Goal: Transaction & Acquisition: Purchase product/service

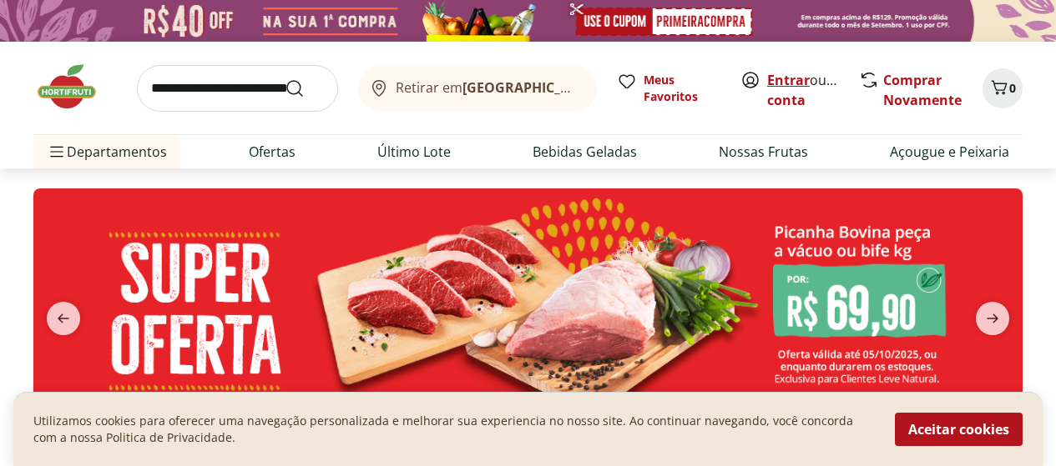
click at [784, 80] on link "Entrar" at bounding box center [788, 80] width 43 height 18
click at [265, 152] on link "Ofertas" at bounding box center [272, 152] width 47 height 20
select select "**********"
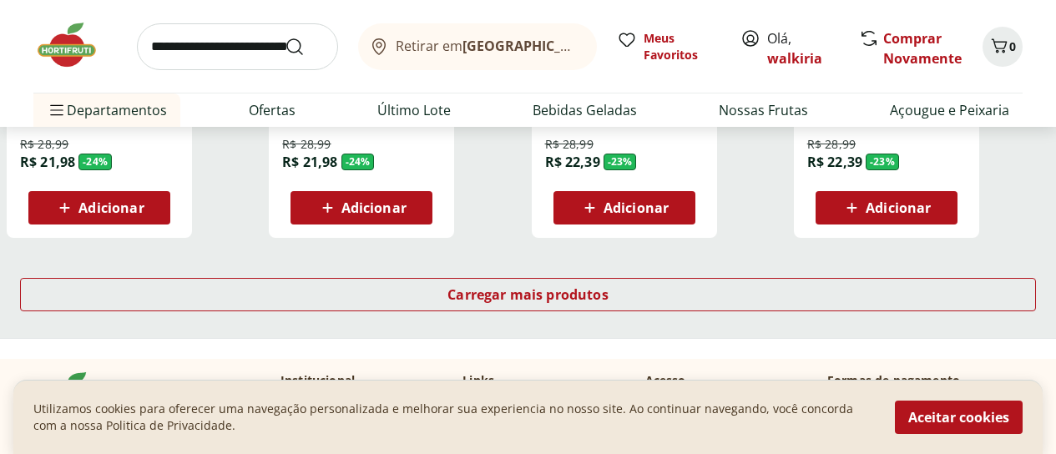
scroll to position [1252, 0]
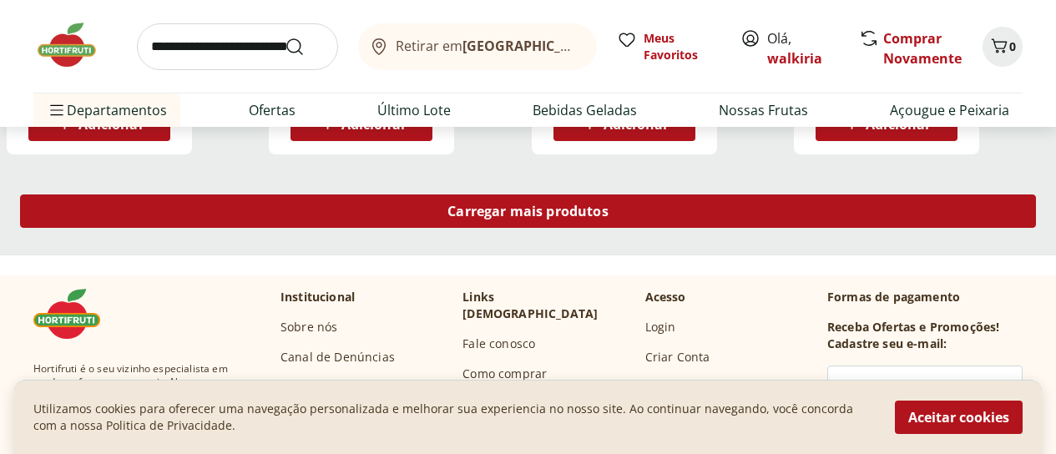
click at [608, 204] on span "Carregar mais produtos" at bounding box center [527, 210] width 161 height 13
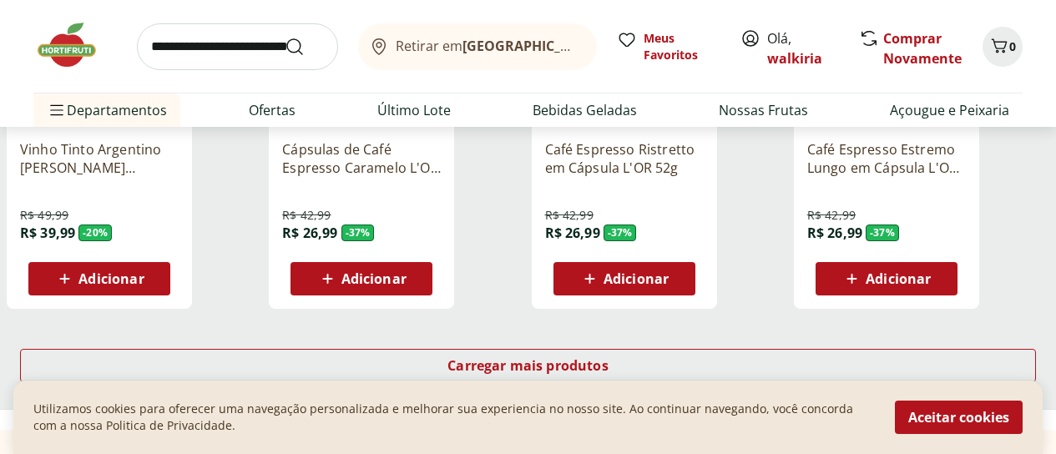
scroll to position [2253, 0]
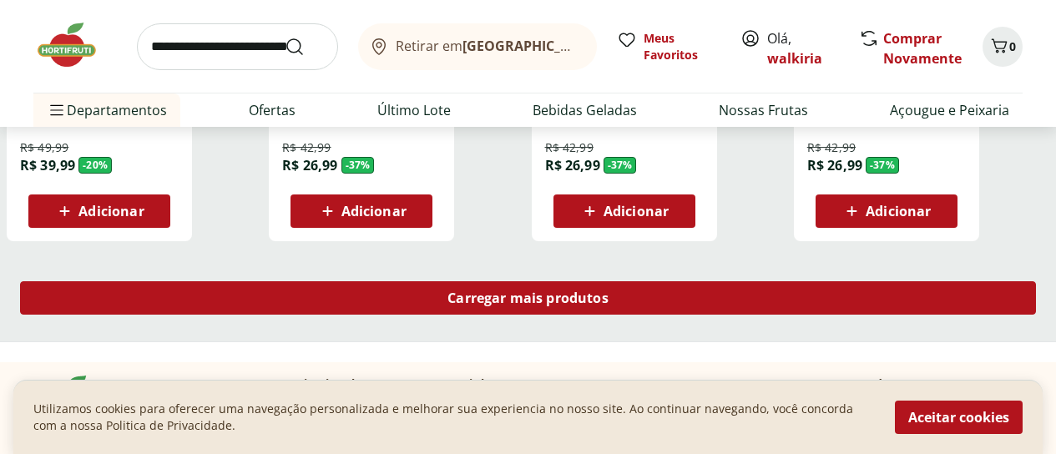
click at [608, 291] on span "Carregar mais produtos" at bounding box center [527, 297] width 161 height 13
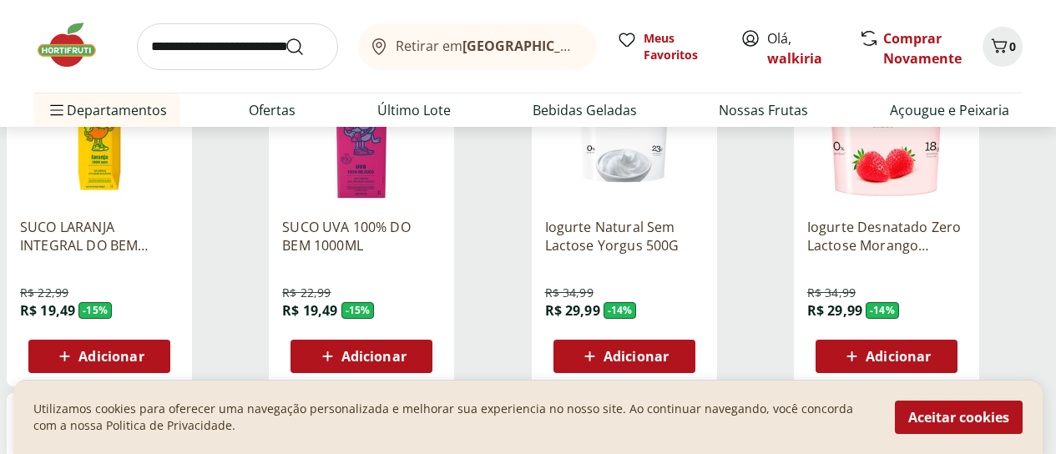
scroll to position [2837, 0]
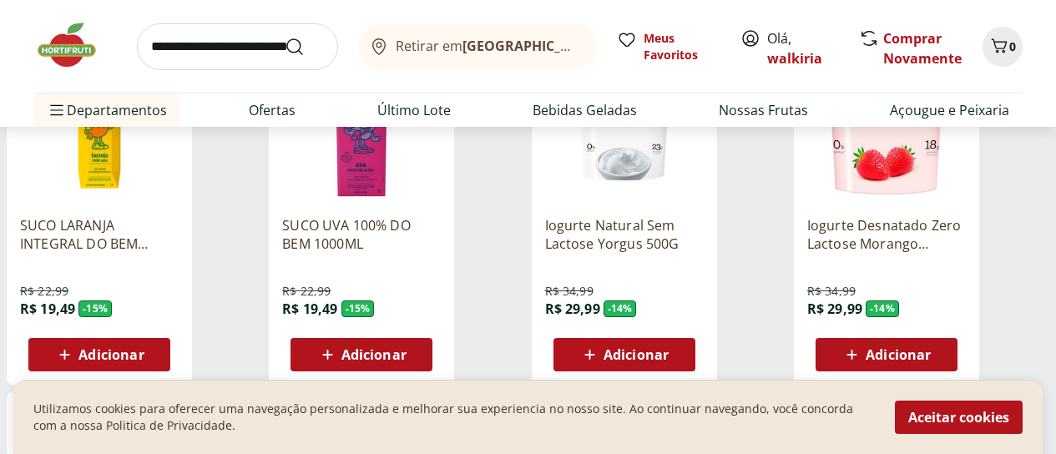
click at [668, 348] on span "Adicionar" at bounding box center [635, 354] width 65 height 13
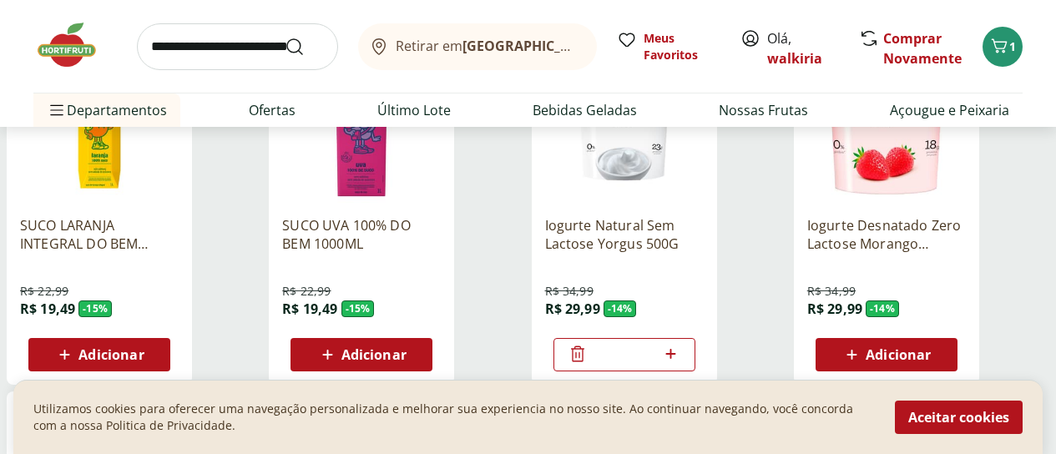
click at [930, 348] on span "Adicionar" at bounding box center [897, 354] width 65 height 13
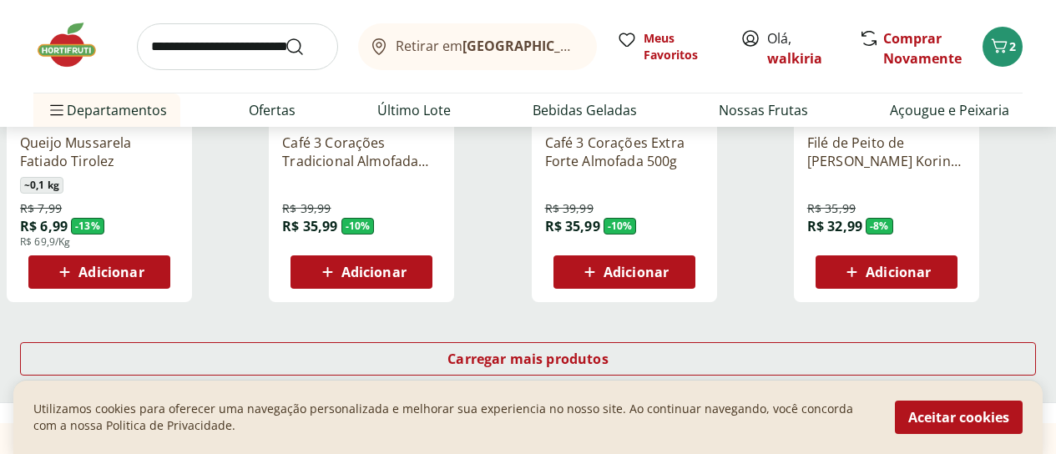
scroll to position [3338, 0]
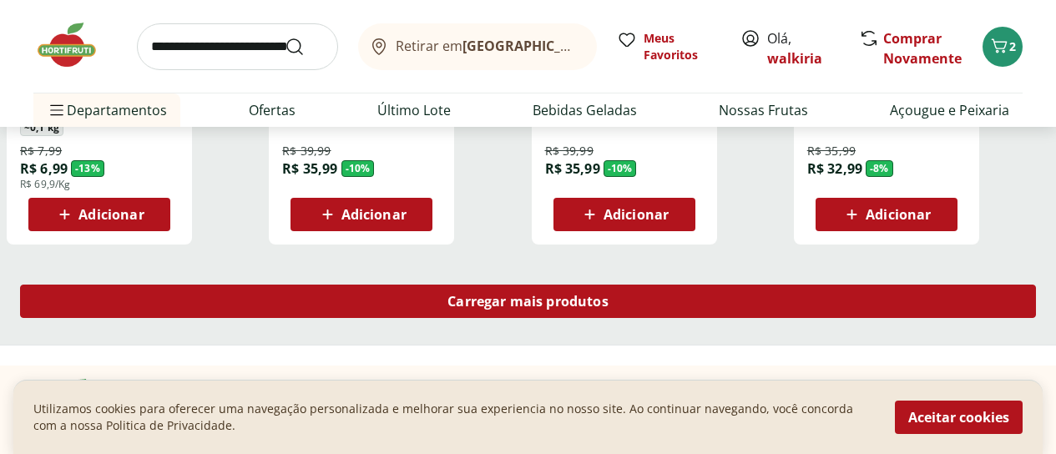
click at [608, 295] on span "Carregar mais produtos" at bounding box center [527, 301] width 161 height 13
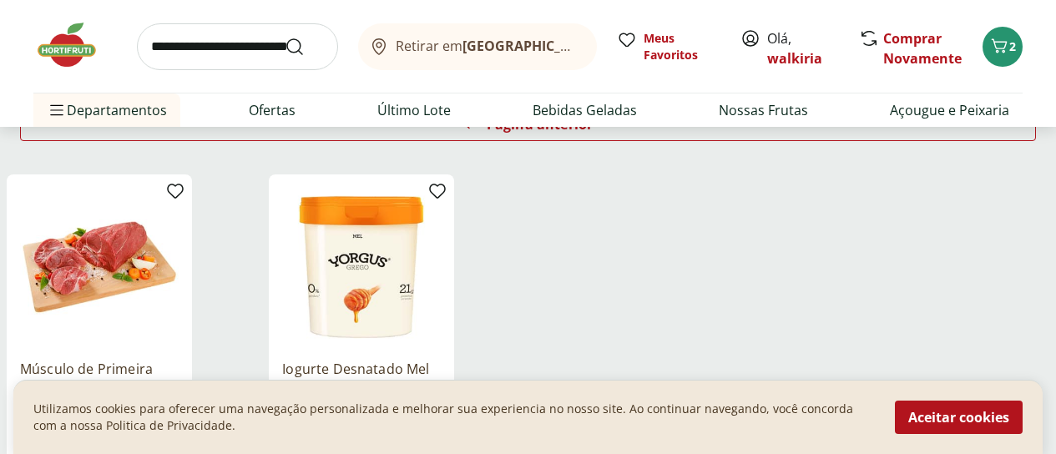
scroll to position [327, 0]
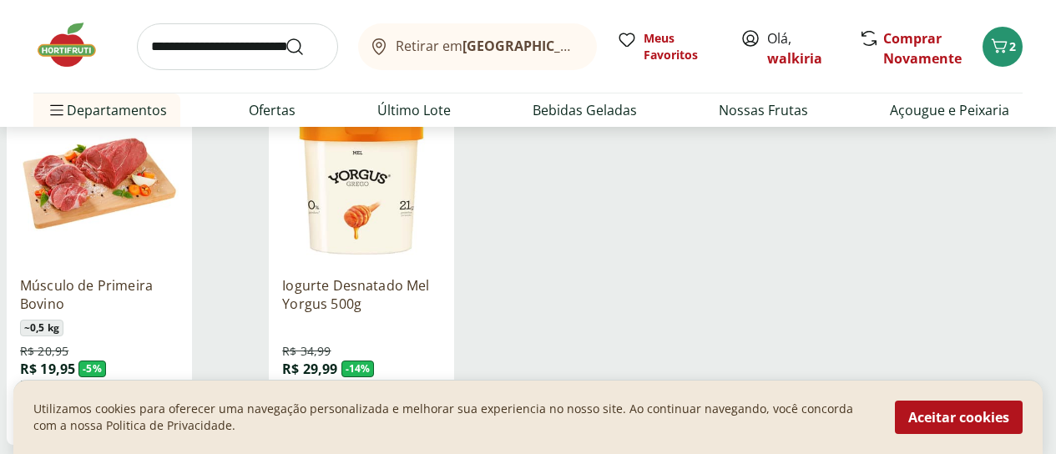
click at [406, 408] on span "Adicionar" at bounding box center [373, 414] width 65 height 13
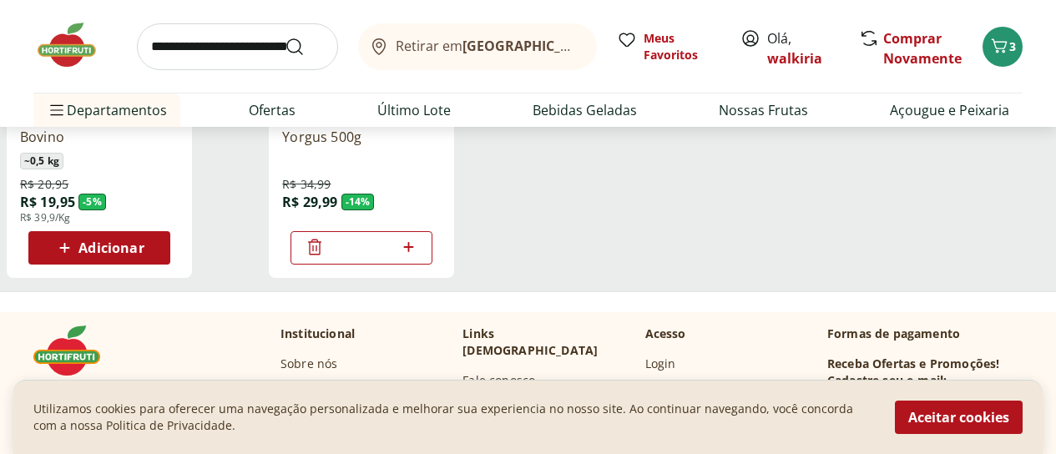
scroll to position [577, 0]
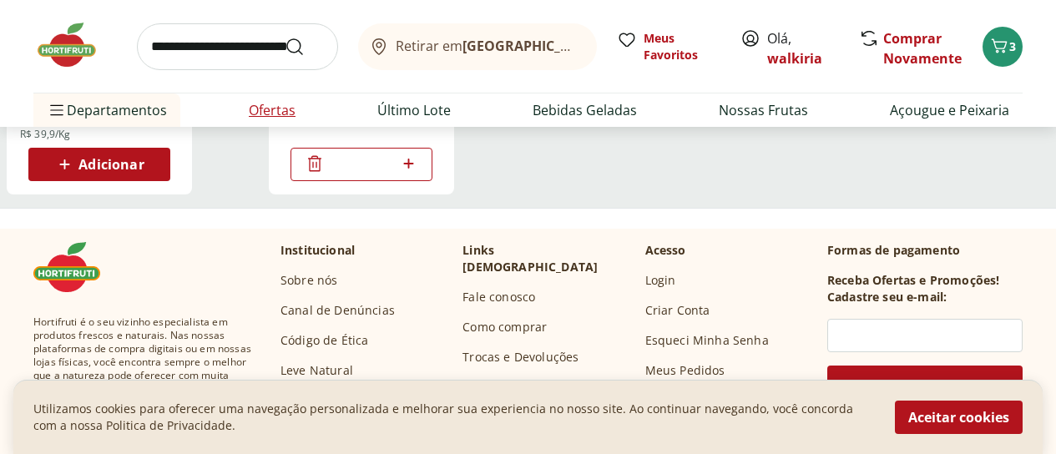
click at [263, 115] on link "Ofertas" at bounding box center [272, 110] width 47 height 20
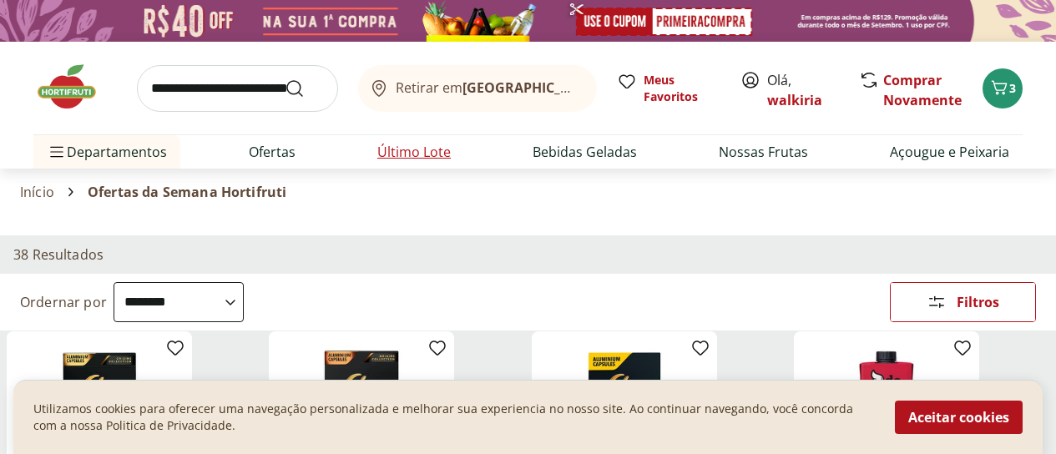
click at [405, 154] on link "Último Lote" at bounding box center [413, 152] width 73 height 20
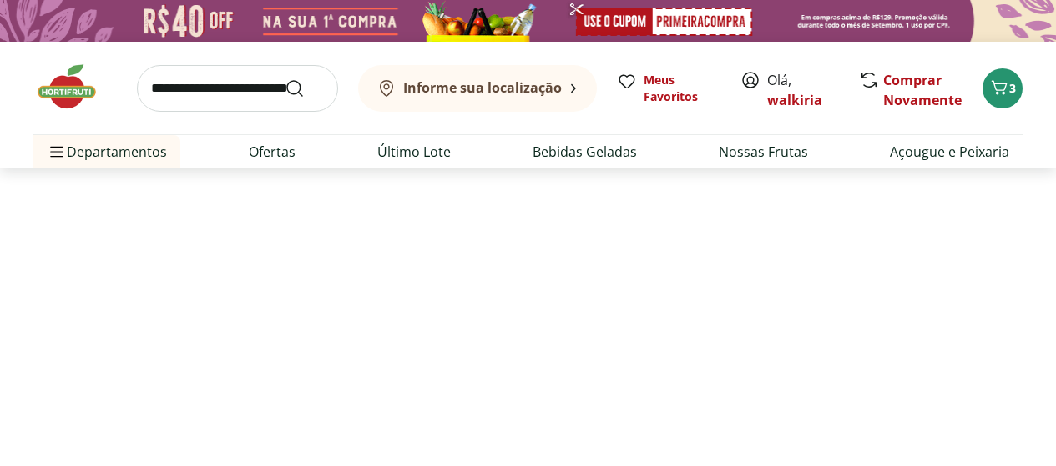
select select "**********"
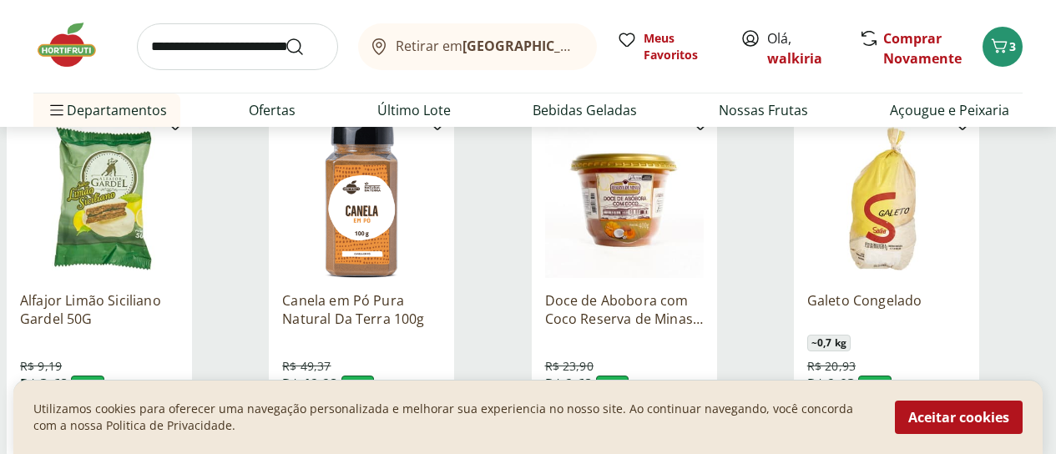
scroll to position [501, 0]
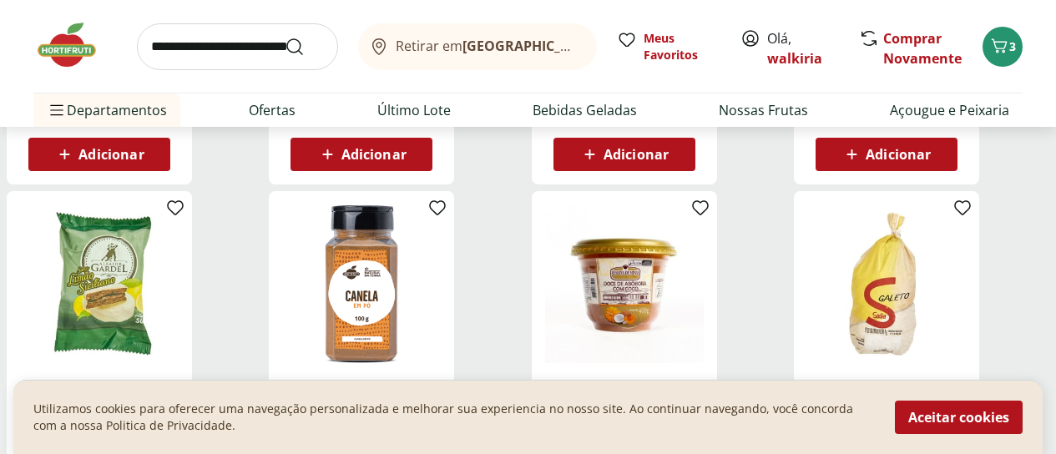
click at [703, 258] on img at bounding box center [624, 283] width 159 height 159
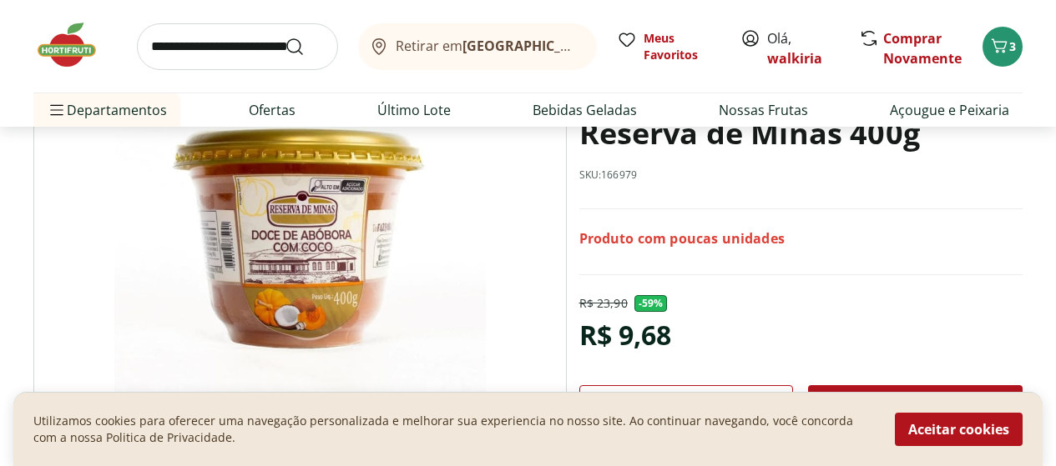
scroll to position [250, 0]
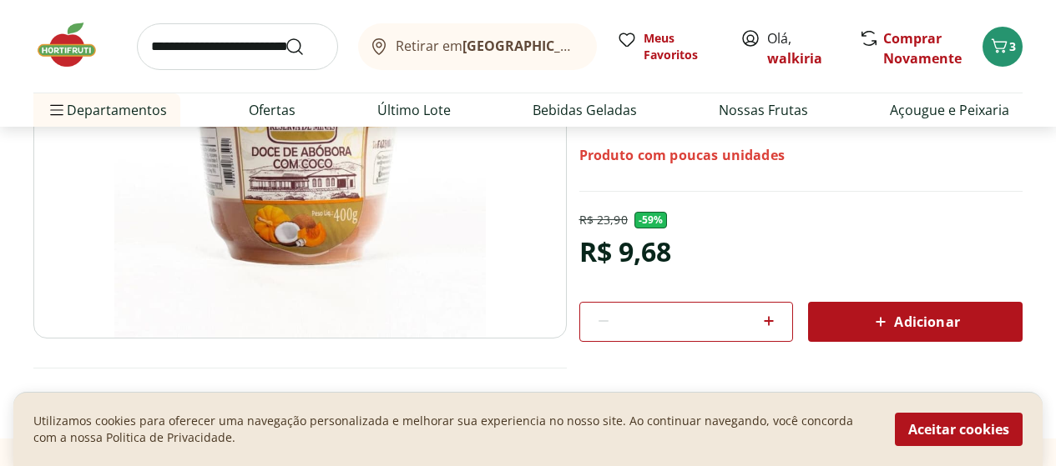
click at [883, 322] on icon at bounding box center [881, 323] width 10 height 10
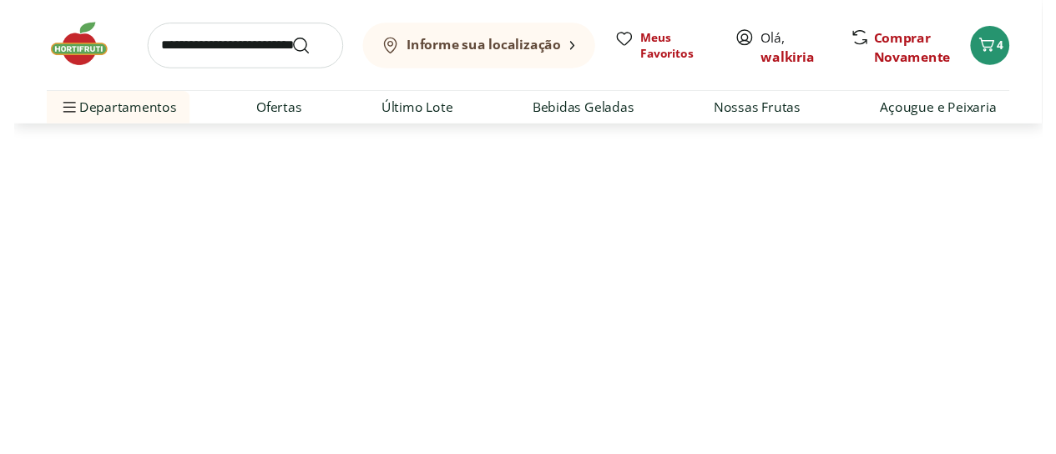
scroll to position [501, 0]
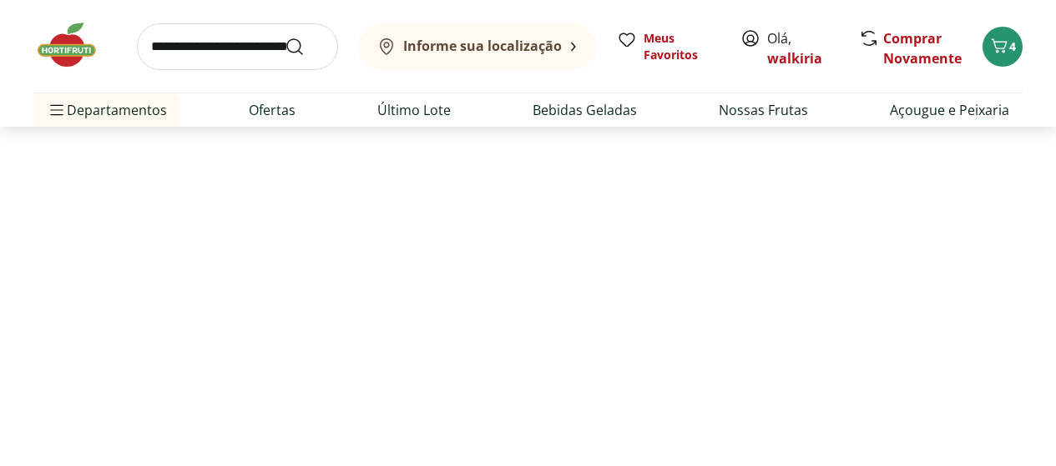
select select "**********"
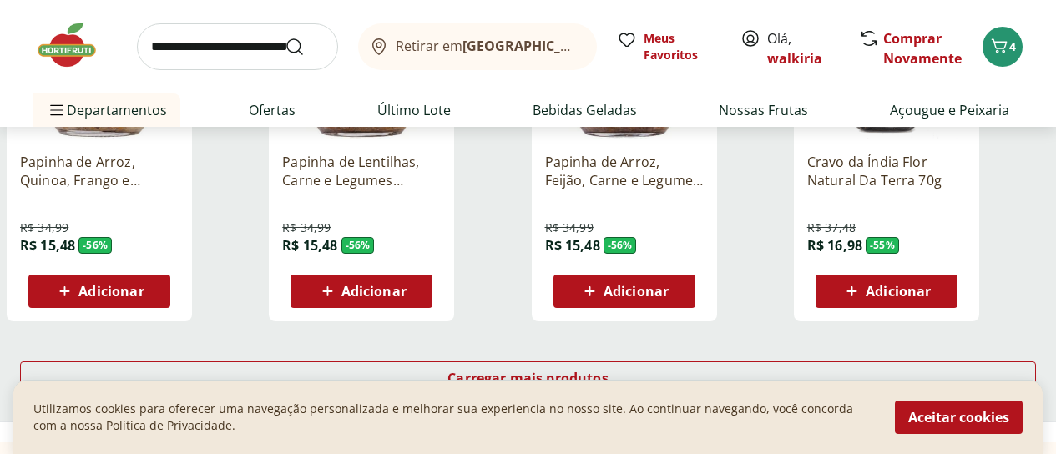
scroll to position [1252, 0]
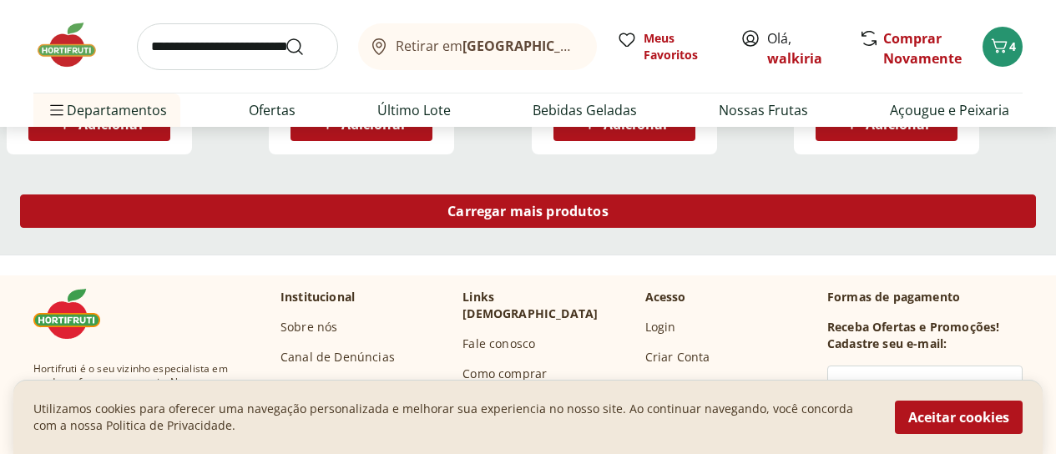
click at [608, 204] on span "Carregar mais produtos" at bounding box center [527, 210] width 161 height 13
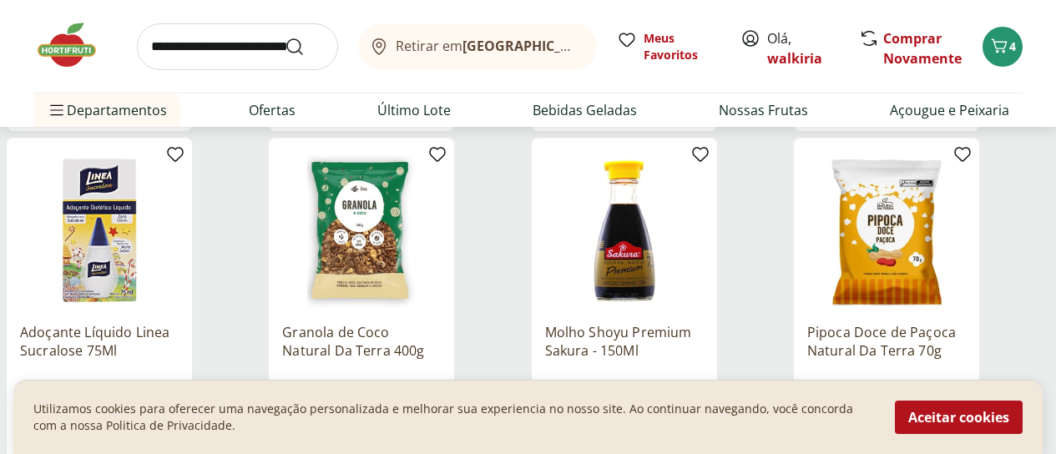
scroll to position [2086, 0]
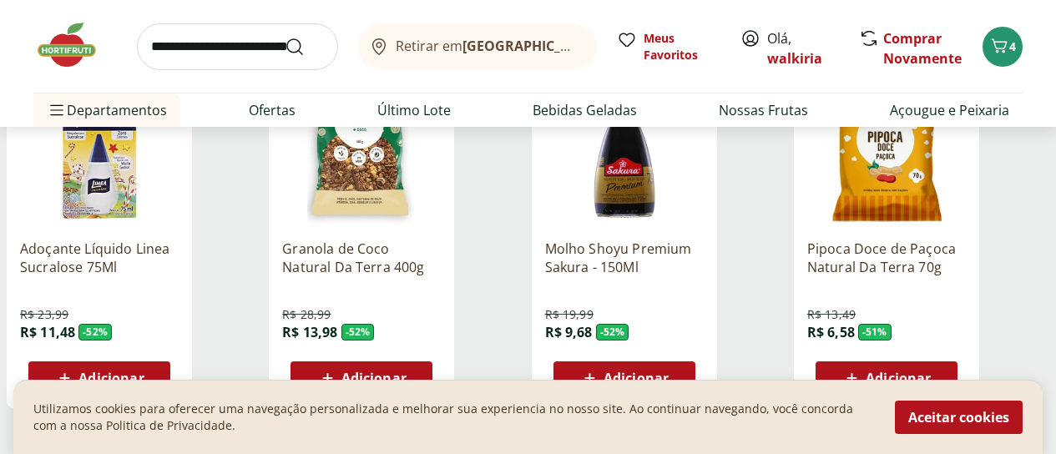
click at [668, 371] on span "Adicionar" at bounding box center [635, 377] width 65 height 13
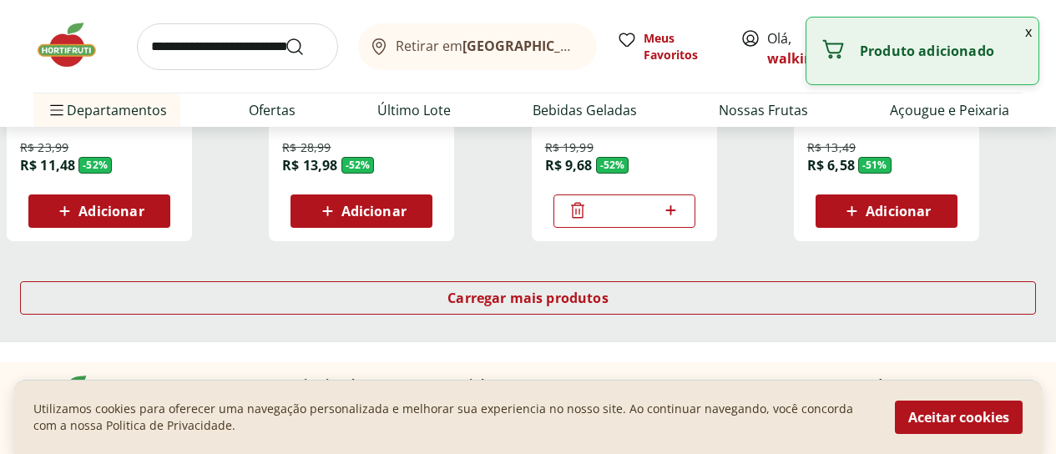
scroll to position [2337, 0]
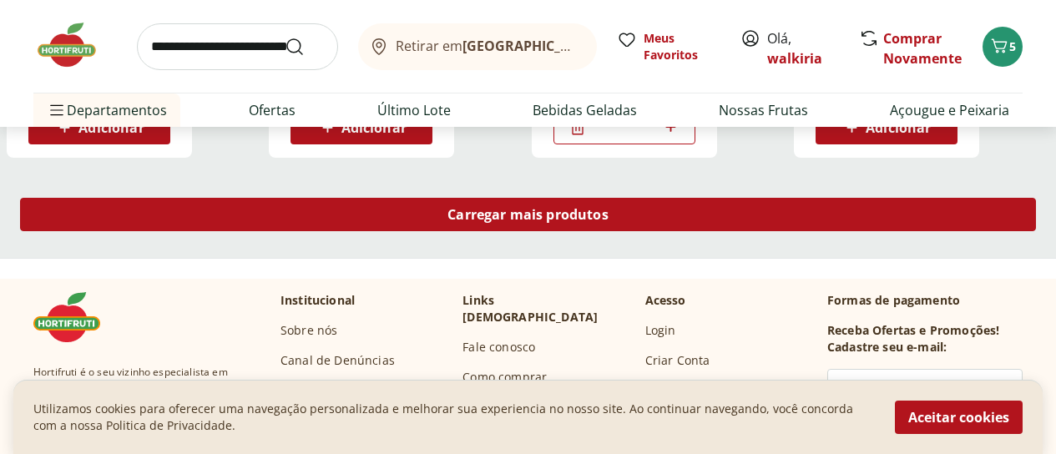
click at [605, 208] on span "Carregar mais produtos" at bounding box center [527, 214] width 161 height 13
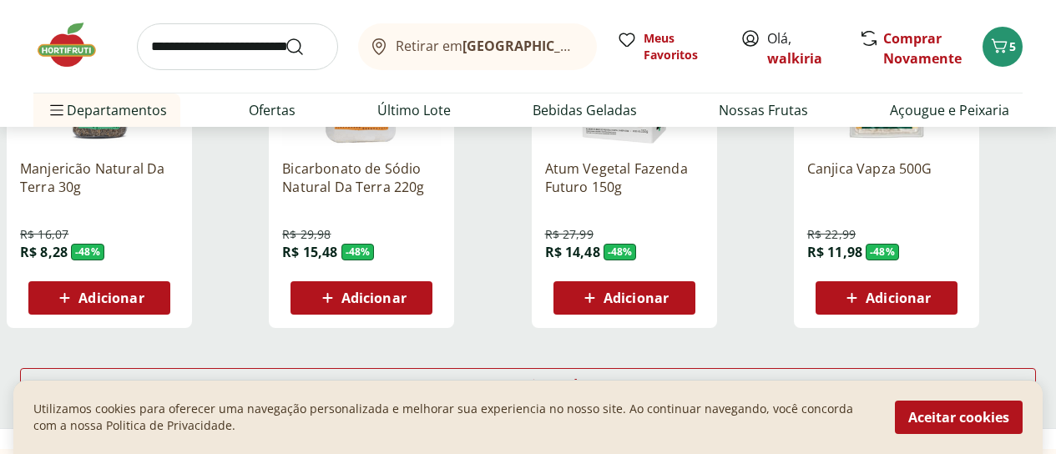
scroll to position [3338, 0]
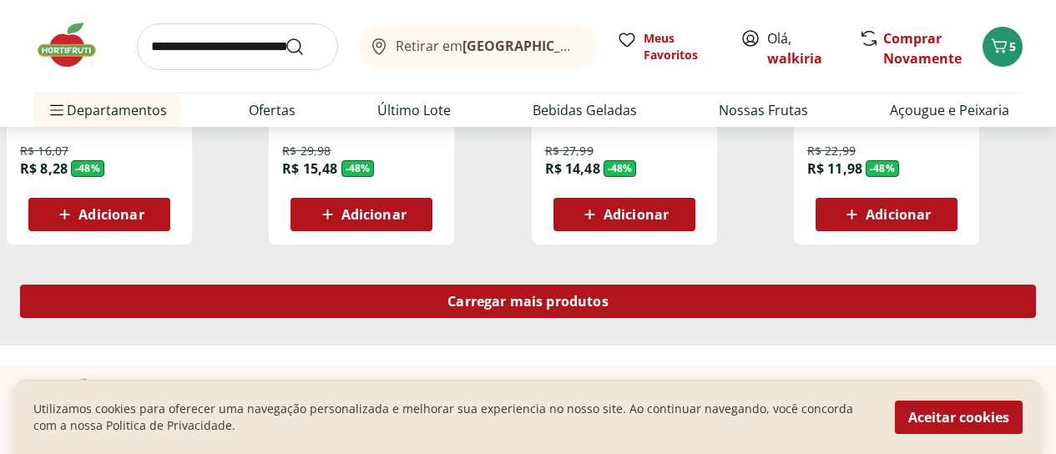
click at [608, 295] on span "Carregar mais produtos" at bounding box center [527, 301] width 161 height 13
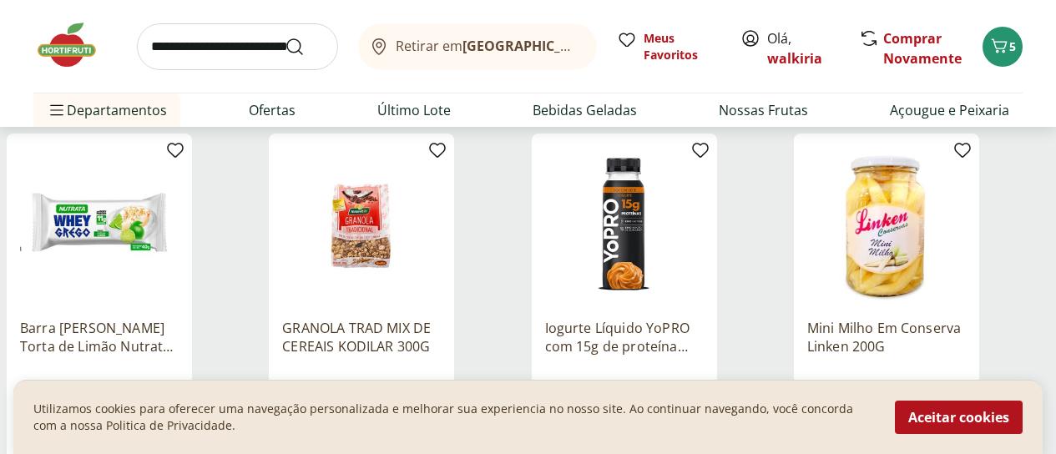
scroll to position [4256, 0]
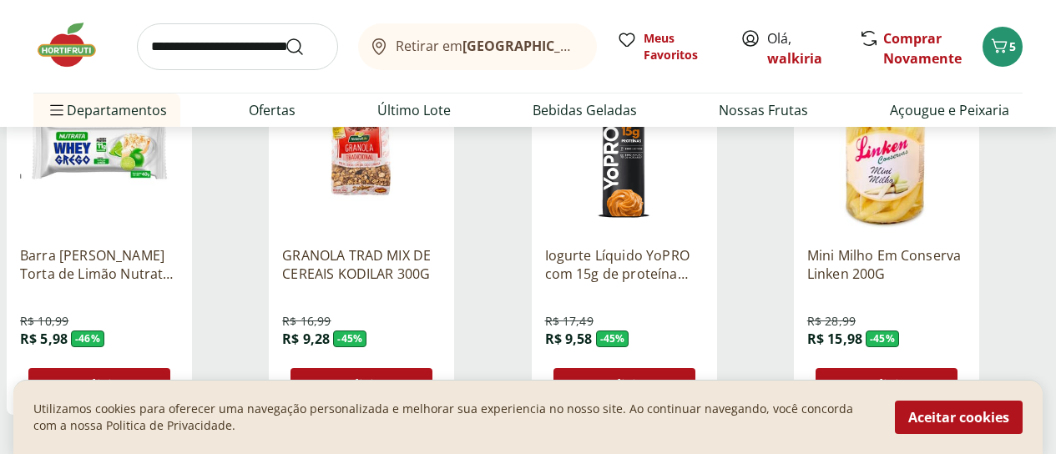
click at [668, 378] on span "Adicionar" at bounding box center [635, 384] width 65 height 13
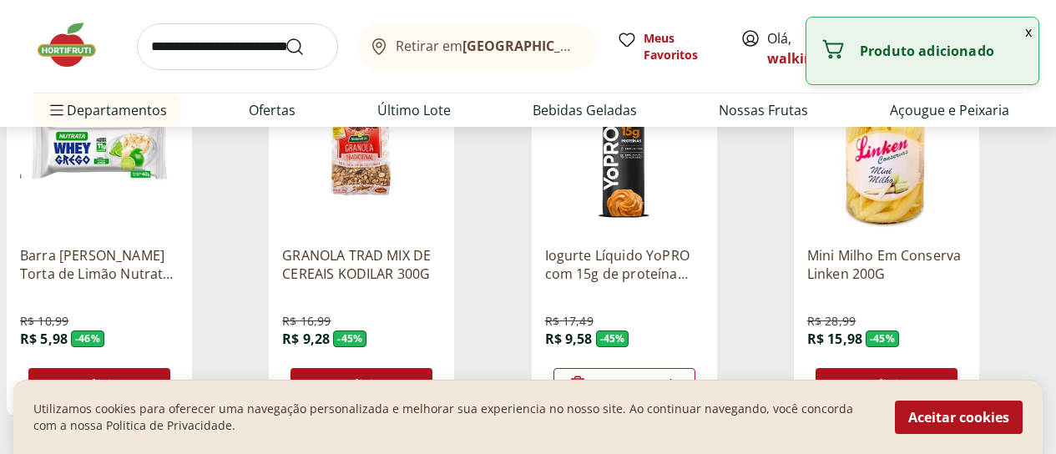
click at [681, 374] on icon at bounding box center [670, 384] width 21 height 20
type input "*"
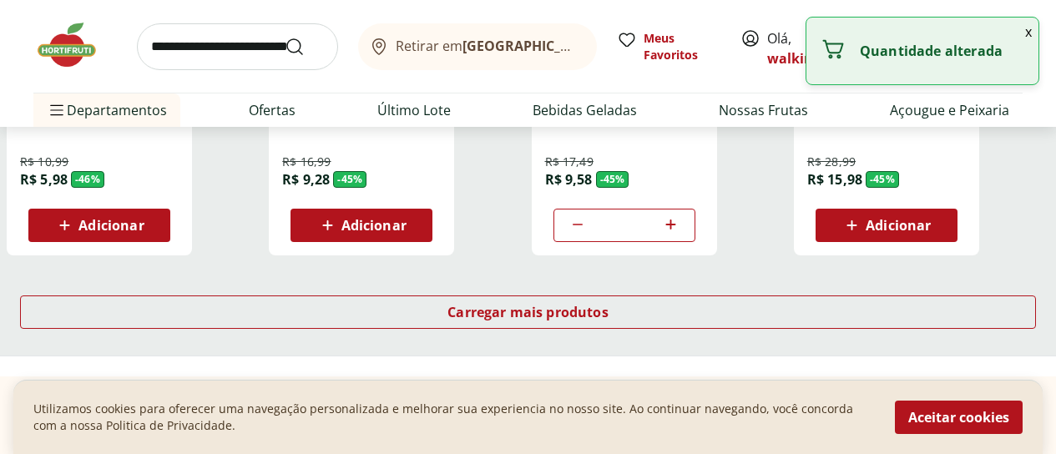
scroll to position [4423, 0]
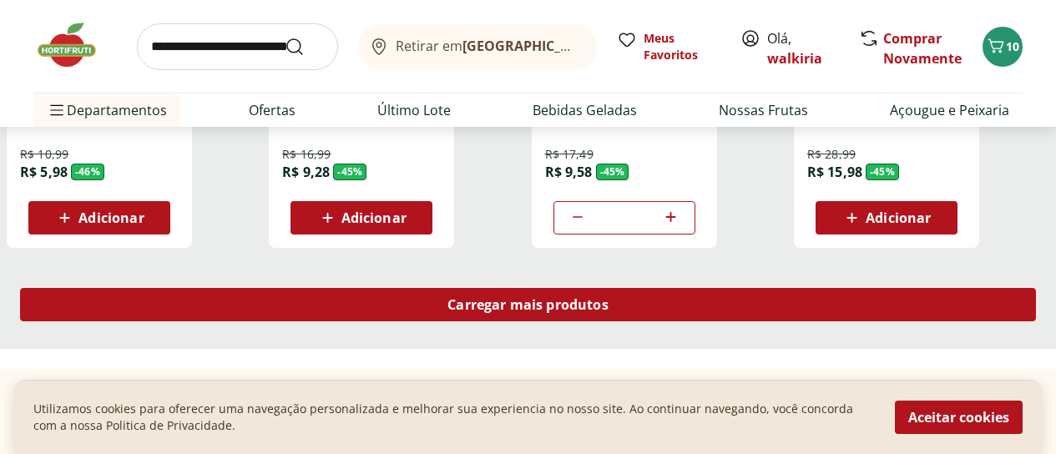
click at [608, 298] on span "Carregar mais produtos" at bounding box center [527, 304] width 161 height 13
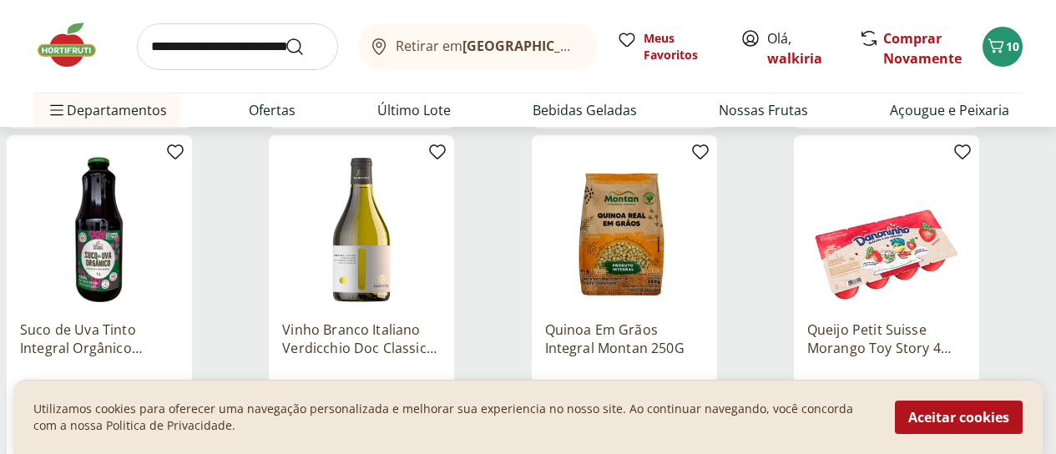
scroll to position [5341, 0]
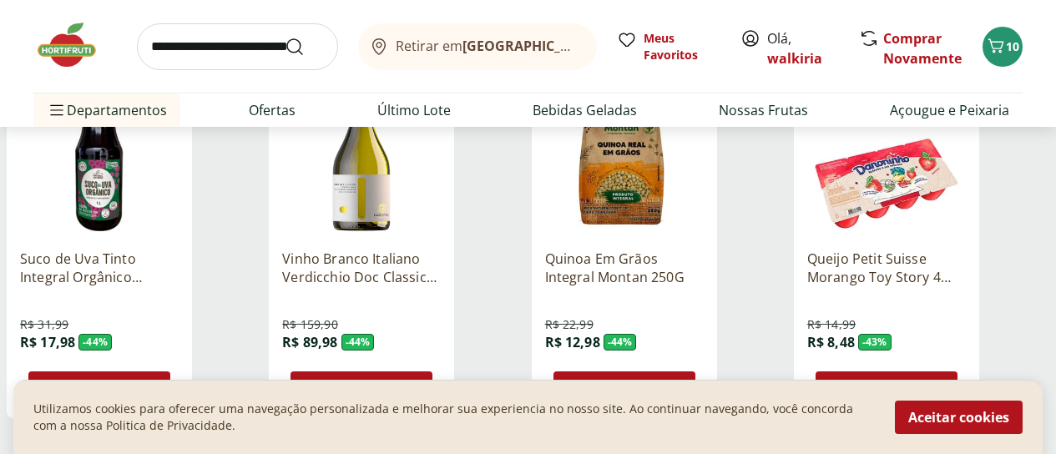
click at [144, 381] on span "Adicionar" at bounding box center [110, 387] width 65 height 13
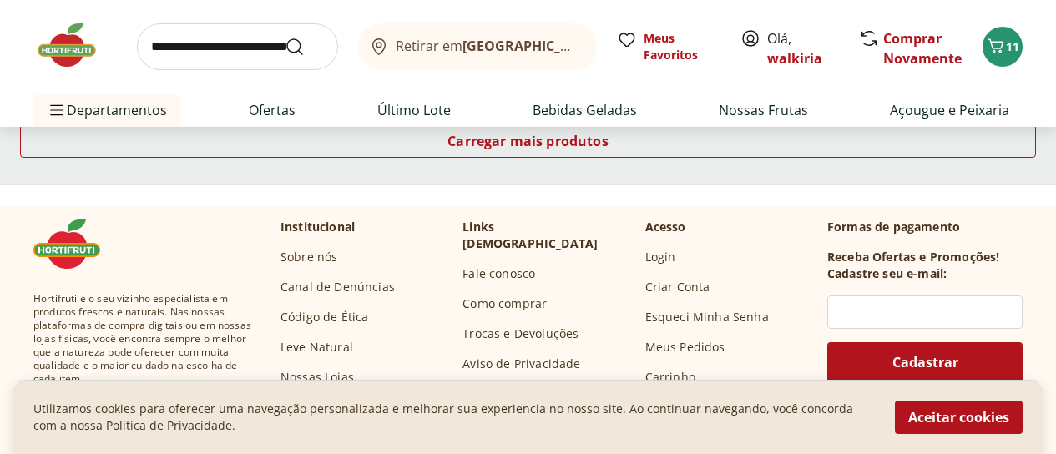
scroll to position [5508, 0]
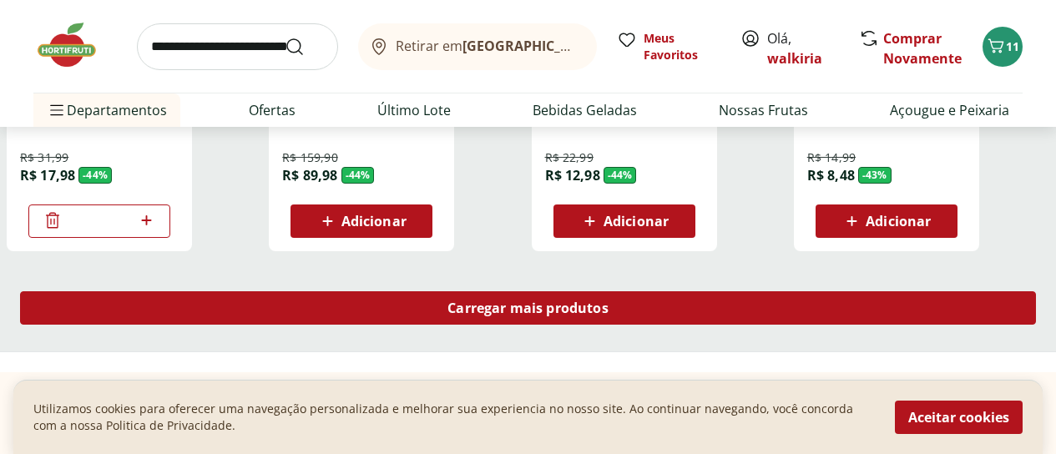
click at [608, 301] on span "Carregar mais produtos" at bounding box center [527, 307] width 161 height 13
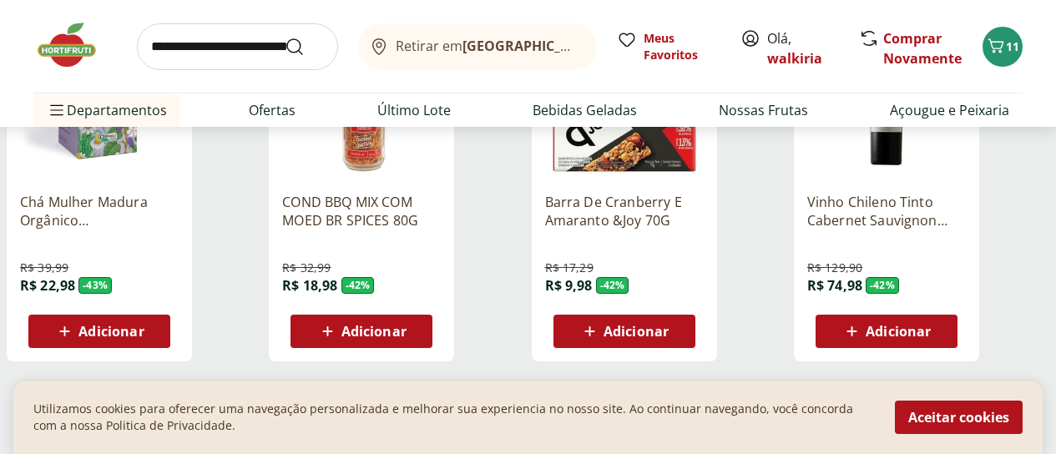
scroll to position [6509, 0]
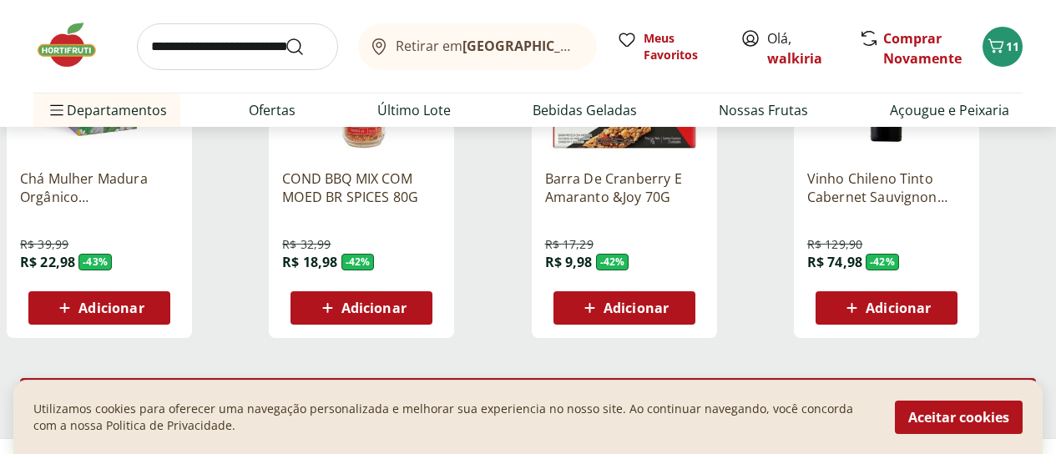
click at [608, 388] on span "Carregar mais produtos" at bounding box center [527, 394] width 161 height 13
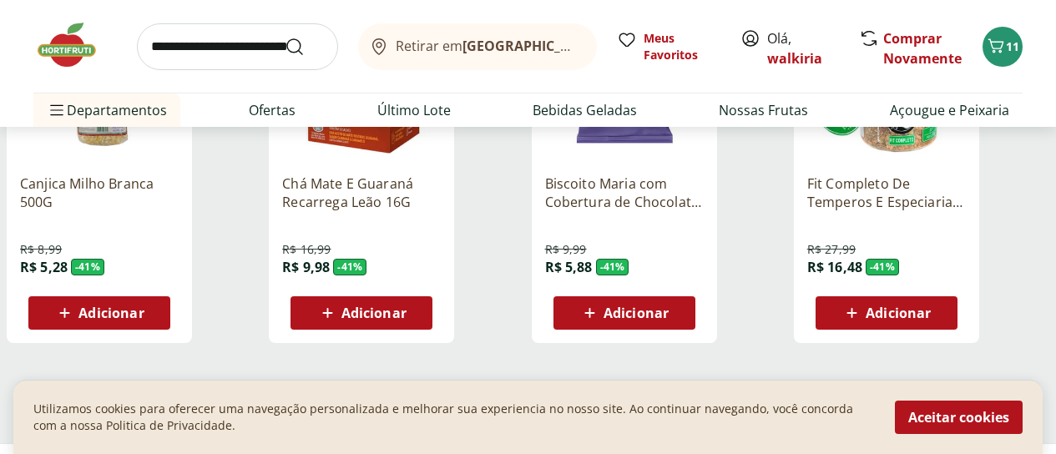
scroll to position [7594, 0]
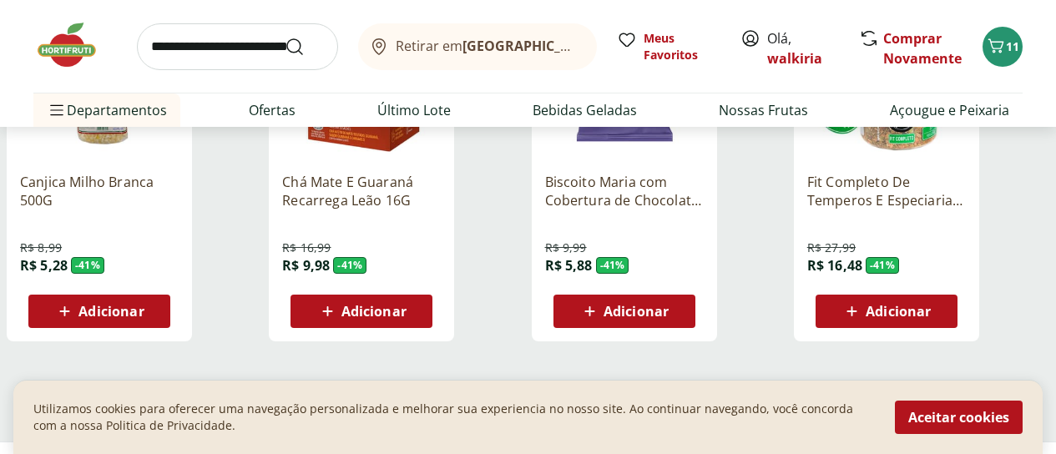
click at [608, 391] on span "Carregar mais produtos" at bounding box center [527, 397] width 161 height 13
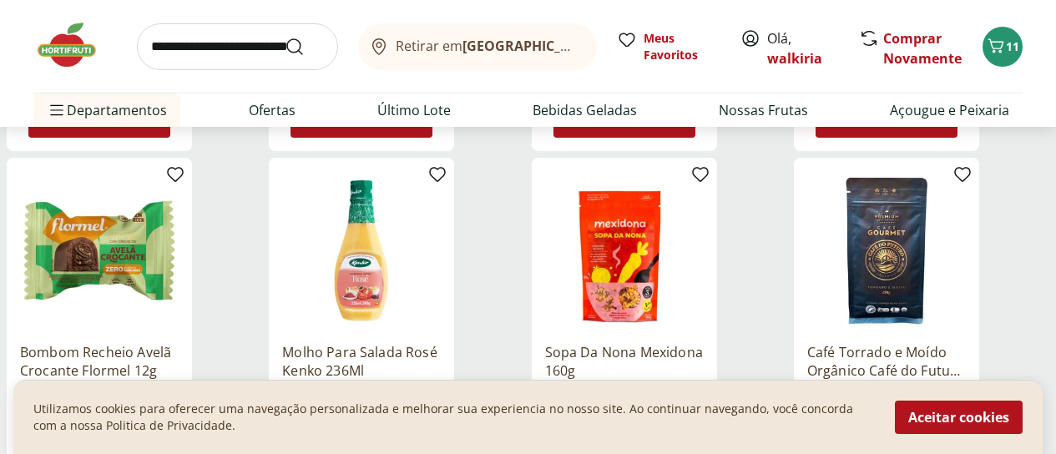
scroll to position [8595, 0]
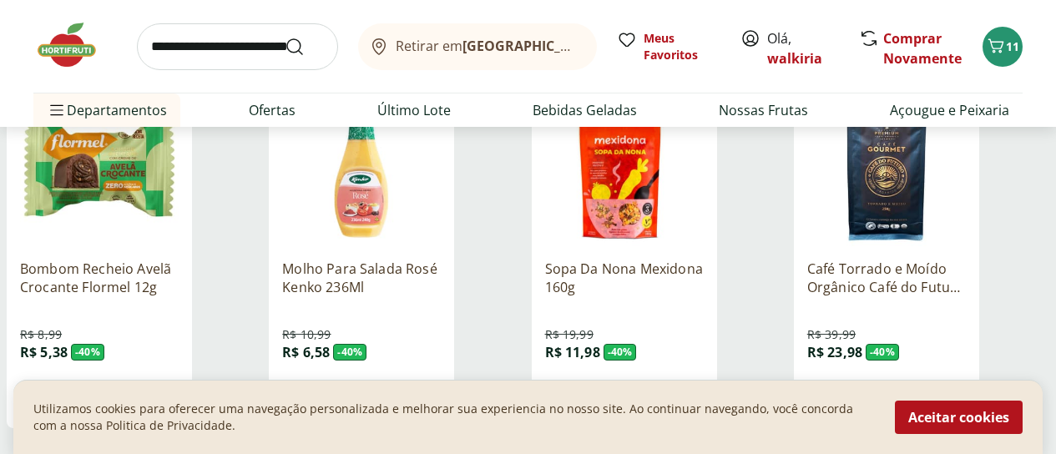
click at [144, 391] on span "Adicionar" at bounding box center [110, 397] width 65 height 13
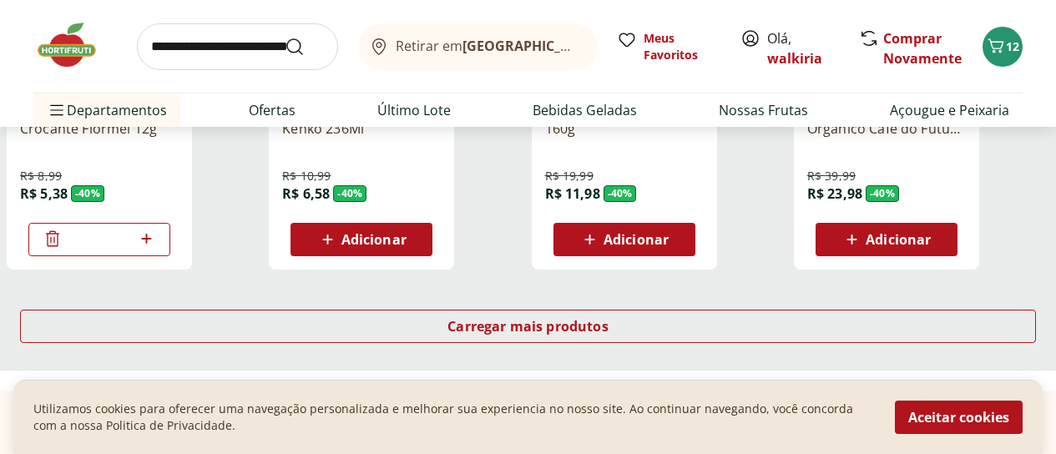
scroll to position [8762, 0]
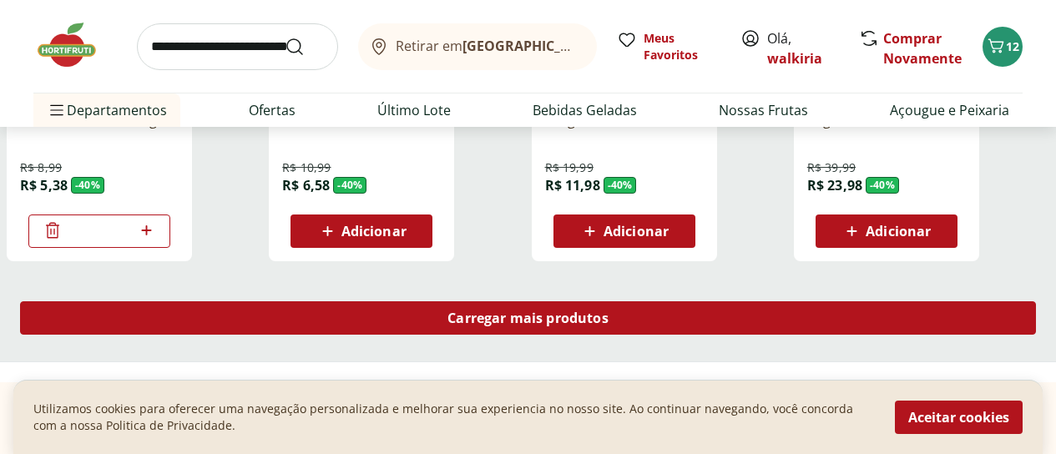
click at [608, 311] on span "Carregar mais produtos" at bounding box center [527, 317] width 161 height 13
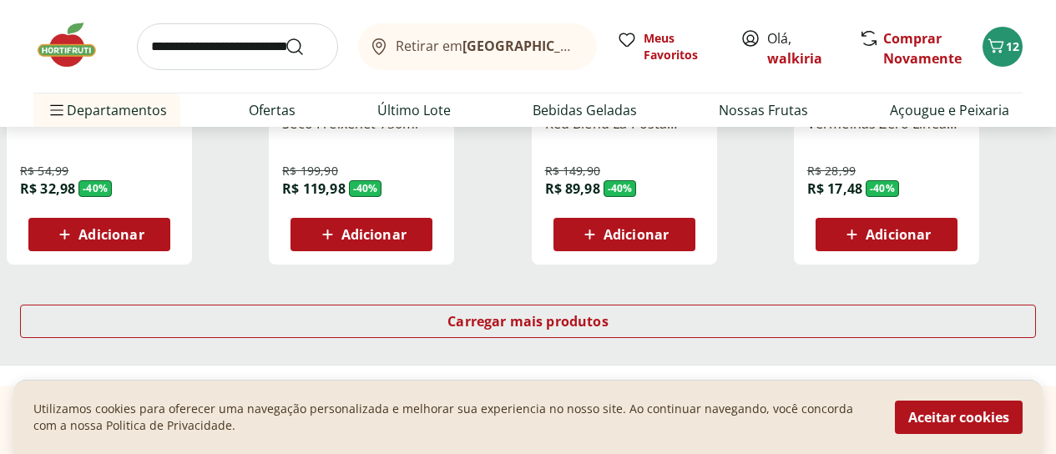
scroll to position [9930, 0]
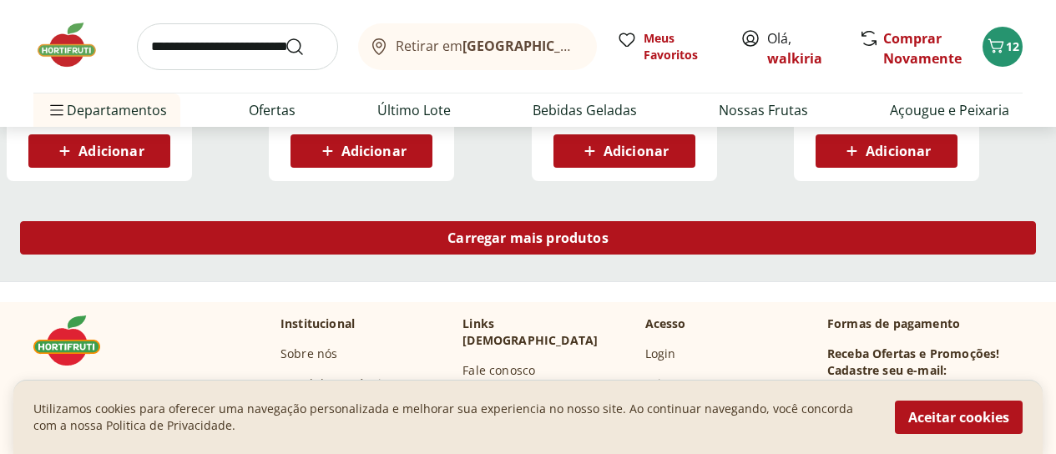
click at [648, 221] on div "Carregar mais produtos" at bounding box center [528, 237] width 1016 height 33
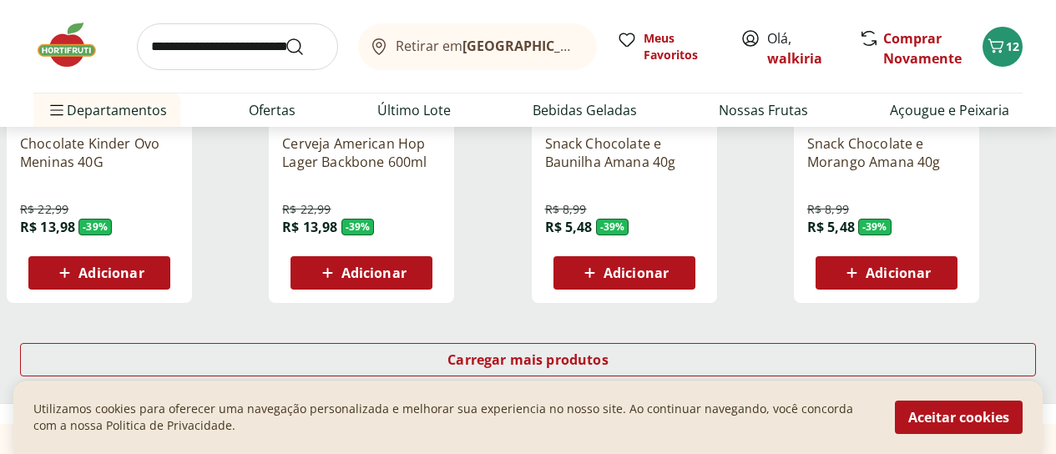
scroll to position [10932, 0]
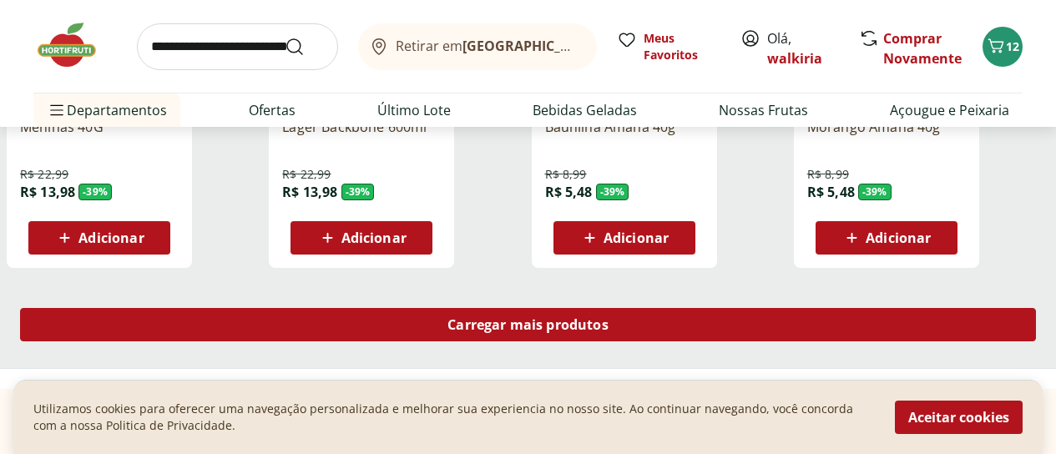
click at [608, 318] on span "Carregar mais produtos" at bounding box center [527, 324] width 161 height 13
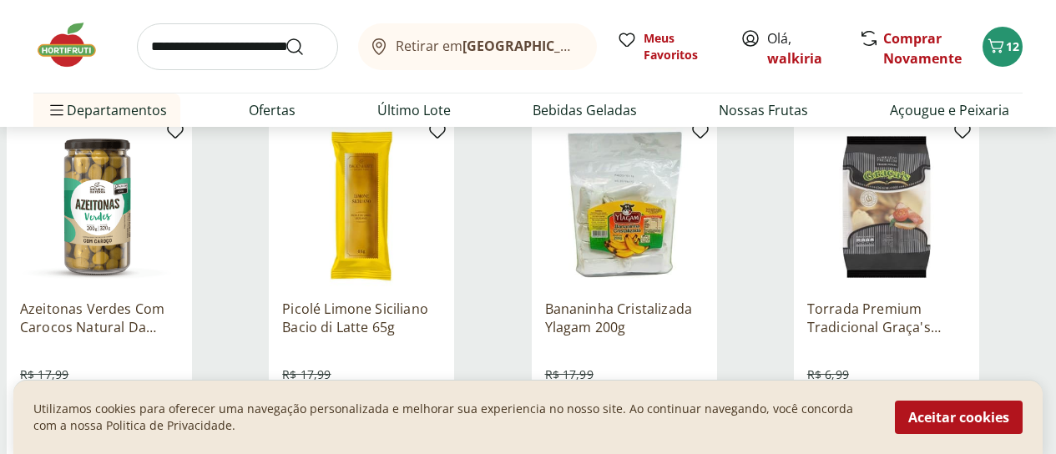
scroll to position [11015, 0]
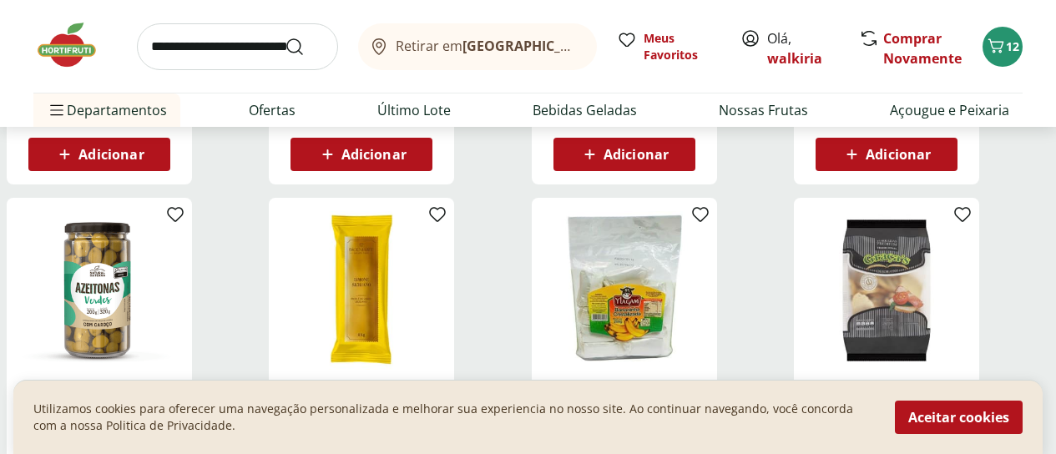
click at [441, 257] on img at bounding box center [361, 290] width 159 height 159
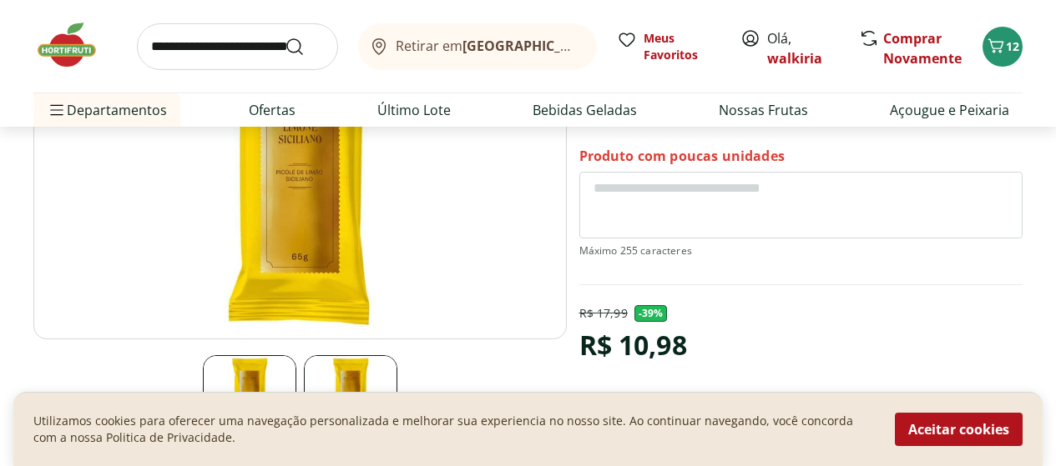
scroll to position [250, 0]
select select "**********"
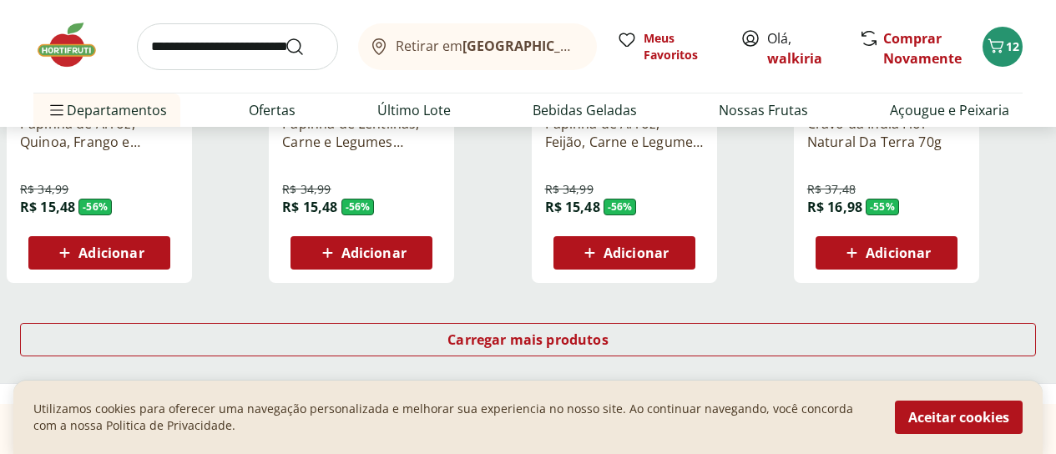
scroll to position [1168, 0]
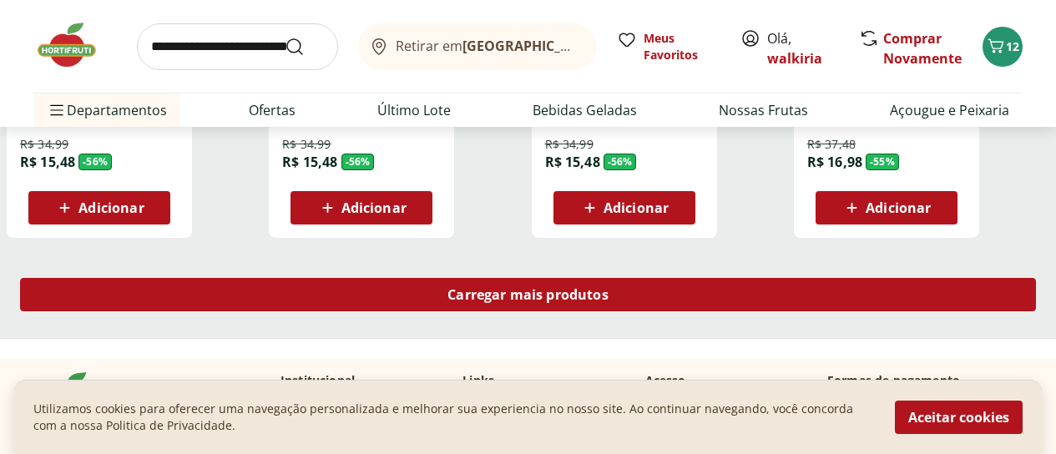
click at [608, 288] on span "Carregar mais produtos" at bounding box center [527, 294] width 161 height 13
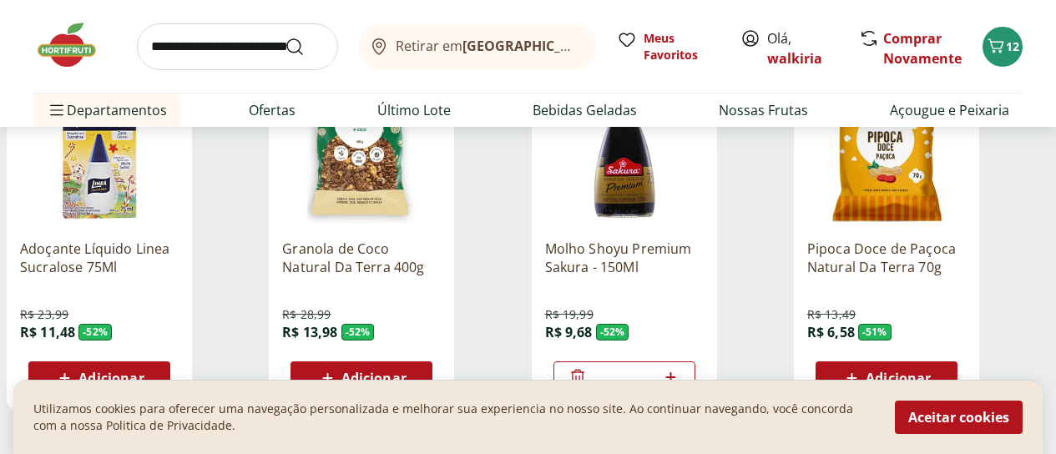
scroll to position [2170, 0]
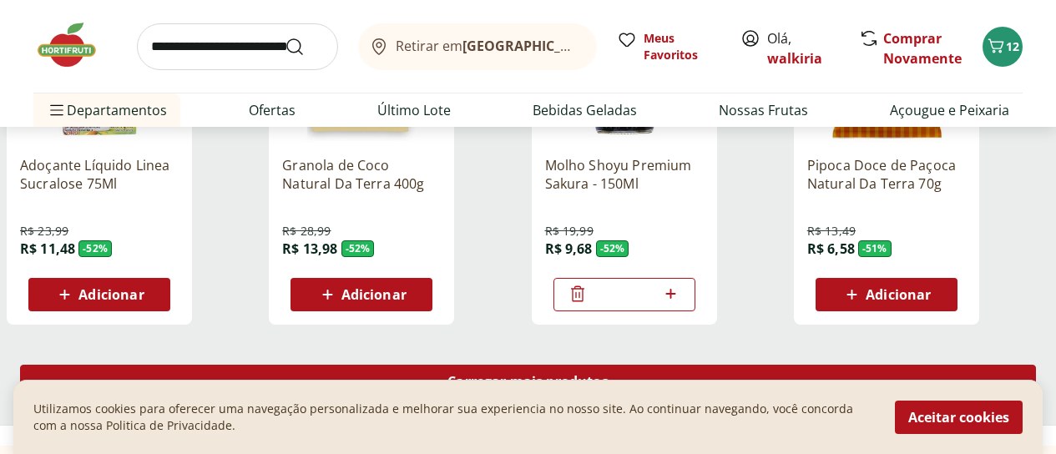
click at [602, 375] on span "Carregar mais produtos" at bounding box center [527, 381] width 161 height 13
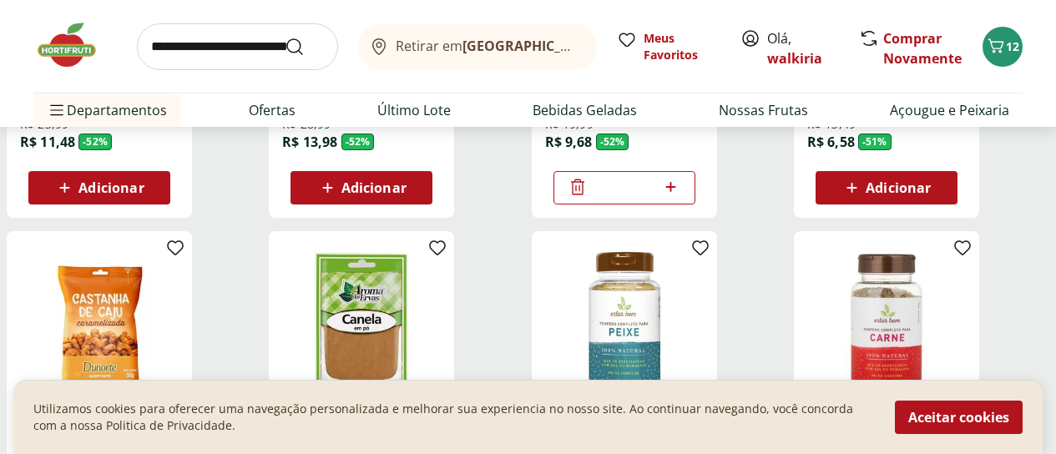
scroll to position [2337, 0]
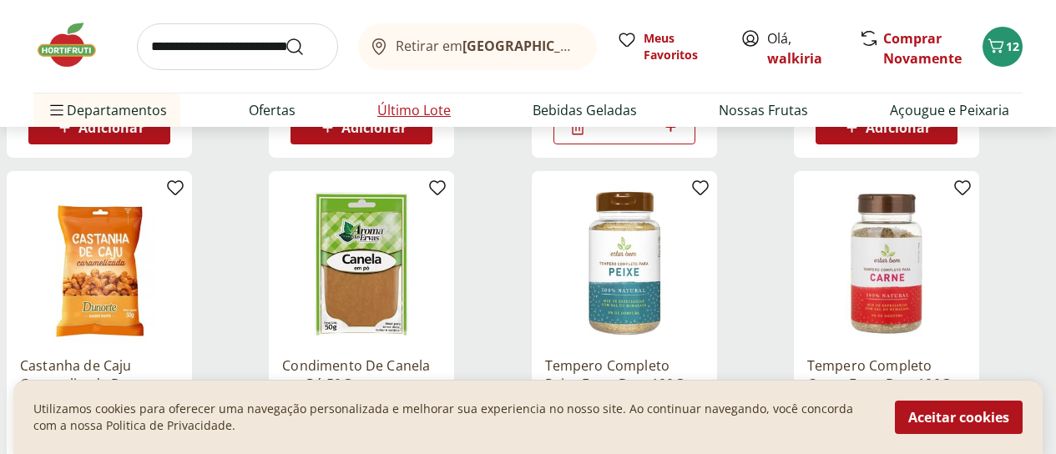
click at [414, 108] on link "Último Lote" at bounding box center [413, 110] width 73 height 20
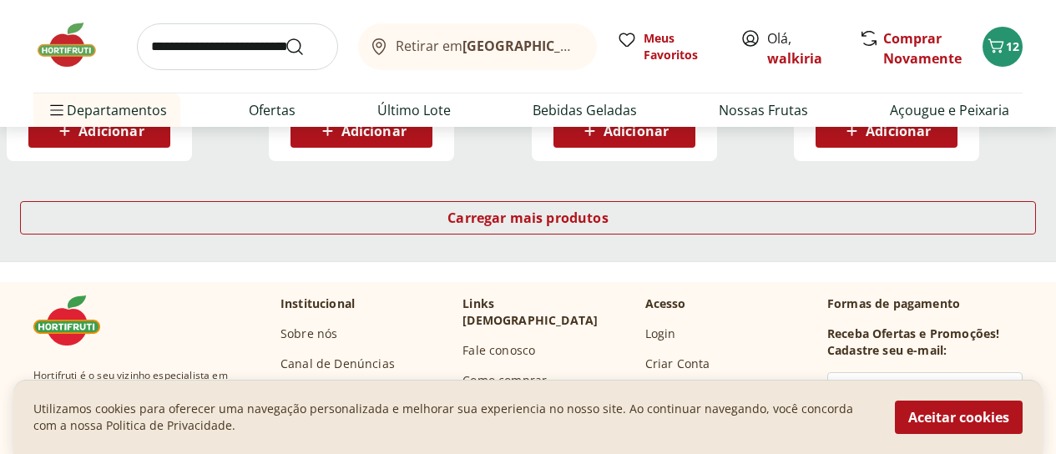
scroll to position [3505, 0]
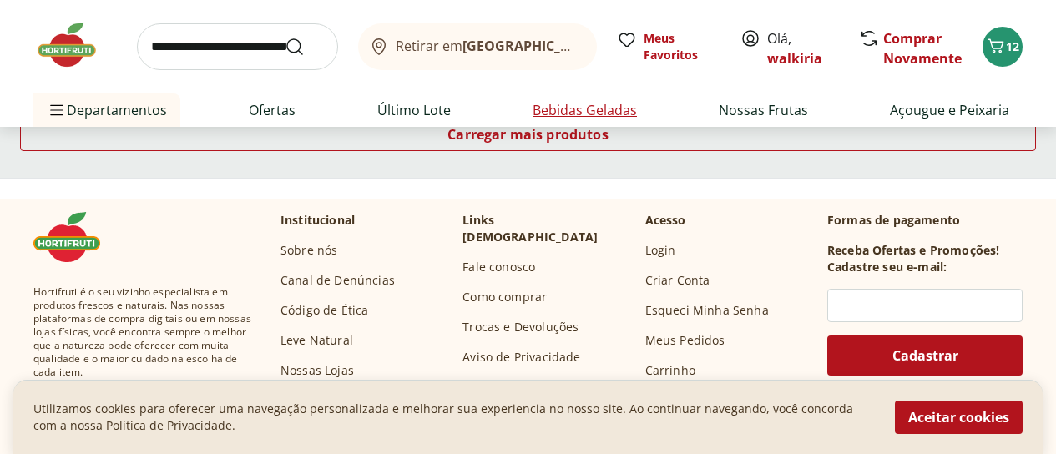
click at [567, 118] on link "Bebidas Geladas" at bounding box center [584, 110] width 104 height 20
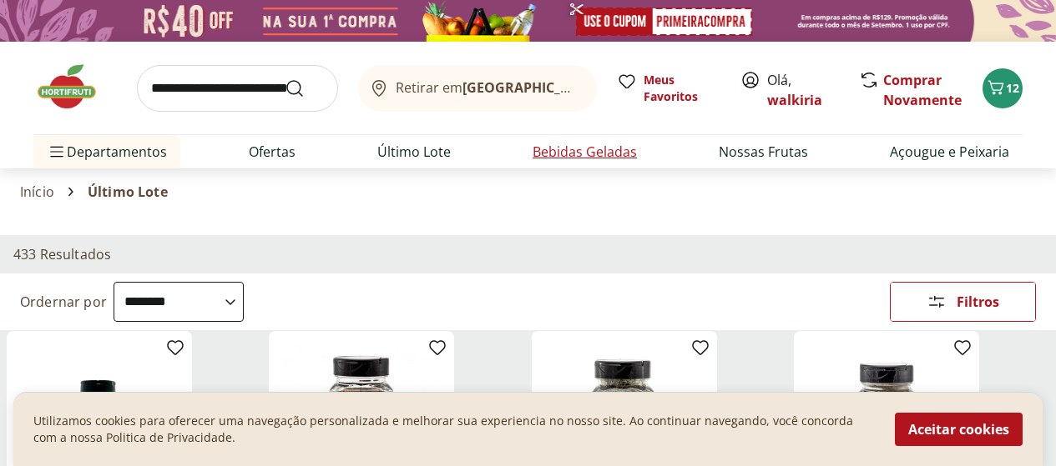
select select "**********"
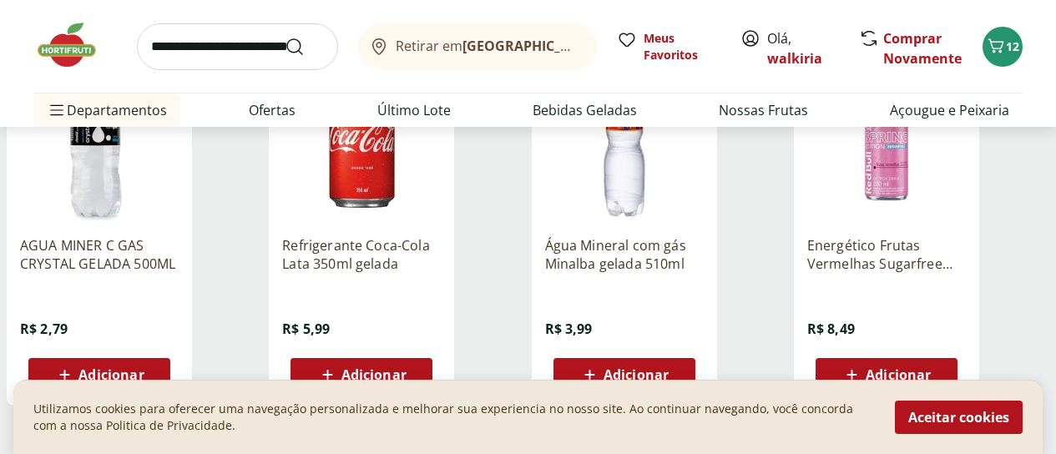
scroll to position [1168, 0]
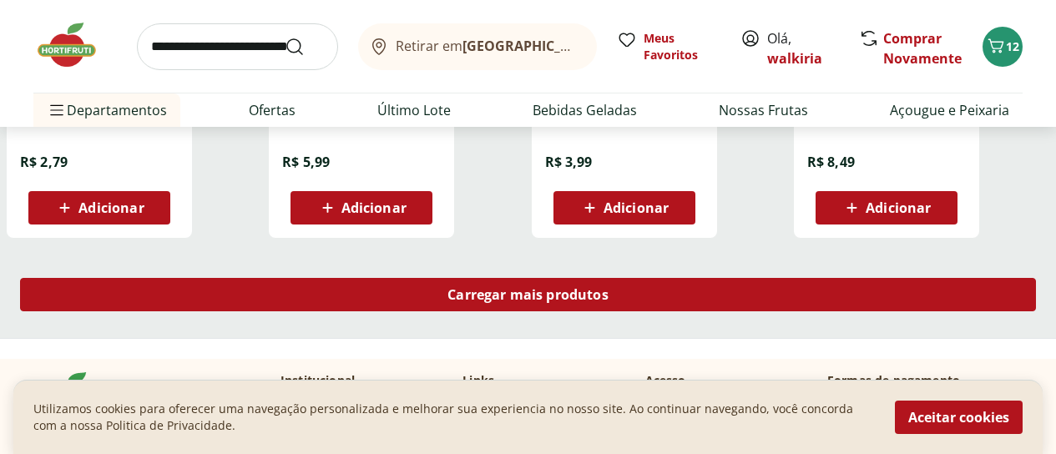
click at [608, 288] on span "Carregar mais produtos" at bounding box center [527, 294] width 161 height 13
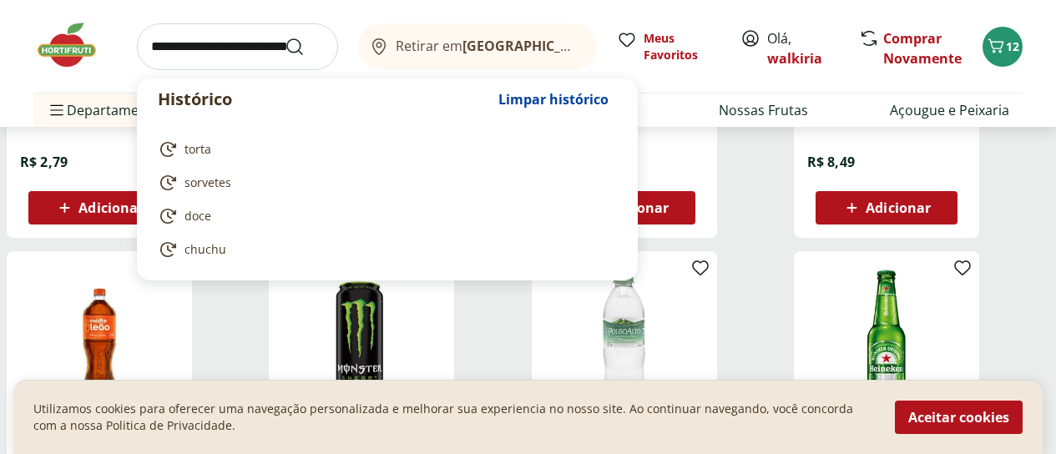
click at [172, 48] on input "search" at bounding box center [237, 46] width 201 height 47
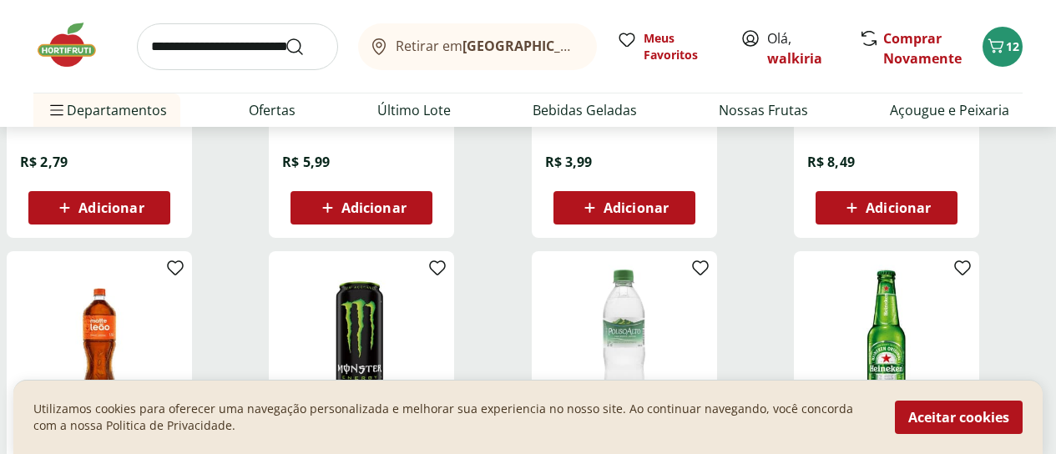
click at [677, 169] on div "Água Mineral com gás Minalba gelada 510ml R$ 3,99 Adicionar" at bounding box center [624, 61] width 185 height 354
click at [754, 112] on link "Nossas Frutas" at bounding box center [762, 110] width 89 height 20
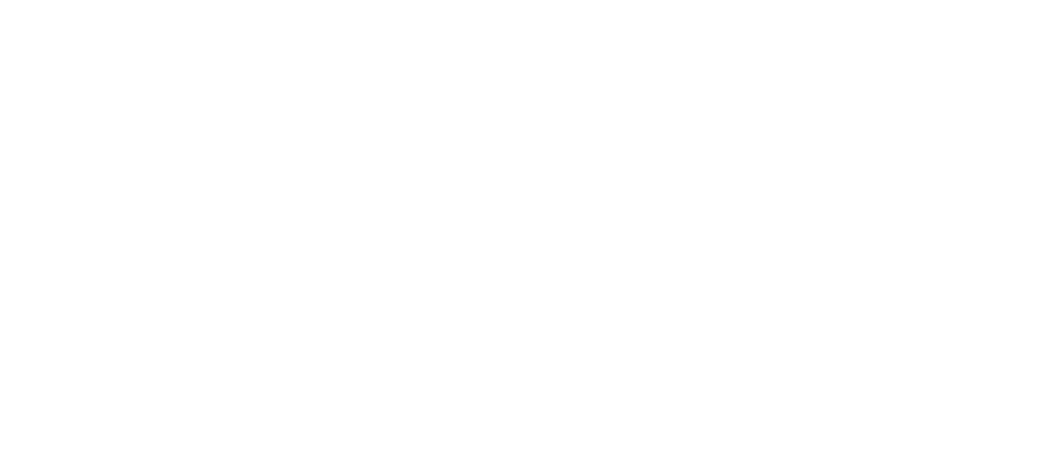
select select "**********"
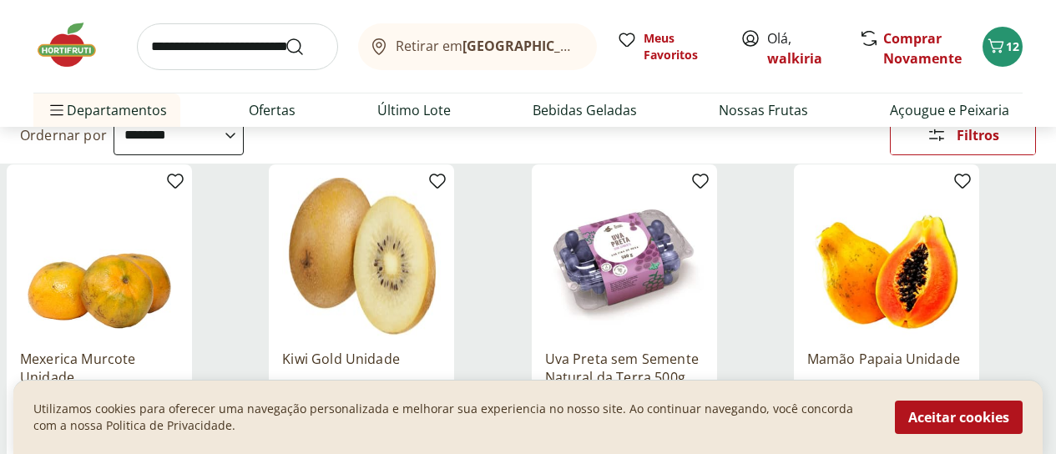
scroll to position [250, 0]
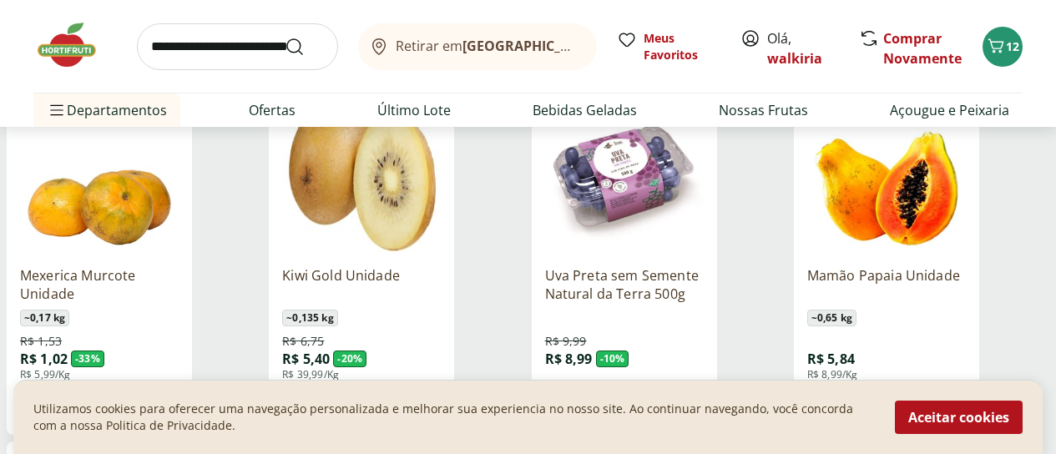
click at [668, 398] on span "Adicionar" at bounding box center [635, 404] width 65 height 13
click at [930, 398] on span "Adicionar" at bounding box center [897, 404] width 65 height 13
click at [943, 394] on icon at bounding box center [932, 404] width 21 height 20
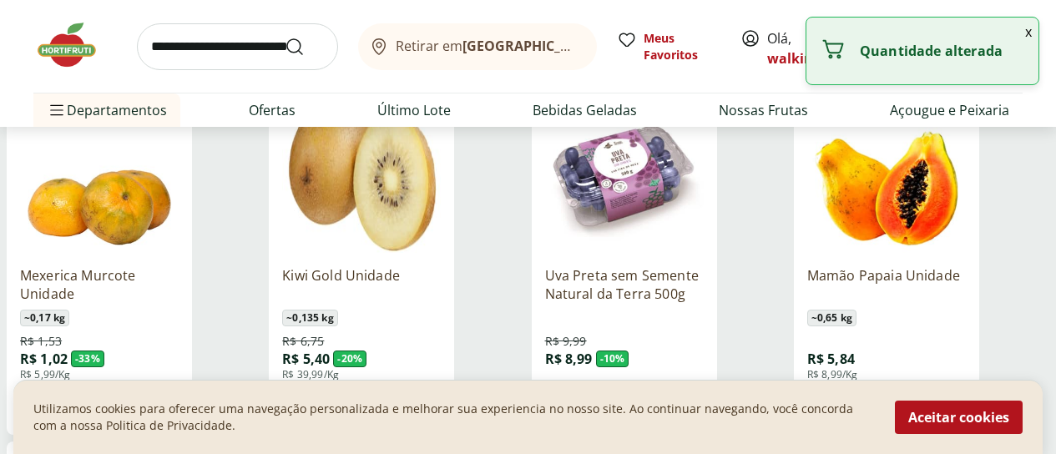
click at [943, 394] on icon at bounding box center [932, 404] width 21 height 20
type input "*"
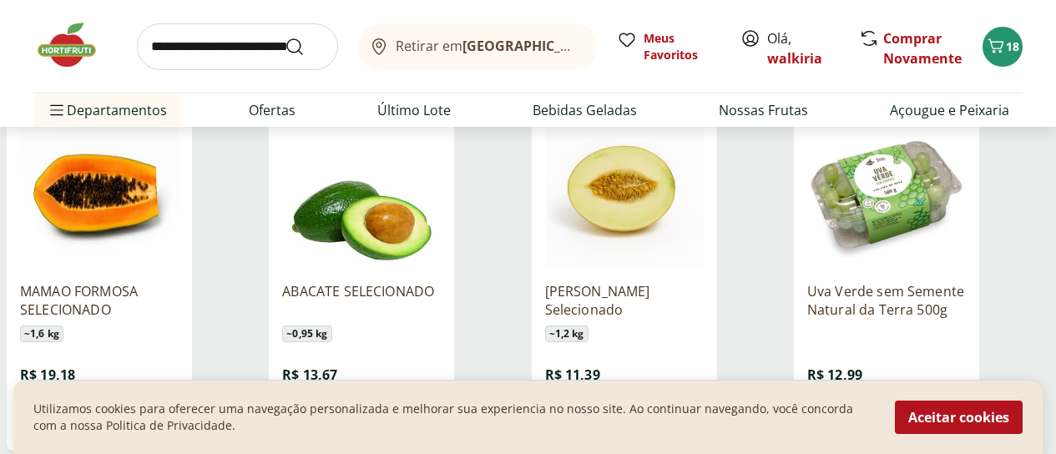
scroll to position [668, 0]
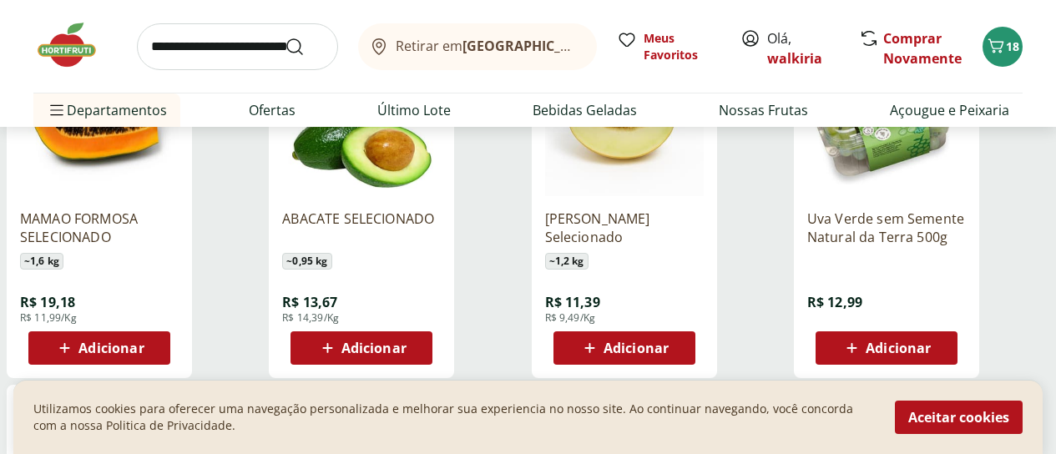
click at [930, 341] on span "Adicionar" at bounding box center [897, 347] width 65 height 13
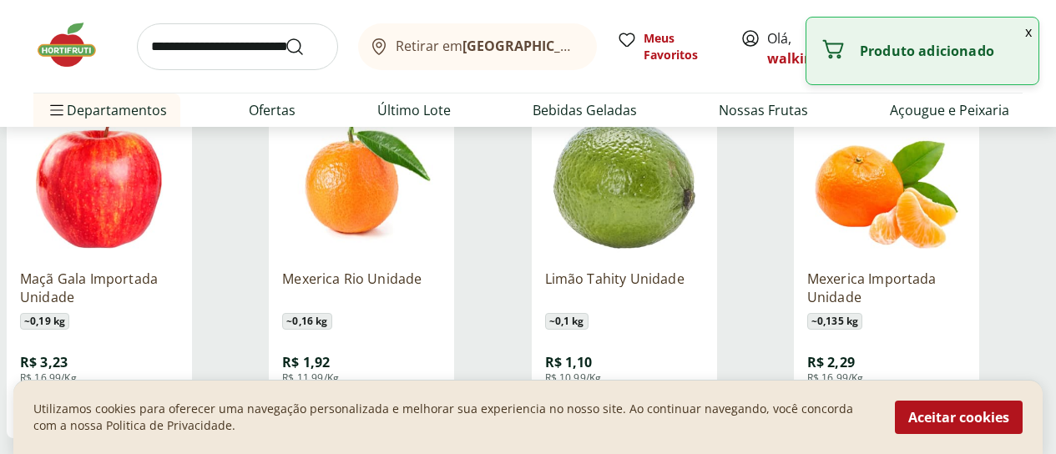
scroll to position [1001, 0]
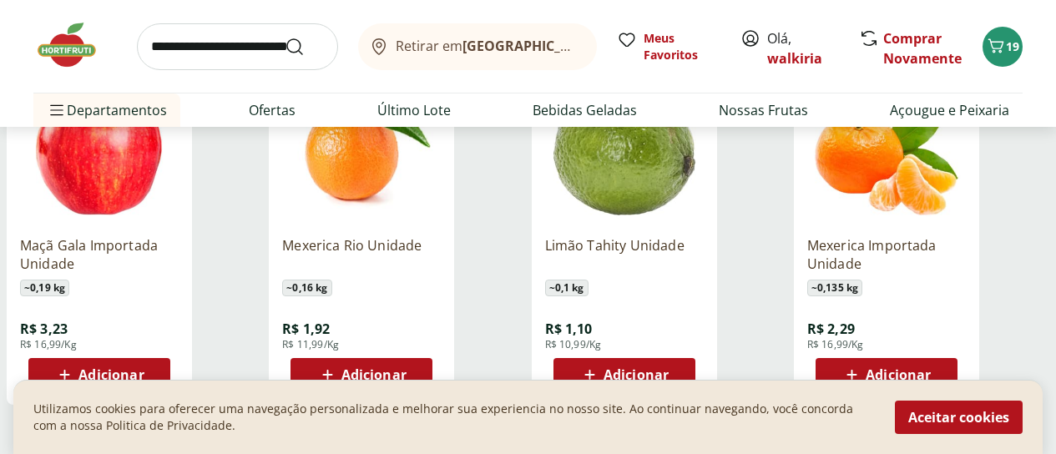
click at [144, 368] on span "Adicionar" at bounding box center [110, 374] width 65 height 13
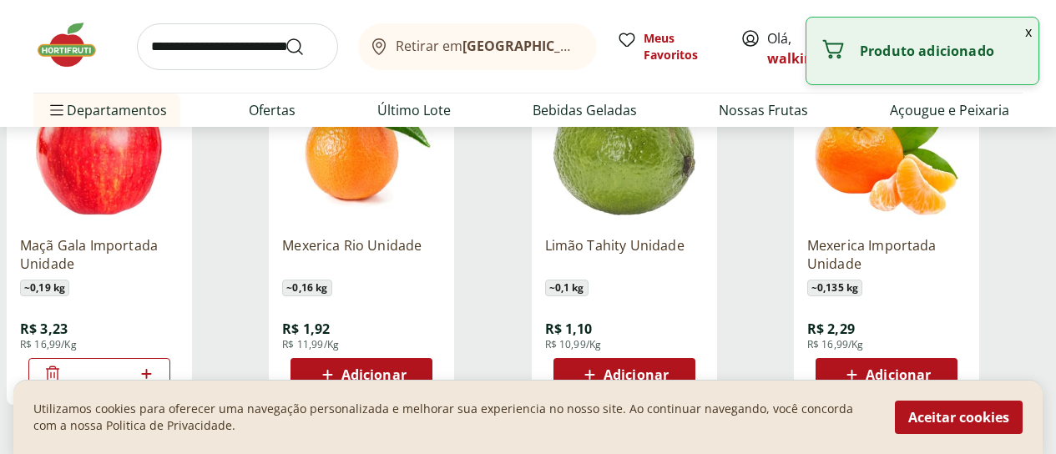
click at [136, 365] on input "*" at bounding box center [99, 374] width 73 height 18
click at [157, 364] on icon at bounding box center [146, 374] width 21 height 20
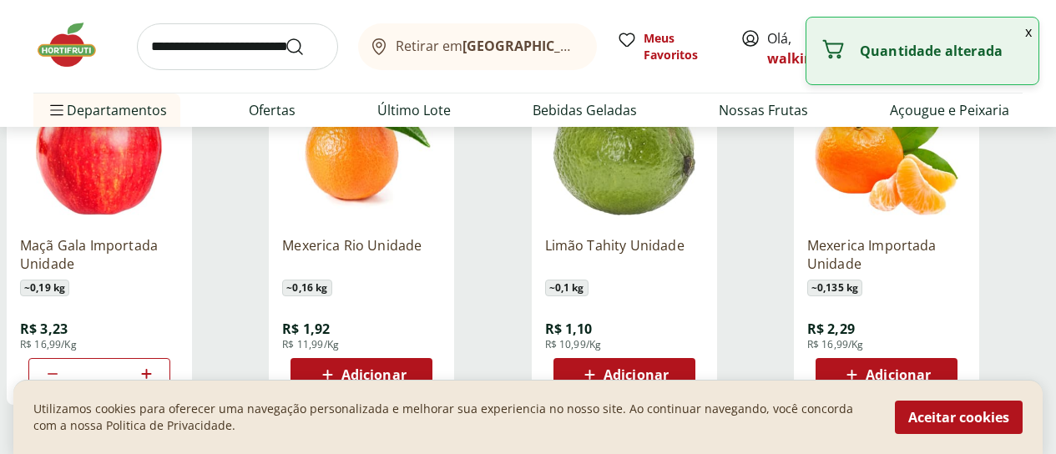
type input "*"
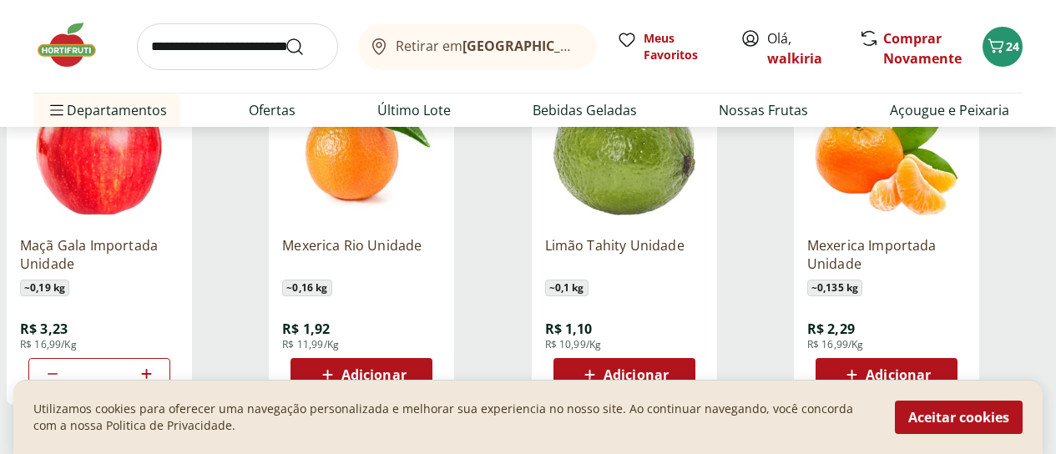
click at [668, 368] on span "Adicionar" at bounding box center [635, 374] width 65 height 13
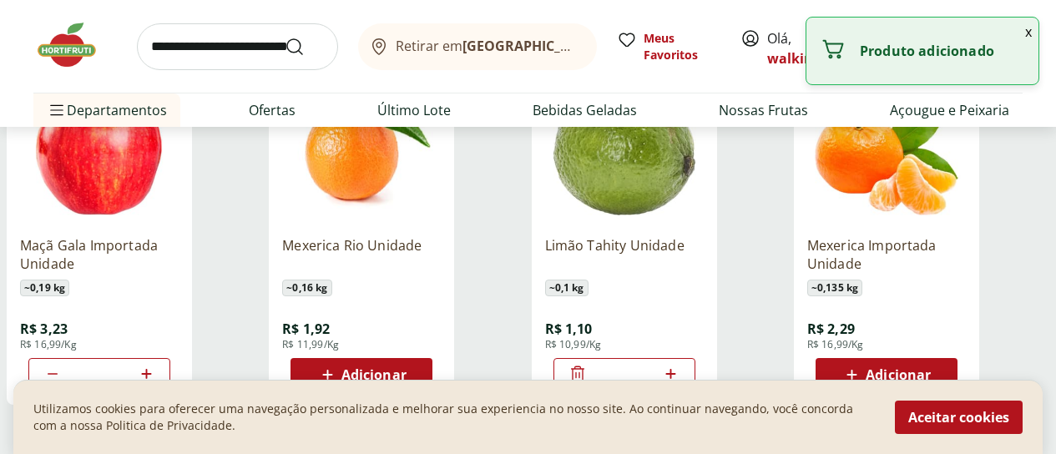
click at [681, 364] on icon at bounding box center [670, 374] width 21 height 20
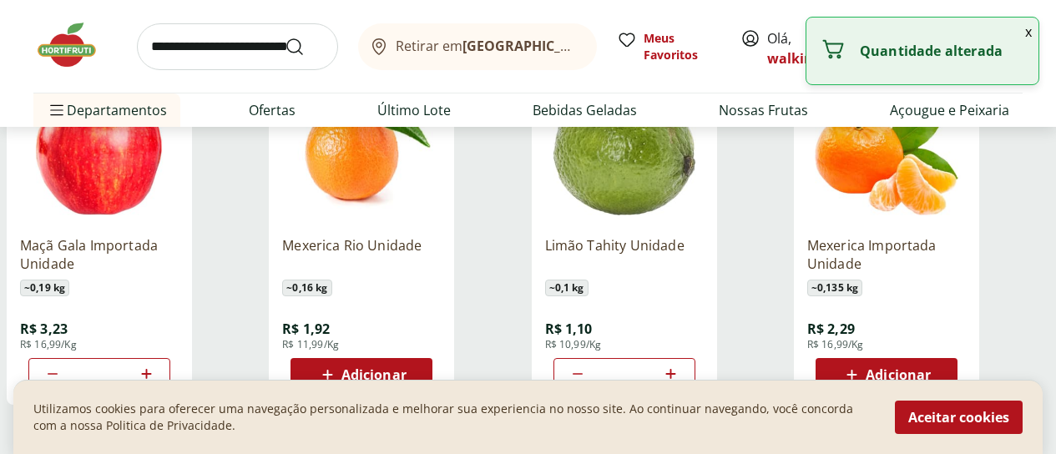
type input "*"
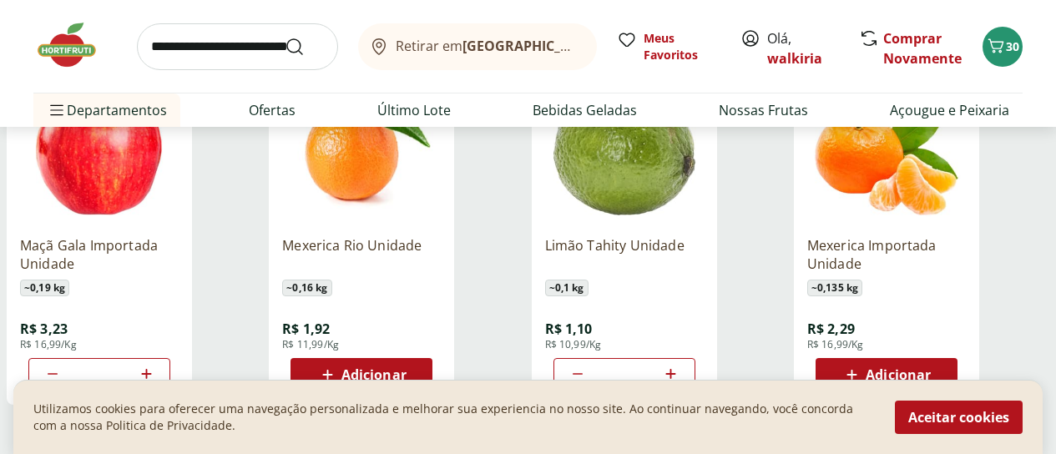
click at [930, 368] on span "Adicionar" at bounding box center [897, 374] width 65 height 13
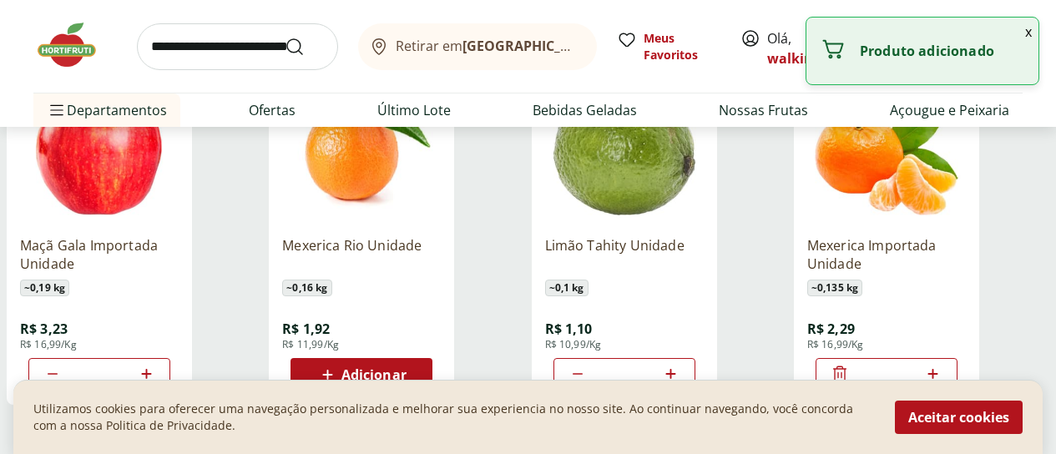
click at [943, 364] on icon at bounding box center [932, 374] width 21 height 20
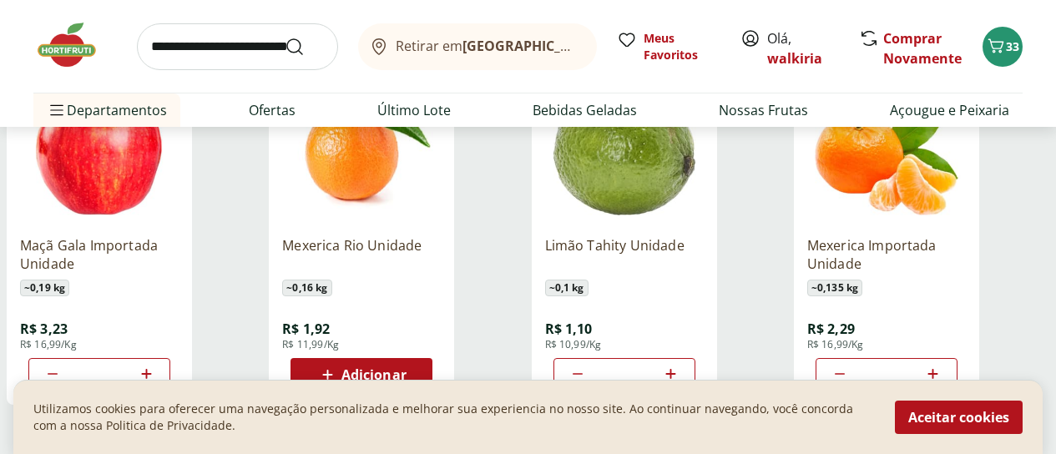
click at [849, 364] on icon at bounding box center [839, 374] width 20 height 20
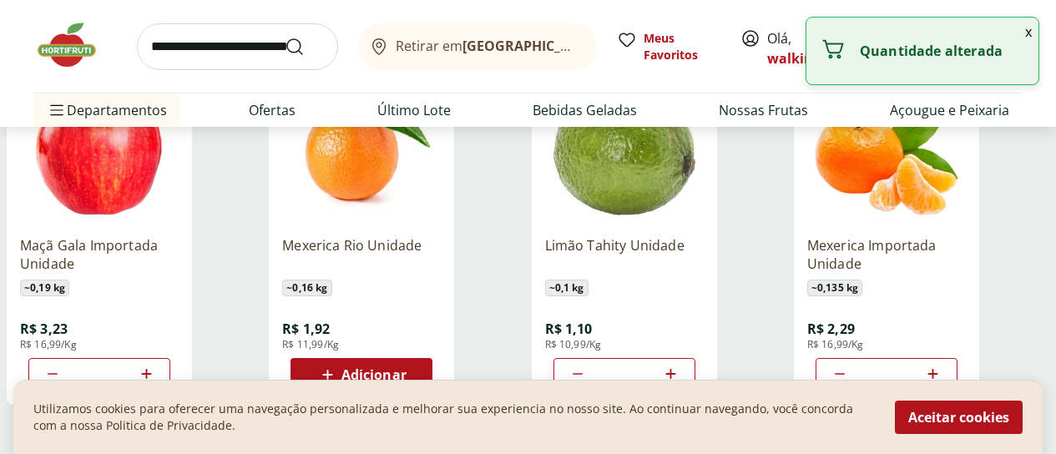
click at [849, 364] on icon at bounding box center [839, 374] width 20 height 20
type input "*"
click at [849, 364] on icon at bounding box center [839, 374] width 20 height 20
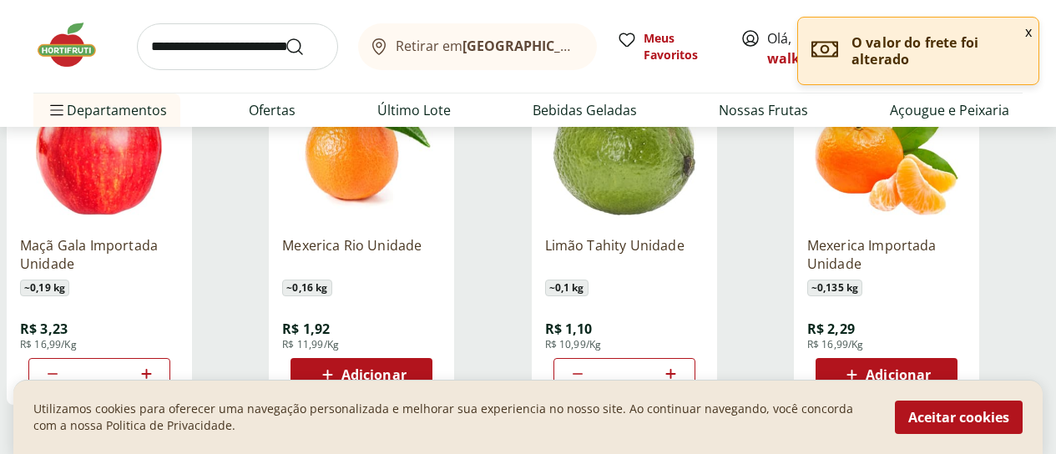
click at [406, 368] on span "Adicionar" at bounding box center [373, 374] width 65 height 13
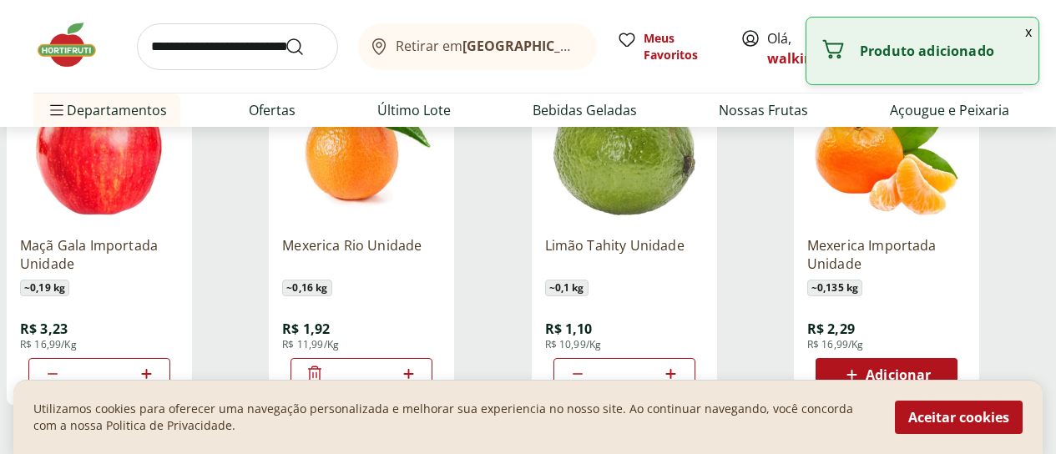
click at [419, 364] on icon at bounding box center [408, 374] width 21 height 20
type input "*"
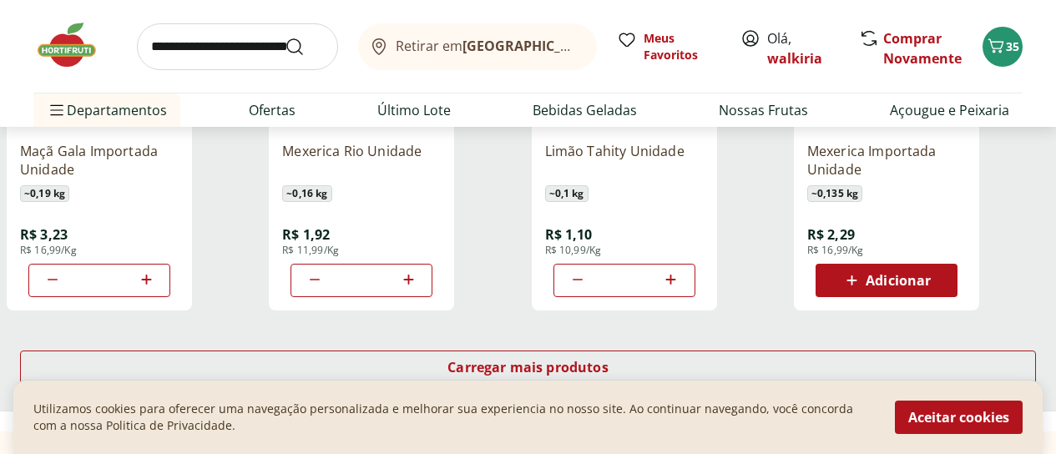
scroll to position [1168, 0]
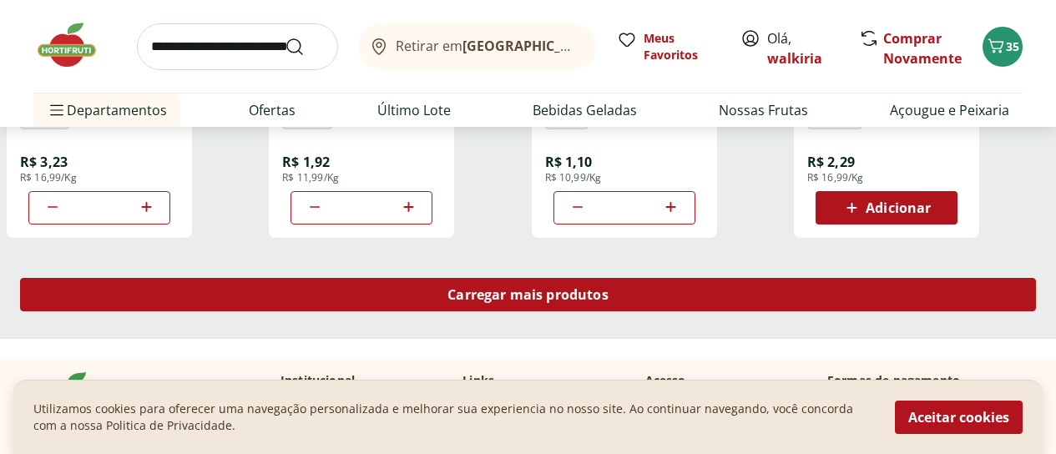
click at [608, 288] on span "Carregar mais produtos" at bounding box center [527, 294] width 161 height 13
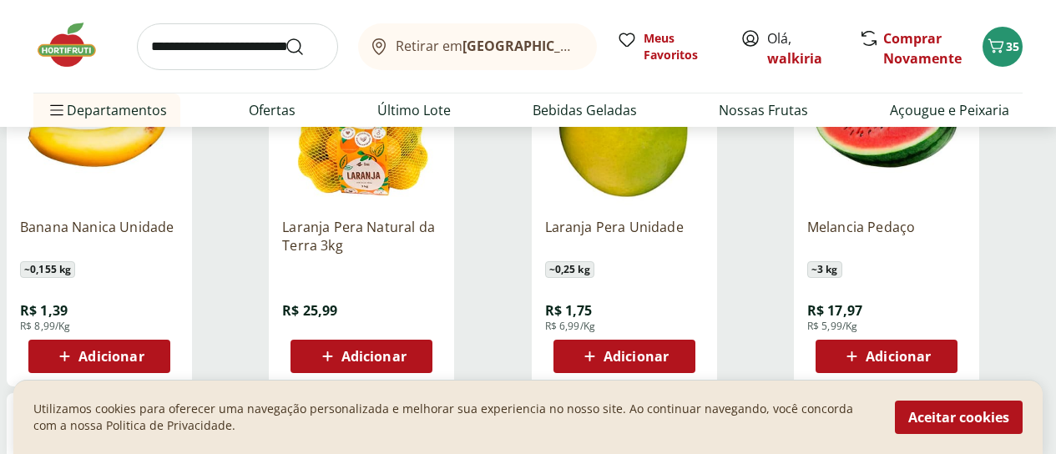
scroll to position [1419, 0]
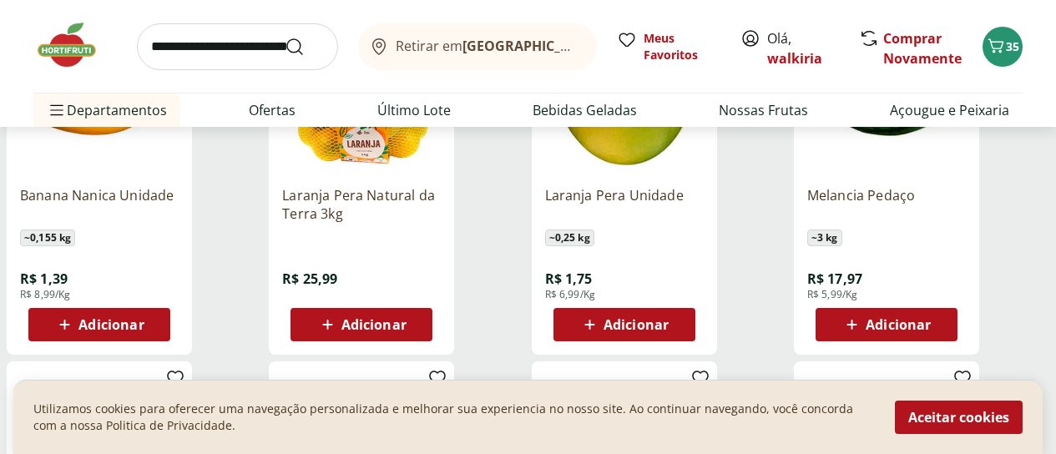
click at [144, 318] on span "Adicionar" at bounding box center [110, 324] width 65 height 13
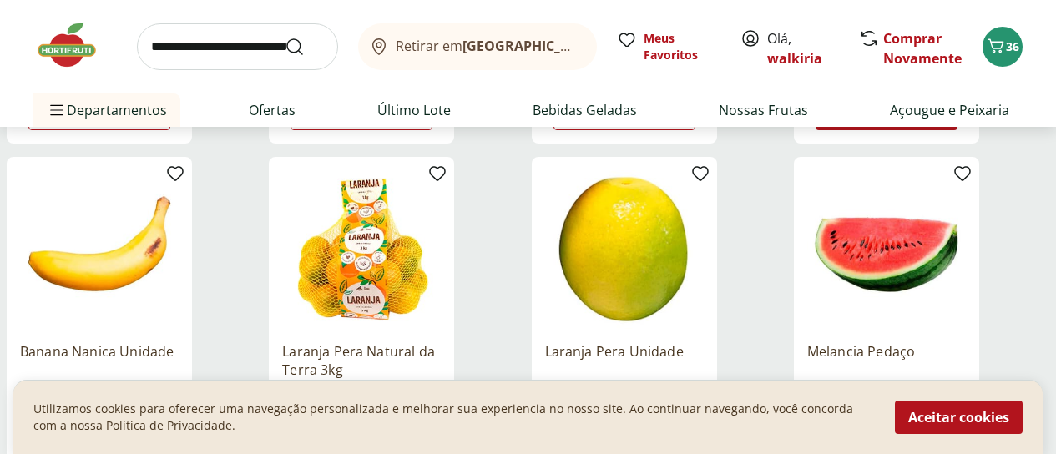
scroll to position [1335, 0]
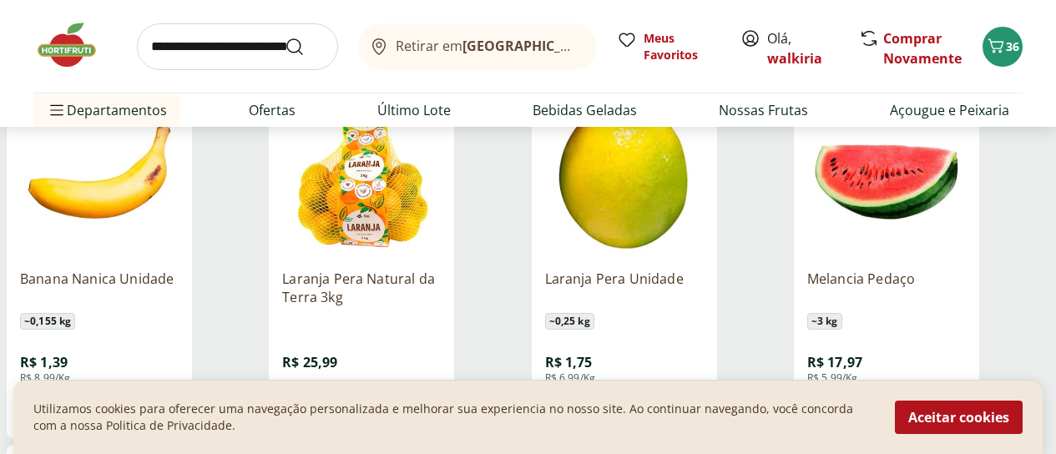
click at [157, 397] on icon at bounding box center [146, 407] width 21 height 20
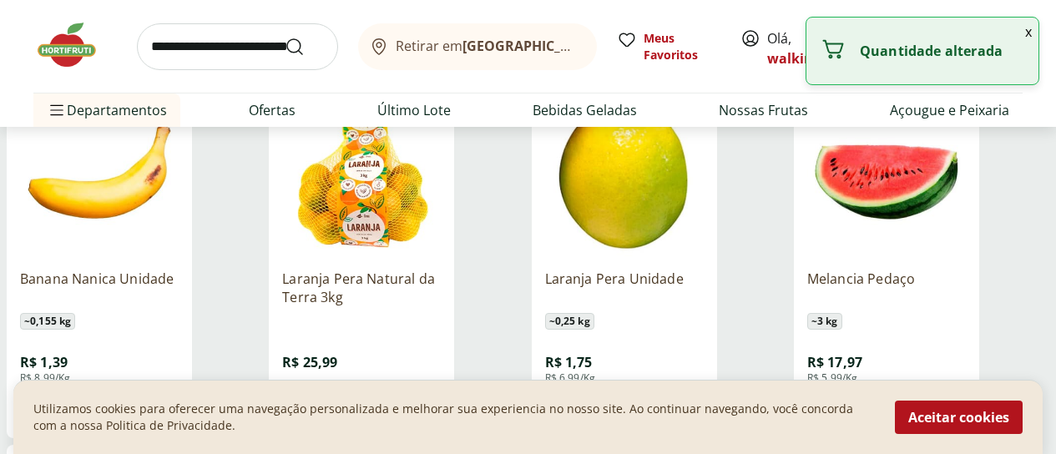
click at [157, 397] on icon at bounding box center [146, 407] width 21 height 20
type input "*"
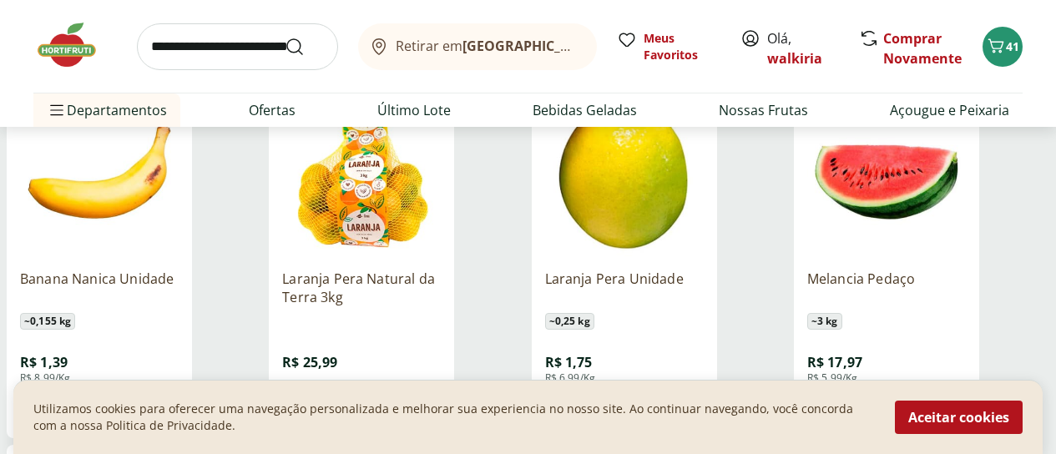
click at [406, 401] on span "Adicionar" at bounding box center [373, 407] width 65 height 13
click at [930, 401] on span "Adicionar" at bounding box center [897, 407] width 65 height 13
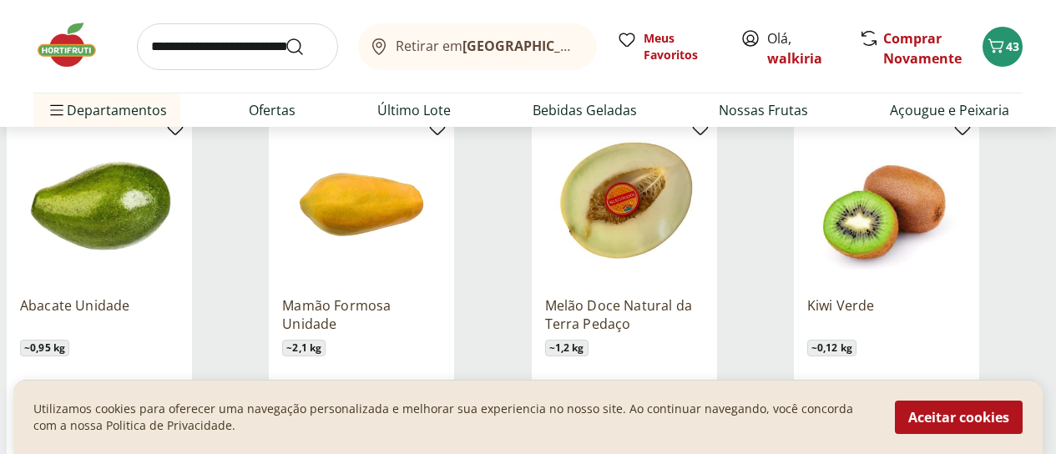
scroll to position [1752, 0]
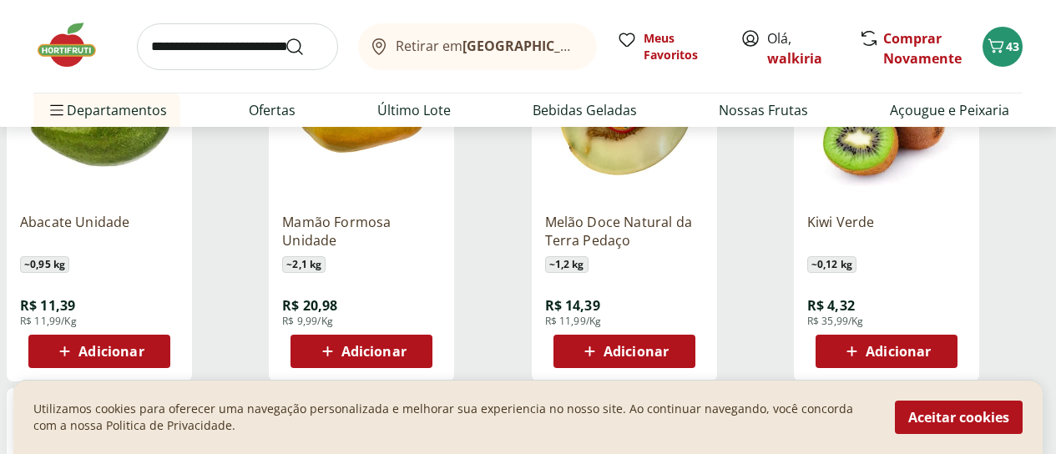
click at [668, 345] on span "Adicionar" at bounding box center [635, 351] width 65 height 13
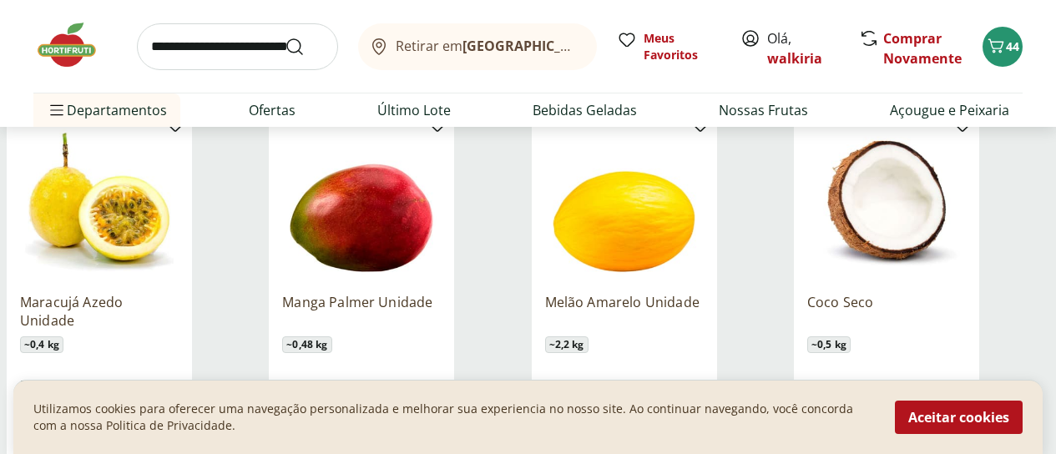
scroll to position [2086, 0]
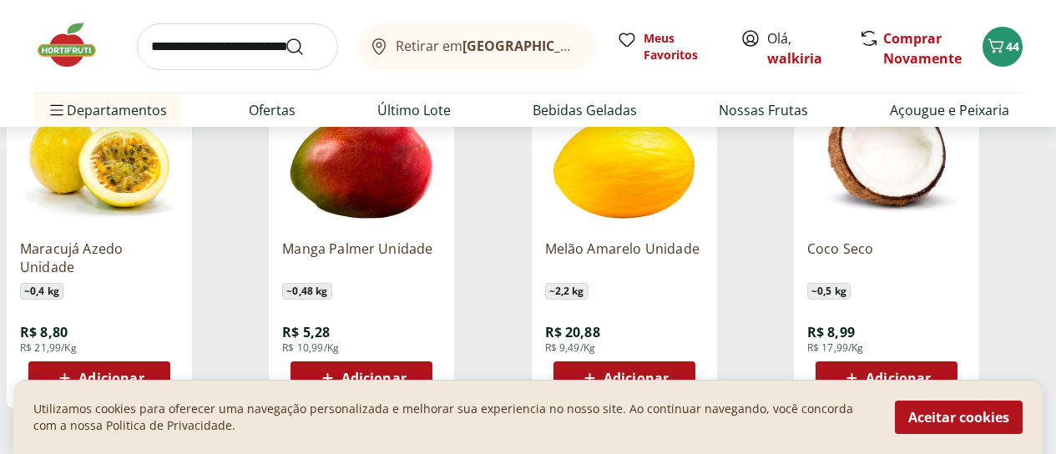
click at [406, 371] on span "Adicionar" at bounding box center [373, 377] width 65 height 13
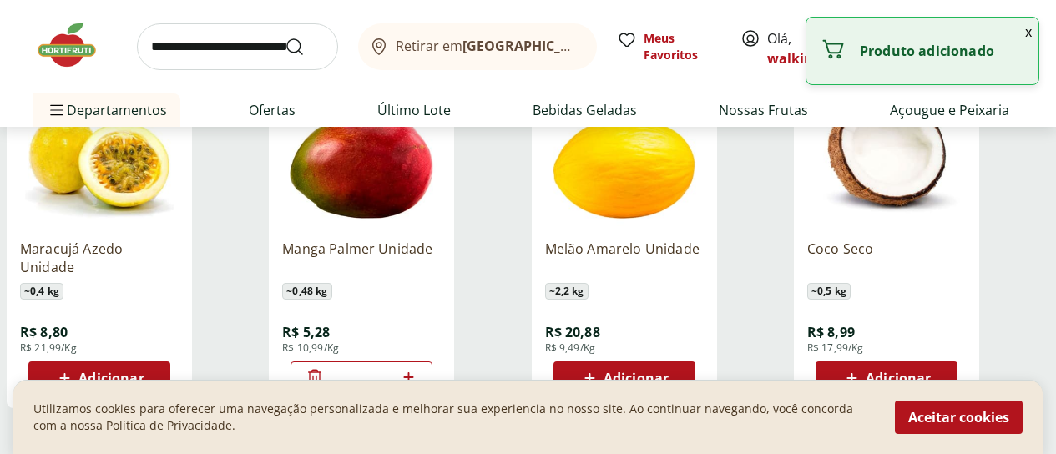
click at [419, 367] on icon at bounding box center [408, 377] width 21 height 20
type input "*"
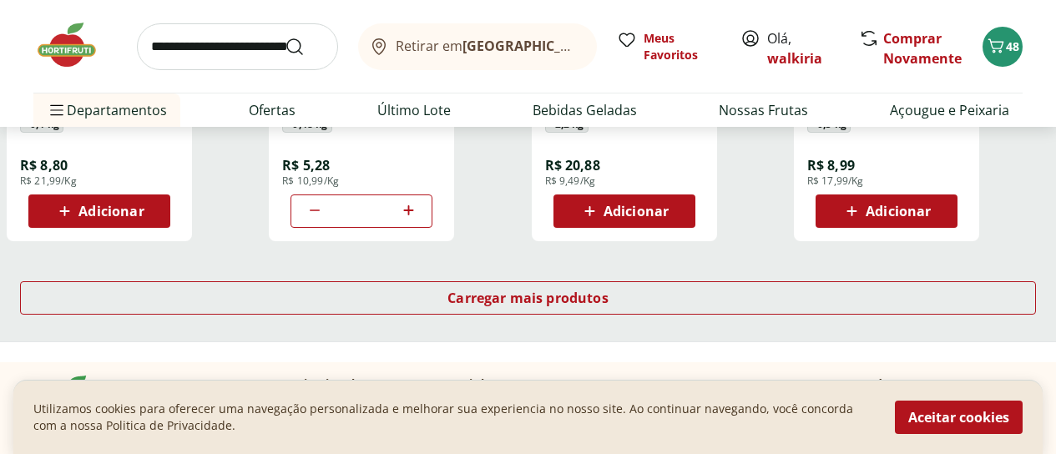
scroll to position [2337, 0]
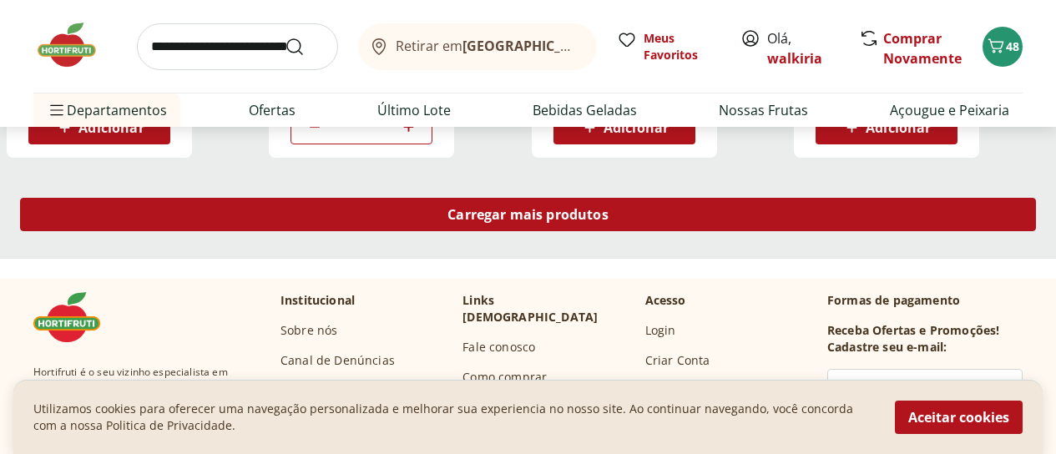
click at [608, 208] on span "Carregar mais produtos" at bounding box center [527, 214] width 161 height 13
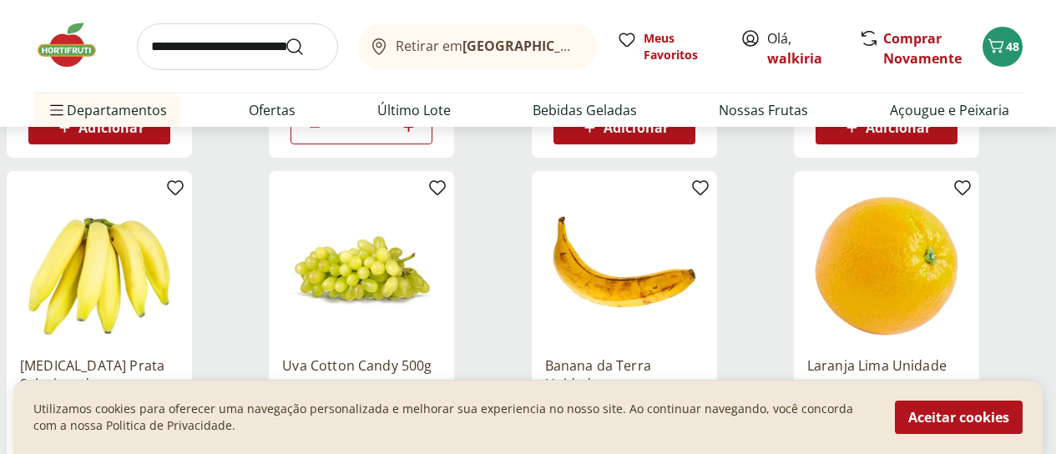
scroll to position [2420, 0]
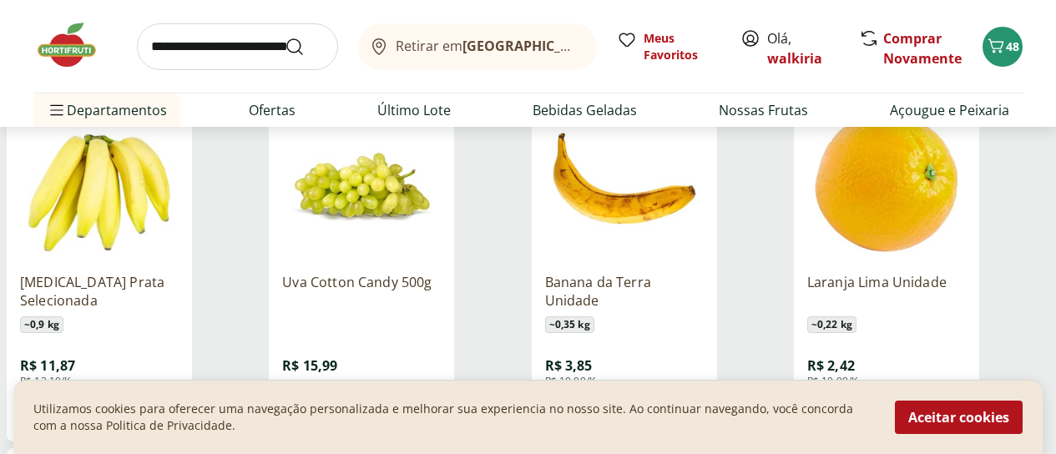
click at [144, 405] on span "Adicionar" at bounding box center [110, 411] width 65 height 13
click at [406, 405] on span "Adicionar" at bounding box center [373, 411] width 65 height 13
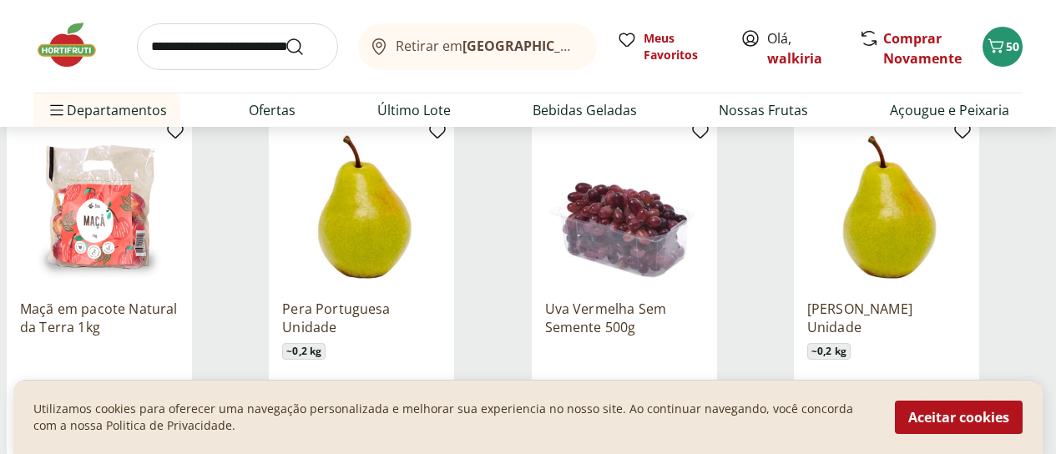
scroll to position [2837, 0]
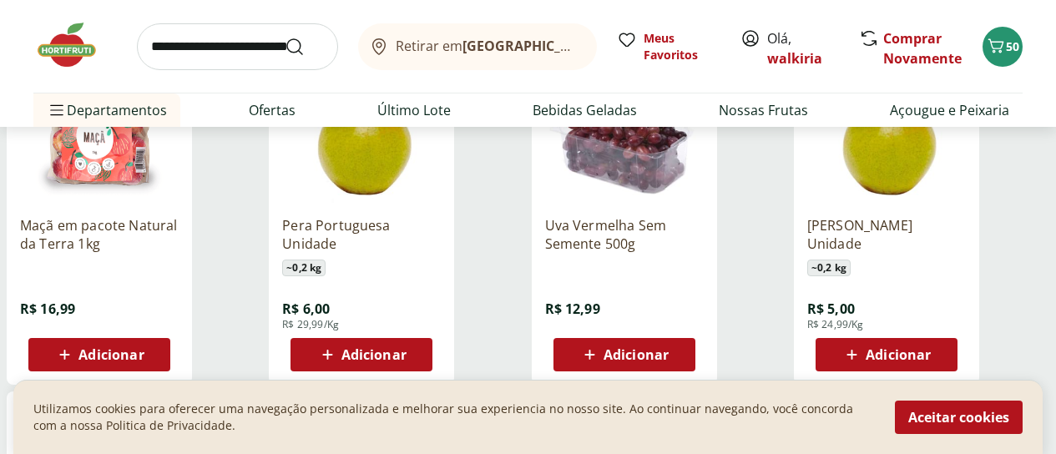
click at [668, 348] on span "Adicionar" at bounding box center [635, 354] width 65 height 13
click at [930, 348] on span "Adicionar" at bounding box center [897, 354] width 65 height 13
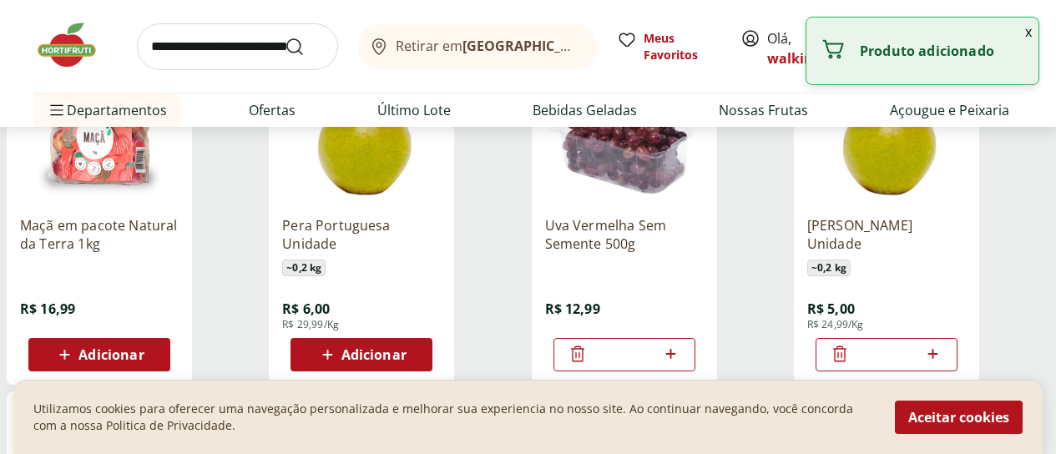
click at [943, 344] on icon at bounding box center [932, 354] width 21 height 20
type input "*"
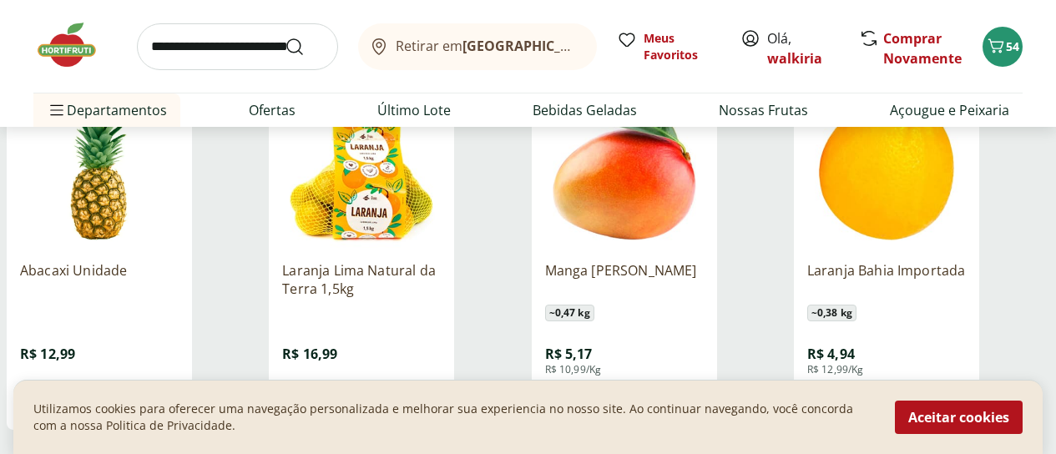
scroll to position [3171, 0]
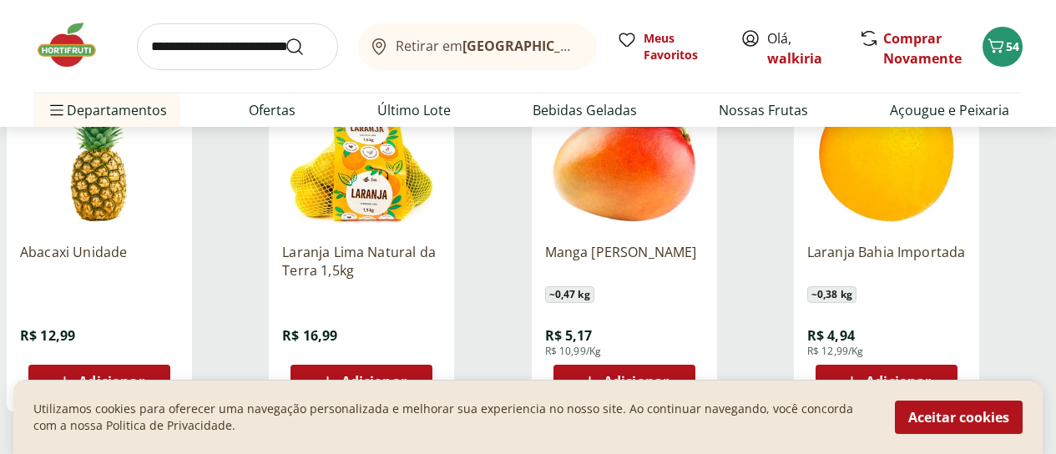
click at [144, 375] on span "Adicionar" at bounding box center [110, 381] width 65 height 13
click at [668, 375] on span "Adicionar" at bounding box center [635, 381] width 65 height 13
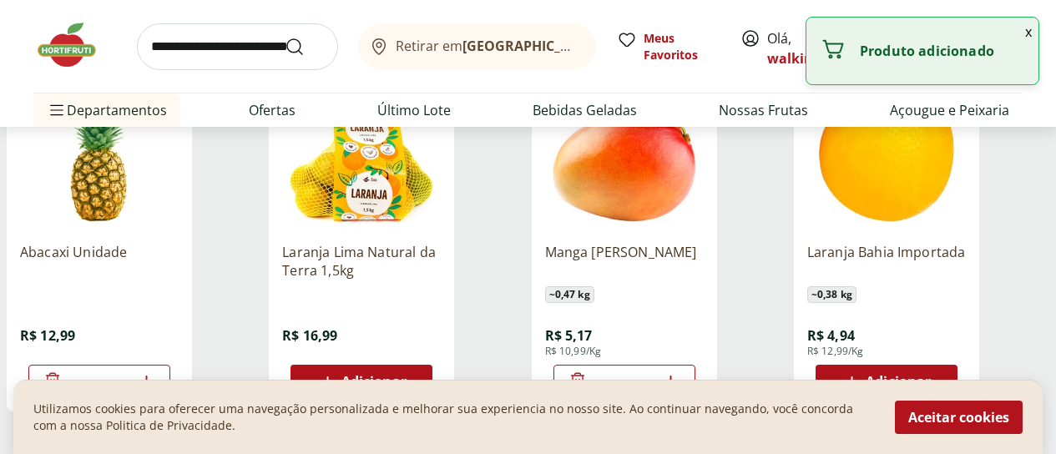
click at [681, 371] on icon at bounding box center [670, 381] width 21 height 20
type input "*"
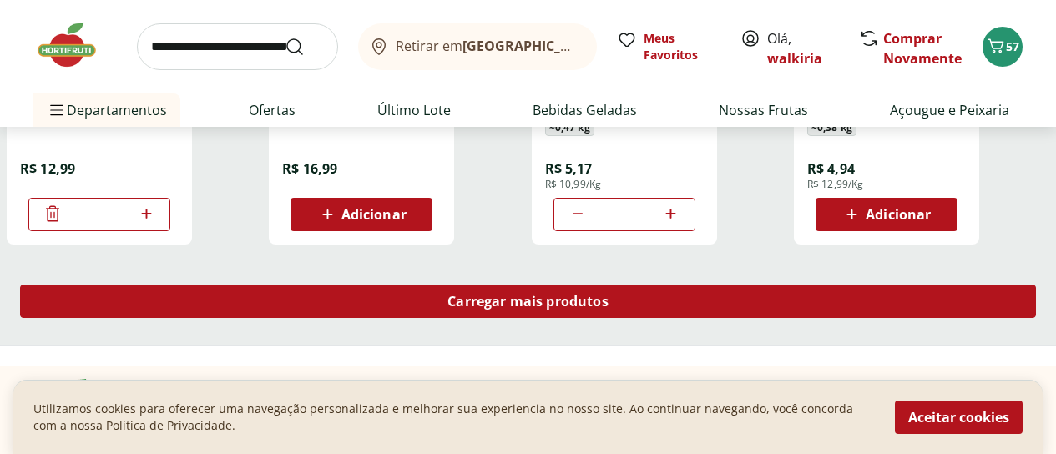
click at [668, 285] on div "Carregar mais produtos" at bounding box center [528, 301] width 1016 height 33
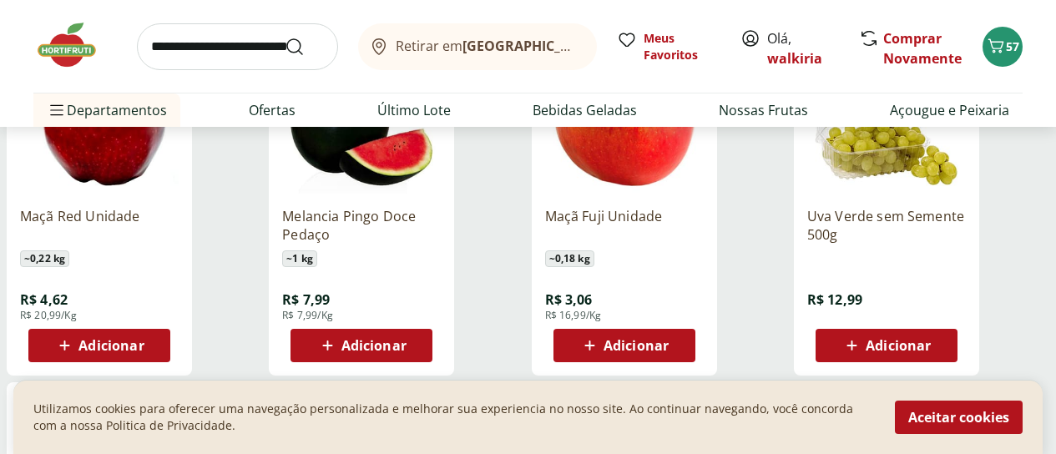
scroll to position [4005, 0]
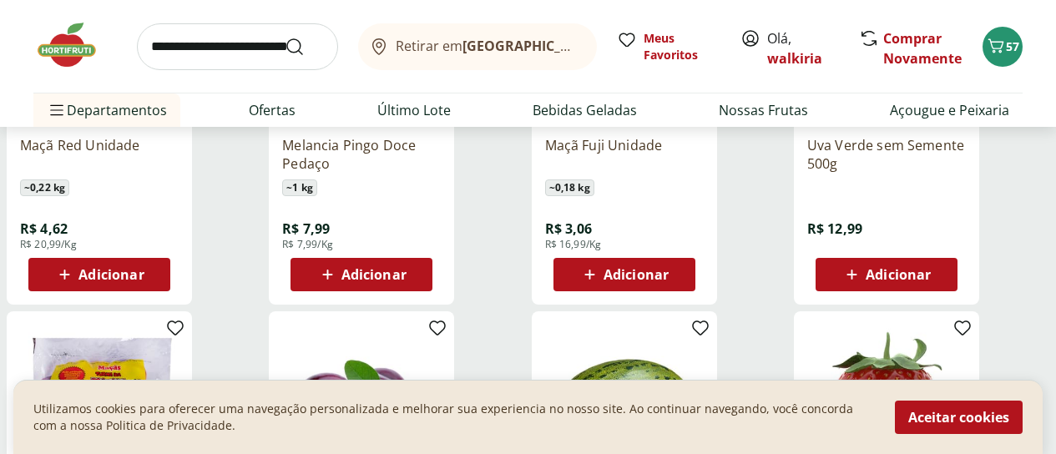
drag, startPoint x: 954, startPoint y: 224, endPoint x: 982, endPoint y: 249, distance: 37.3
click at [930, 268] on span "Adicionar" at bounding box center [897, 274] width 65 height 13
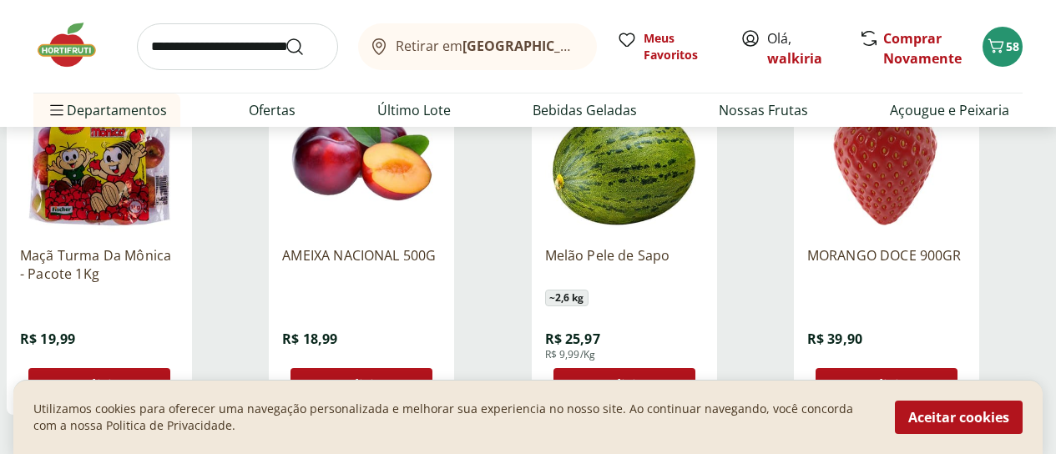
scroll to position [4423, 0]
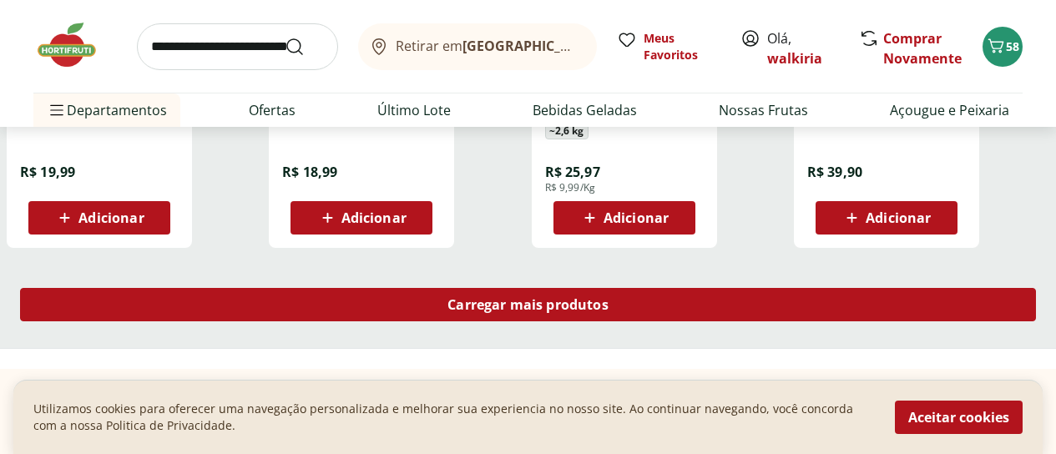
click at [648, 288] on div "Carregar mais produtos" at bounding box center [528, 304] width 1016 height 33
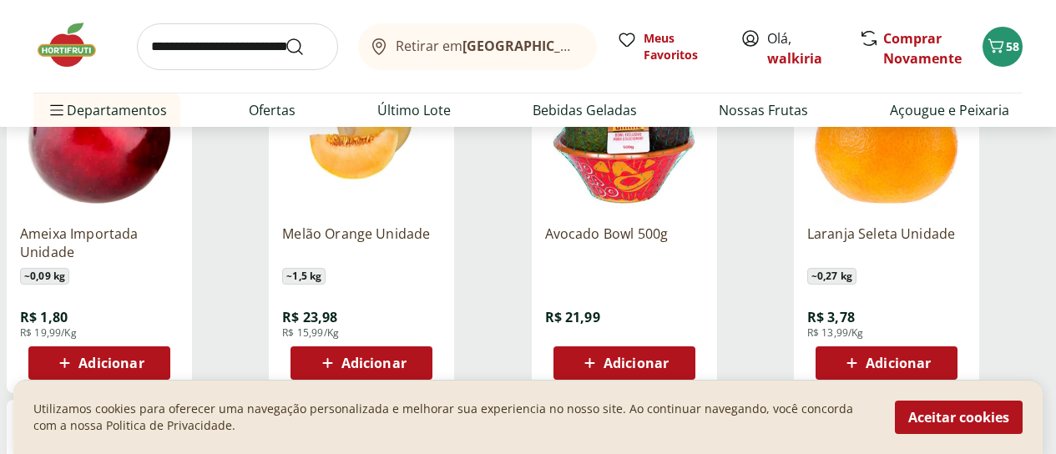
scroll to position [5007, 0]
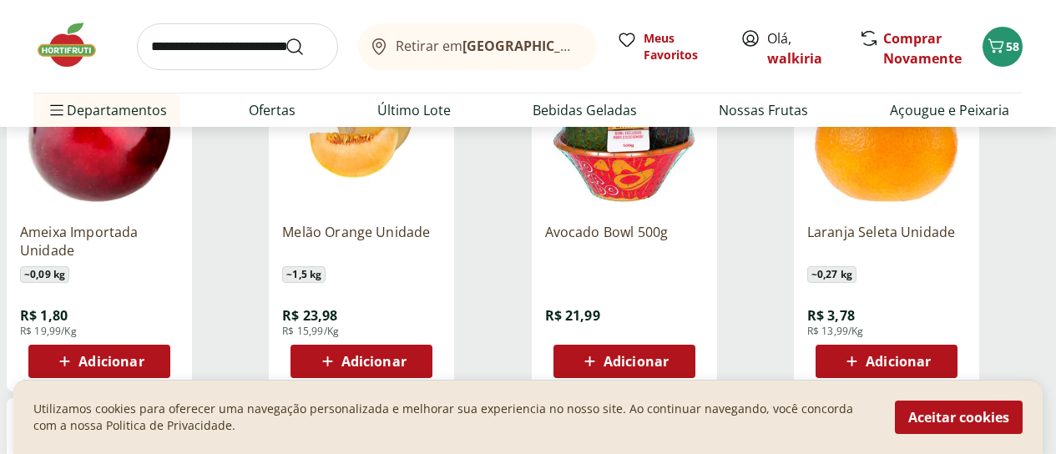
click at [406, 355] on span "Adicionar" at bounding box center [373, 361] width 65 height 13
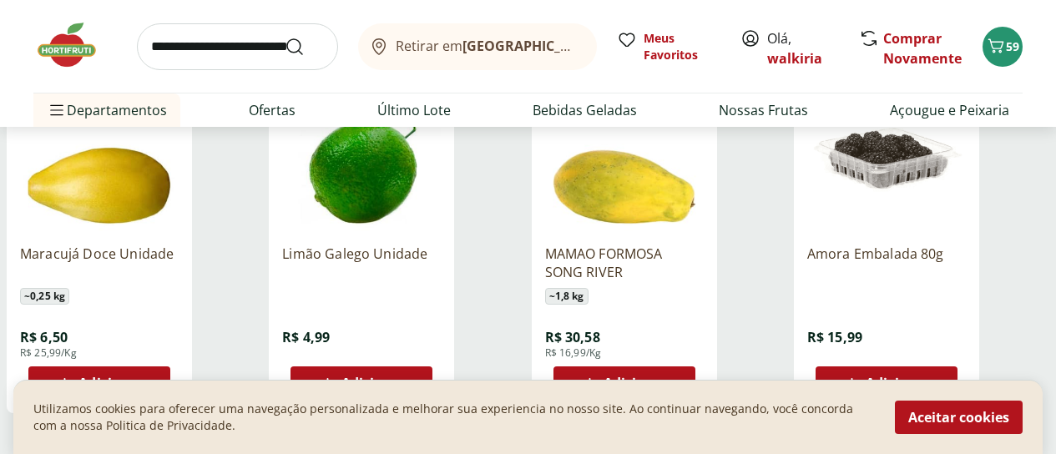
scroll to position [5424, 0]
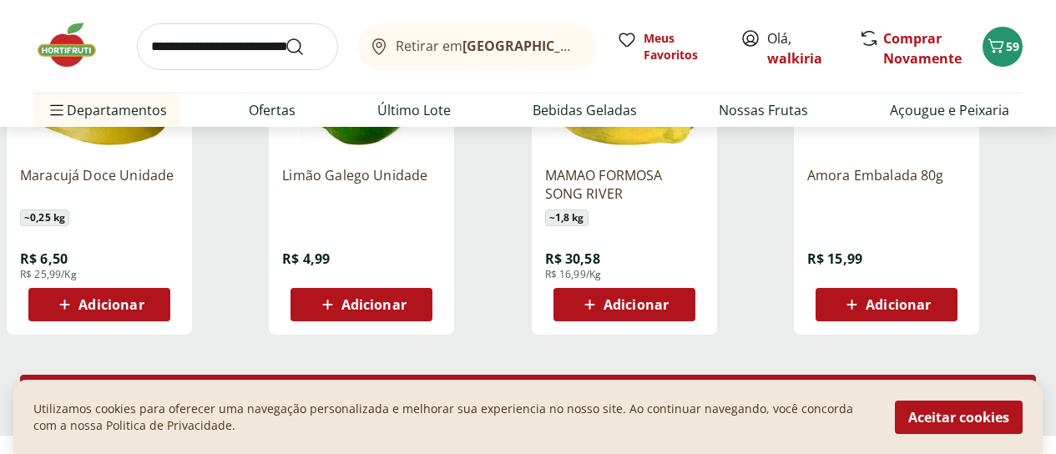
click at [608, 385] on span "Carregar mais produtos" at bounding box center [527, 391] width 161 height 13
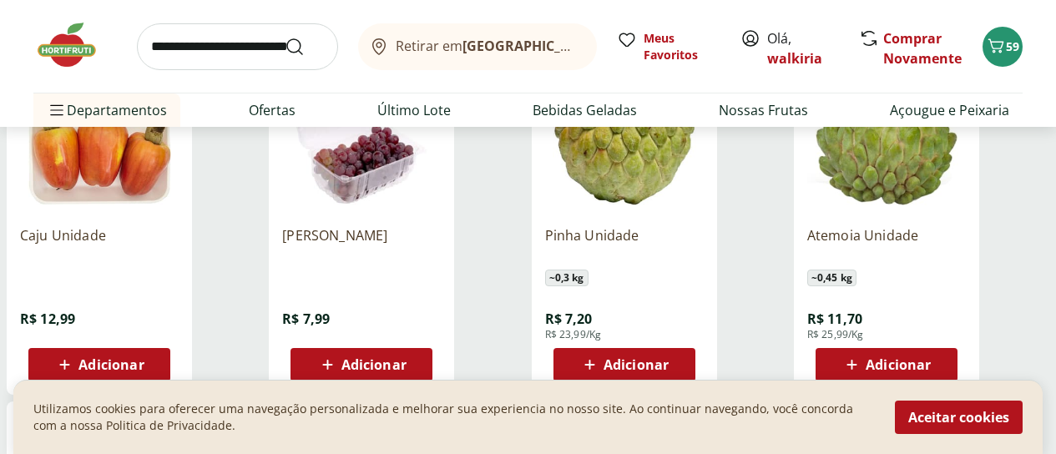
scroll to position [6175, 0]
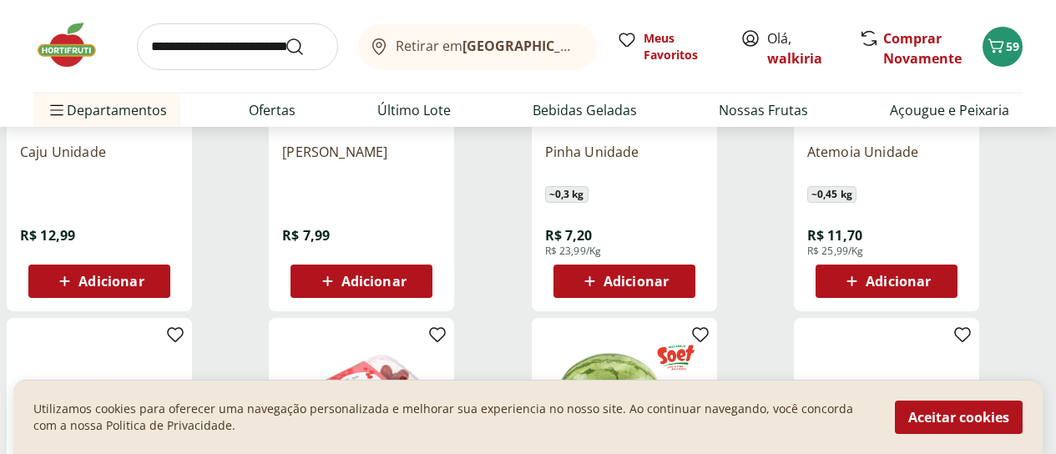
click at [406, 275] on span "Adicionar" at bounding box center [373, 281] width 65 height 13
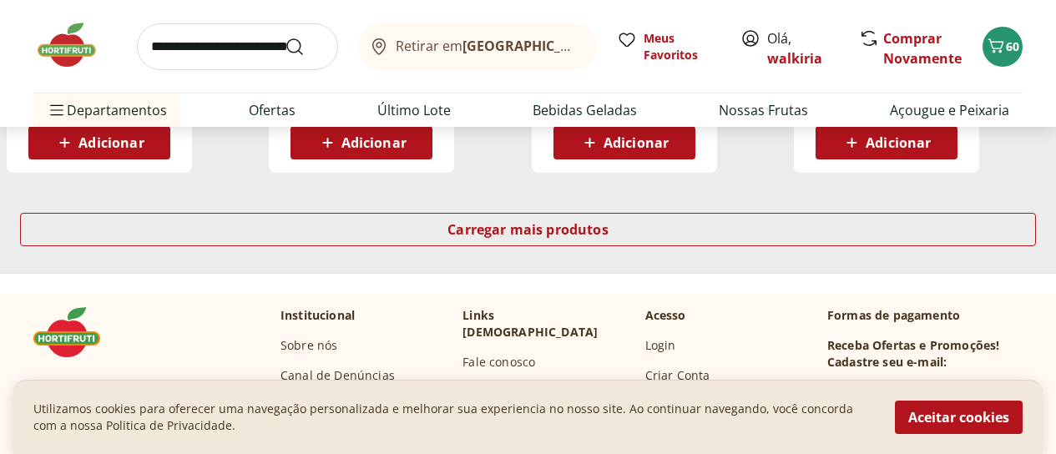
scroll to position [6676, 0]
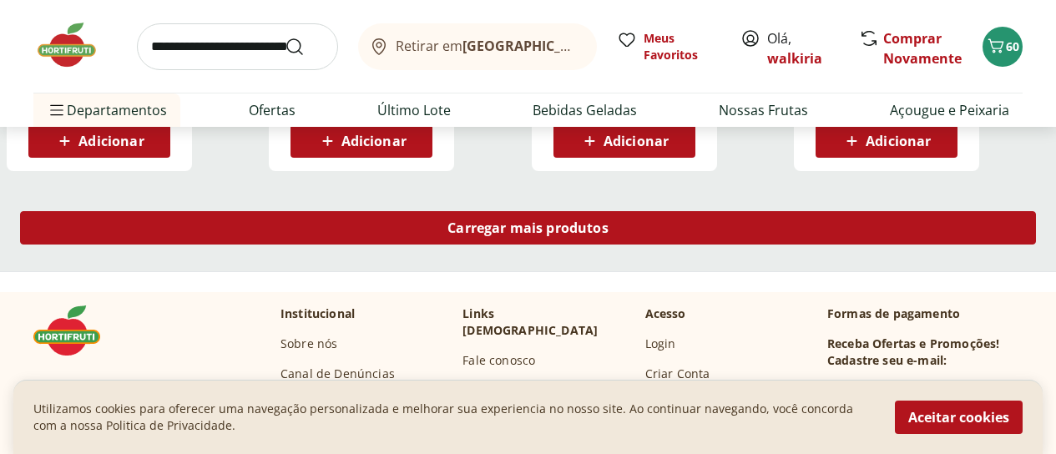
click at [608, 221] on span "Carregar mais produtos" at bounding box center [527, 227] width 161 height 13
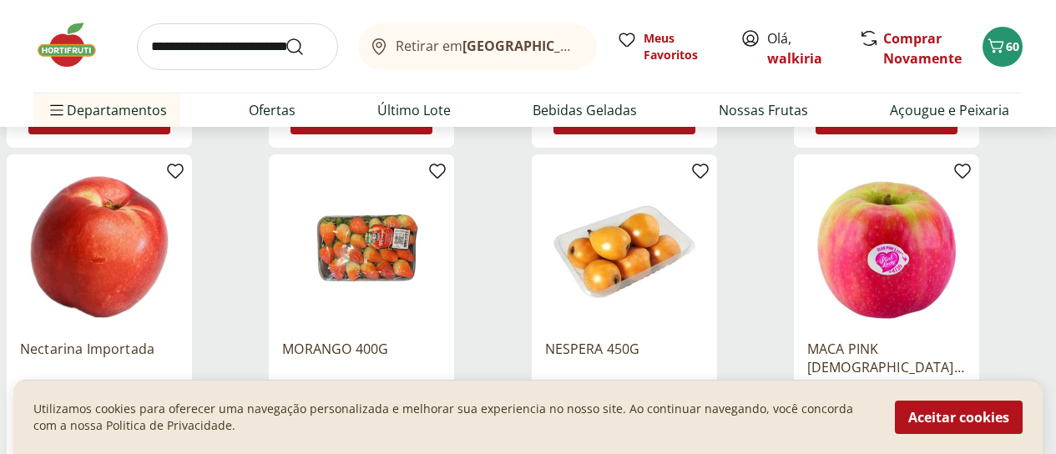
scroll to position [7594, 0]
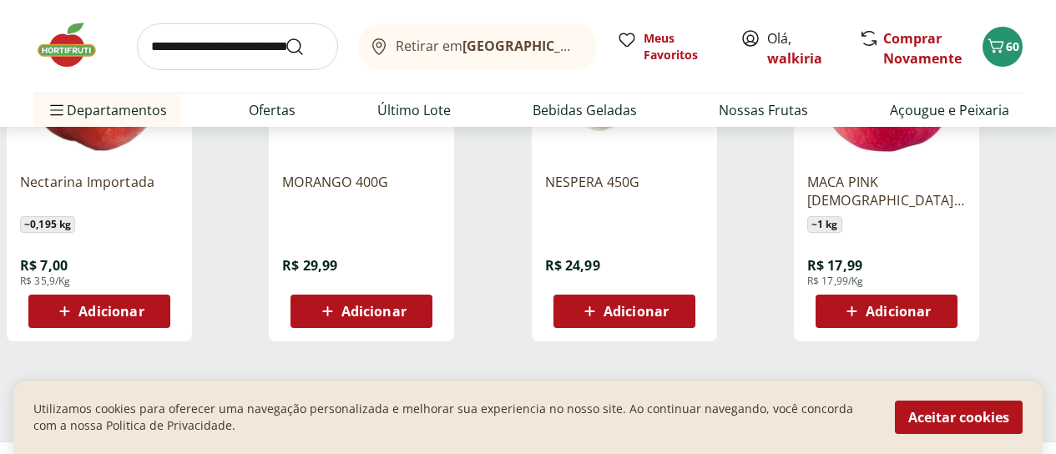
click at [608, 391] on span "Carregar mais produtos" at bounding box center [527, 397] width 161 height 13
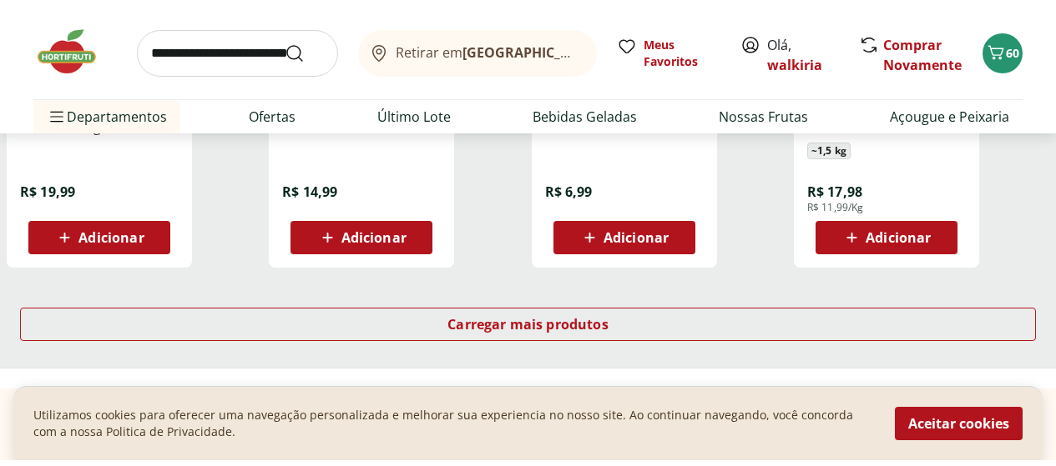
scroll to position [8845, 0]
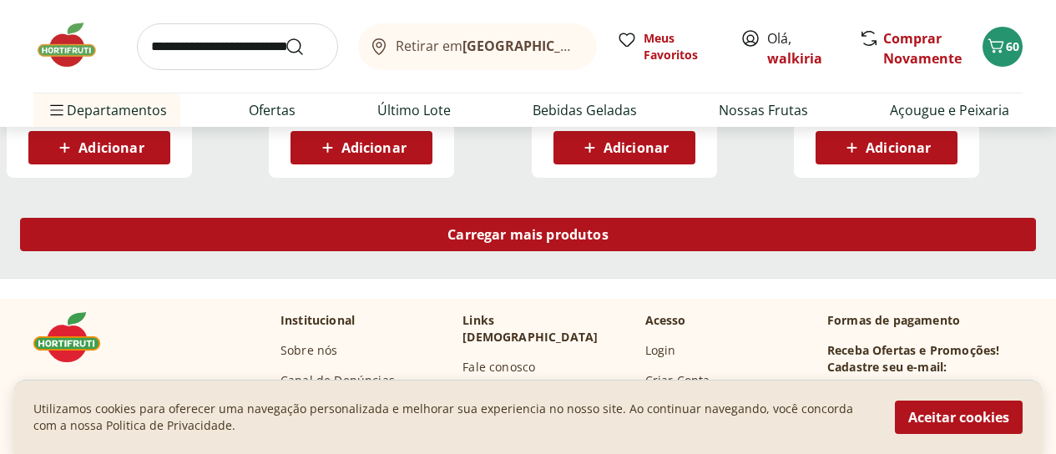
click at [608, 228] on span "Carregar mais produtos" at bounding box center [527, 234] width 161 height 13
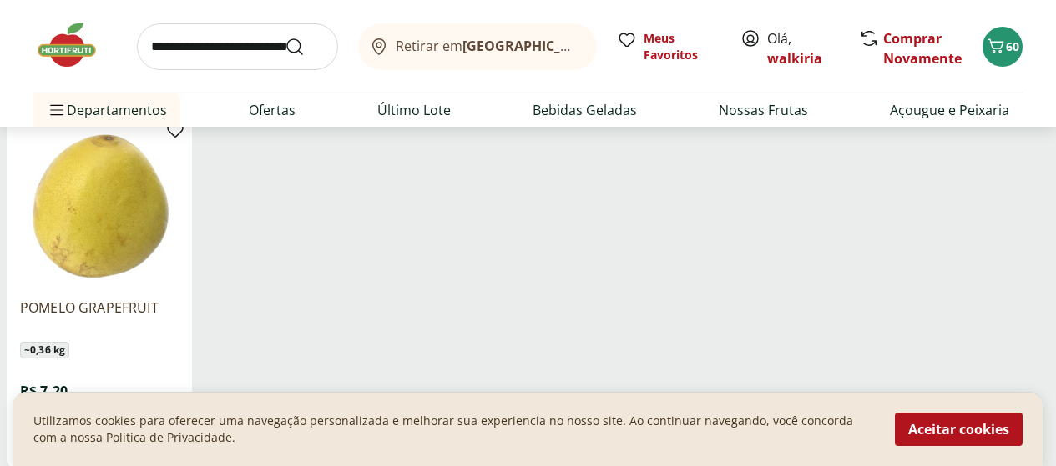
scroll to position [9680, 0]
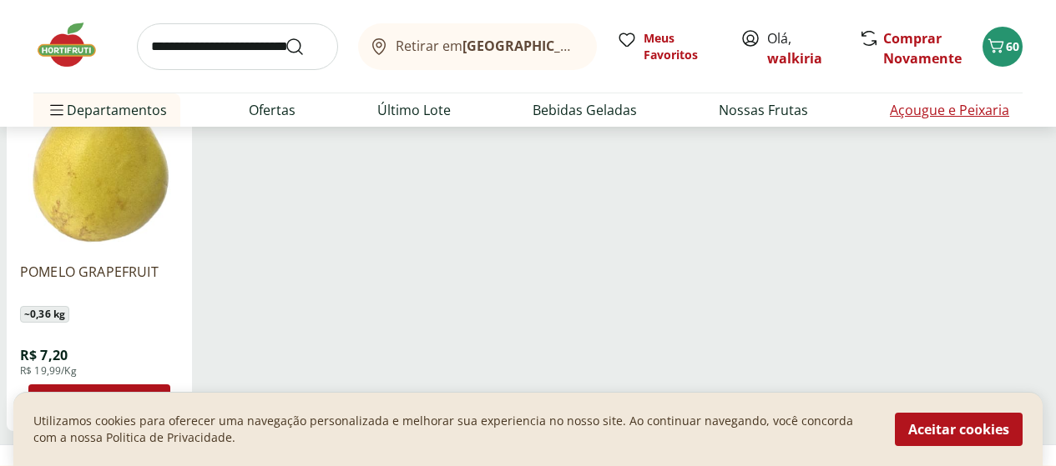
click at [911, 112] on link "Açougue e Peixaria" at bounding box center [949, 110] width 119 height 20
select select "**********"
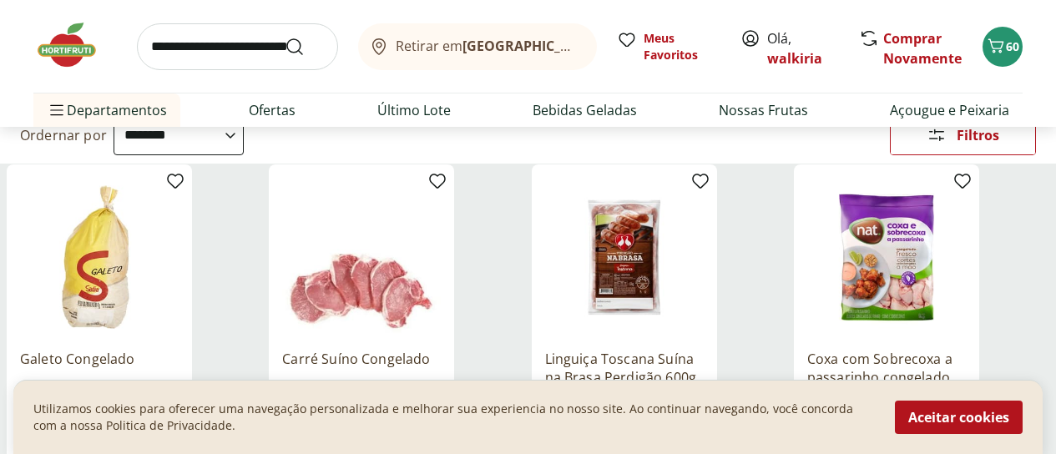
scroll to position [250, 0]
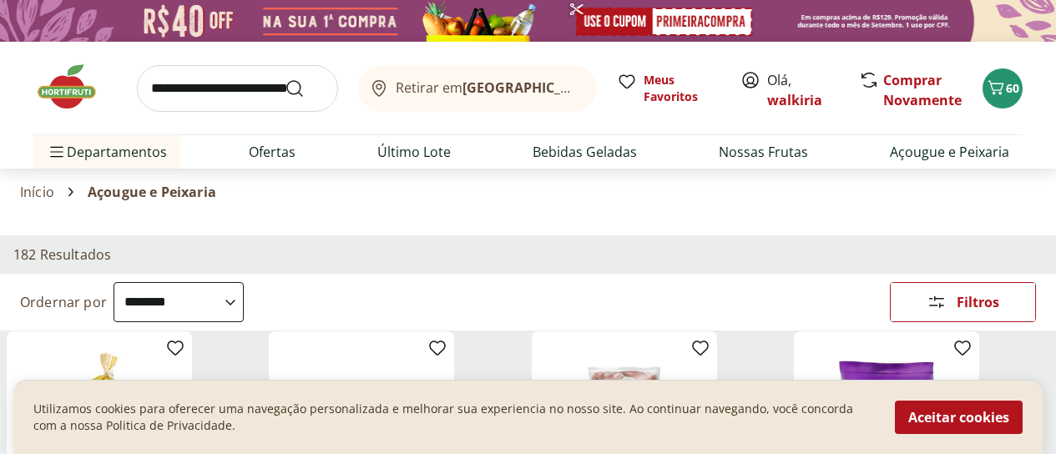
select select "**********"
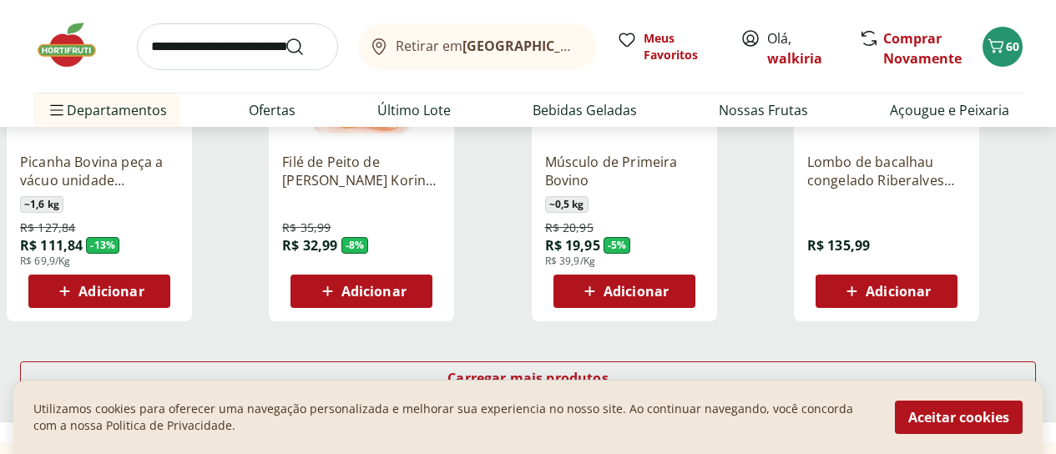
scroll to position [1168, 0]
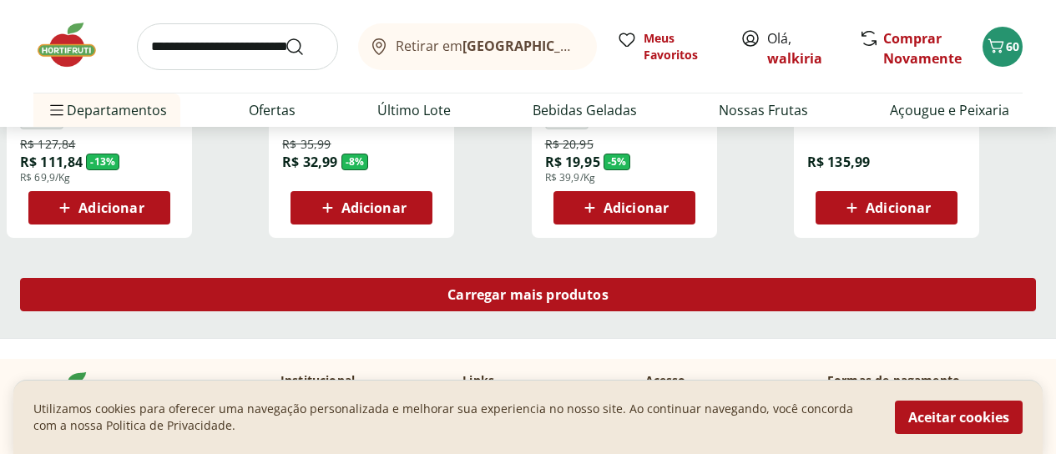
click at [608, 288] on span "Carregar mais produtos" at bounding box center [527, 294] width 161 height 13
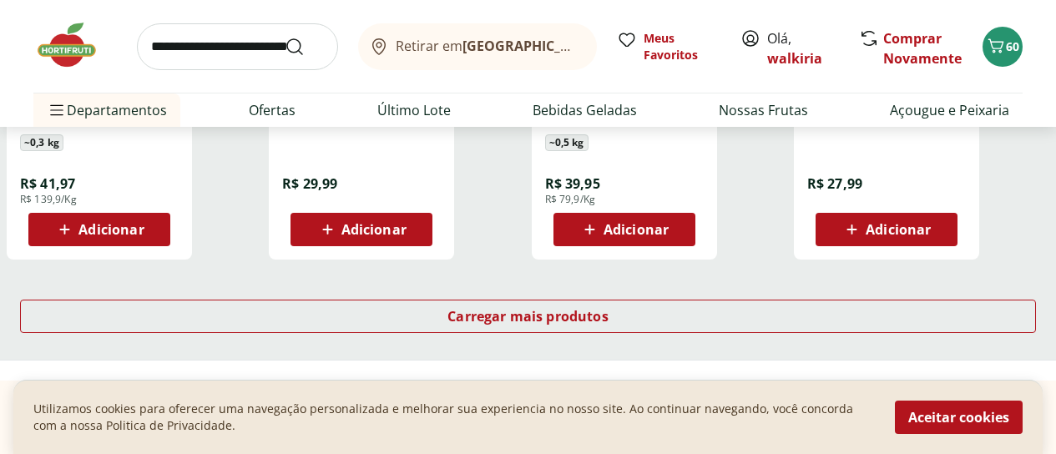
scroll to position [2253, 0]
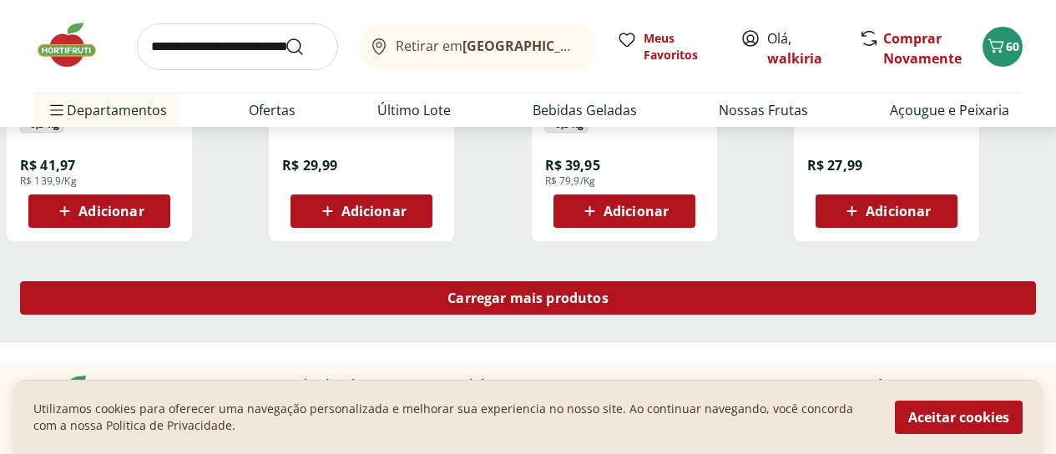
click at [639, 281] on div "Carregar mais produtos" at bounding box center [528, 297] width 1016 height 33
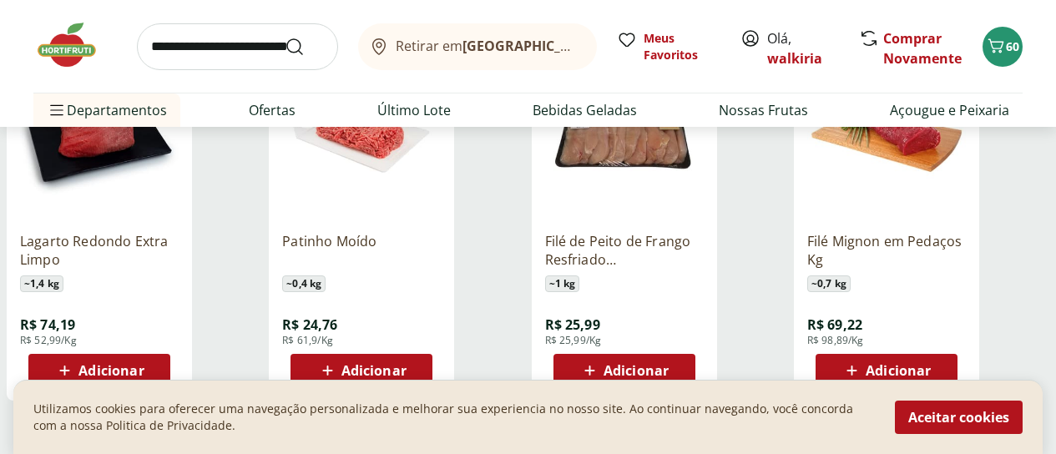
scroll to position [3254, 0]
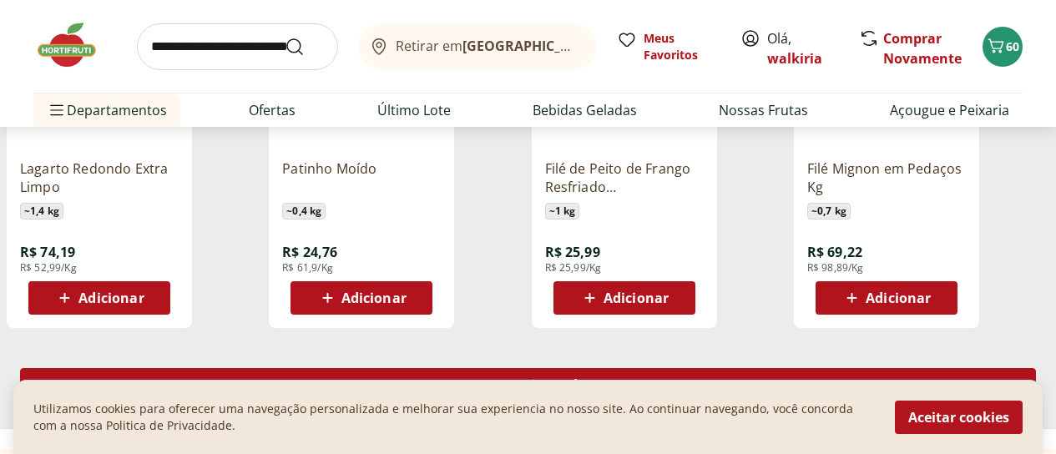
click at [608, 378] on span "Carregar mais produtos" at bounding box center [527, 384] width 161 height 13
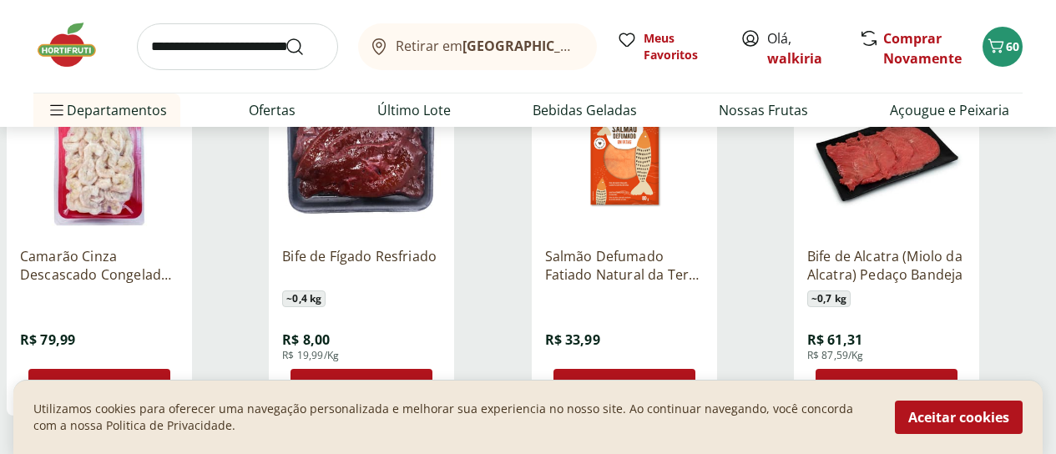
scroll to position [4339, 0]
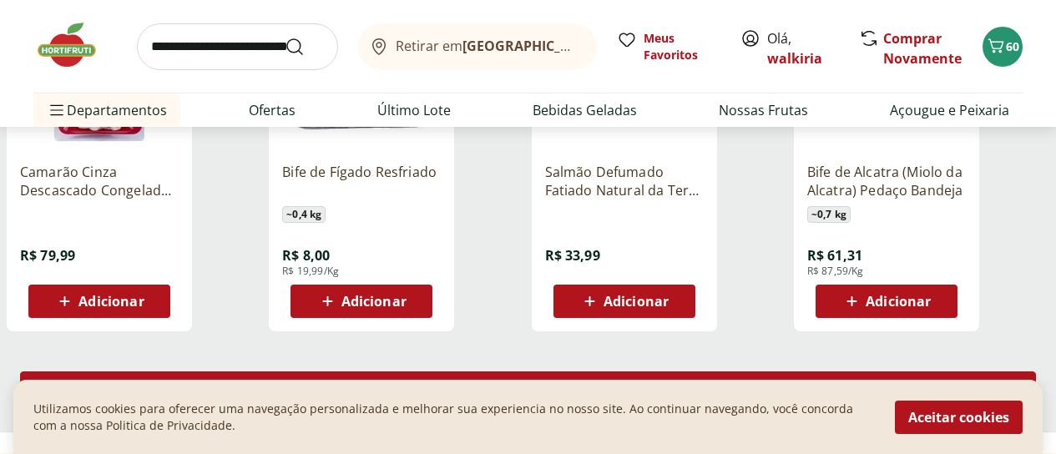
click at [608, 381] on span "Carregar mais produtos" at bounding box center [527, 387] width 161 height 13
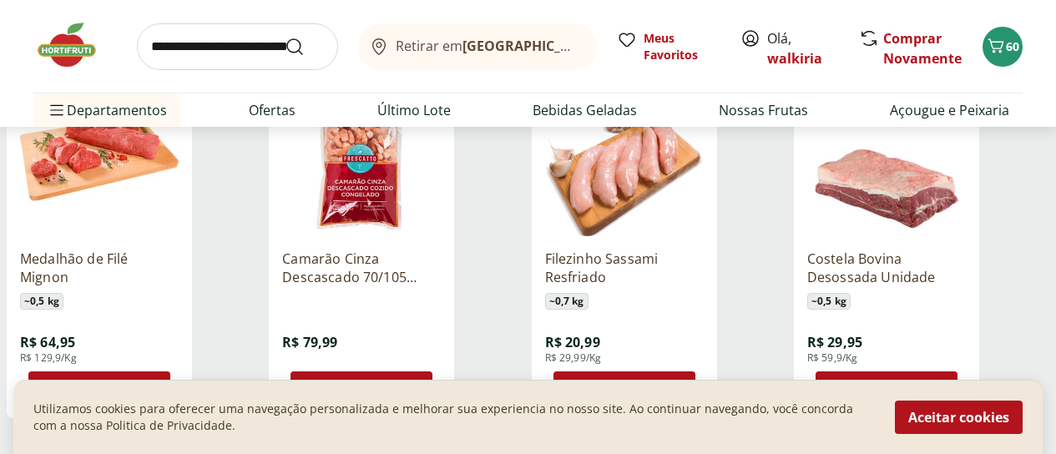
scroll to position [5508, 0]
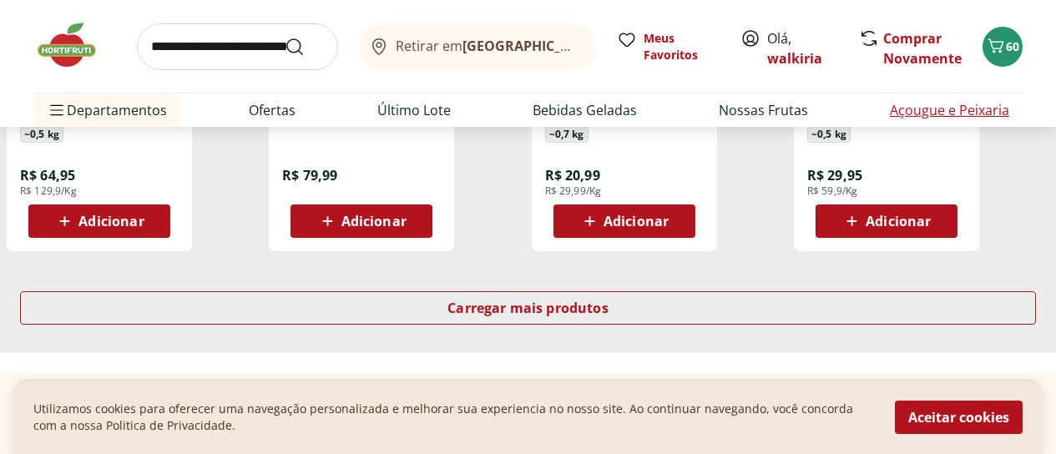
click at [1020, 117] on li "Açougue e Peixaria" at bounding box center [949, 109] width 146 height 33
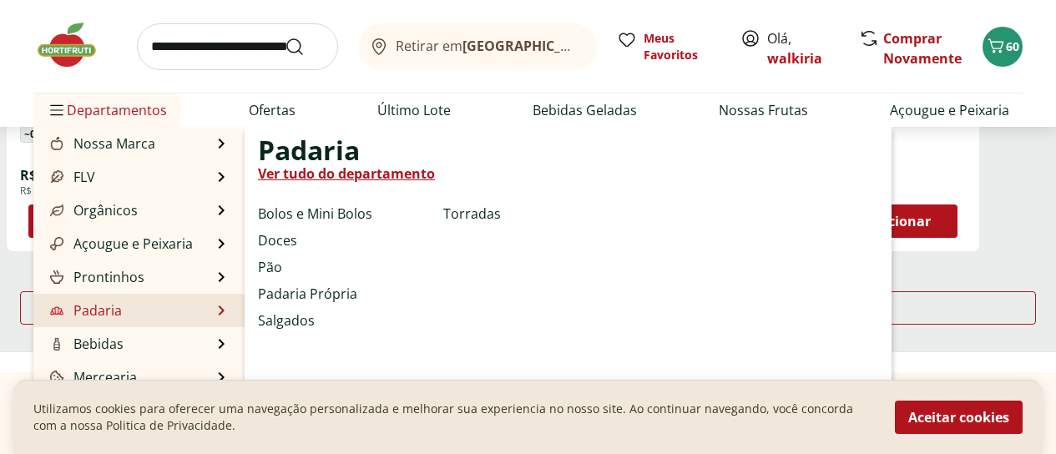
click at [129, 318] on li "Padaria Padaria Ver tudo do departamento Bolos e Mini Bolos Doces Pão Padaria P…" at bounding box center [138, 310] width 211 height 33
click at [319, 174] on link "Ver tudo do departamento" at bounding box center [346, 174] width 177 height 20
select select "**********"
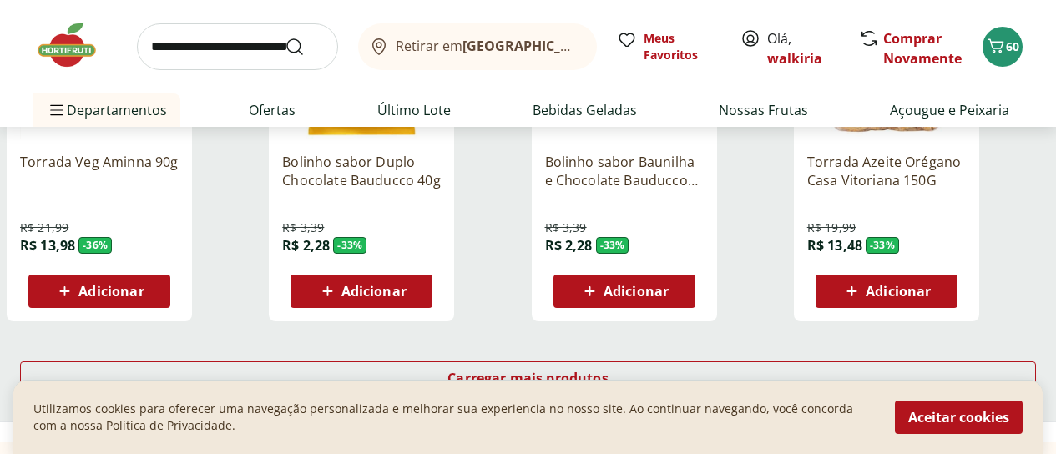
scroll to position [1168, 0]
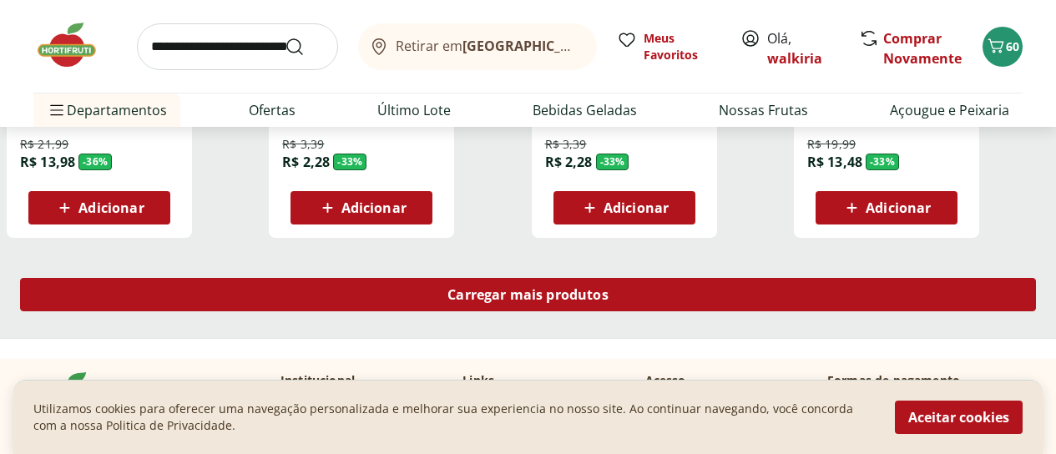
click at [608, 288] on span "Carregar mais produtos" at bounding box center [527, 294] width 161 height 13
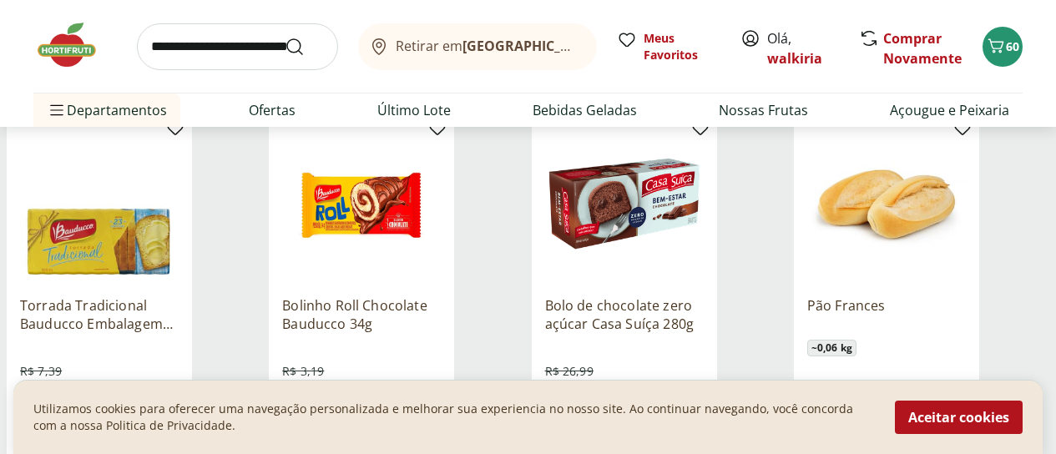
scroll to position [1752, 0]
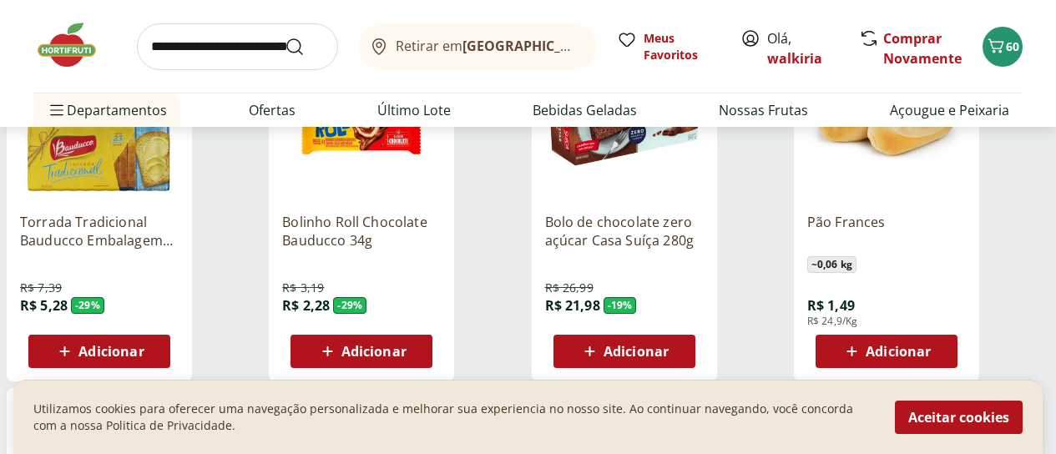
click at [406, 345] on span "Adicionar" at bounding box center [373, 351] width 65 height 13
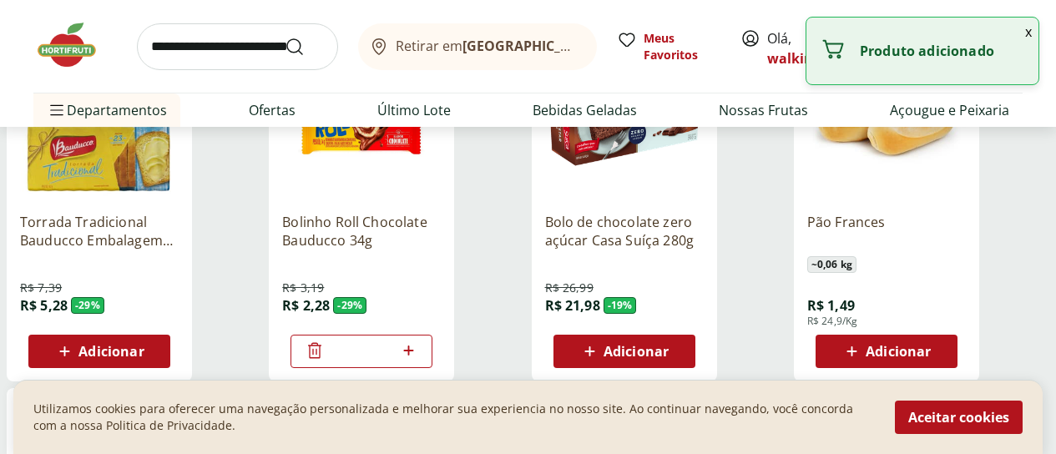
click at [413, 345] on icon at bounding box center [408, 350] width 10 height 10
type input "*"
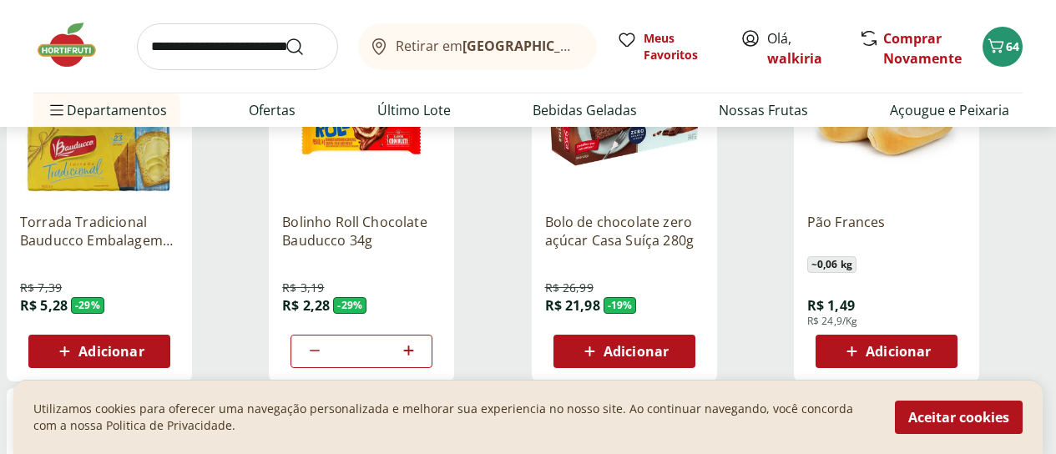
click at [862, 341] on icon at bounding box center [851, 351] width 21 height 20
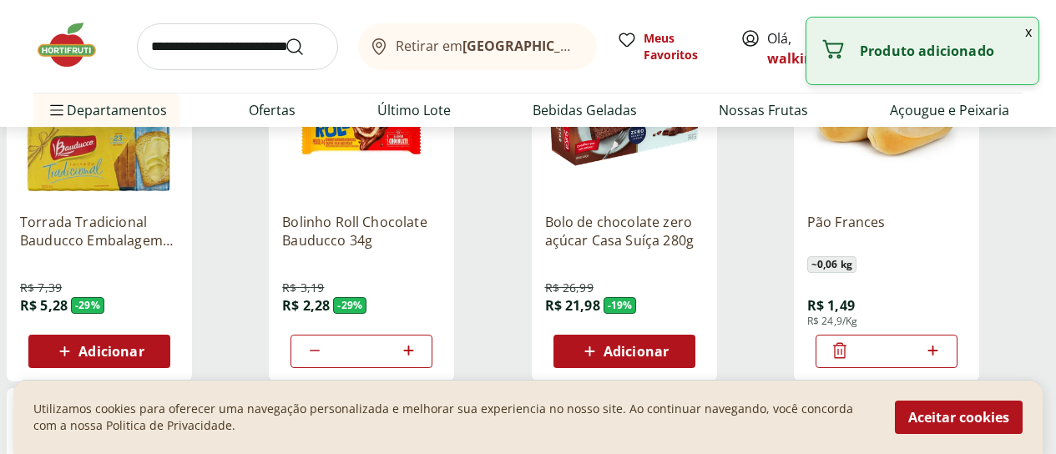
click at [943, 340] on icon at bounding box center [932, 350] width 21 height 20
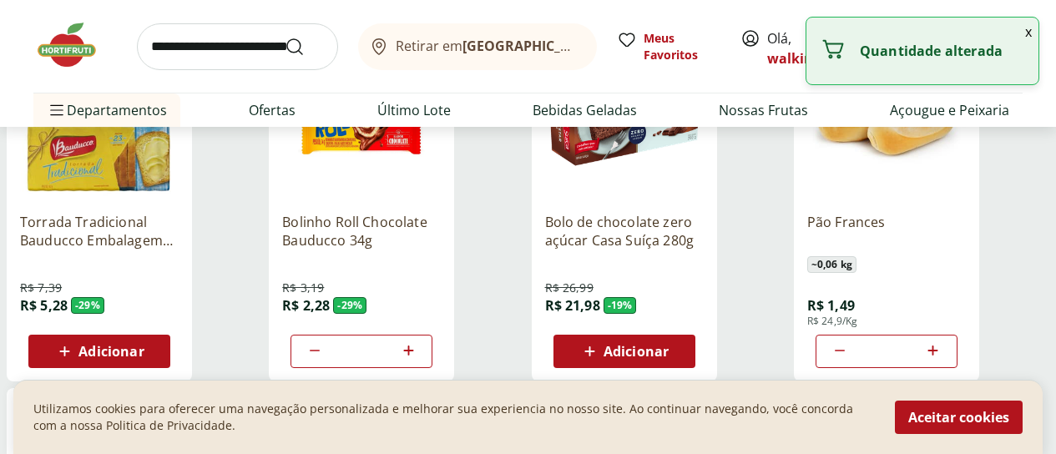
click at [943, 340] on icon at bounding box center [932, 350] width 21 height 20
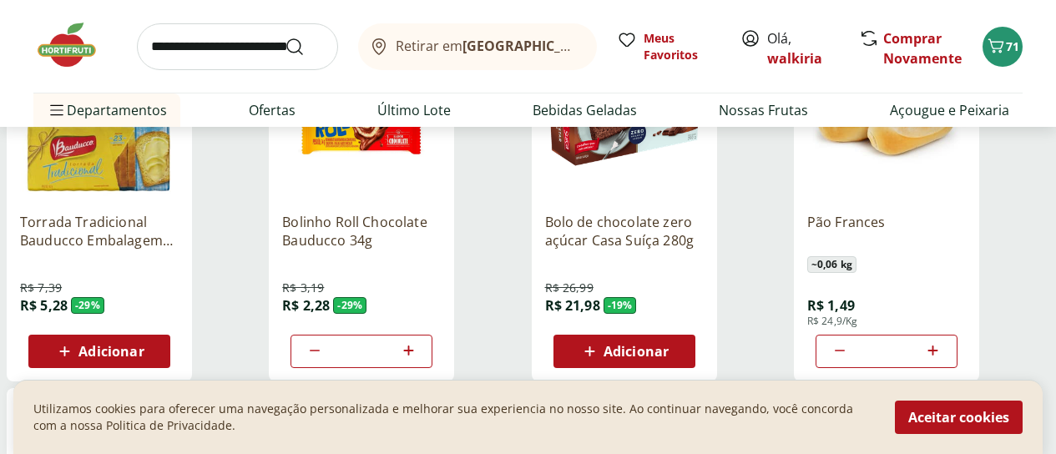
click at [943, 340] on icon at bounding box center [932, 350] width 21 height 20
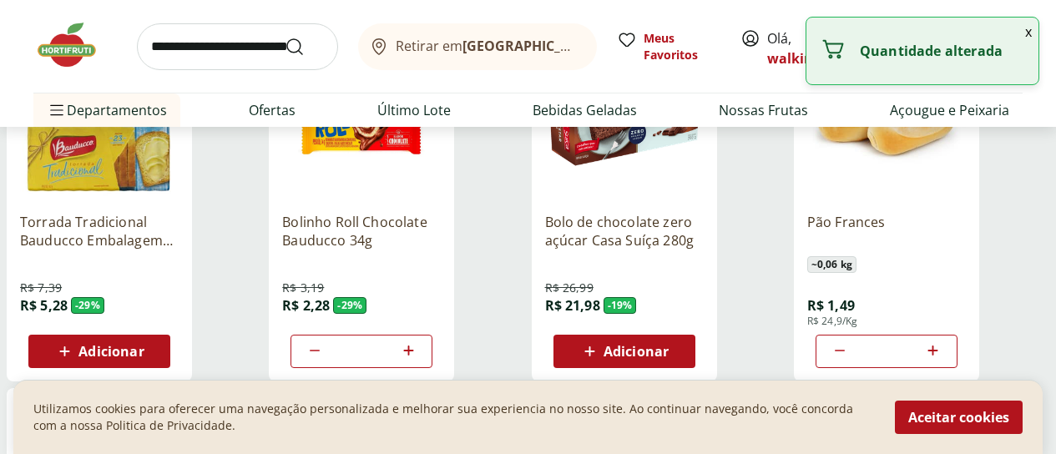
click at [943, 340] on icon at bounding box center [932, 350] width 21 height 20
type input "**"
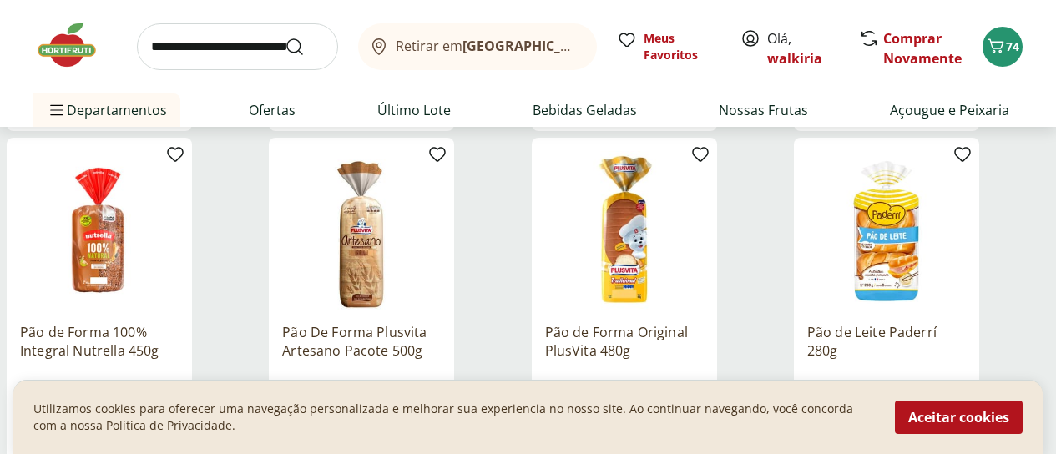
scroll to position [2086, 0]
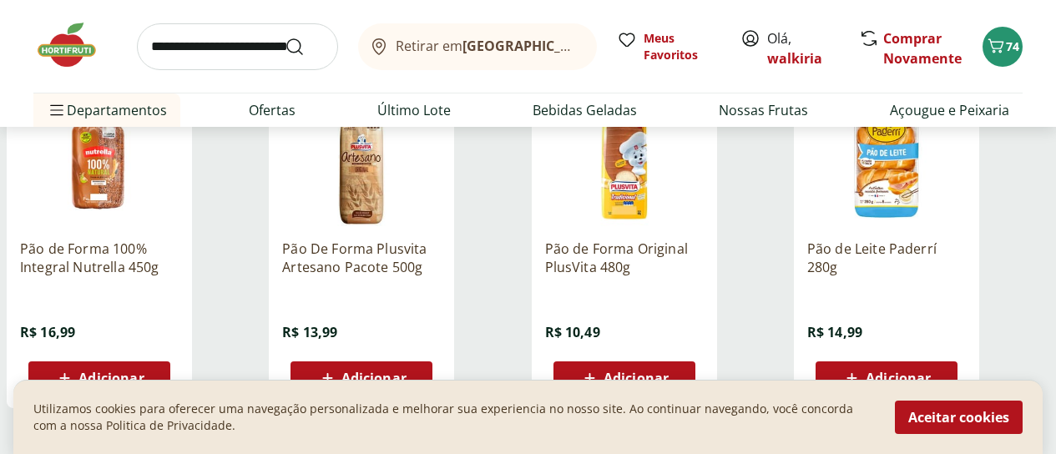
click at [930, 371] on span "Adicionar" at bounding box center [897, 377] width 65 height 13
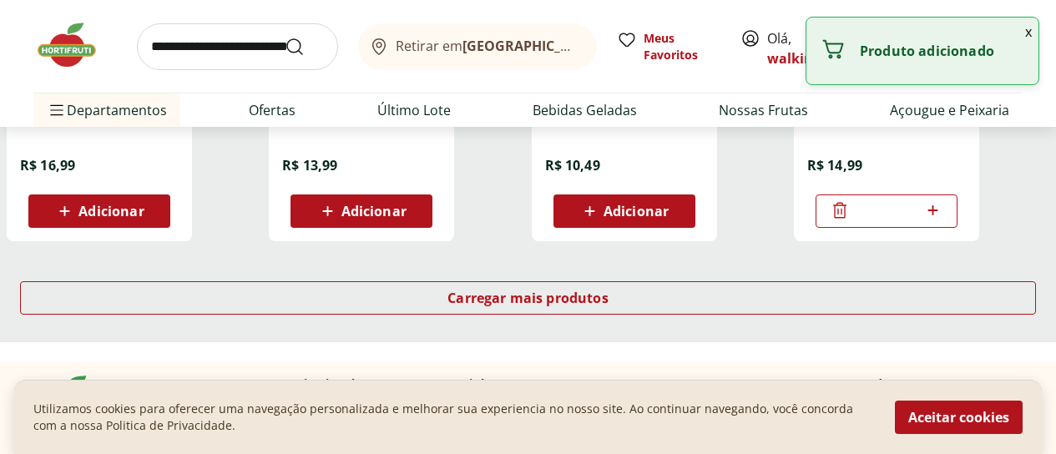
scroll to position [2337, 0]
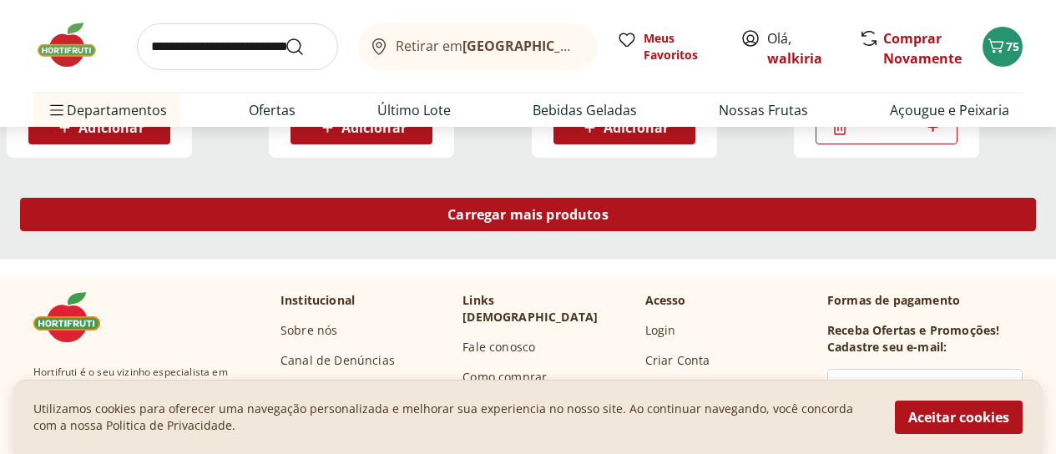
click at [608, 208] on span "Carregar mais produtos" at bounding box center [527, 214] width 161 height 13
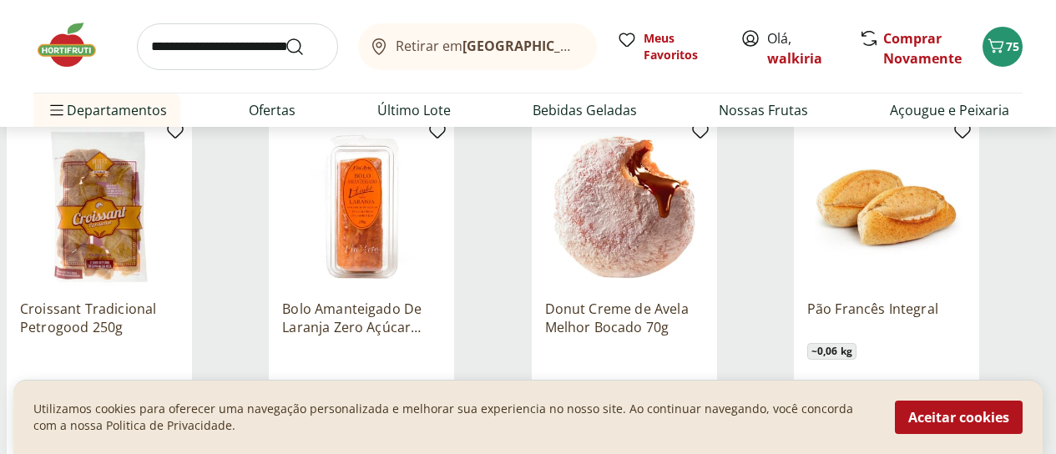
scroll to position [2837, 0]
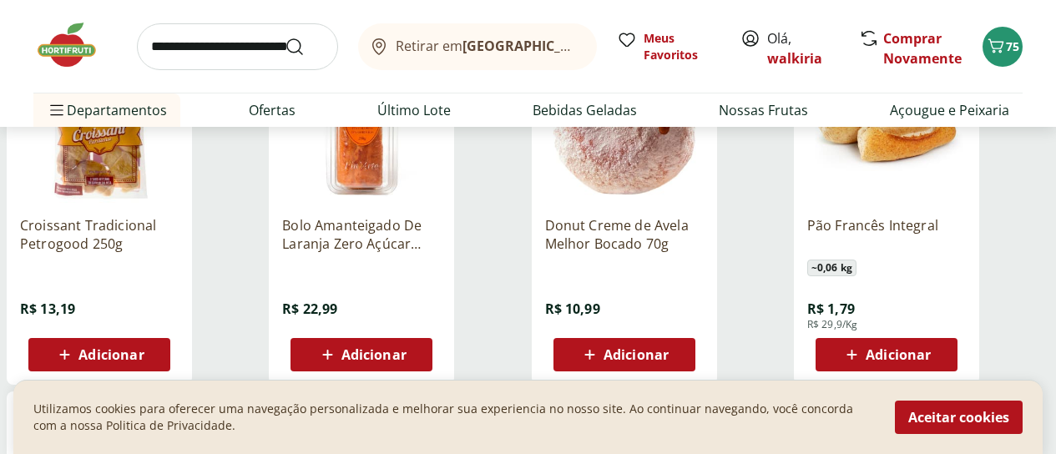
click at [406, 348] on span "Adicionar" at bounding box center [373, 354] width 65 height 13
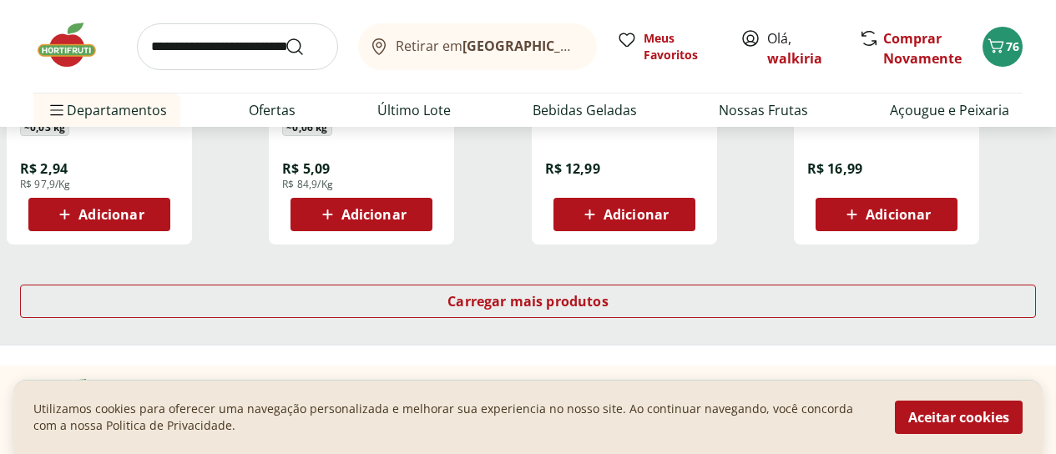
scroll to position [3421, 0]
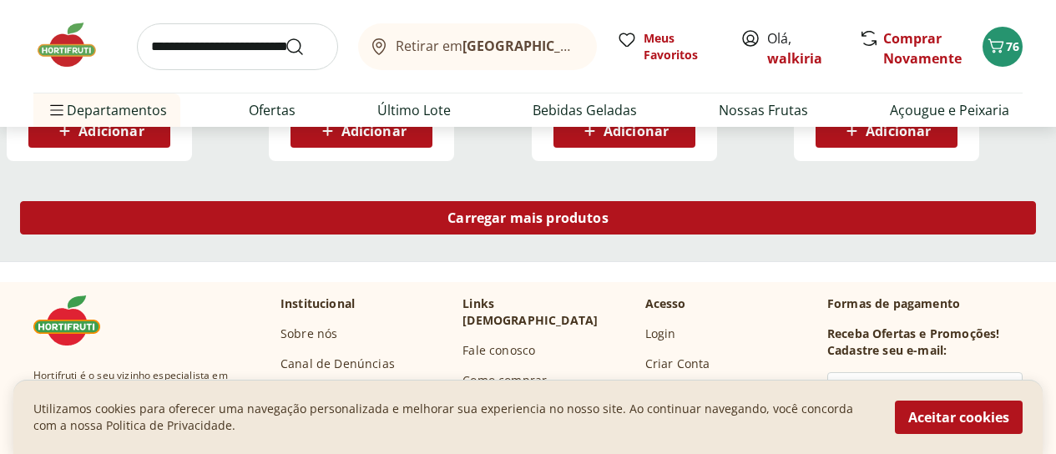
click at [608, 211] on span "Carregar mais produtos" at bounding box center [527, 217] width 161 height 13
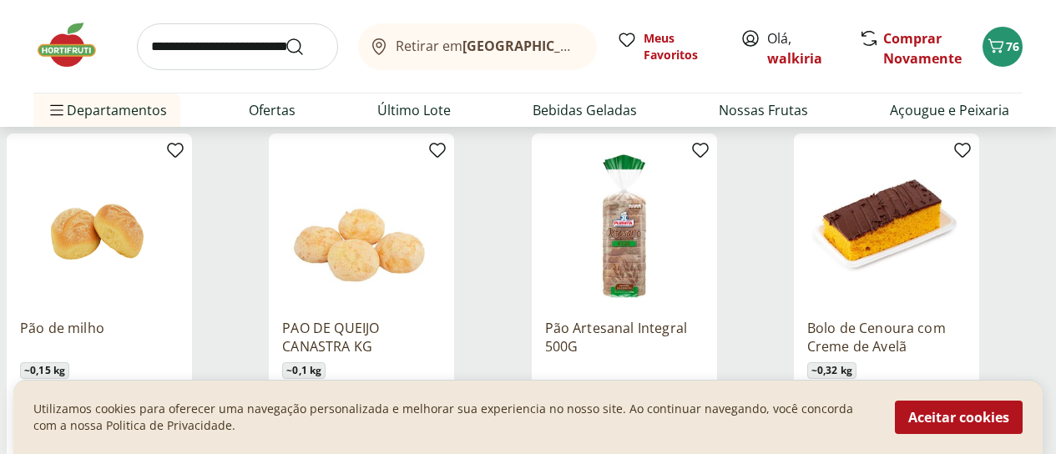
scroll to position [3922, 0]
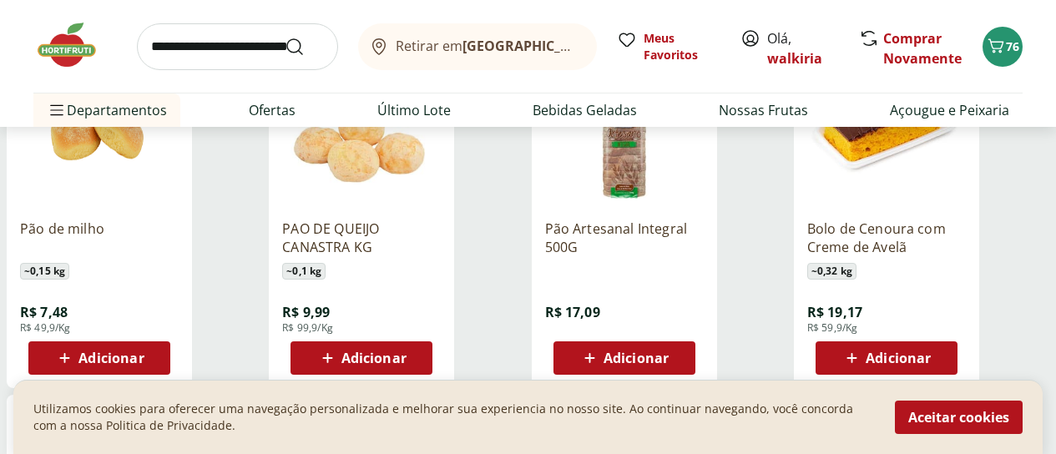
click at [930, 351] on span "Adicionar" at bounding box center [897, 357] width 65 height 13
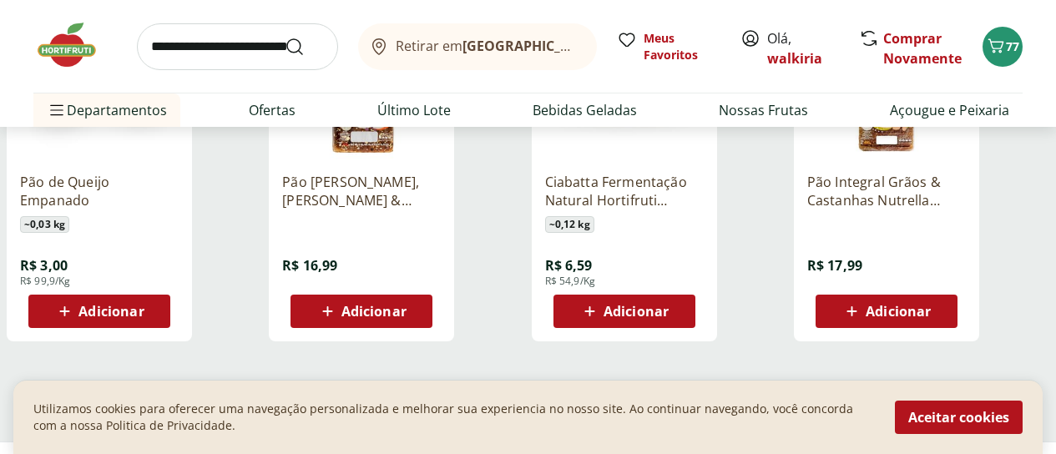
scroll to position [4339, 0]
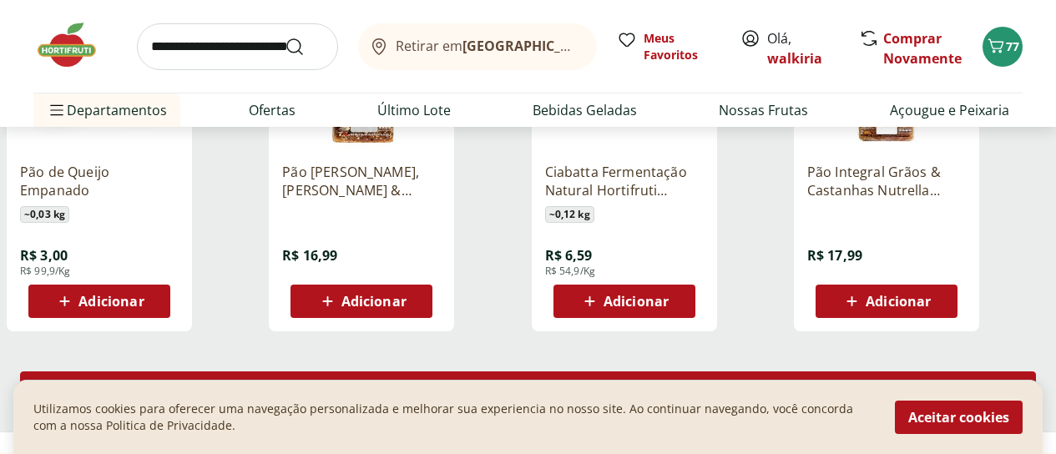
click at [608, 381] on span "Carregar mais produtos" at bounding box center [527, 387] width 161 height 13
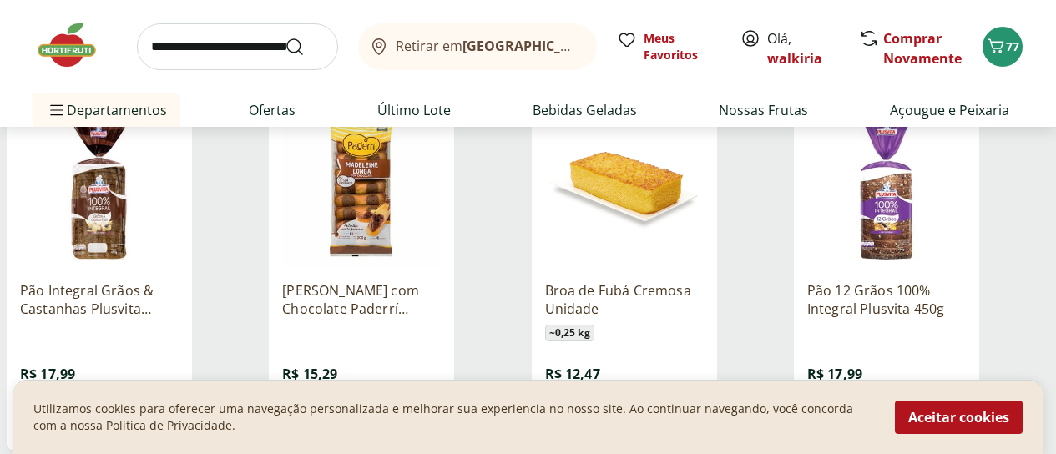
scroll to position [4590, 0]
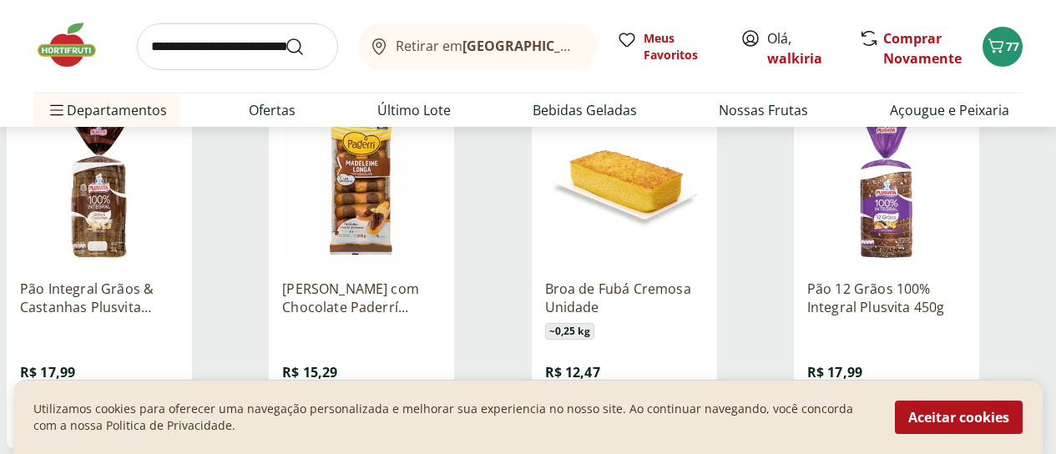
click at [668, 411] on span "Adicionar" at bounding box center [635, 417] width 65 height 13
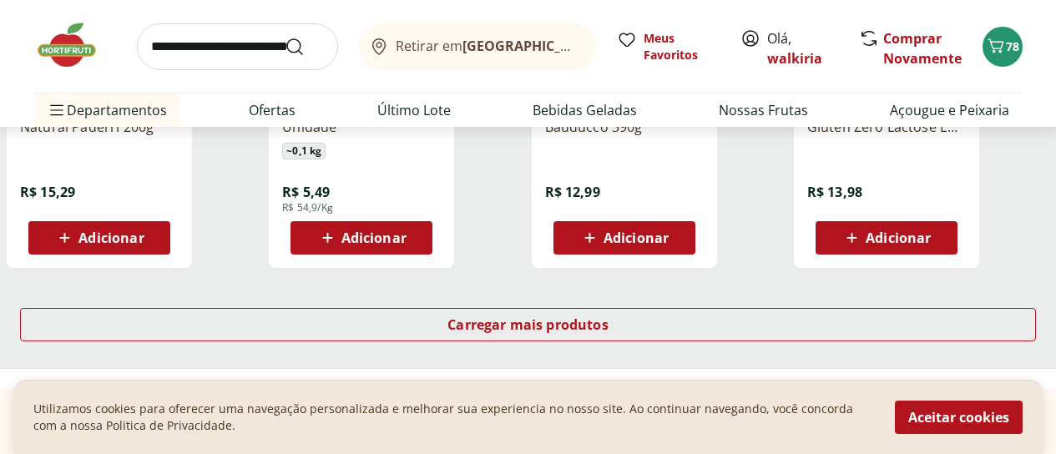
scroll to position [5508, 0]
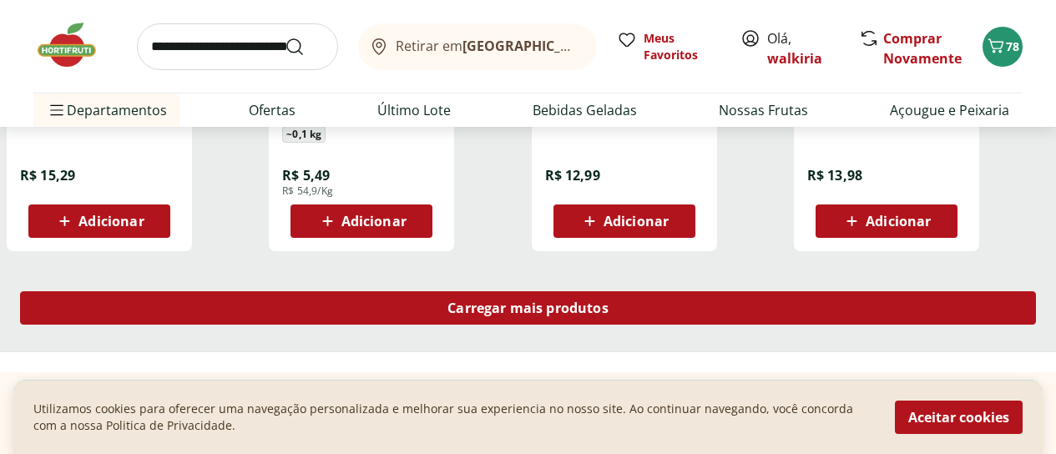
click at [674, 291] on div "Carregar mais produtos" at bounding box center [528, 307] width 1016 height 33
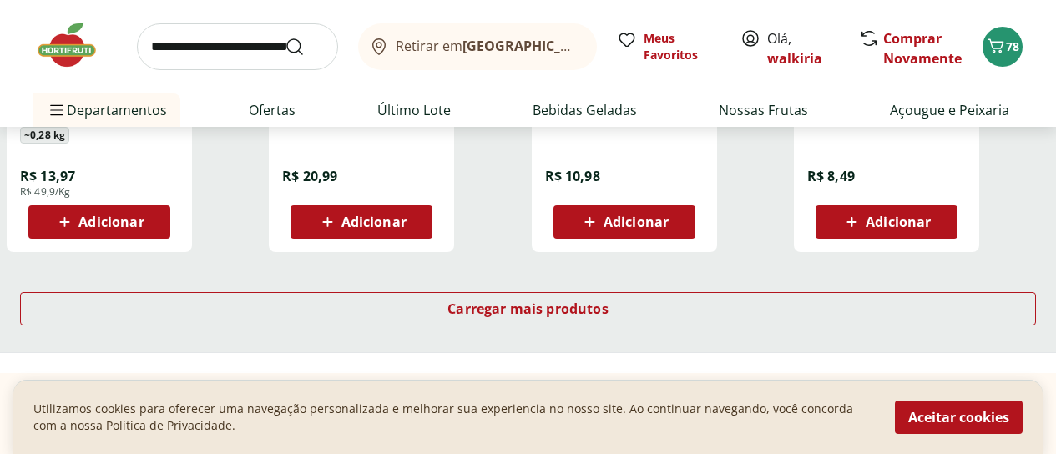
scroll to position [6676, 0]
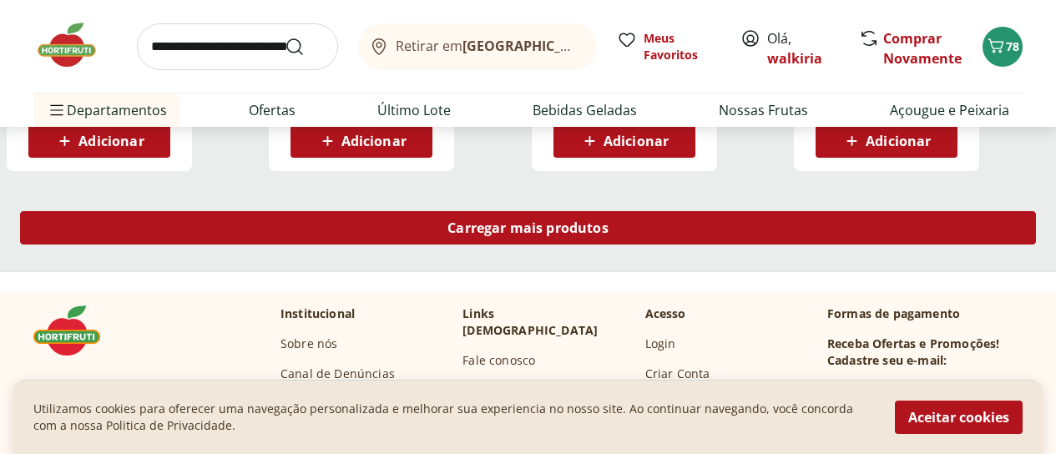
click at [608, 221] on span "Carregar mais produtos" at bounding box center [527, 227] width 161 height 13
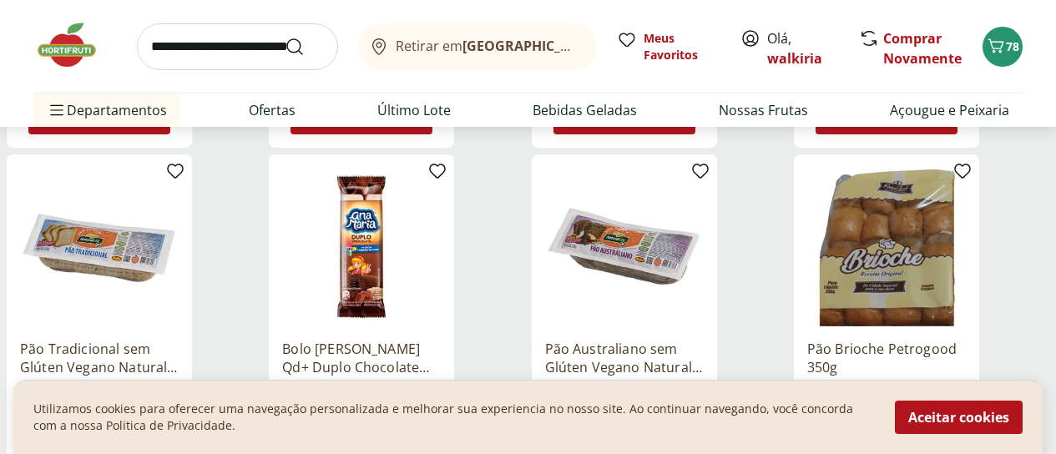
scroll to position [7594, 0]
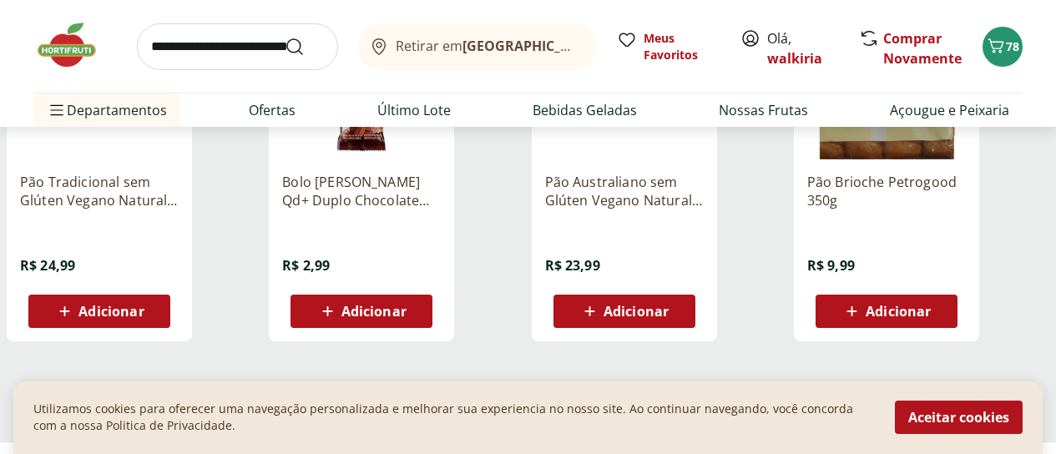
click at [608, 391] on span "Carregar mais produtos" at bounding box center [527, 397] width 161 height 13
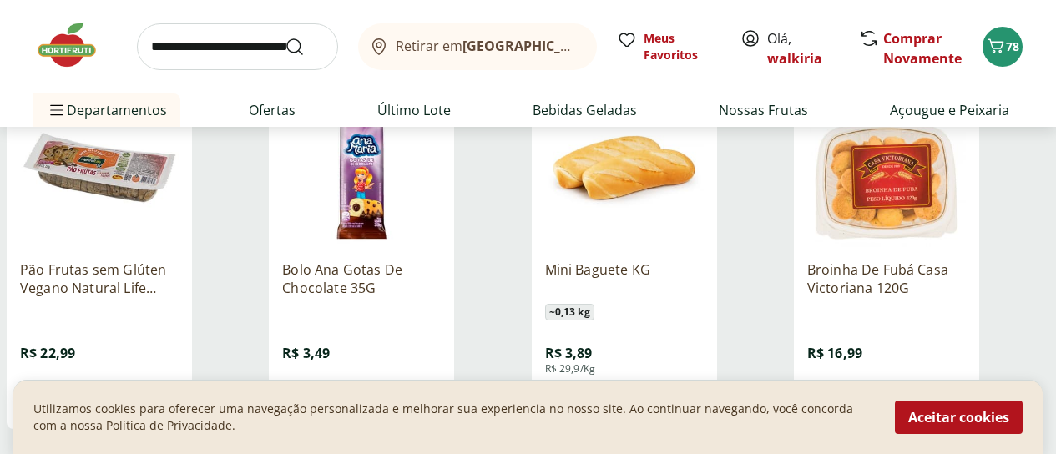
scroll to position [8595, 0]
click at [930, 391] on span "Adicionar" at bounding box center [897, 397] width 65 height 13
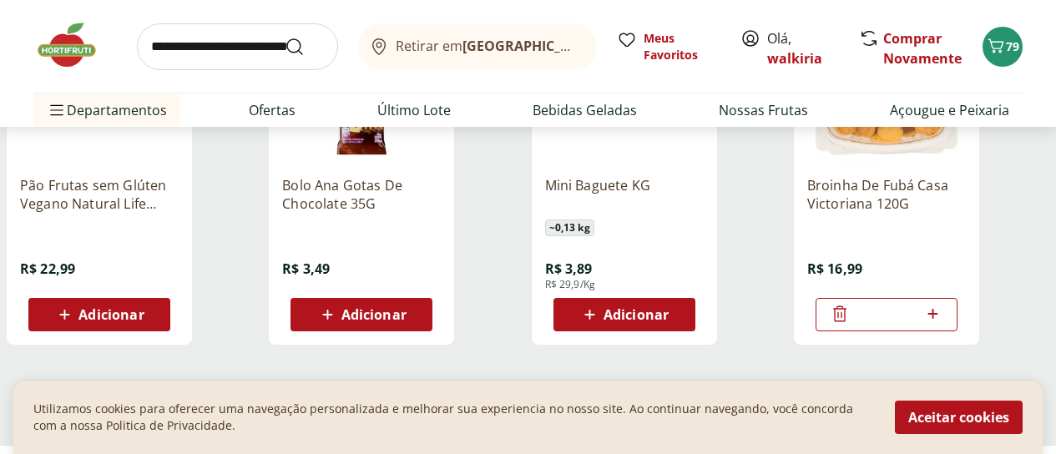
scroll to position [8762, 0]
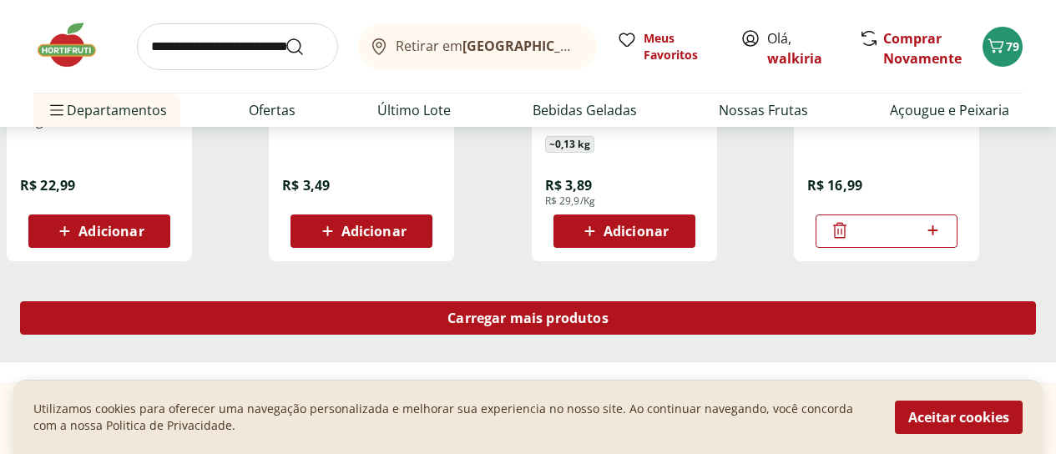
click at [608, 311] on span "Carregar mais produtos" at bounding box center [527, 317] width 161 height 13
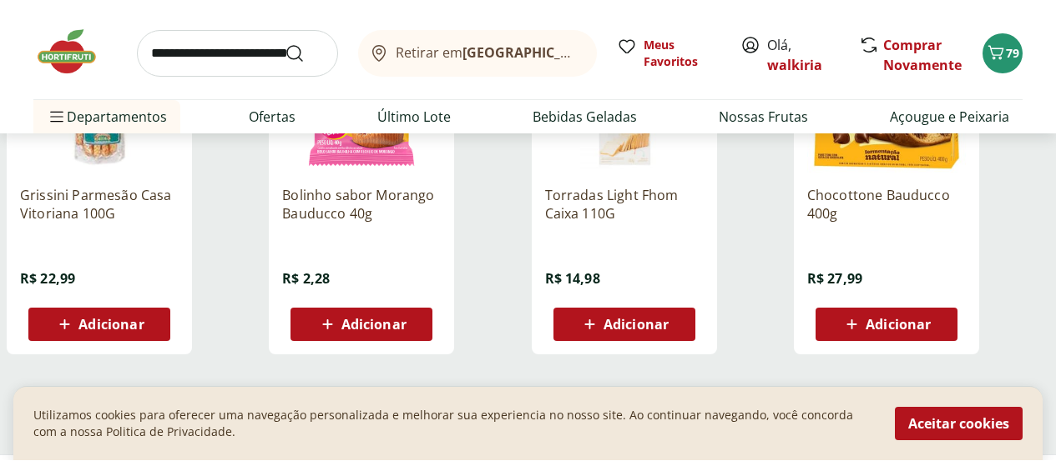
scroll to position [9847, 0]
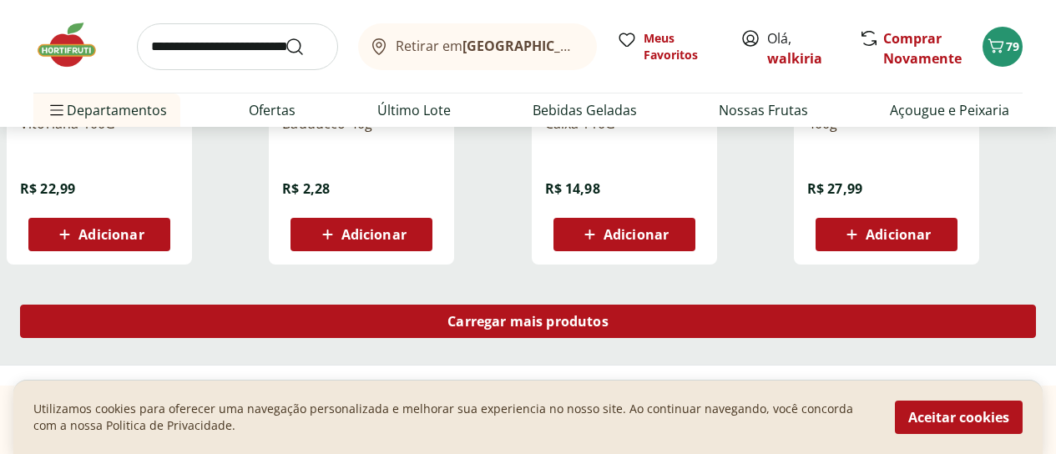
click at [608, 315] on span "Carregar mais produtos" at bounding box center [527, 321] width 161 height 13
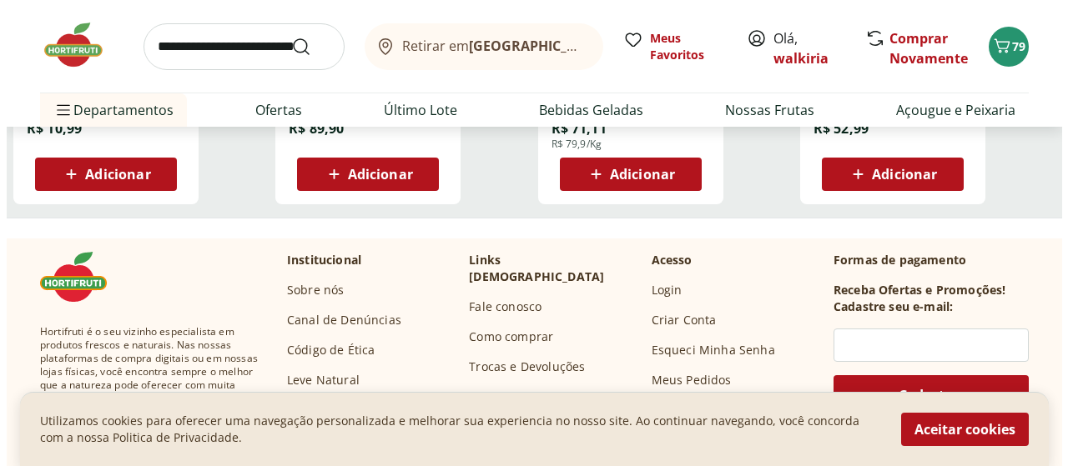
scroll to position [10681, 0]
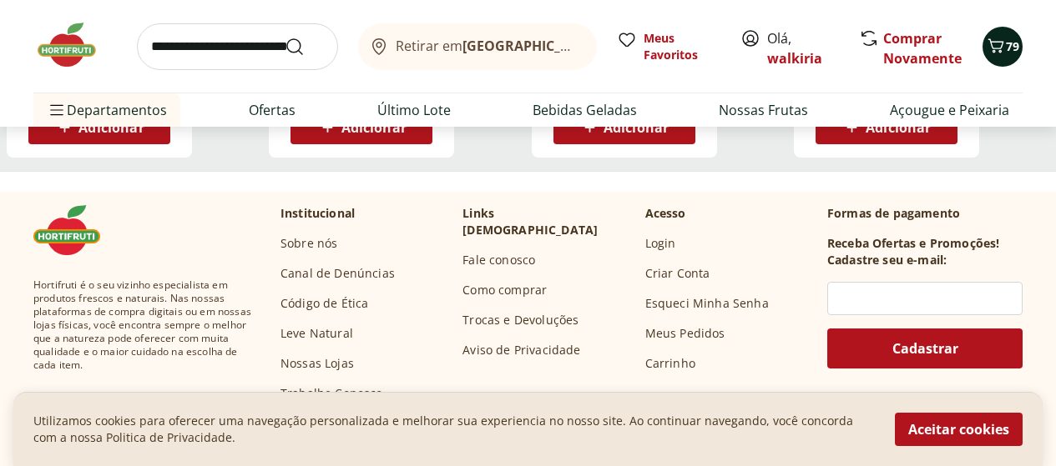
click at [1006, 48] on span "79" at bounding box center [1012, 46] width 13 height 16
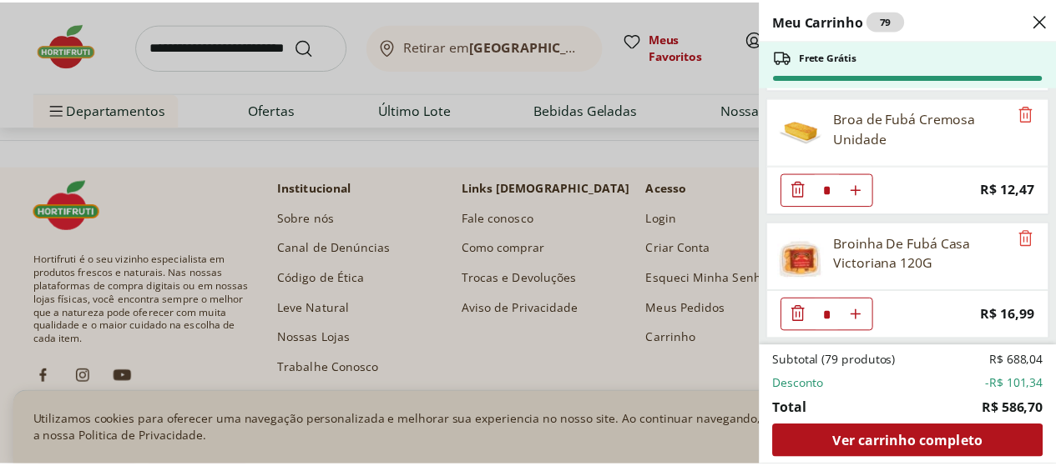
scroll to position [4128, 0]
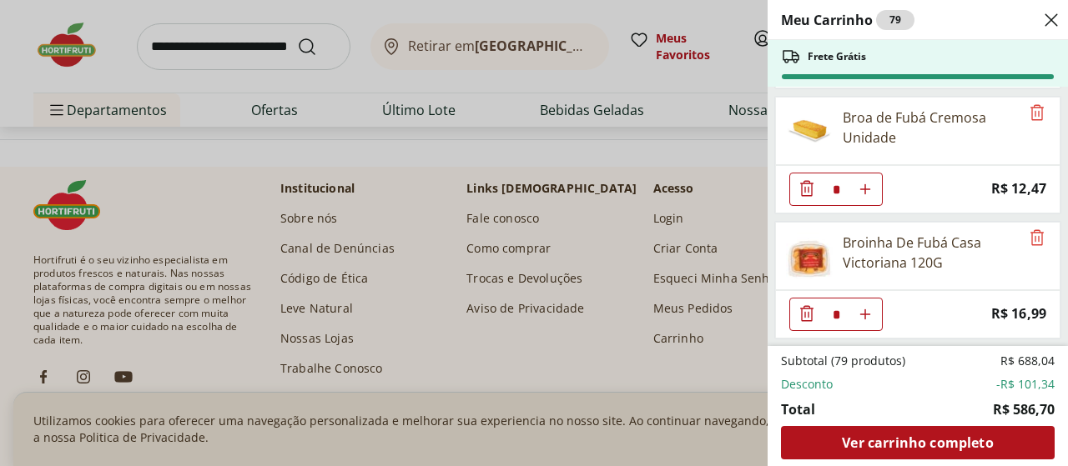
click at [399, 278] on div "Meu Carrinho 79 Frete Grátis Iogurte Natural Sem Lactose Yorgus 500G * Original…" at bounding box center [534, 233] width 1068 height 466
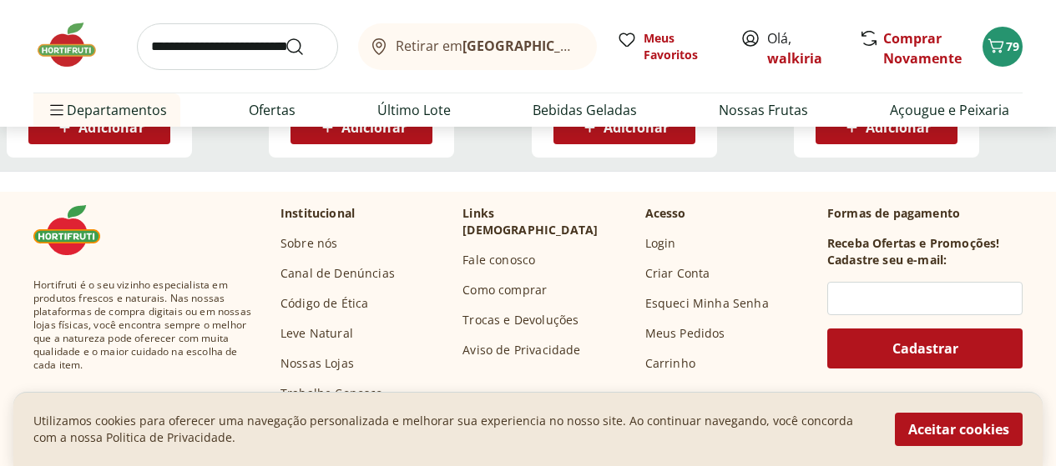
click at [1023, 96] on div "Retirar em Rio de Janeiro/RJ Meus Favoritos Olá, walkiria Comprar Novamente 79 …" at bounding box center [528, 63] width 1056 height 127
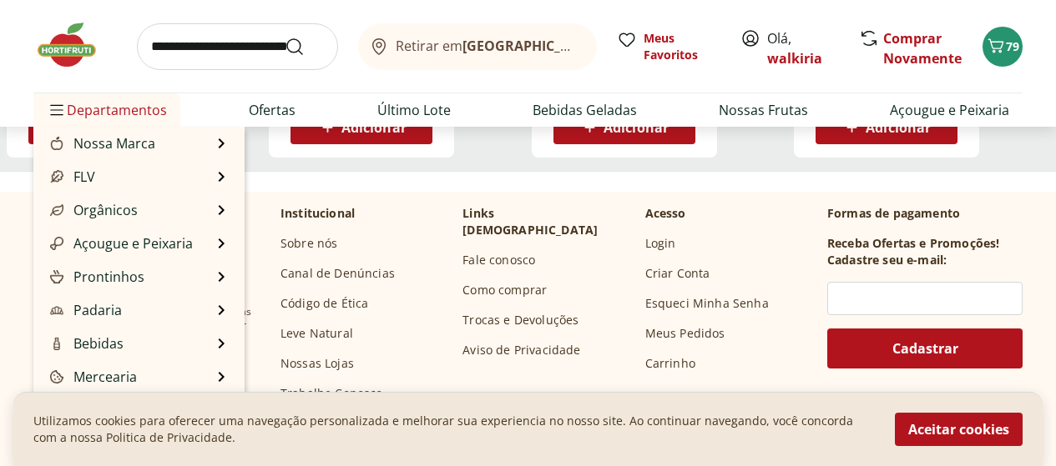
click at [129, 115] on span "Departamentos" at bounding box center [107, 110] width 120 height 40
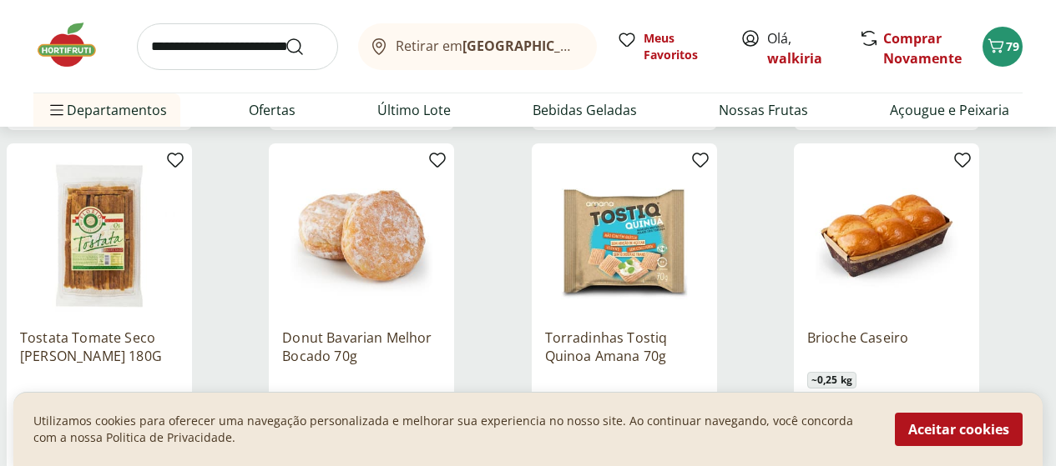
scroll to position [9930, 0]
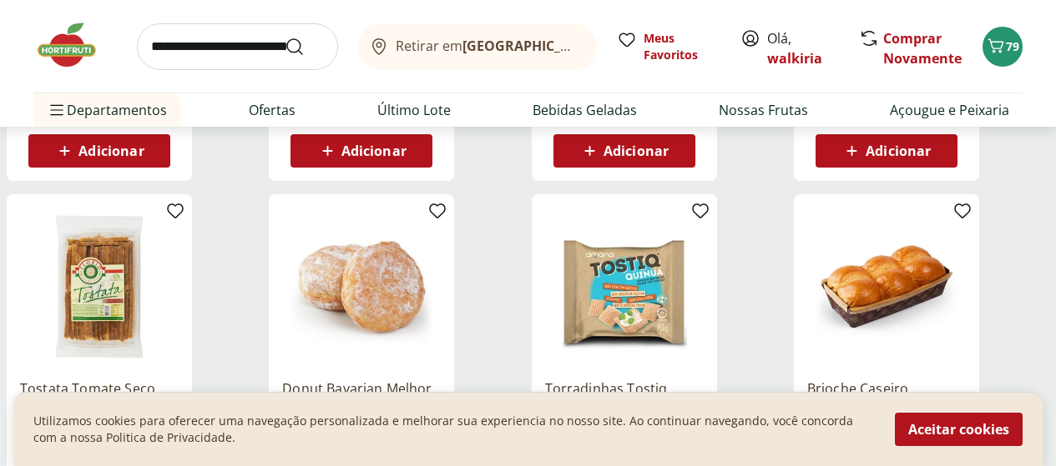
click at [0, 0] on span "Departamento" at bounding box center [0, 0] width 0 height 0
click at [0, 0] on div "Categoria" at bounding box center [0, 0] width 0 height 0
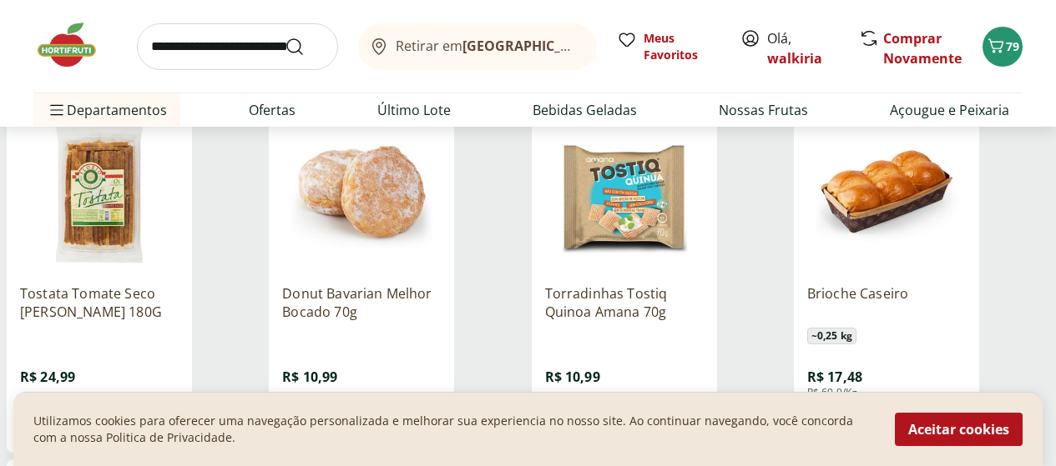
scroll to position [10097, 0]
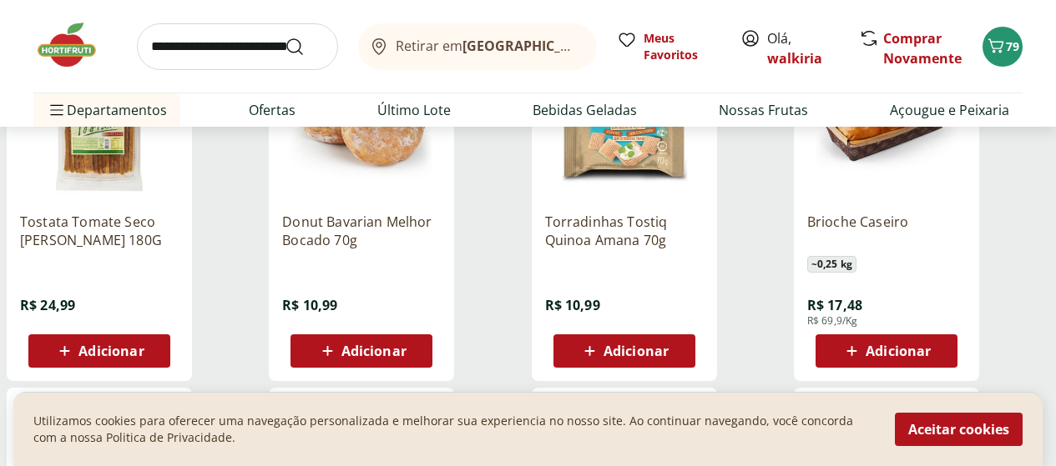
click at [0, 0] on icon at bounding box center [0, 0] width 0 height 0
click at [0, 0] on use at bounding box center [0, 0] width 0 height 0
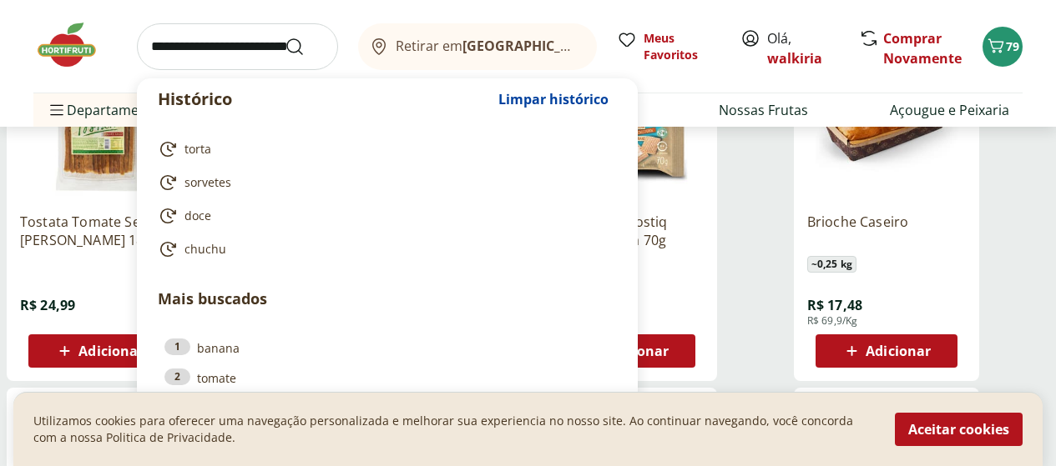
click at [167, 52] on input "search" at bounding box center [237, 46] width 201 height 47
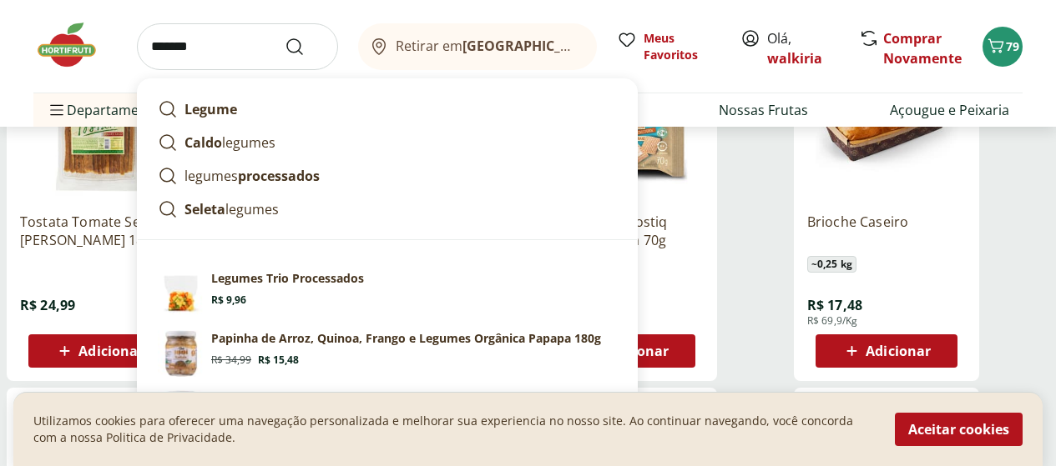
type input "*******"
click at [285, 37] on button "Submit Search" at bounding box center [305, 47] width 40 height 20
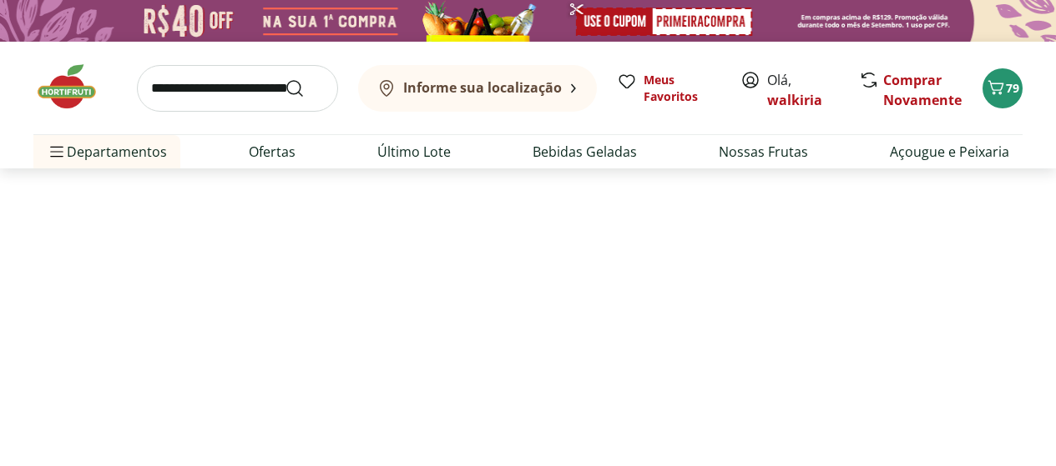
select select "**********"
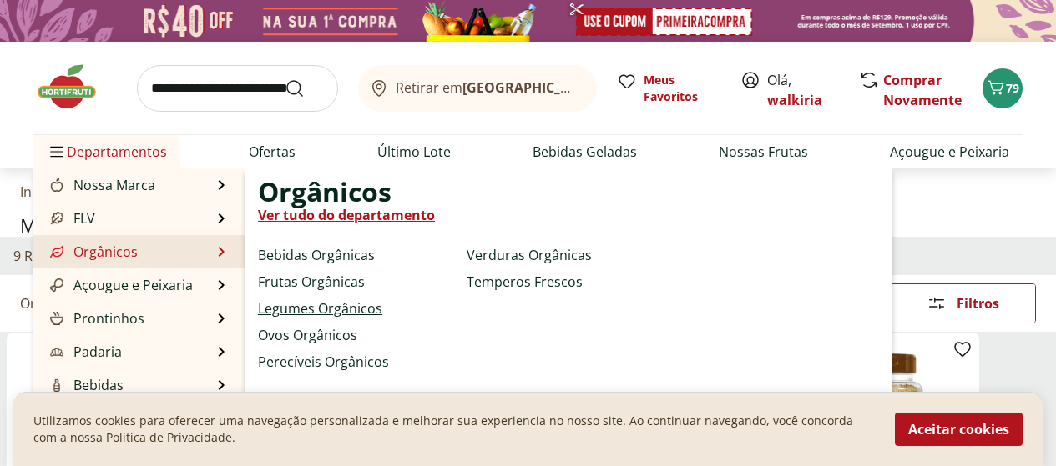
click at [258, 312] on link "Legumes Orgânicos" at bounding box center [320, 309] width 124 height 20
select select "**********"
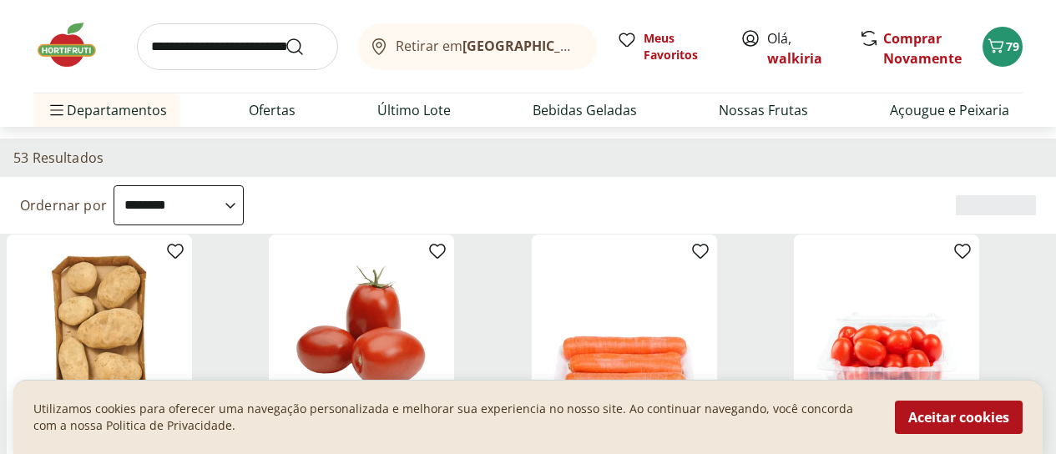
scroll to position [167, 0]
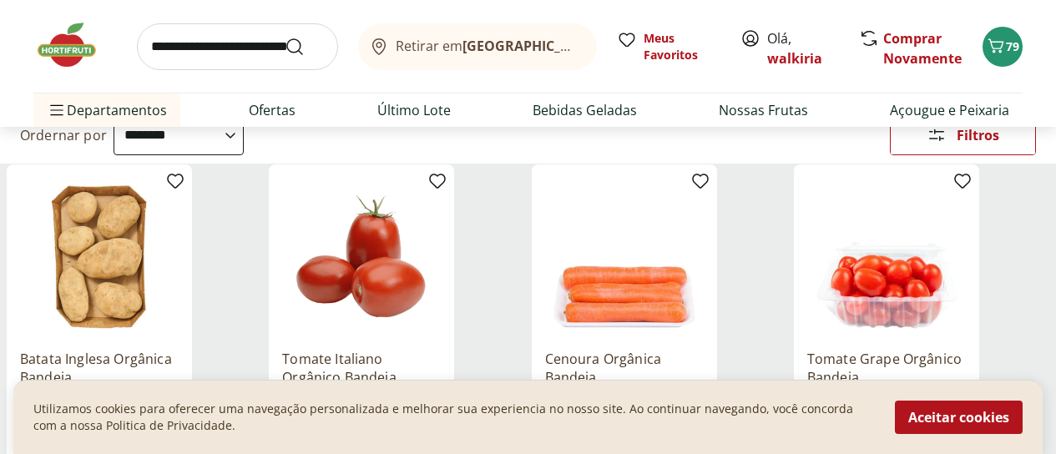
click at [0, 0] on span "Categoria" at bounding box center [0, 0] width 0 height 0
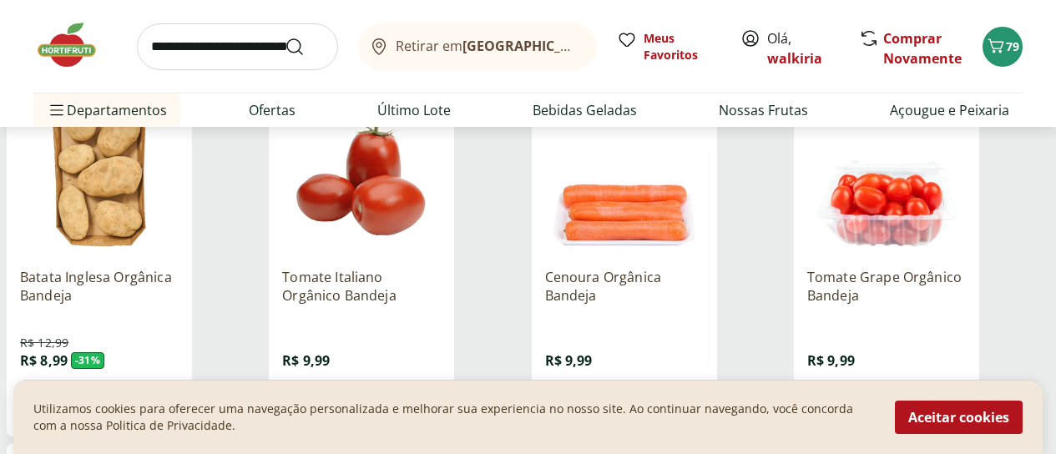
scroll to position [250, 0]
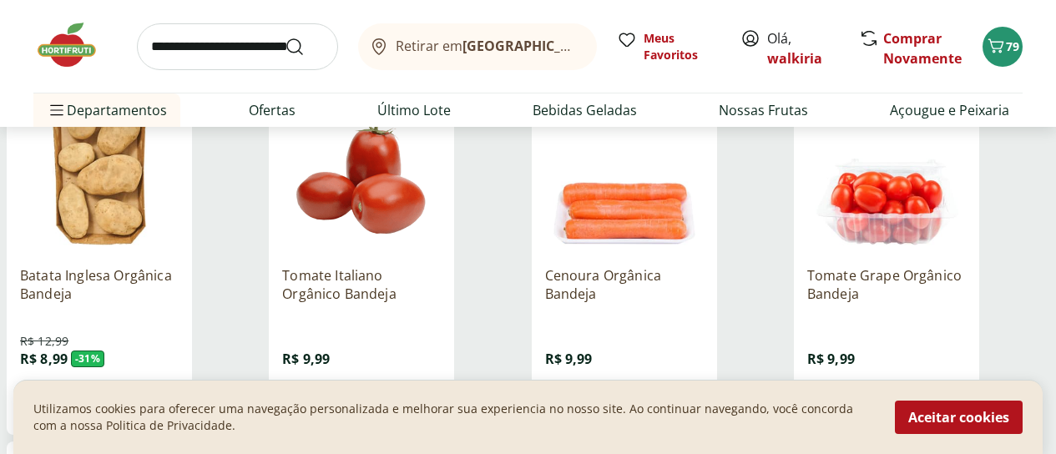
click at [406, 398] on span "Adicionar" at bounding box center [373, 404] width 65 height 13
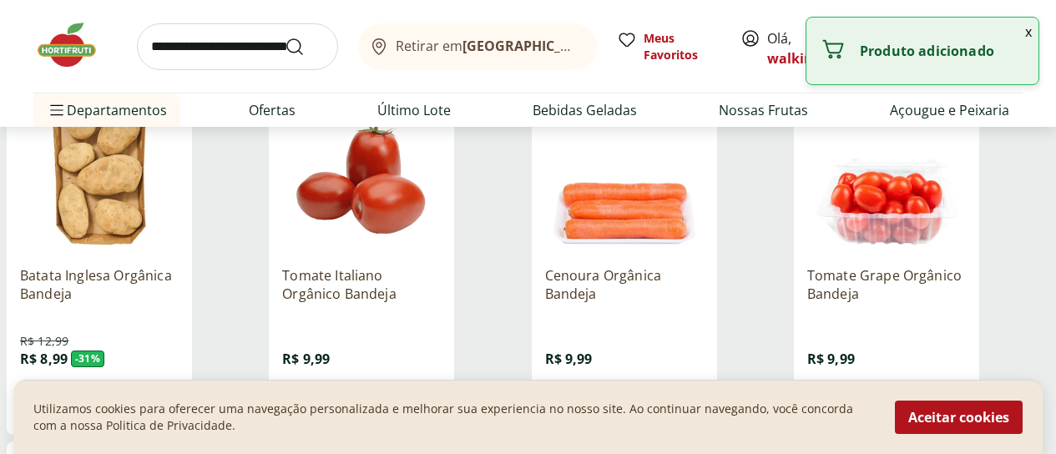
click at [413, 399] on icon at bounding box center [408, 404] width 10 height 10
type input "*"
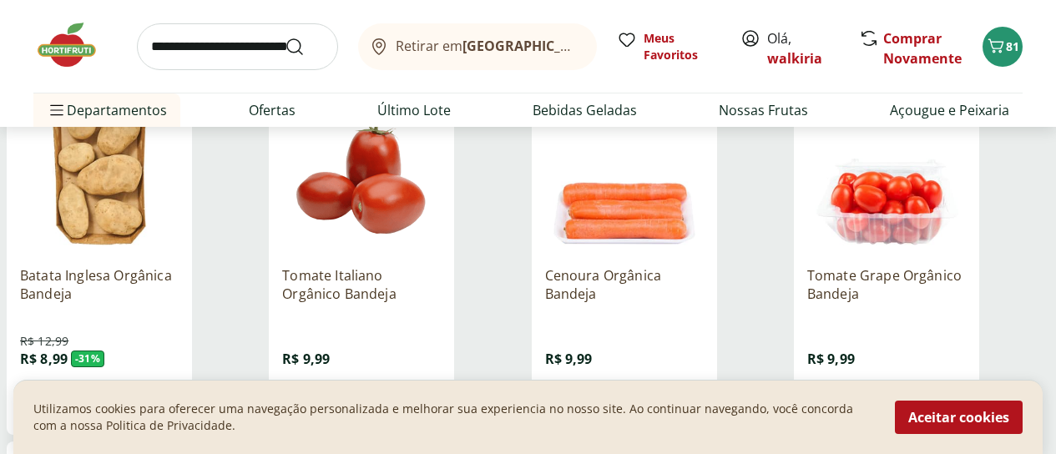
click at [668, 398] on span "Adicionar" at bounding box center [635, 404] width 65 height 13
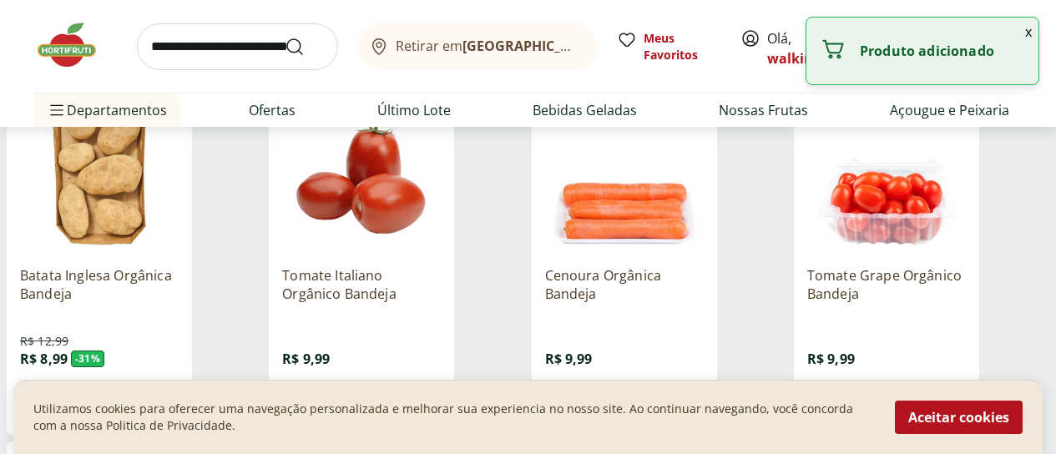
click at [681, 394] on icon at bounding box center [670, 404] width 21 height 20
type input "*"
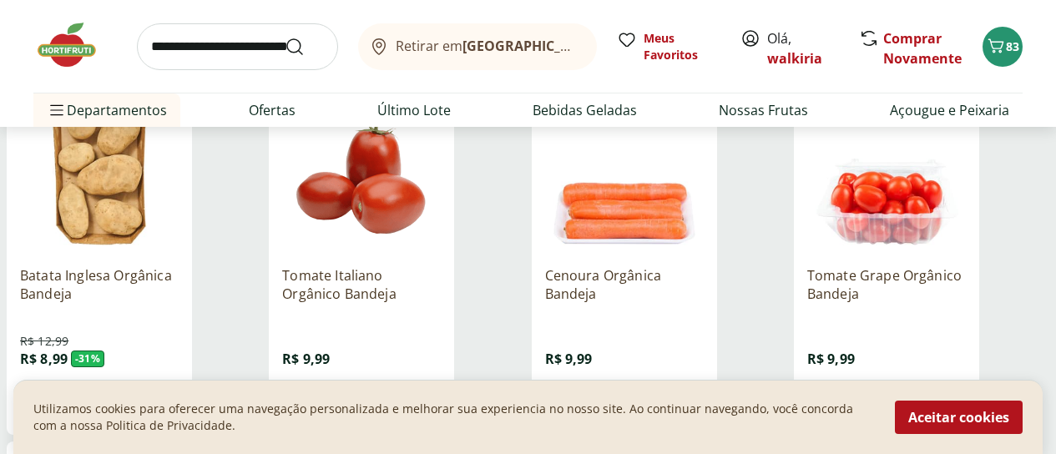
click at [930, 398] on span "Adicionar" at bounding box center [897, 404] width 65 height 13
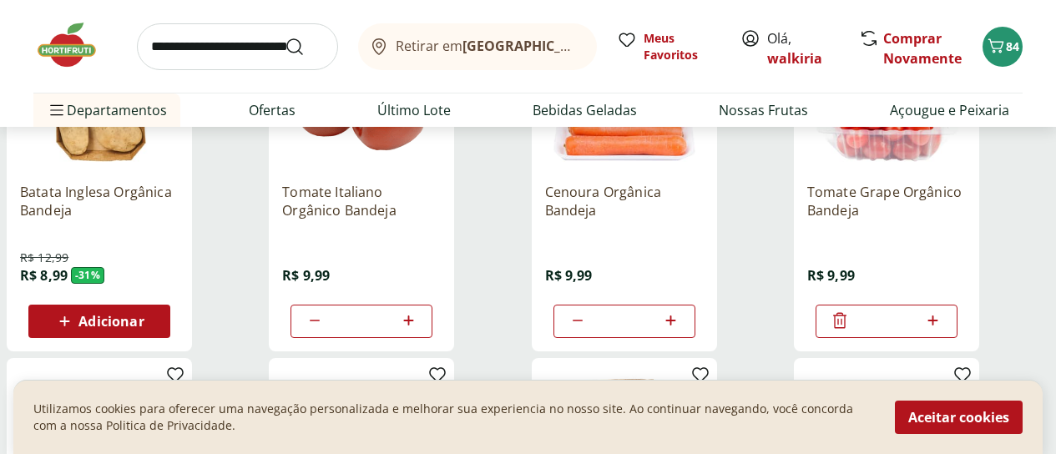
click at [1051, 393] on div "Utilizamos cookies para oferecer uma navegação personalizada e melhorar sua exp…" at bounding box center [528, 417] width 1056 height 74
click at [1030, 411] on div "Utilizamos cookies para oferecer uma navegação personalizada e melhorar sua exp…" at bounding box center [527, 417] width 1029 height 74
click at [644, 450] on div "Utilizamos cookies para oferecer uma navegação personalizada e melhorar sua exp…" at bounding box center [527, 417] width 1029 height 74
click at [604, 441] on div "Utilizamos cookies para oferecer uma navegação personalizada e melhorar sua exp…" at bounding box center [527, 417] width 1029 height 74
drag, startPoint x: 480, startPoint y: 441, endPoint x: 291, endPoint y: 420, distance: 189.8
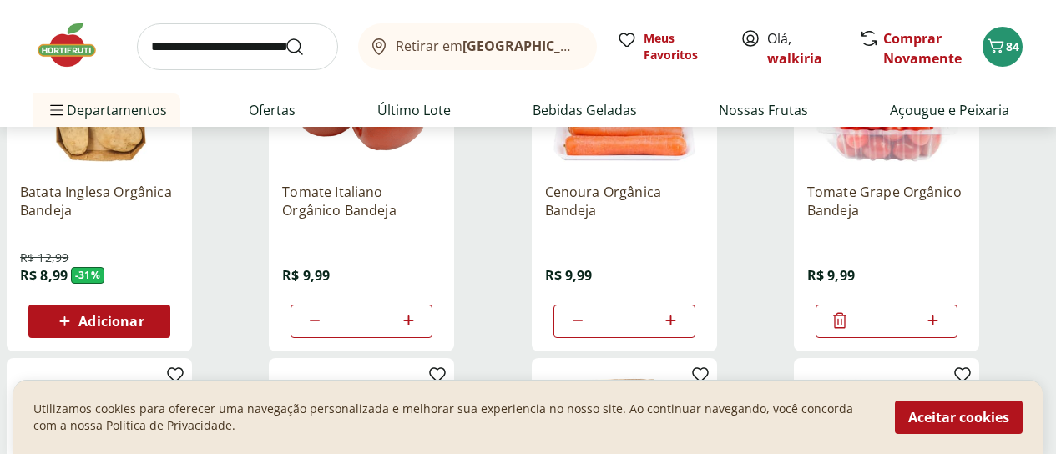
click at [429, 441] on div "Utilizamos cookies para oferecer uma navegação personalizada e melhorar sua exp…" at bounding box center [527, 417] width 1029 height 74
drag, startPoint x: 33, startPoint y: 401, endPoint x: 4, endPoint y: 396, distance: 29.8
click at [20, 407] on div "Utilizamos cookies para oferecer uma navegação personalizada e melhorar sua exp…" at bounding box center [527, 417] width 1029 height 74
click at [28, 388] on div "Utilizamos cookies para oferecer uma navegação personalizada e melhorar sua exp…" at bounding box center [527, 417] width 1029 height 74
click at [949, 418] on button "Aceitar cookies" at bounding box center [959, 417] width 128 height 33
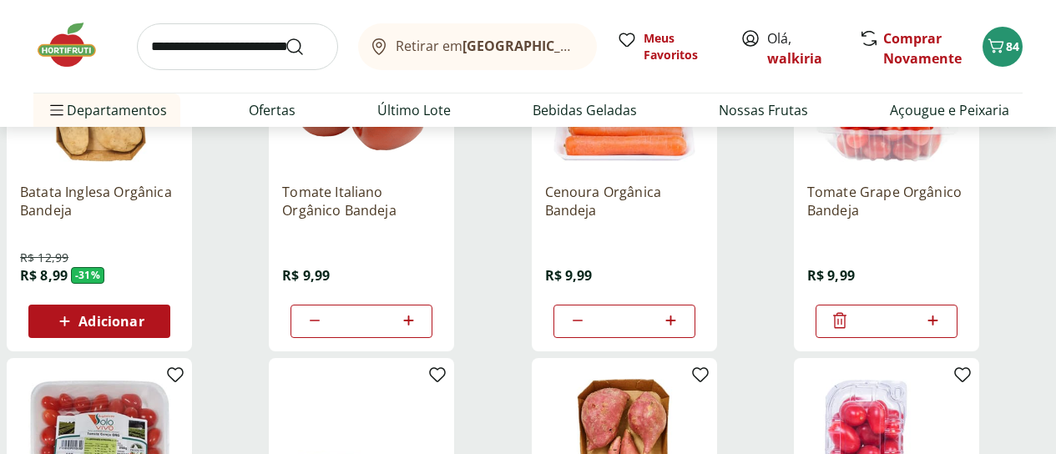
scroll to position [250, 0]
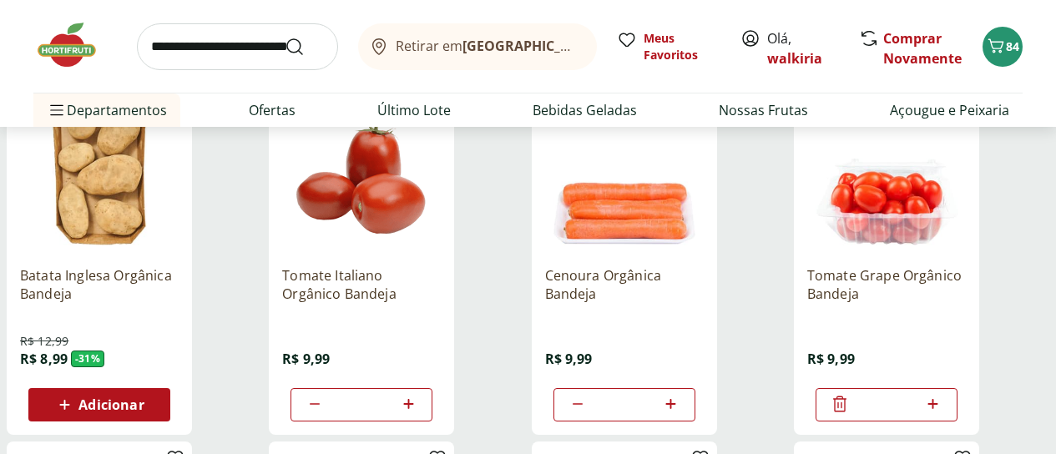
click at [144, 398] on span "Adicionar" at bounding box center [110, 404] width 65 height 13
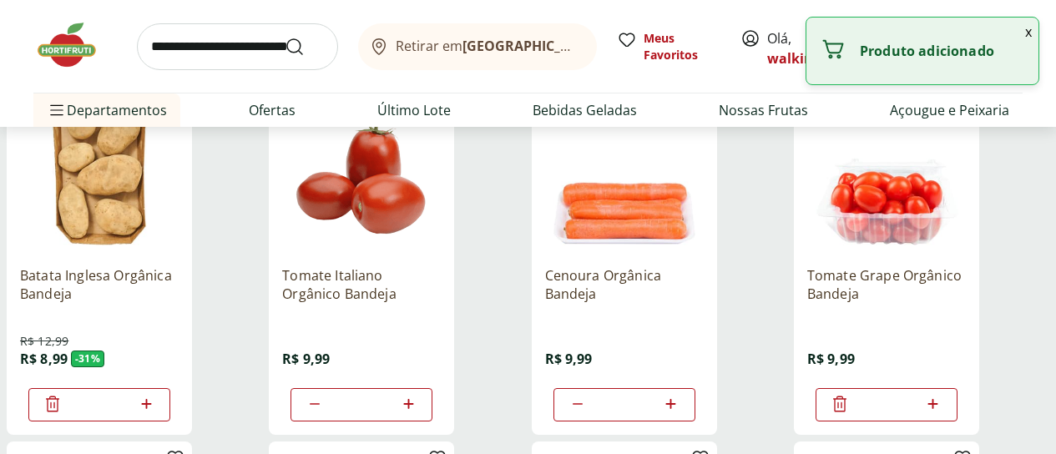
click at [157, 394] on icon at bounding box center [146, 404] width 21 height 20
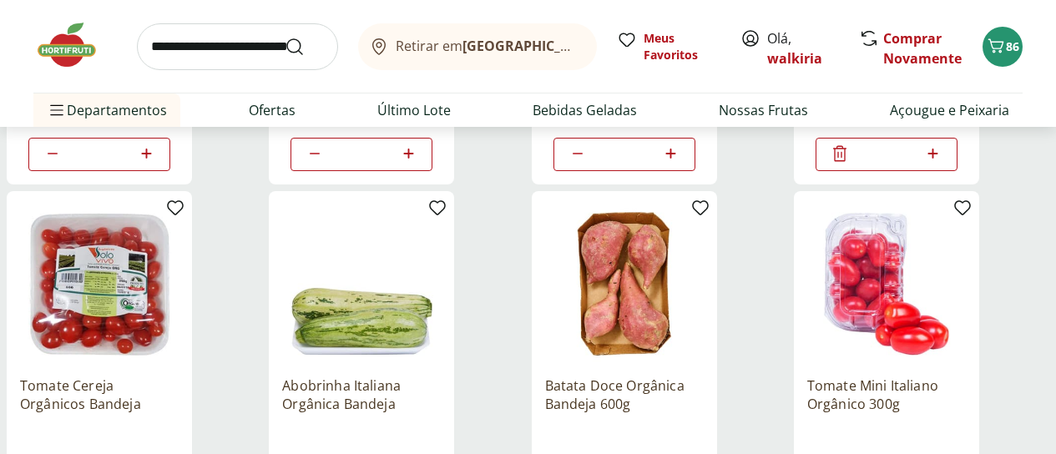
scroll to position [584, 0]
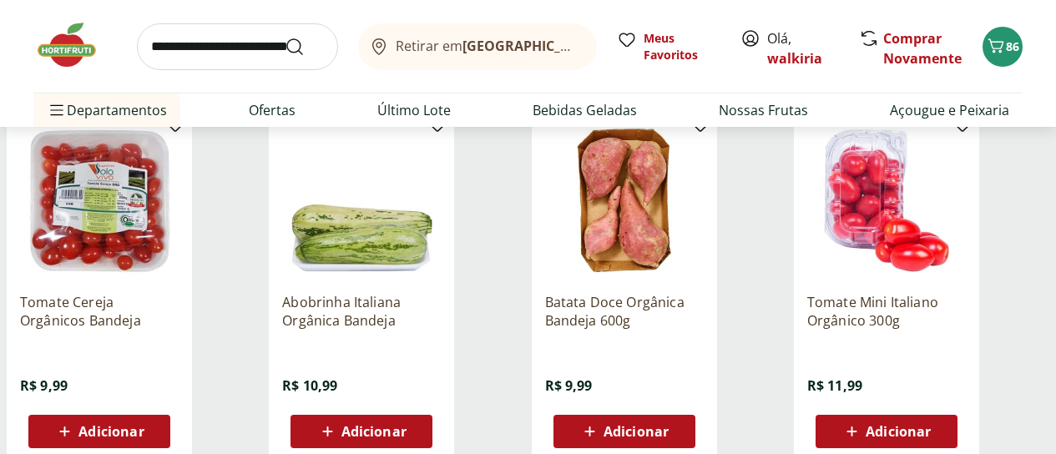
click at [406, 425] on span "Adicionar" at bounding box center [373, 431] width 65 height 13
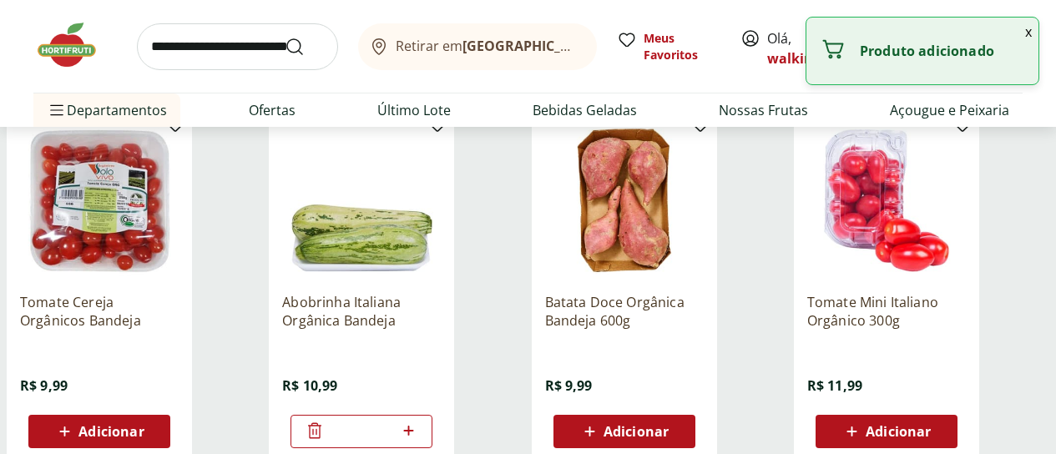
click at [682, 416] on div "Adicionar" at bounding box center [624, 431] width 115 height 30
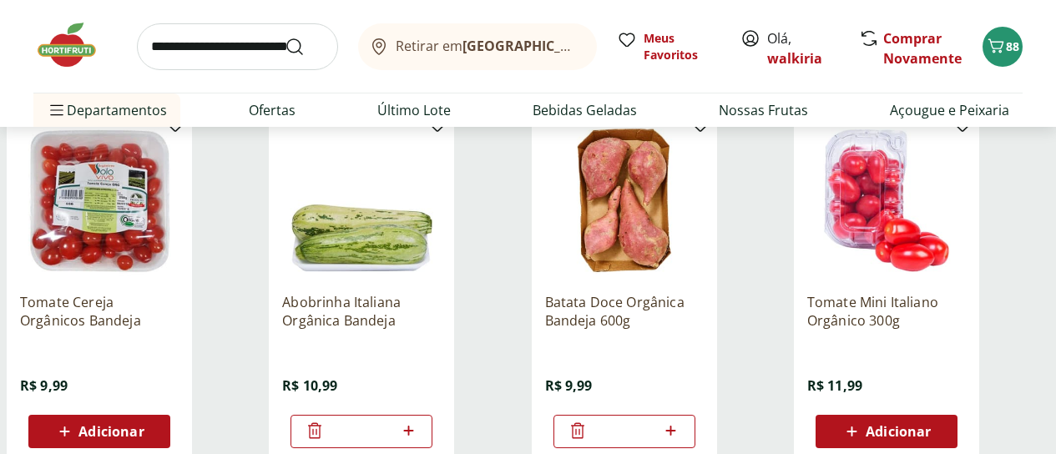
click at [584, 423] on icon at bounding box center [577, 431] width 13 height 16
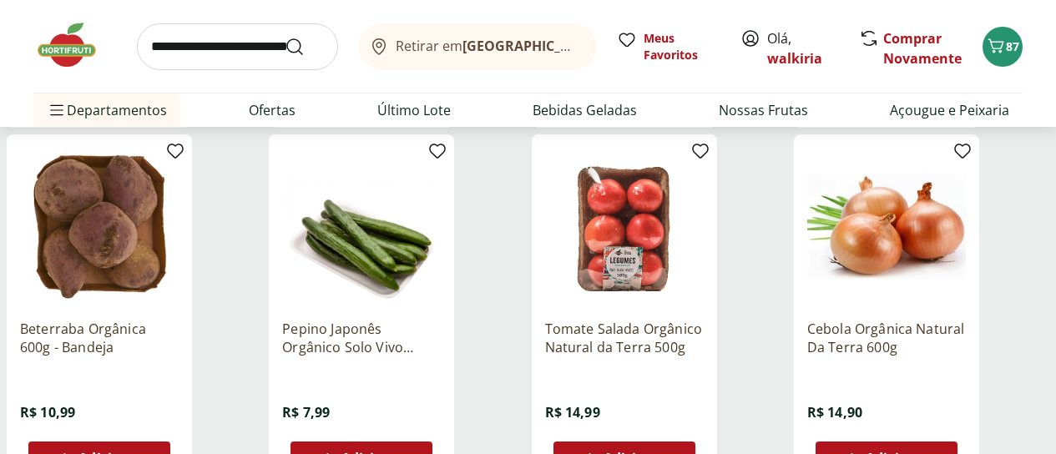
scroll to position [1001, 0]
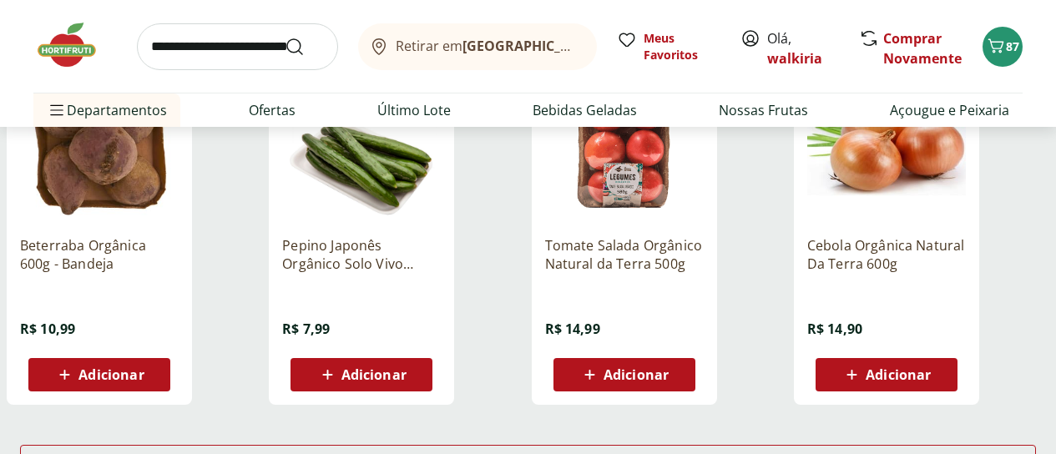
click at [668, 368] on span "Adicionar" at bounding box center [635, 374] width 65 height 13
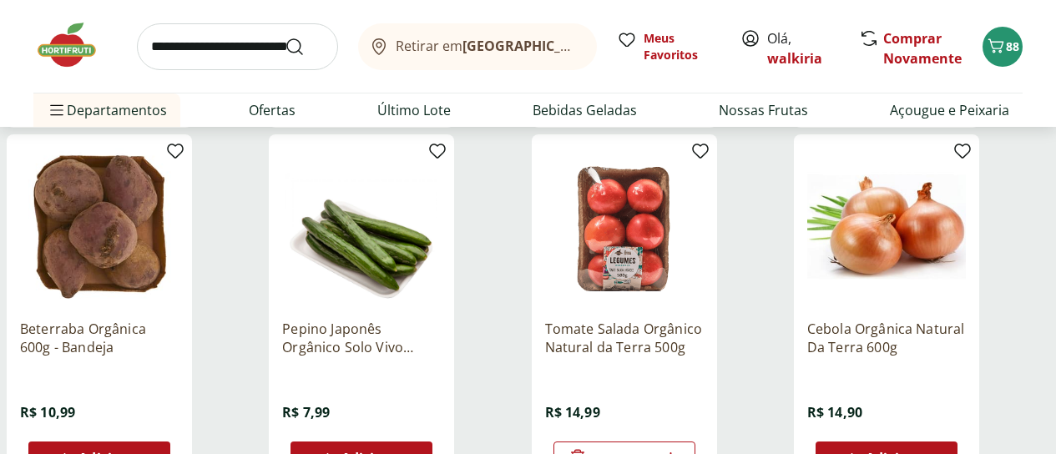
click at [930, 451] on span "Adicionar" at bounding box center [897, 457] width 65 height 13
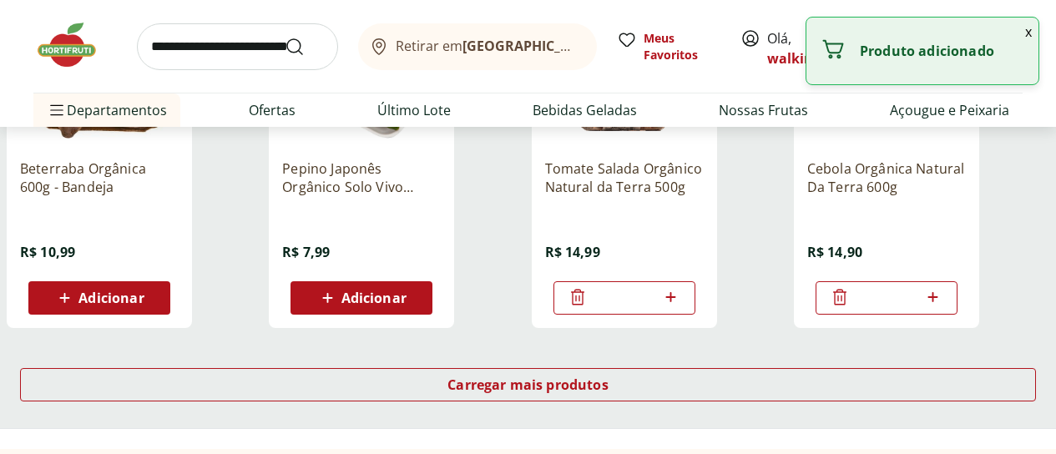
scroll to position [1168, 0]
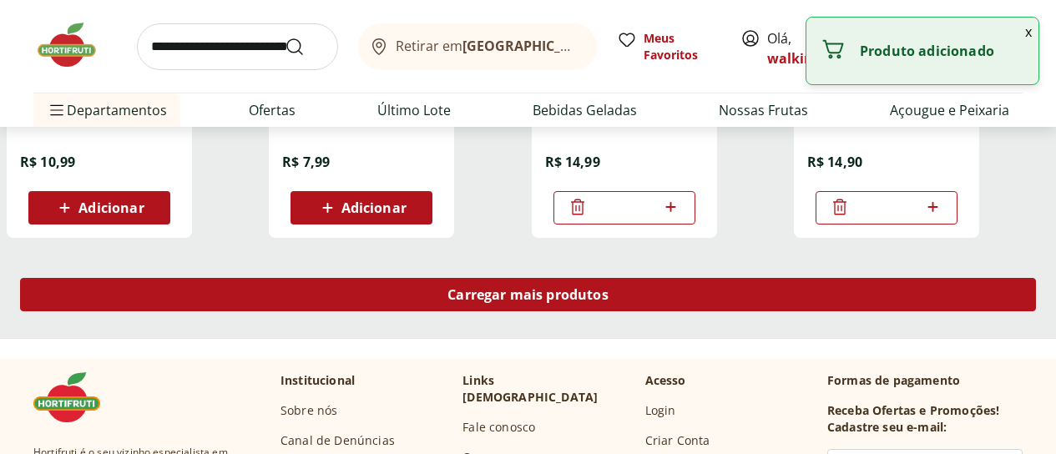
click at [608, 288] on span "Carregar mais produtos" at bounding box center [527, 294] width 161 height 13
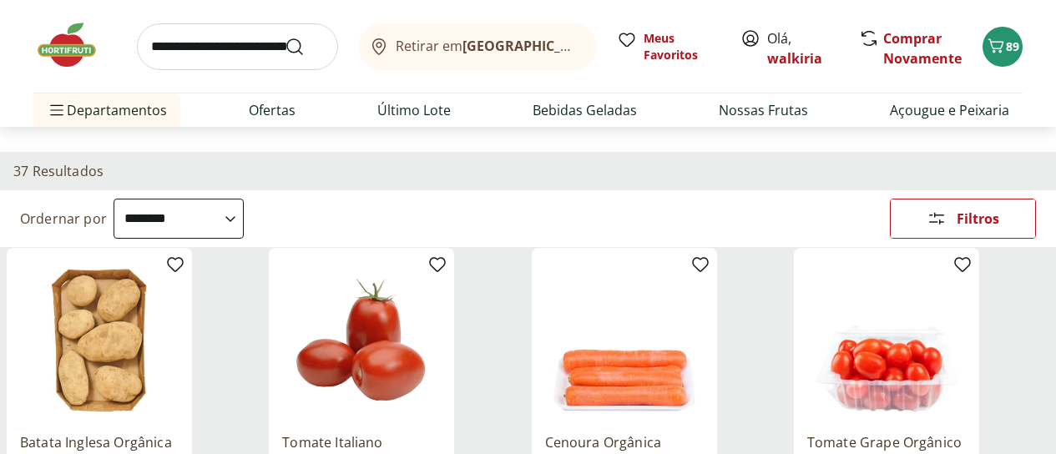
scroll to position [167, 0]
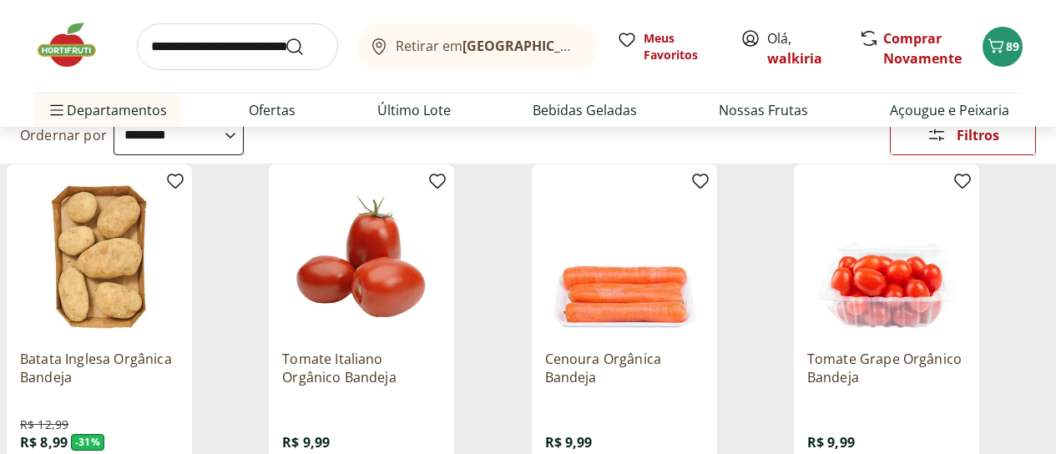
type input "*"
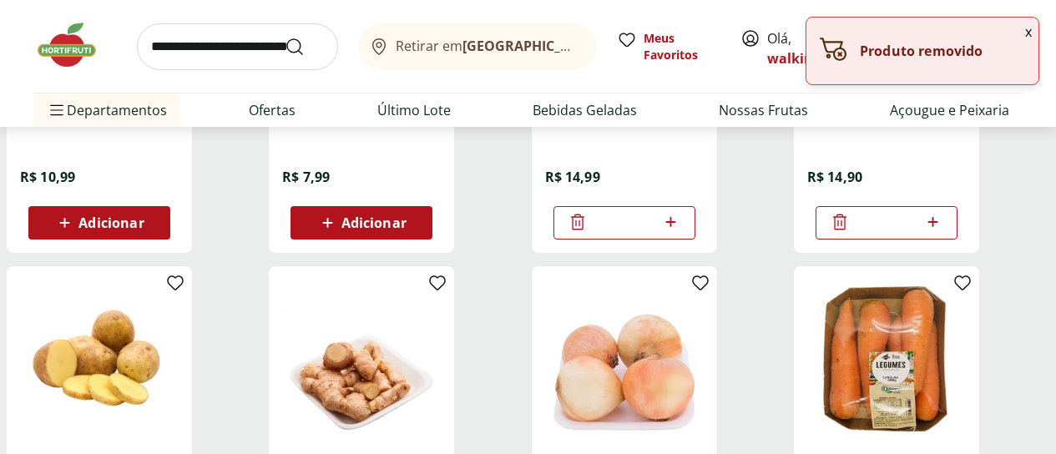
scroll to position [1252, 0]
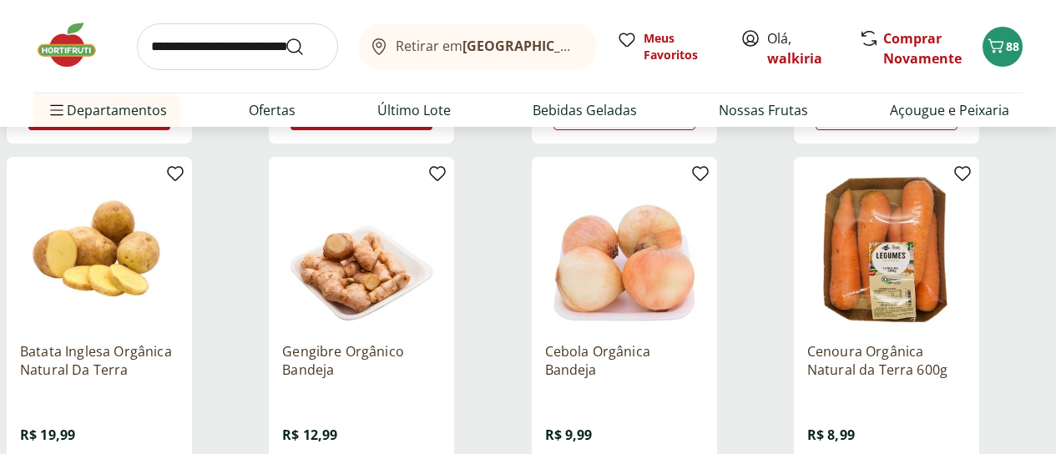
scroll to position [1335, 0]
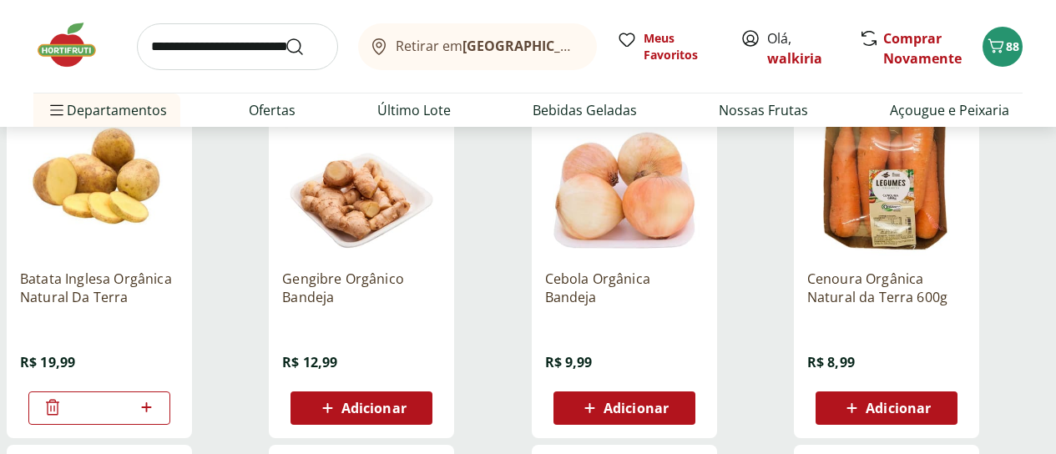
click at [179, 270] on p "Batata Inglesa Orgânica Natural Da Terra" at bounding box center [99, 288] width 159 height 37
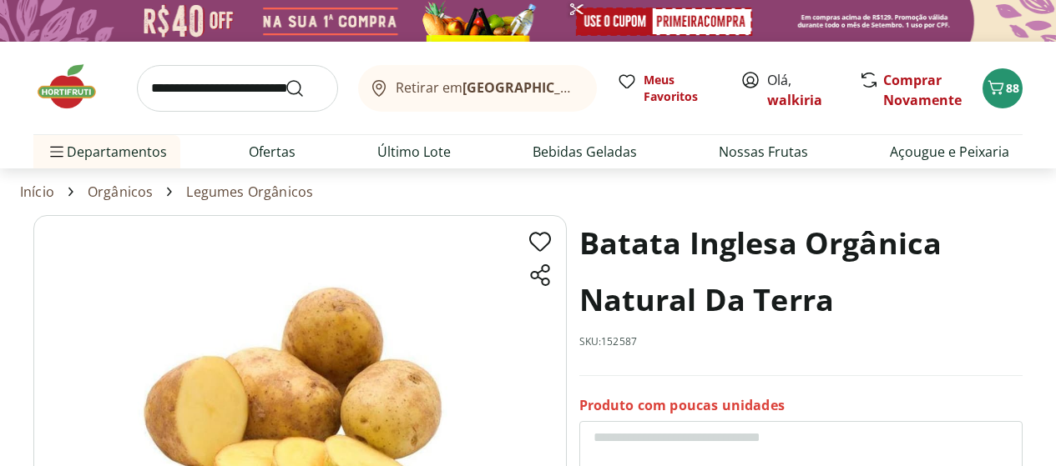
scroll to position [83, 0]
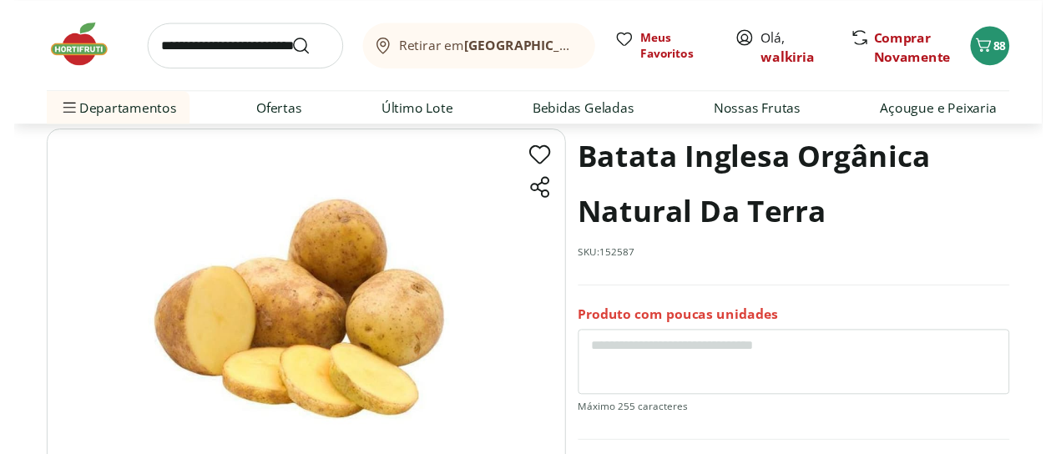
scroll to position [1335, 0]
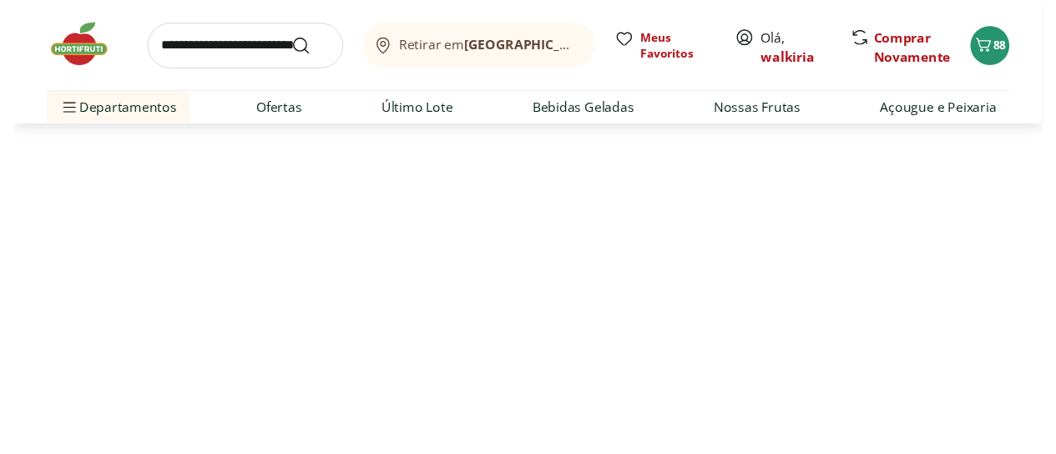
select select "**********"
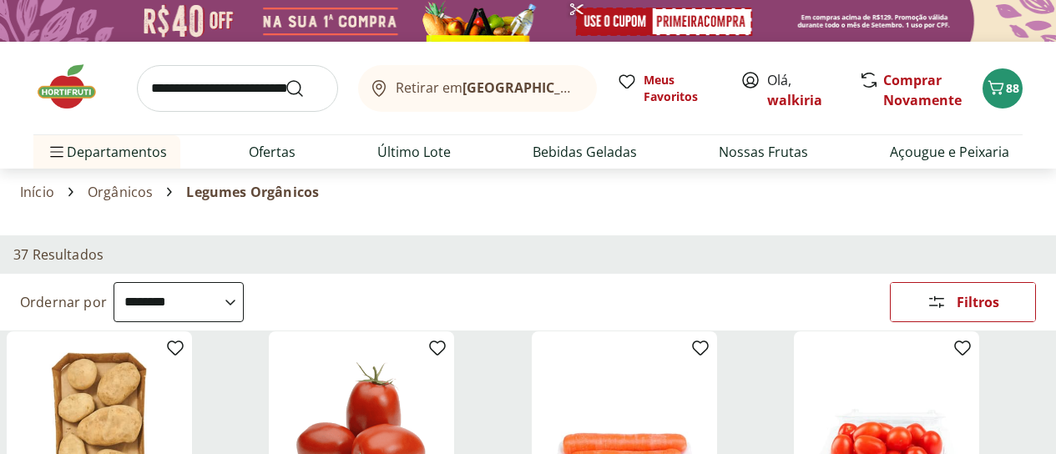
scroll to position [167, 0]
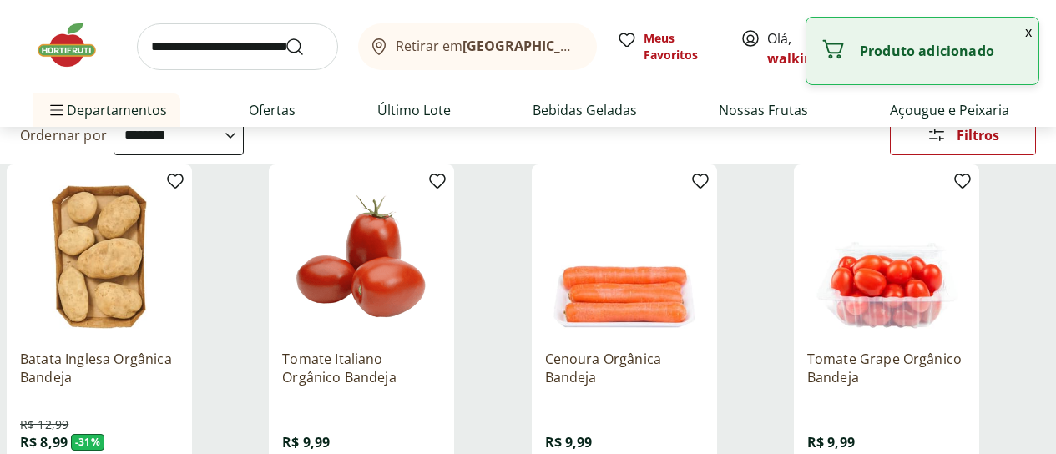
type input "*"
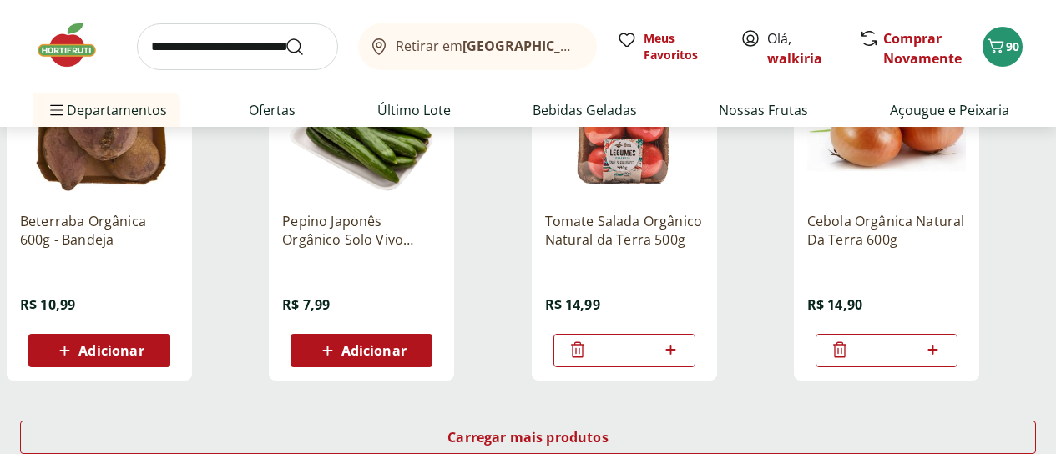
scroll to position [1001, 0]
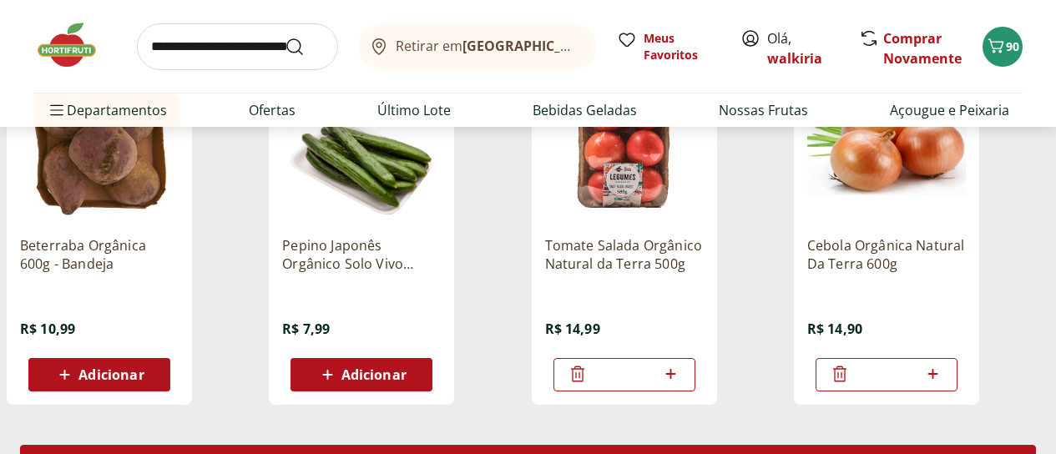
click at [608, 453] on span "Carregar mais produtos" at bounding box center [527, 461] width 161 height 13
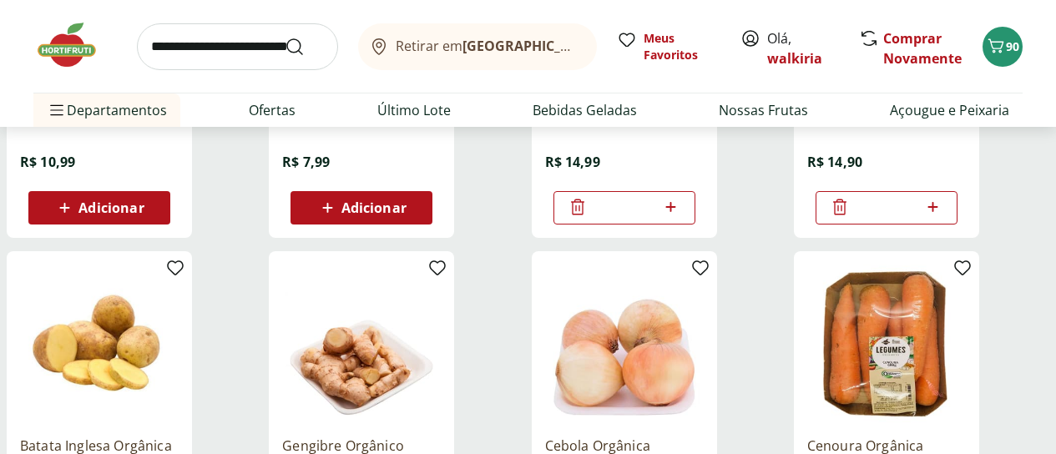
scroll to position [1252, 0]
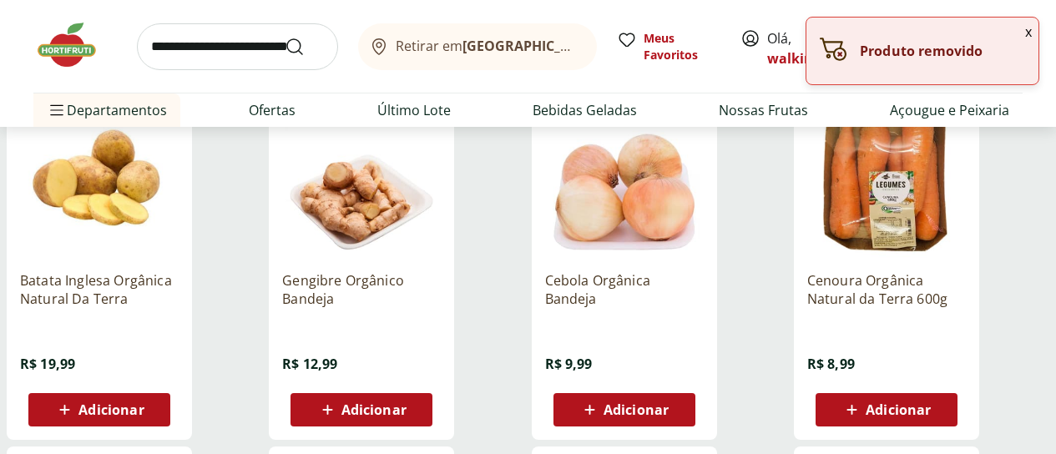
scroll to position [1335, 0]
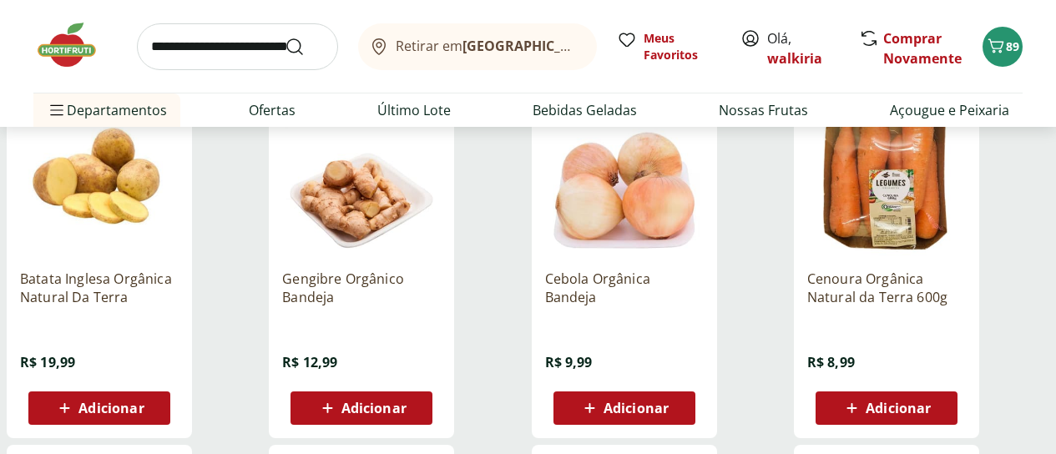
click at [668, 401] on span "Adicionar" at bounding box center [635, 407] width 65 height 13
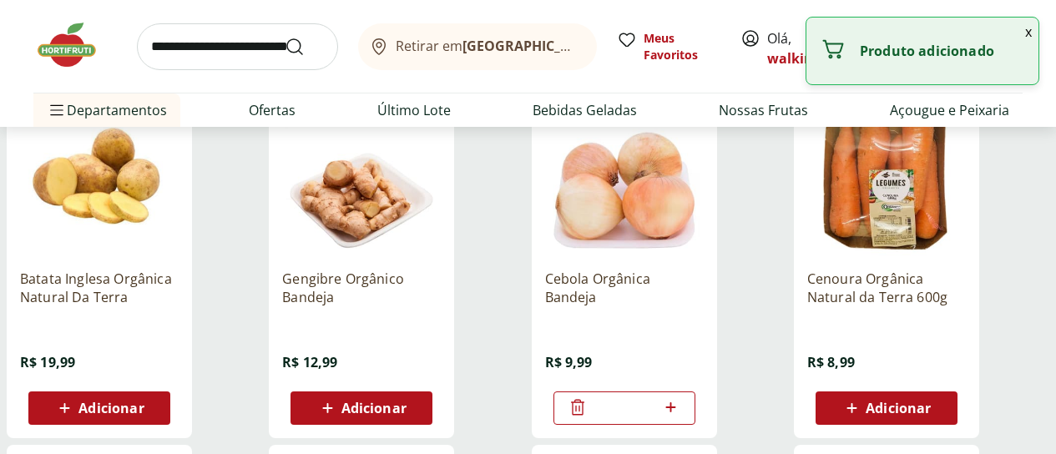
click at [930, 401] on span "Adicionar" at bounding box center [897, 407] width 65 height 13
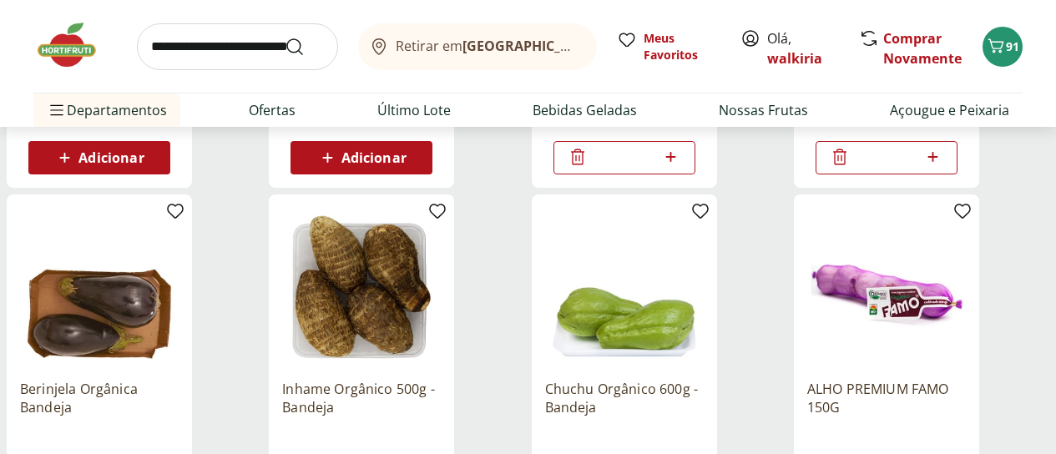
scroll to position [1669, 0]
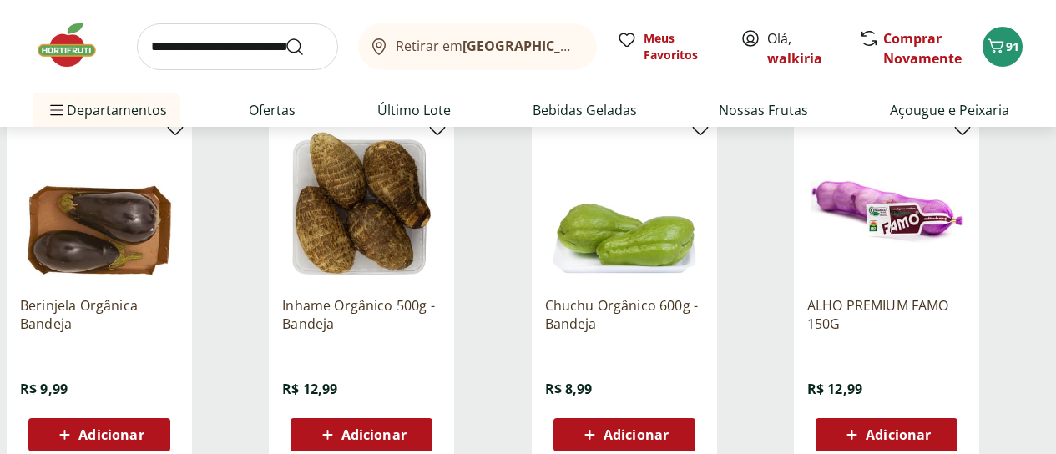
click at [668, 428] on span "Adicionar" at bounding box center [635, 434] width 65 height 13
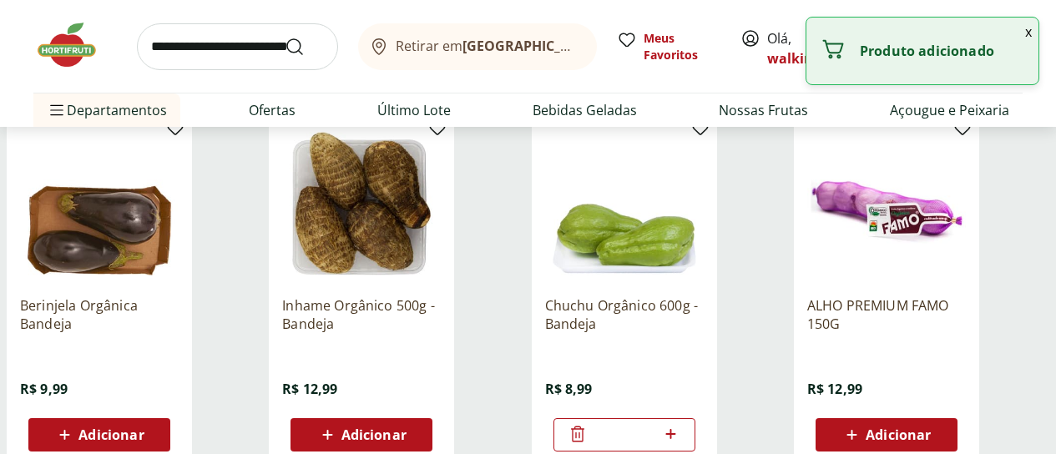
click at [681, 424] on icon at bounding box center [670, 434] width 21 height 20
type input "*"
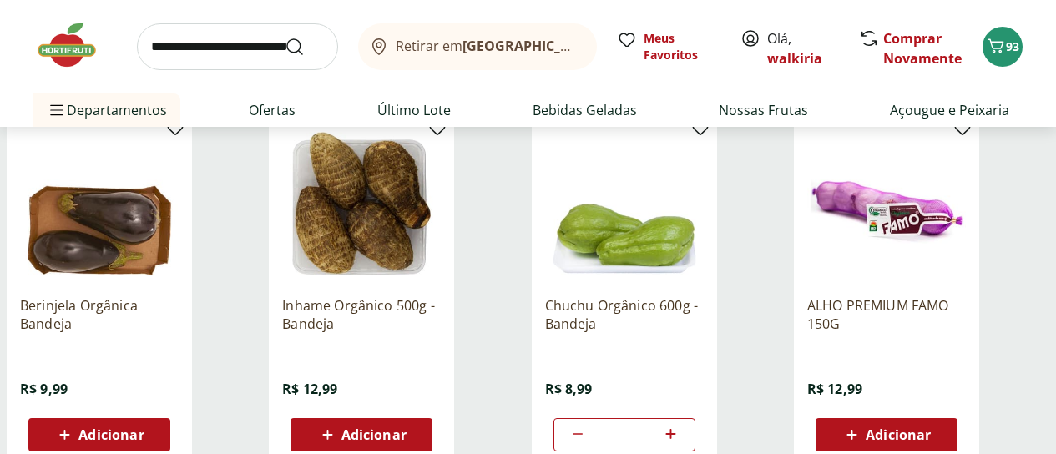
click at [930, 428] on span "Adicionar" at bounding box center [897, 434] width 65 height 13
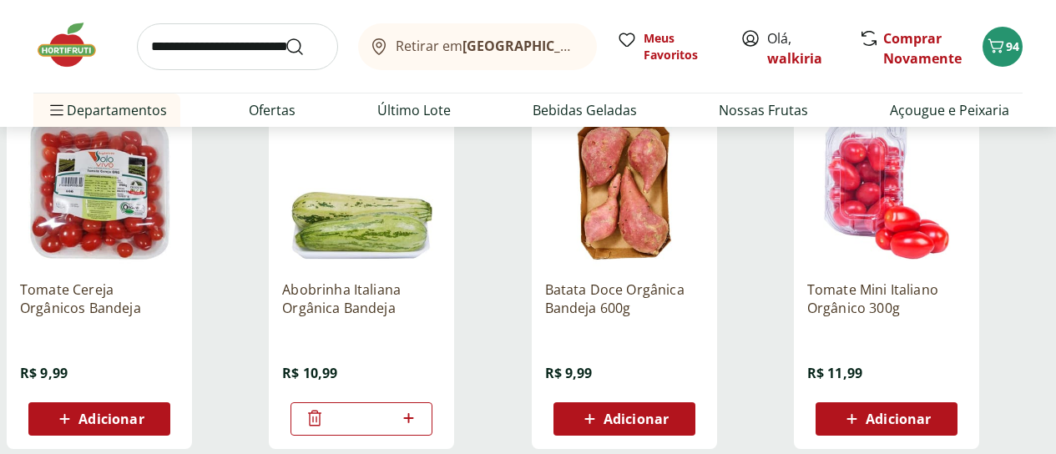
scroll to position [584, 0]
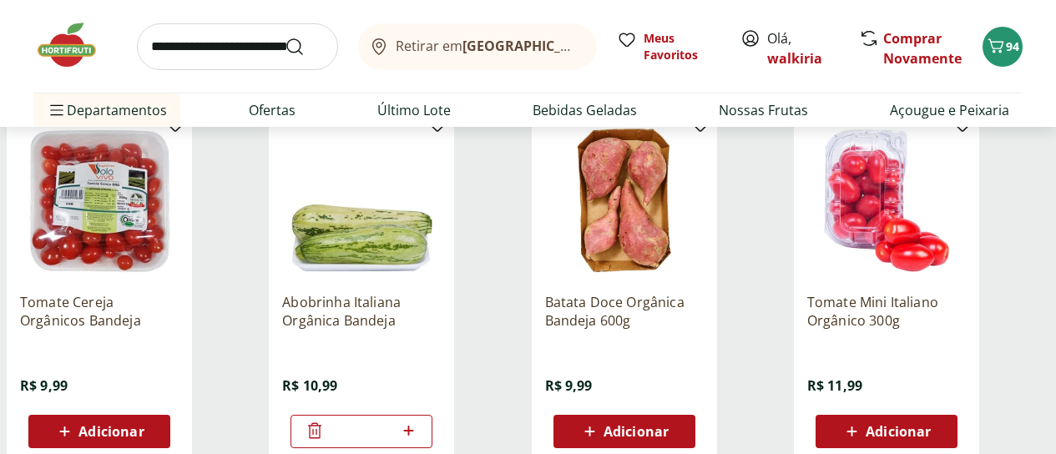
click at [325, 421] on icon at bounding box center [315, 431] width 20 height 20
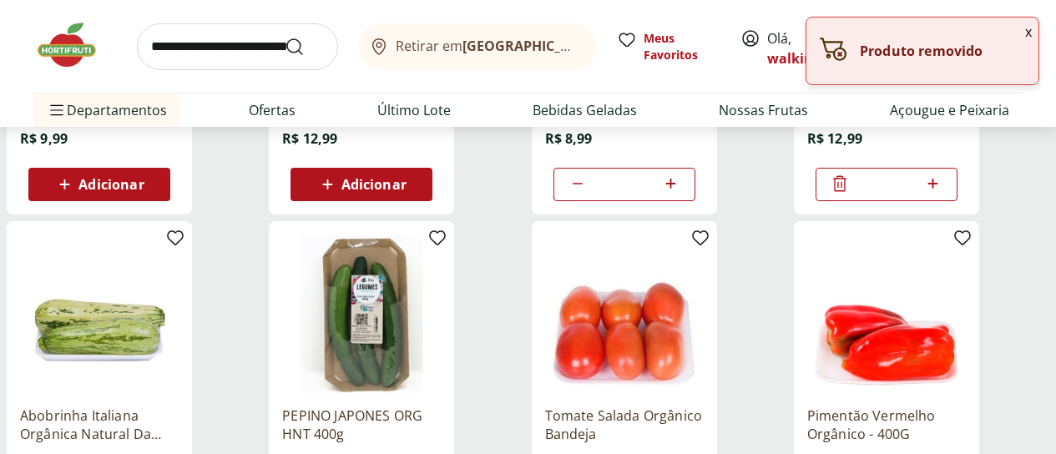
scroll to position [2086, 0]
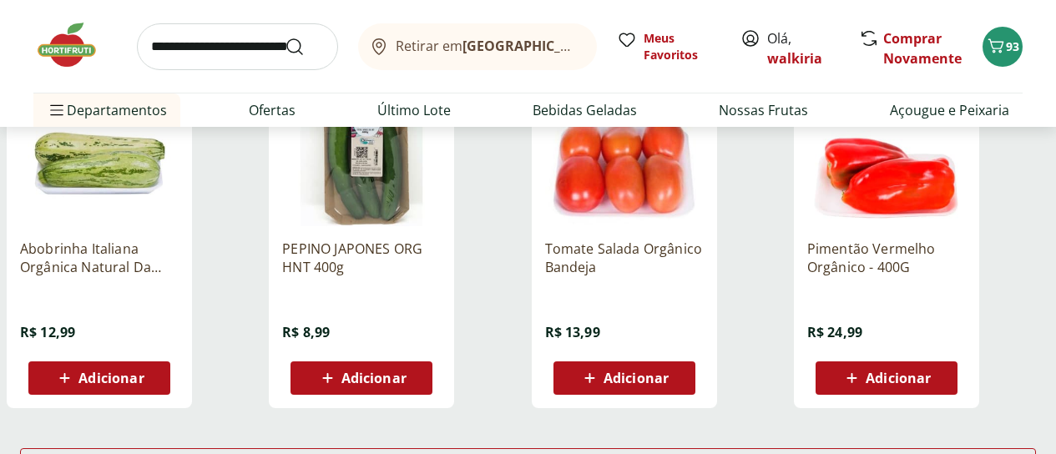
click at [144, 371] on span "Adicionar" at bounding box center [110, 377] width 65 height 13
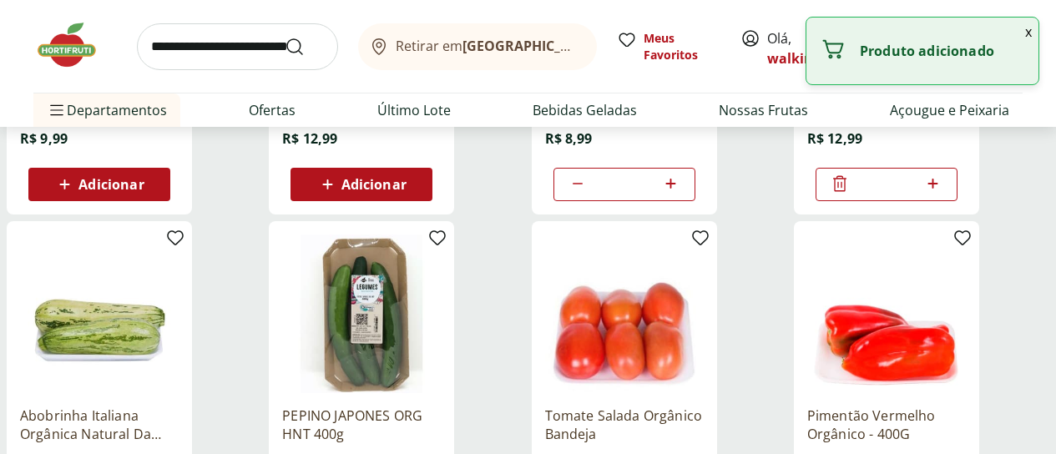
scroll to position [2003, 0]
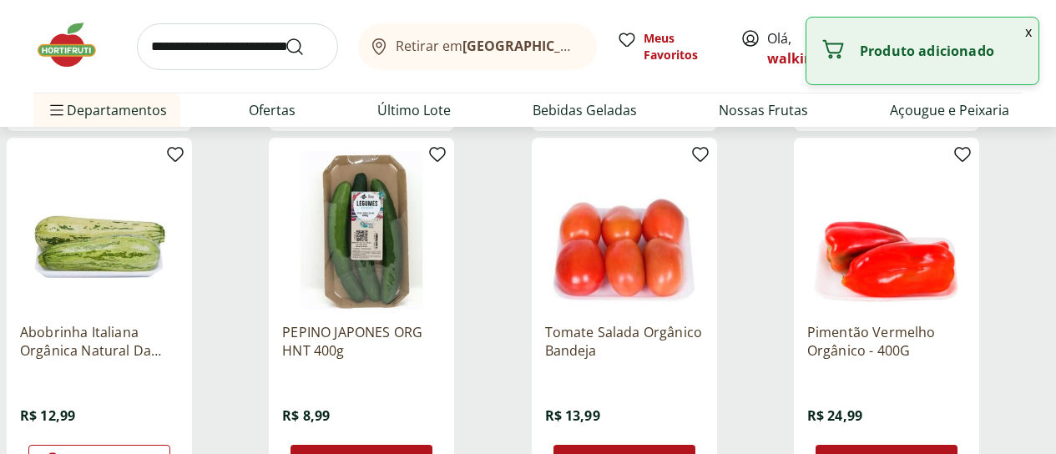
click at [157, 451] on icon at bounding box center [146, 461] width 21 height 20
type input "*"
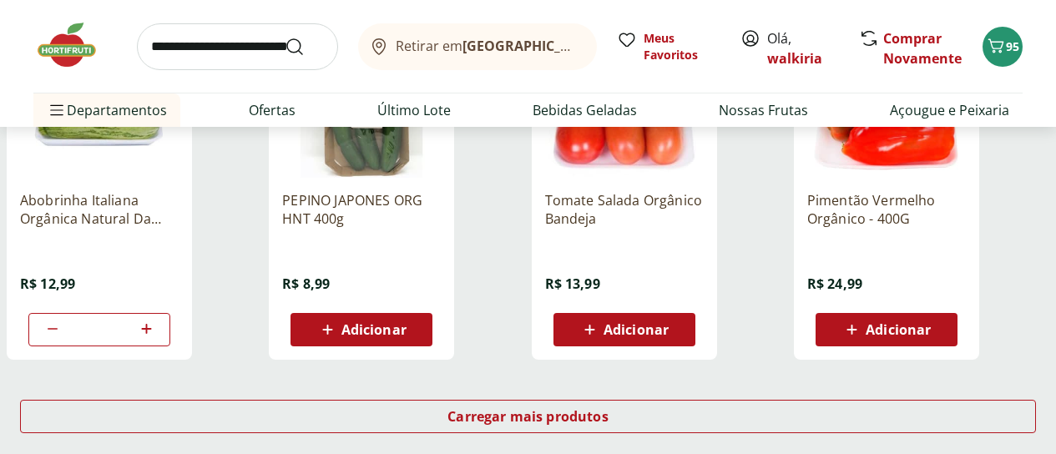
scroll to position [2170, 0]
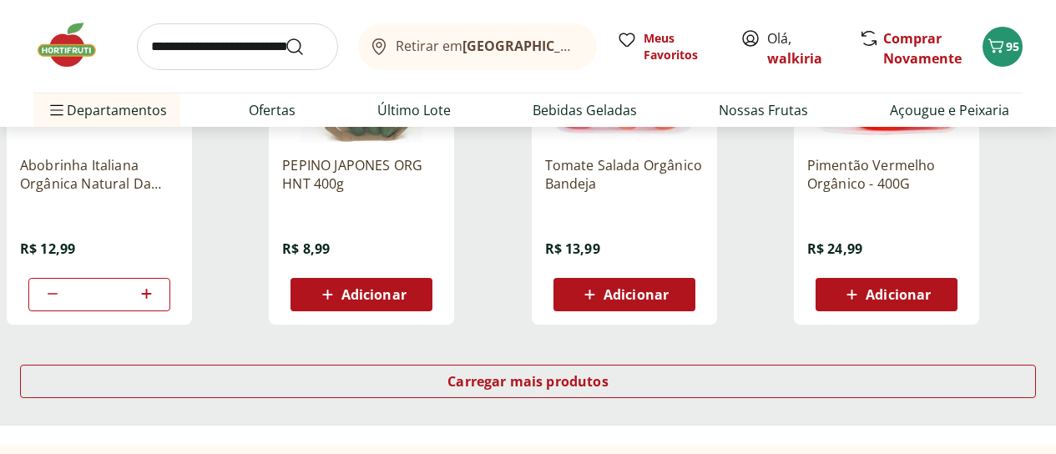
click at [930, 288] on span "Adicionar" at bounding box center [897, 294] width 65 height 13
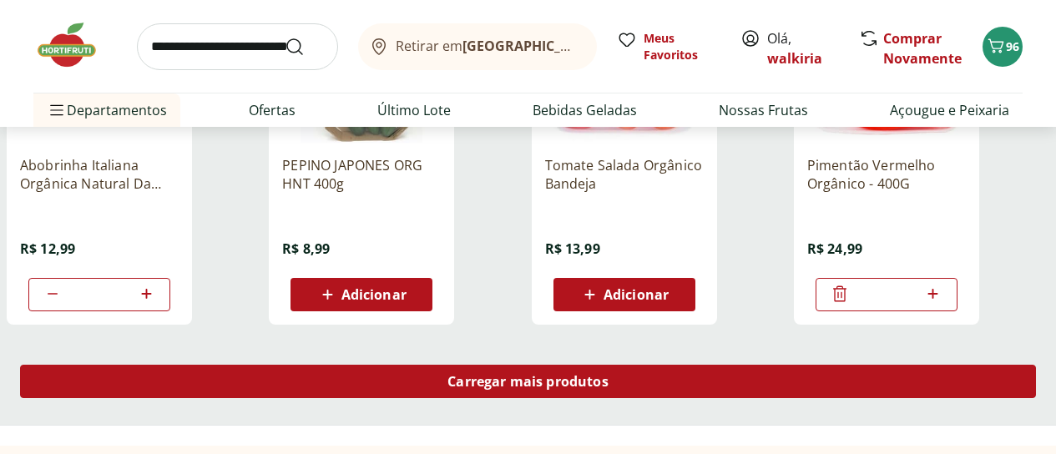
click at [608, 375] on span "Carregar mais produtos" at bounding box center [527, 381] width 161 height 13
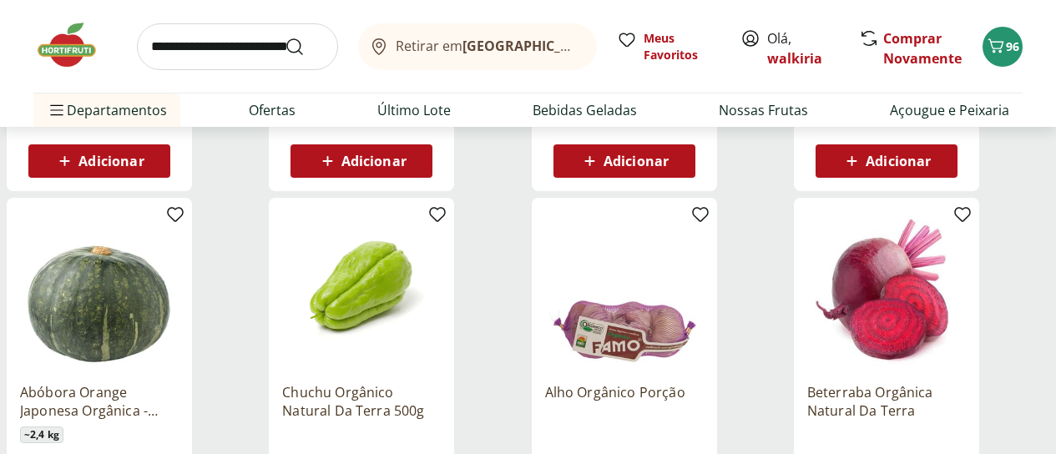
scroll to position [2837, 0]
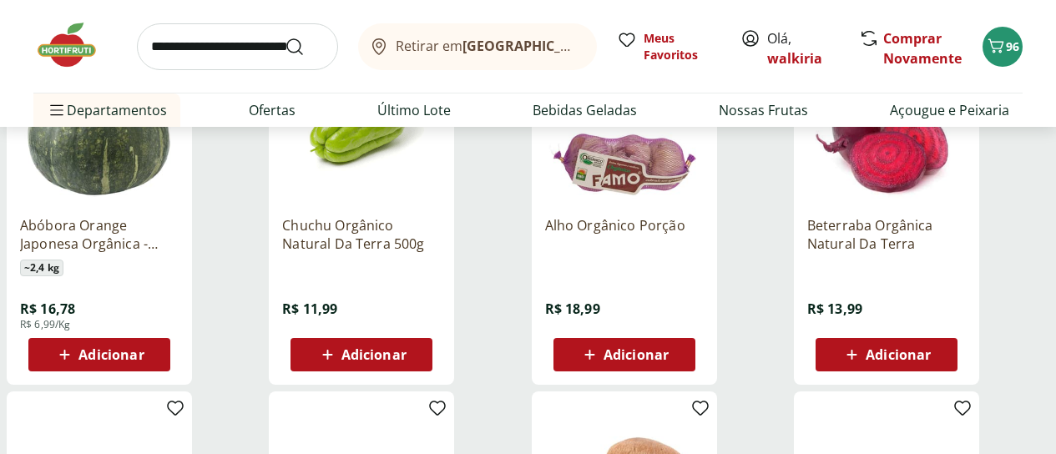
click at [406, 348] on span "Adicionar" at bounding box center [373, 354] width 65 height 13
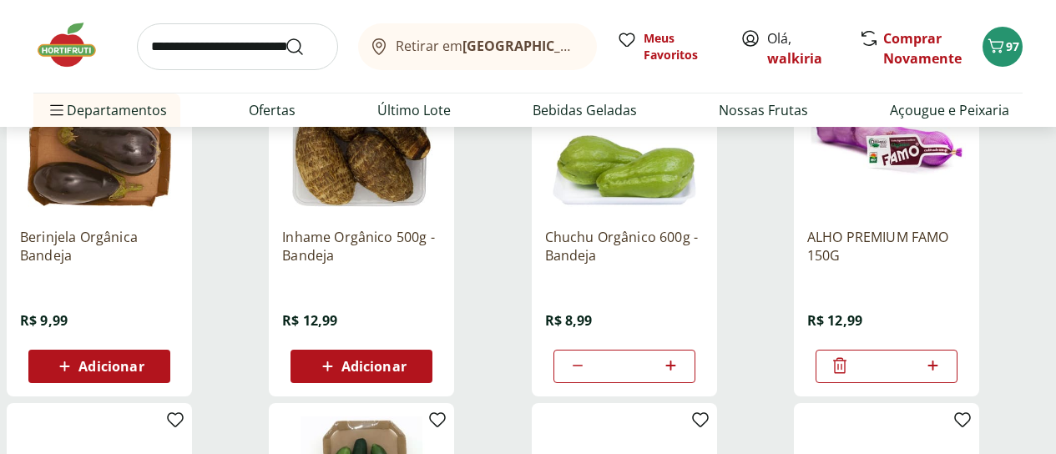
scroll to position [1669, 0]
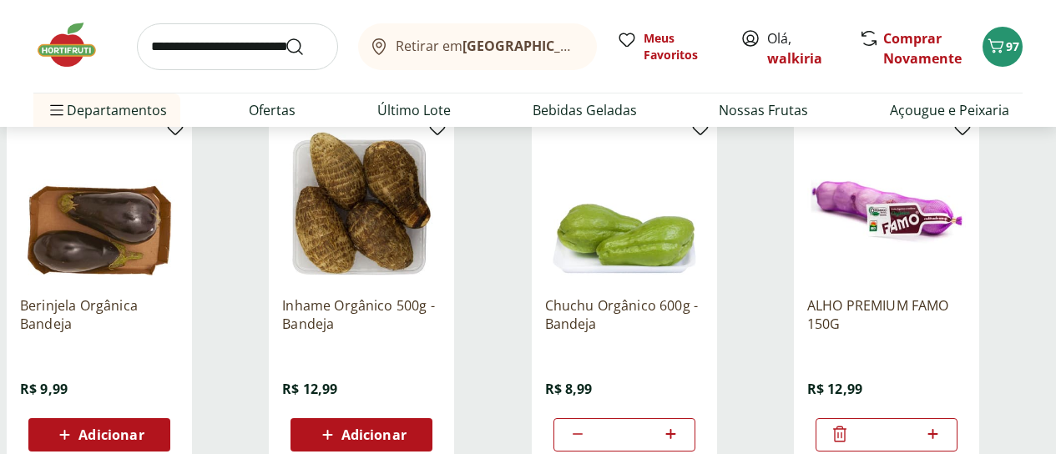
click at [695, 418] on div "*" at bounding box center [624, 434] width 142 height 33
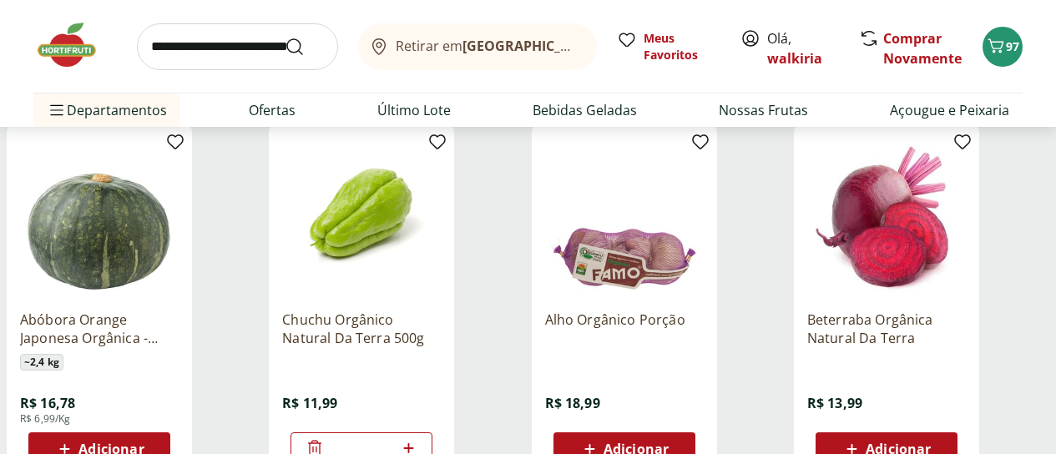
scroll to position [2754, 0]
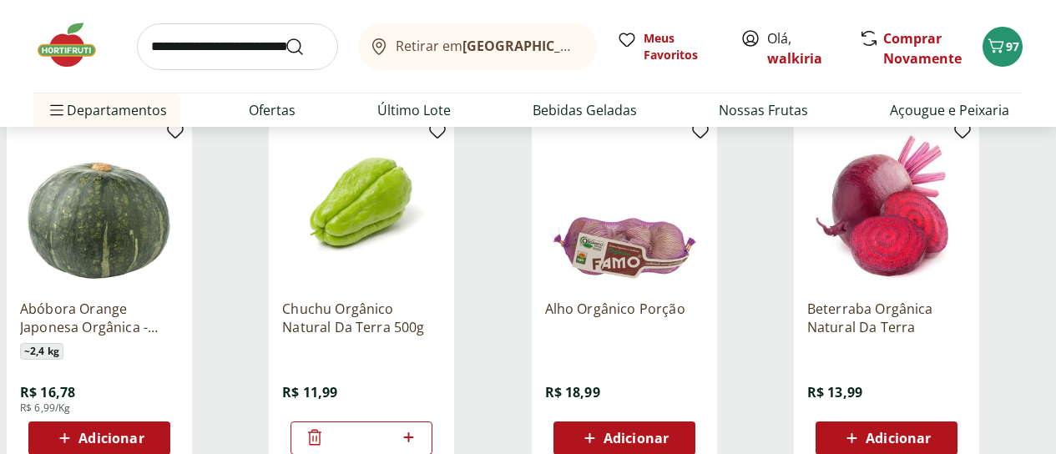
click at [321, 430] on icon at bounding box center [314, 438] width 13 height 16
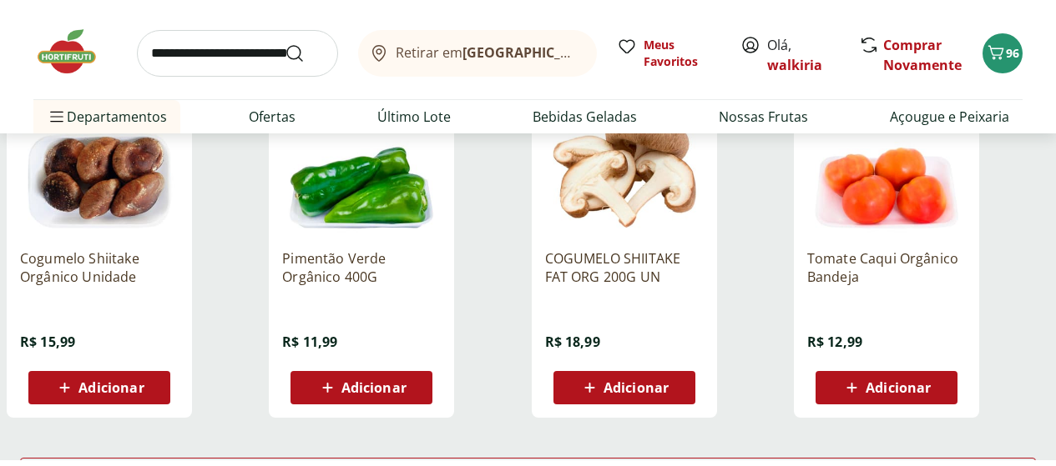
scroll to position [3254, 0]
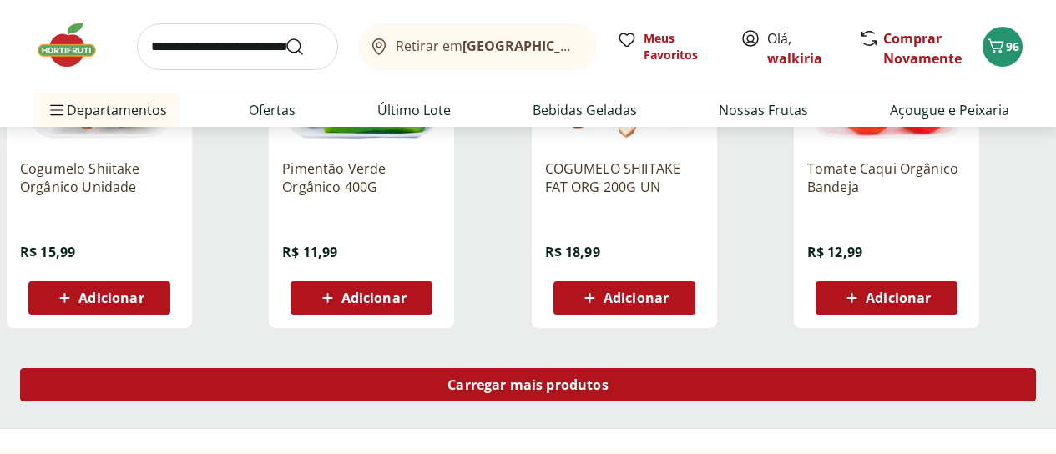
click at [608, 378] on span "Carregar mais produtos" at bounding box center [527, 384] width 161 height 13
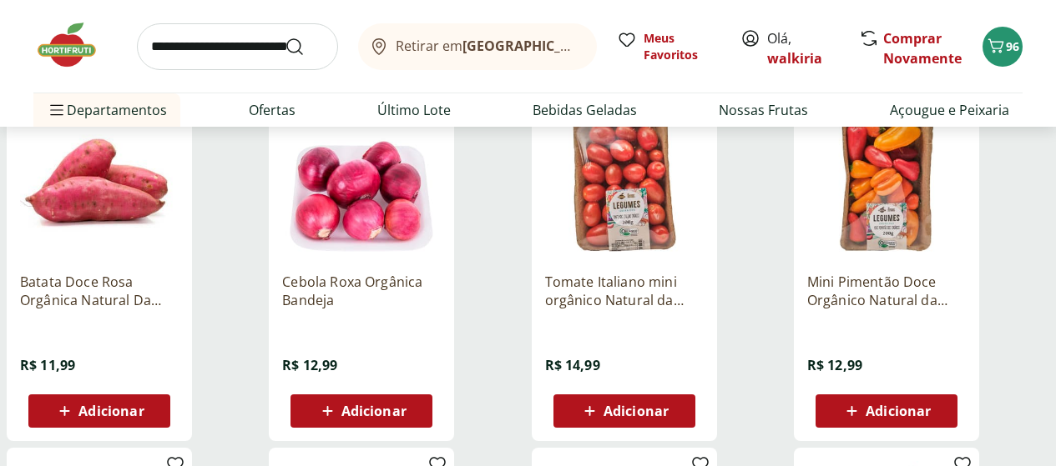
scroll to position [2420, 0]
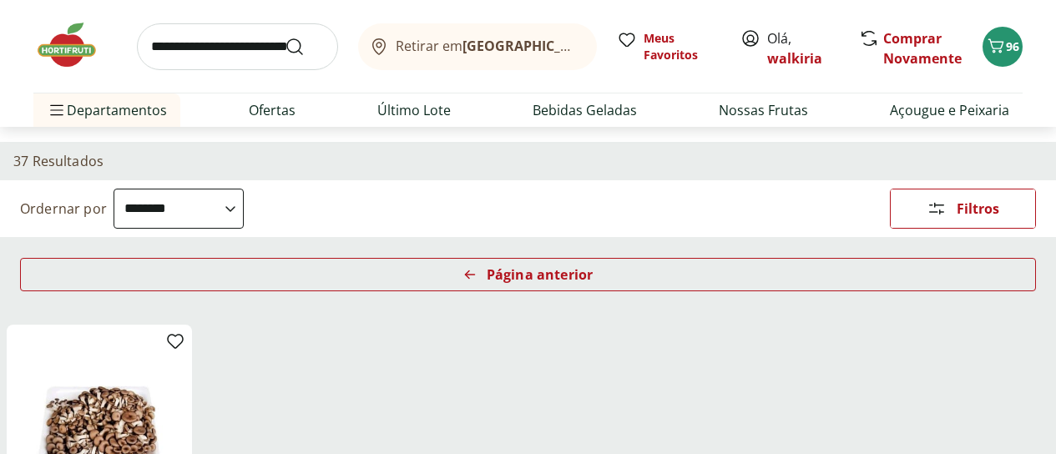
scroll to position [77, 0]
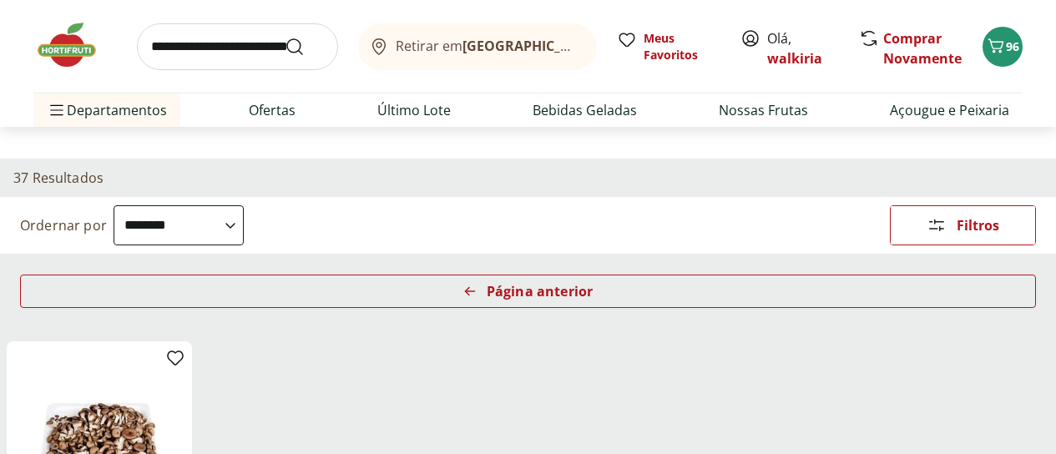
click at [0, 0] on div "Categoria" at bounding box center [0, 0] width 0 height 0
click at [0, 0] on label "Ovos Orgânicos 9" at bounding box center [0, 0] width 0 height 0
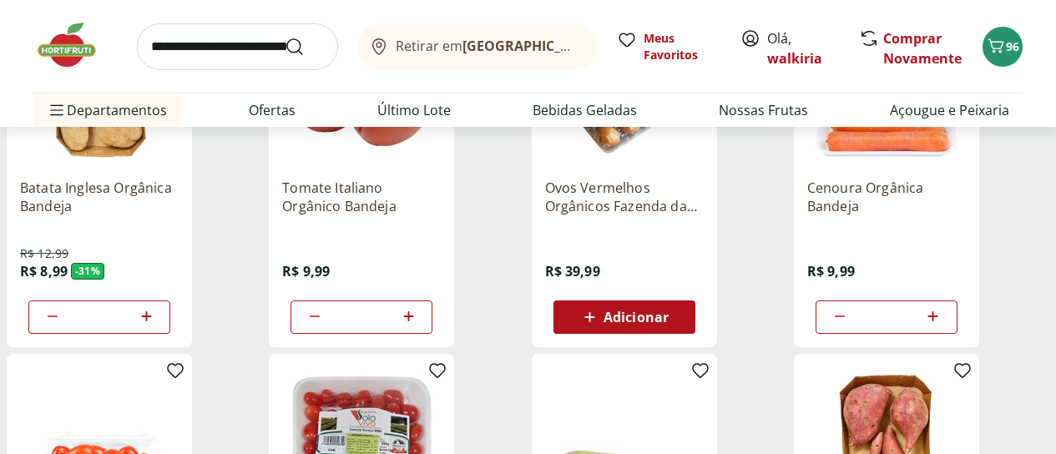
scroll to position [411, 0]
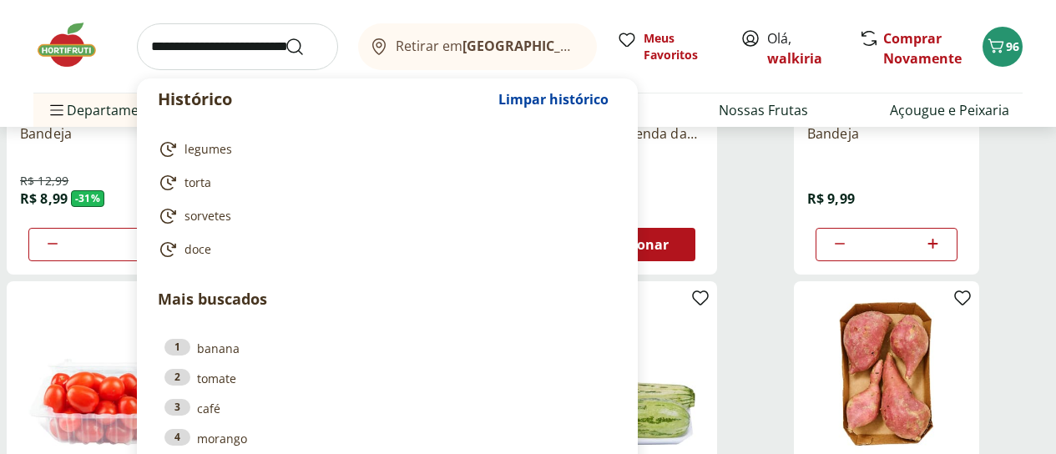
click at [182, 43] on input "search" at bounding box center [237, 46] width 201 height 47
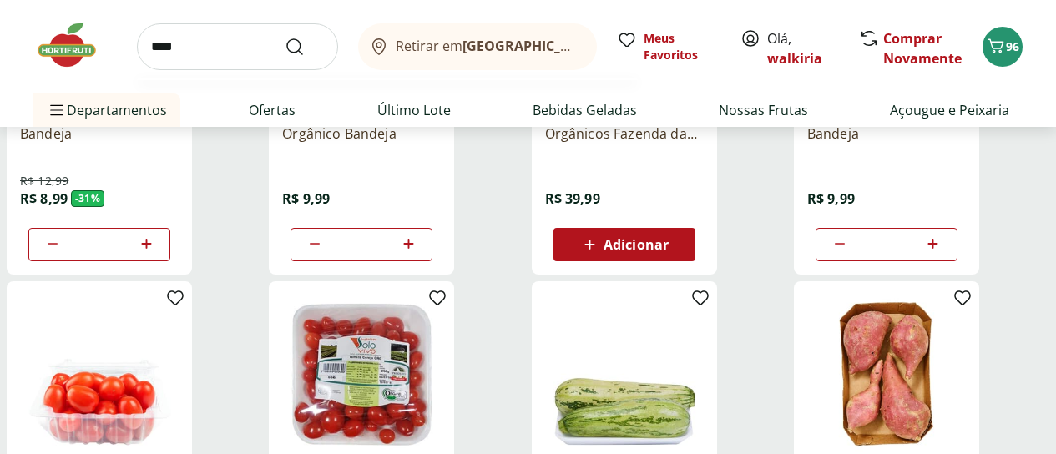
type input "****"
click at [285, 37] on button "Submit Search" at bounding box center [305, 47] width 40 height 20
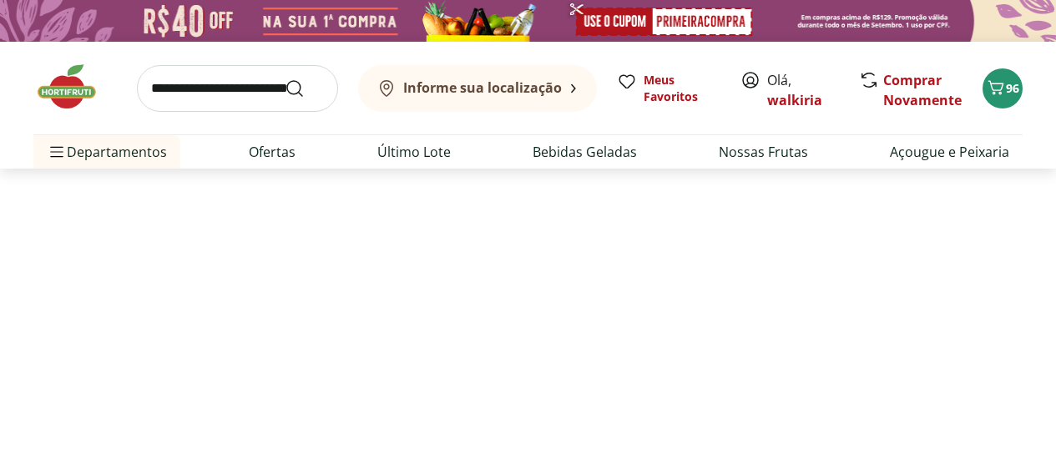
select select "**********"
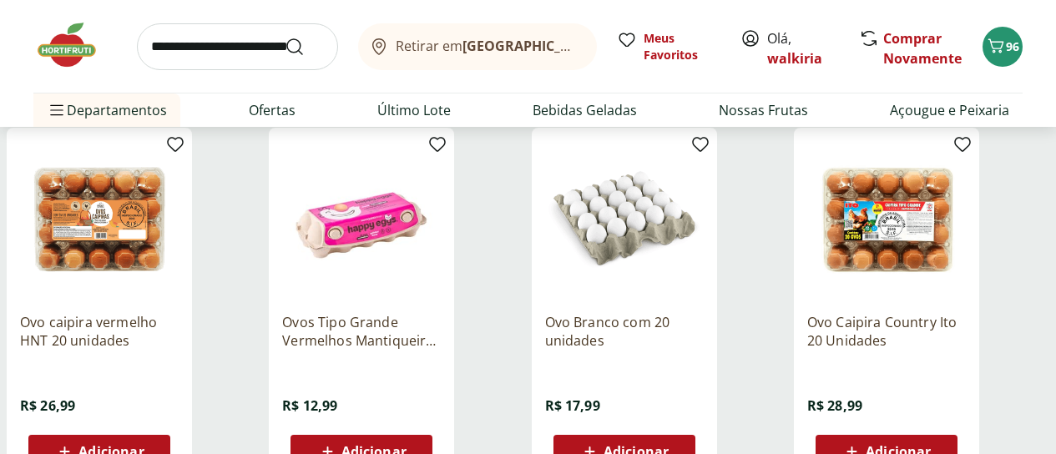
scroll to position [584, 0]
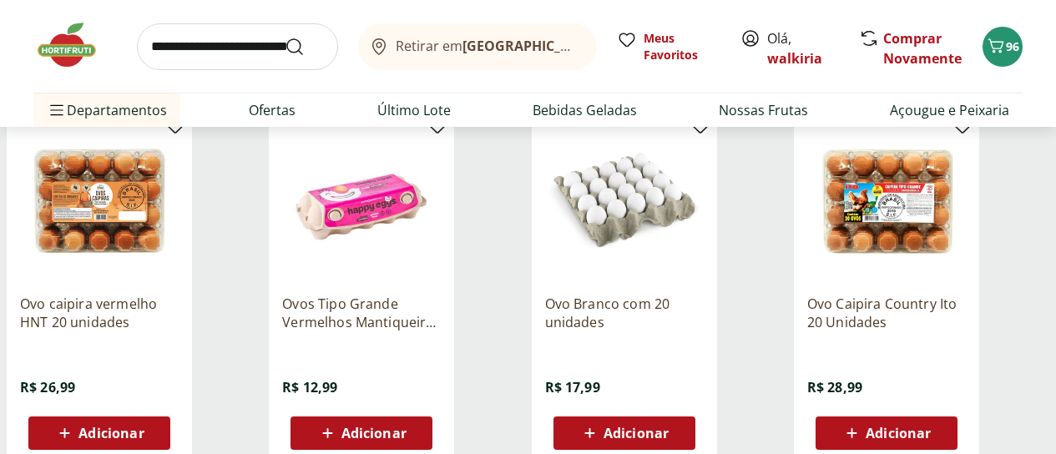
click at [668, 443] on span "Adicionar" at bounding box center [623, 433] width 89 height 20
click at [587, 442] on icon at bounding box center [577, 432] width 20 height 20
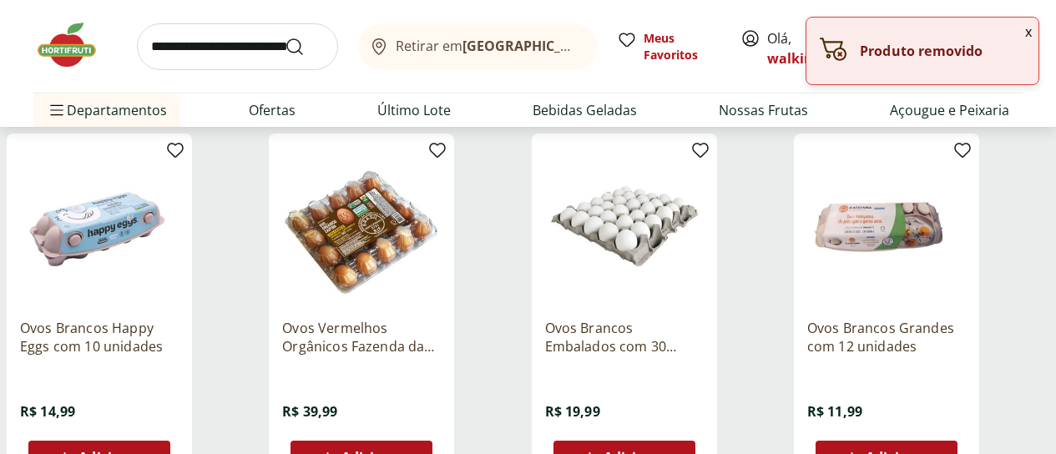
scroll to position [1001, 0]
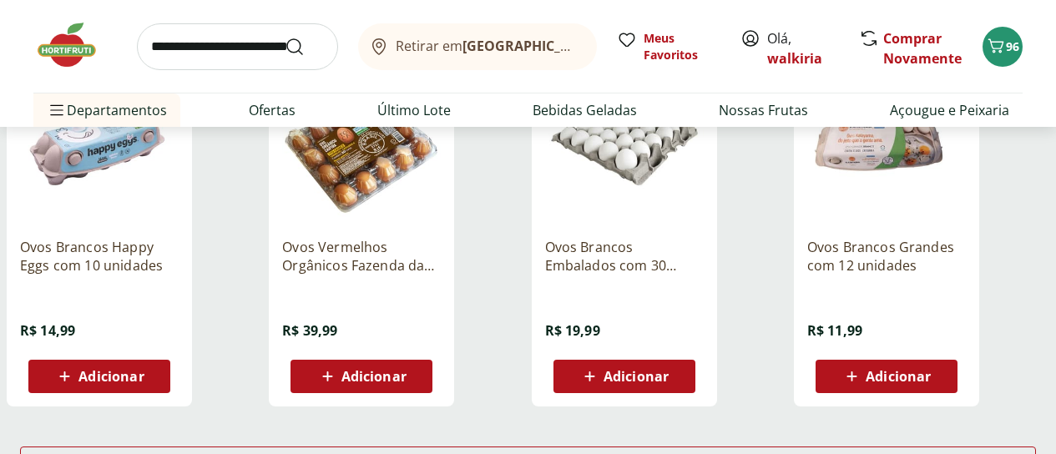
click at [668, 383] on span "Adicionar" at bounding box center [635, 376] width 65 height 13
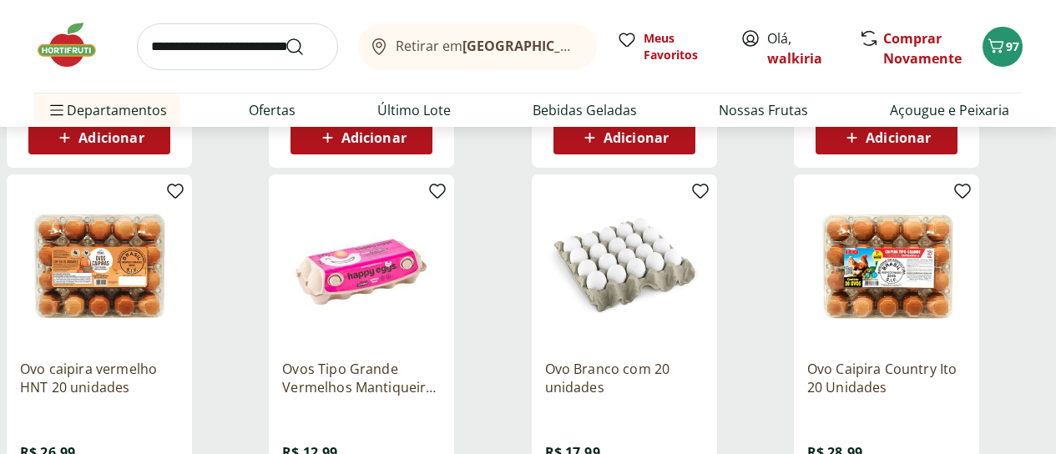
scroll to position [501, 0]
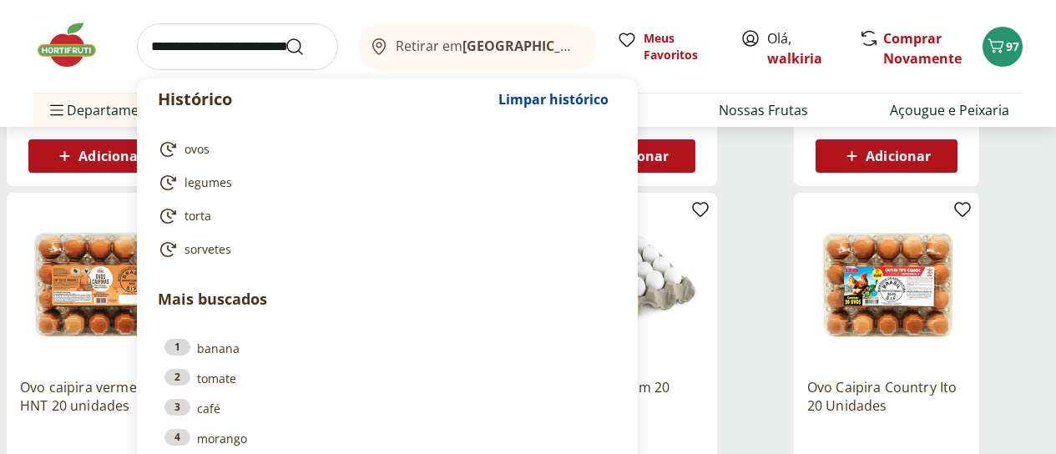
click at [169, 48] on input "search" at bounding box center [237, 46] width 201 height 47
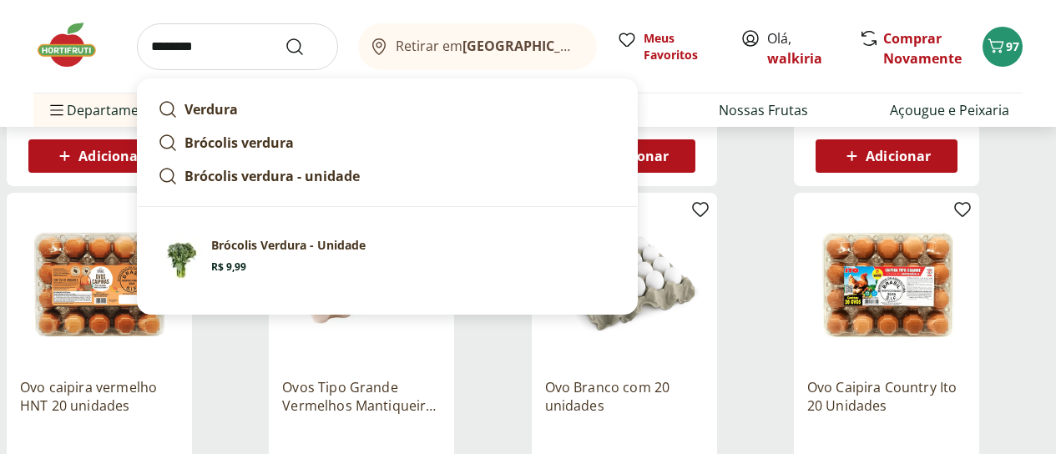
type input "********"
click at [285, 37] on button "Submit Search" at bounding box center [305, 47] width 40 height 20
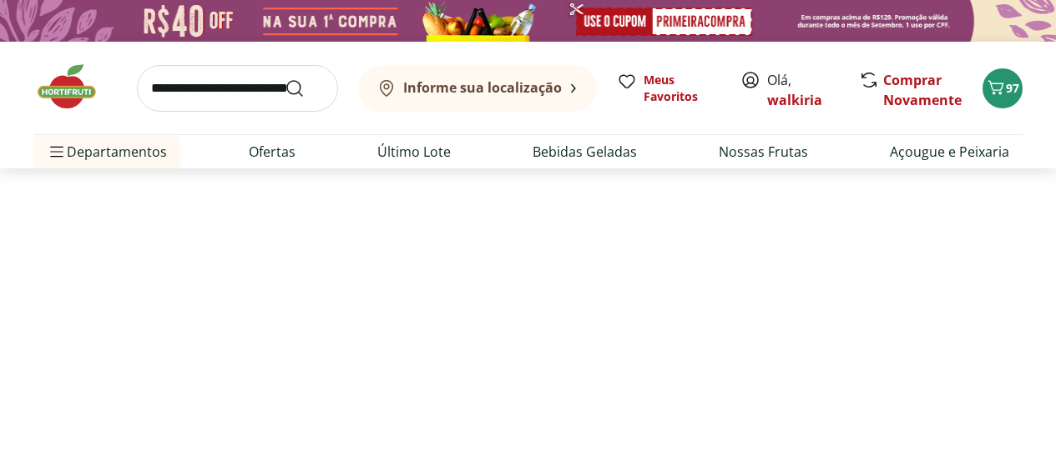
select select "**********"
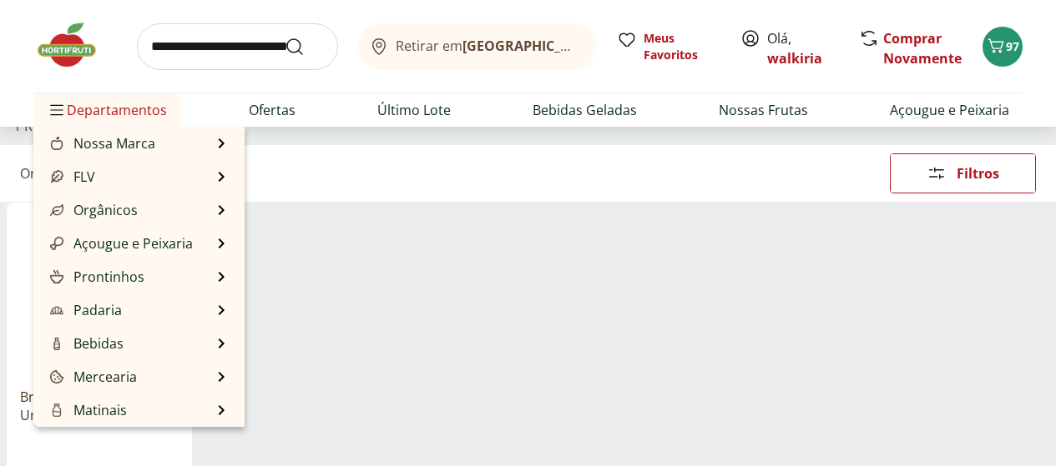
scroll to position [167, 0]
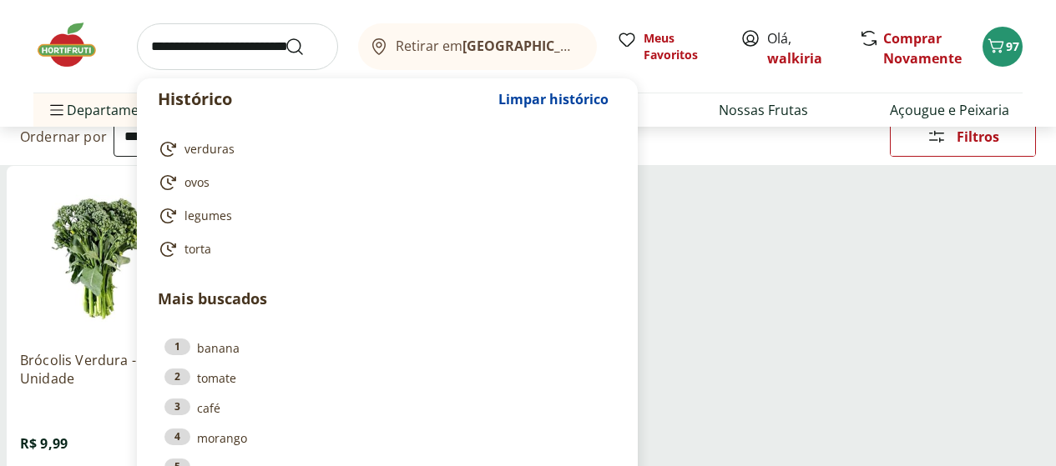
click at [214, 38] on input "search" at bounding box center [237, 46] width 201 height 47
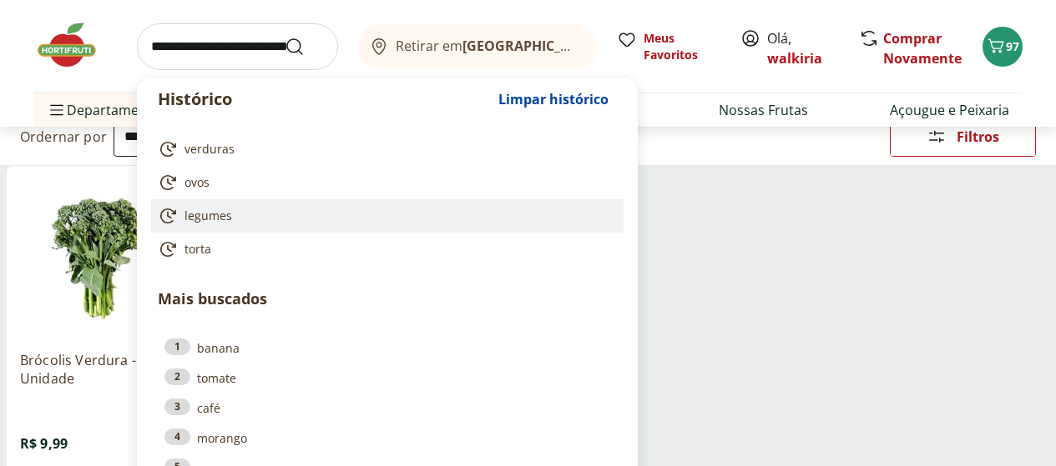
click at [222, 219] on span "legumes" at bounding box center [208, 216] width 48 height 17
type input "*******"
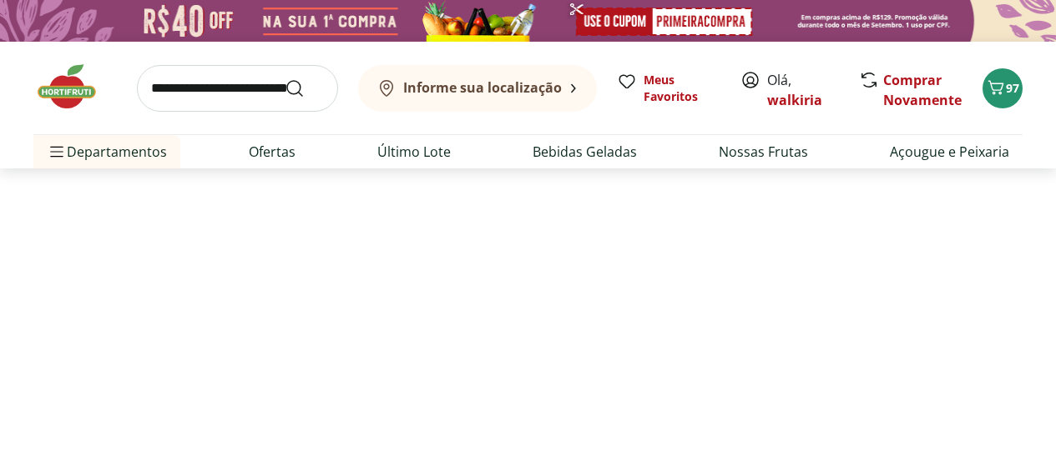
select select "**********"
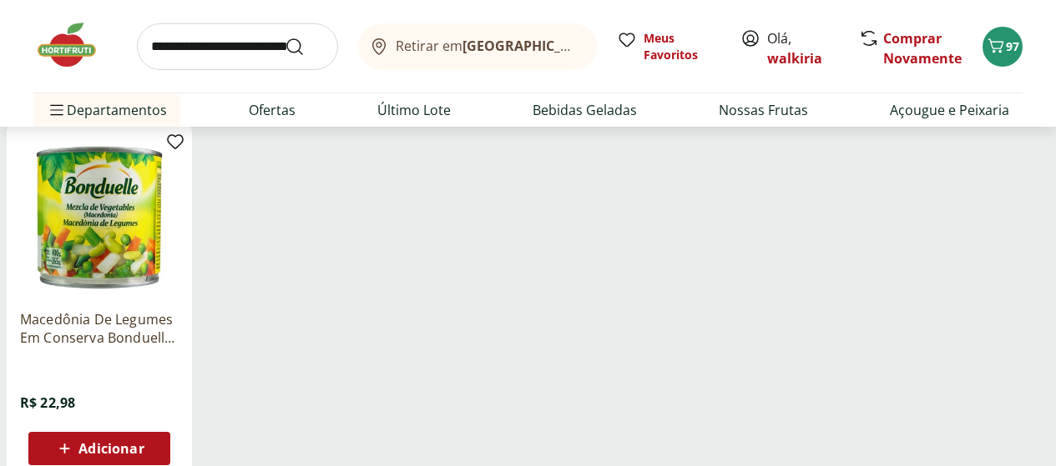
scroll to position [1001, 0]
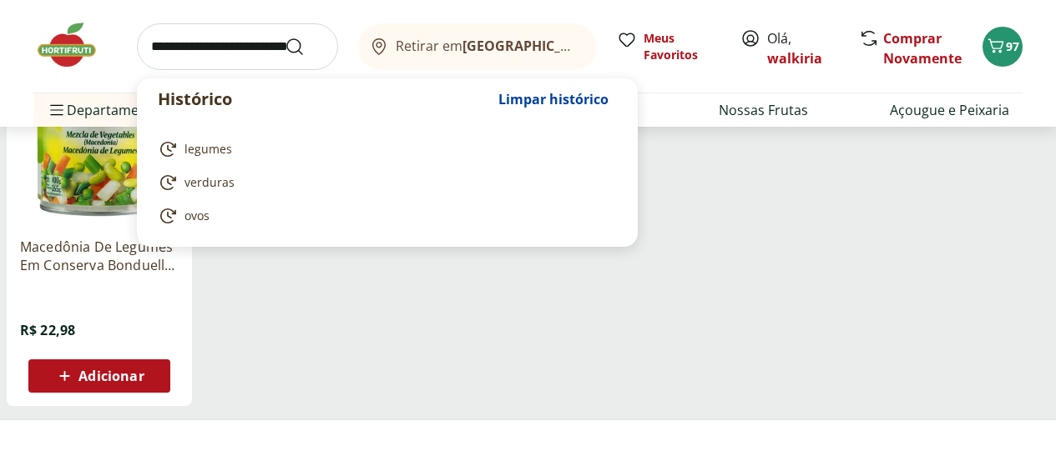
click at [189, 48] on input "search" at bounding box center [237, 46] width 201 height 47
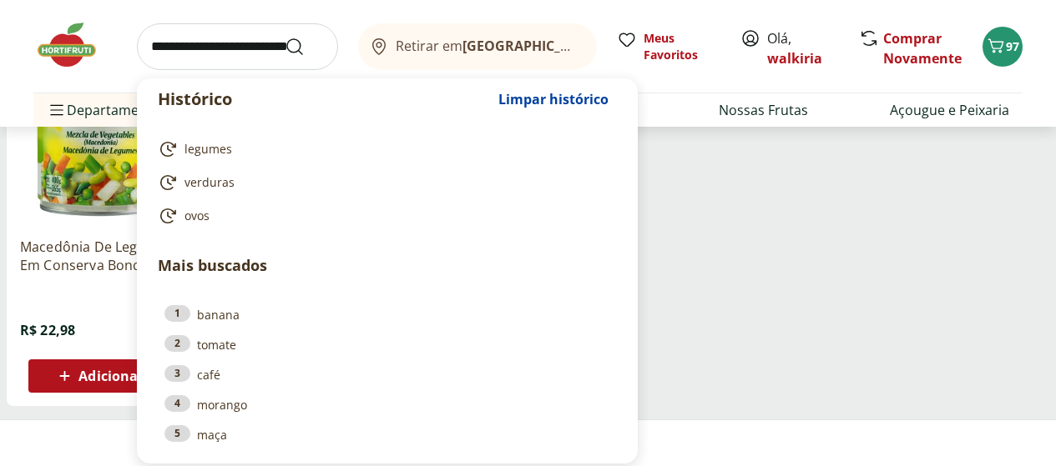
click at [157, 39] on input "search" at bounding box center [237, 46] width 201 height 47
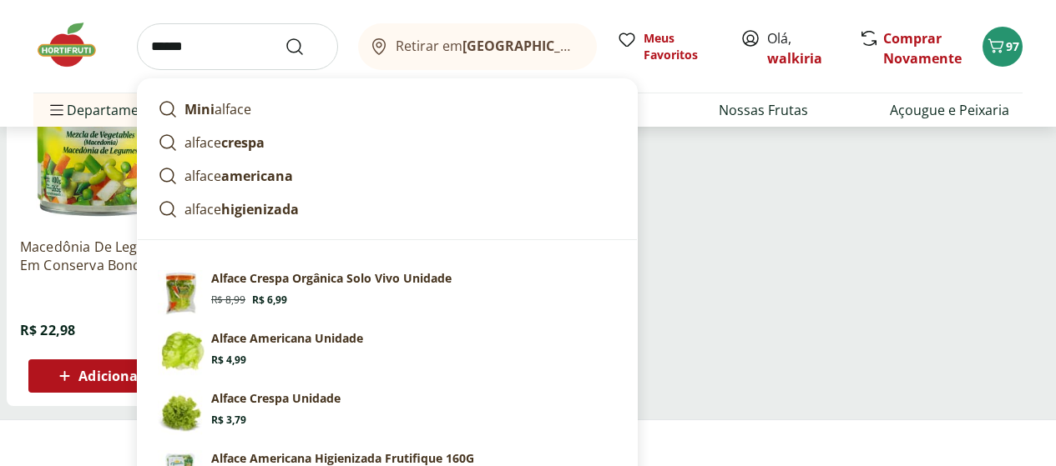
type input "******"
click at [285, 37] on button "Submit Search" at bounding box center [305, 47] width 40 height 20
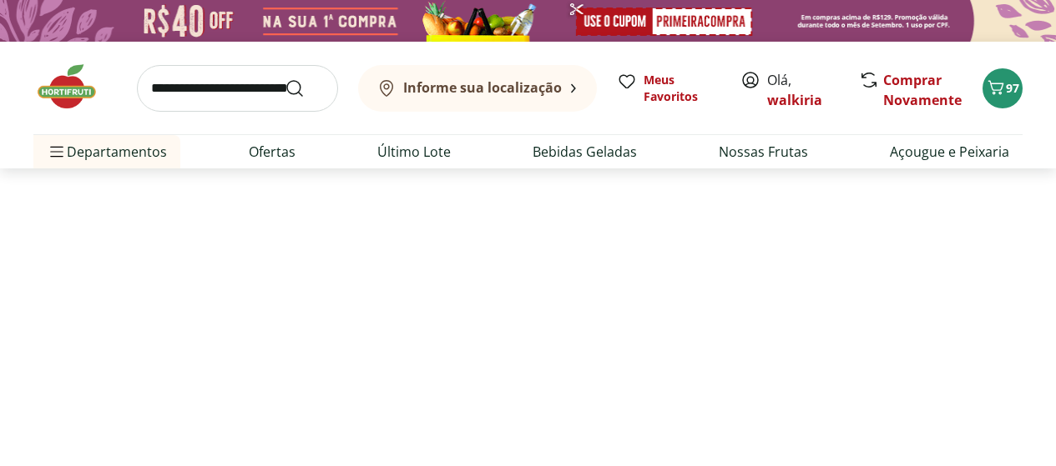
select select "**********"
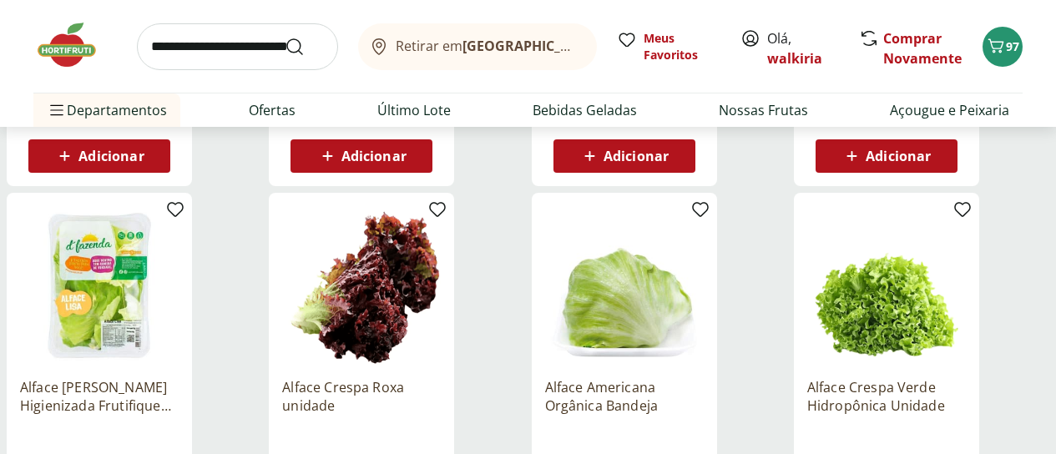
scroll to position [668, 0]
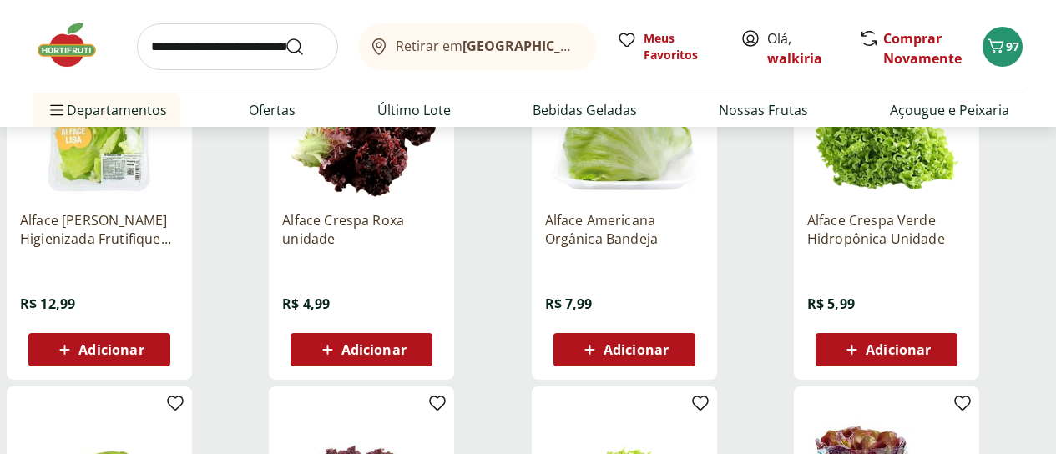
click at [144, 356] on span "Adicionar" at bounding box center [110, 349] width 65 height 13
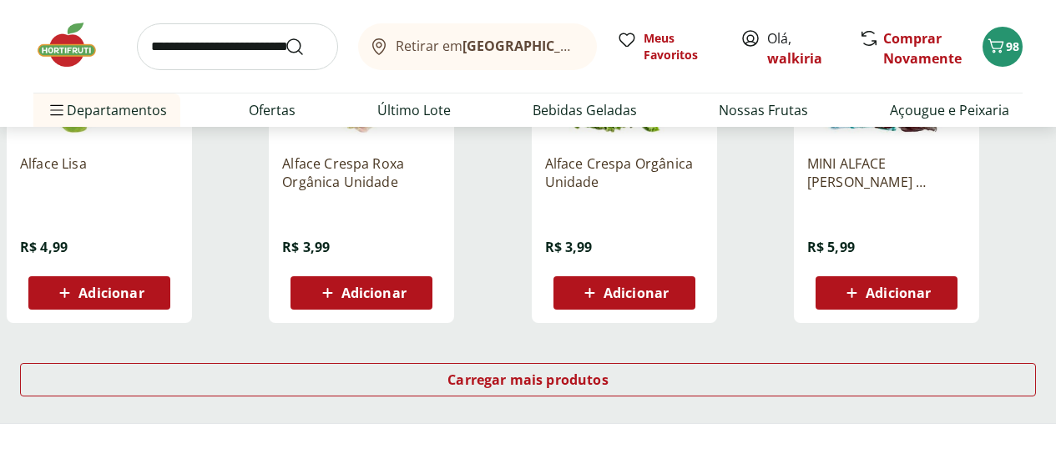
scroll to position [1252, 0]
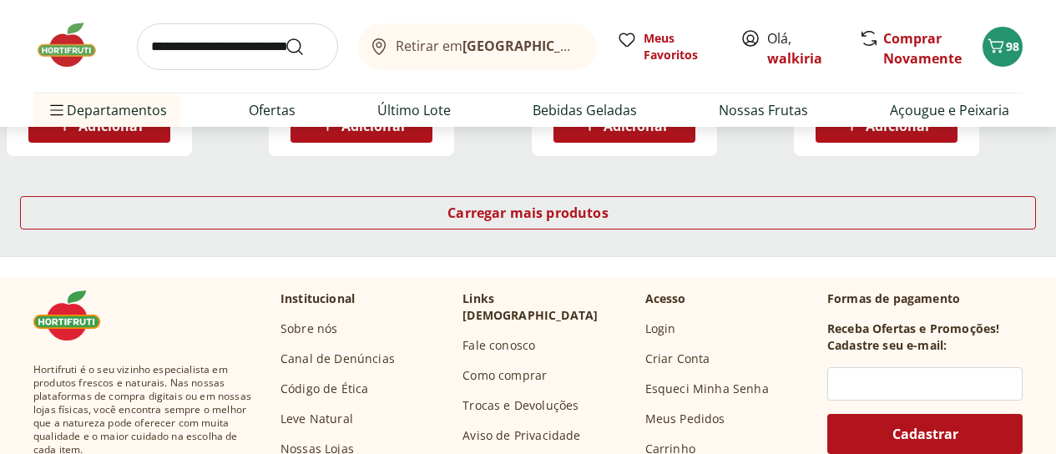
click at [175, 39] on input "search" at bounding box center [237, 46] width 201 height 47
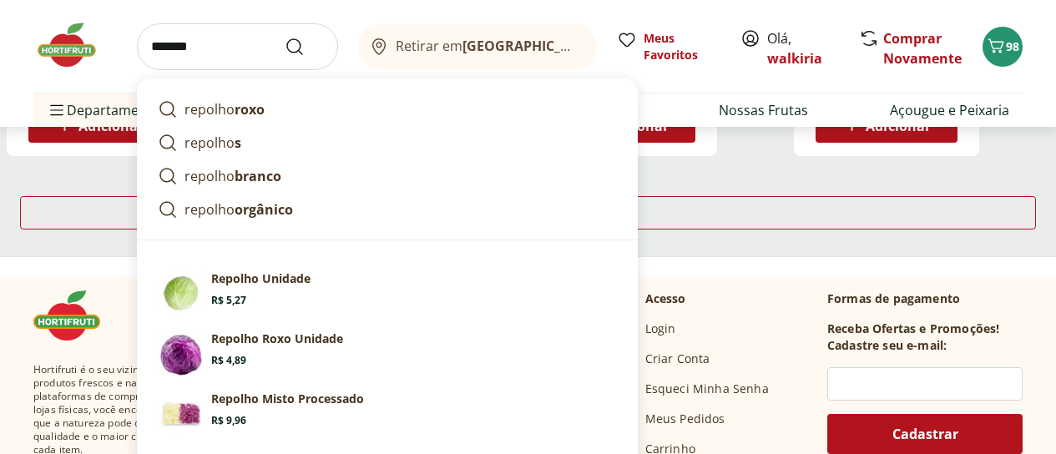
type input "*******"
click at [285, 37] on button "Submit Search" at bounding box center [305, 47] width 40 height 20
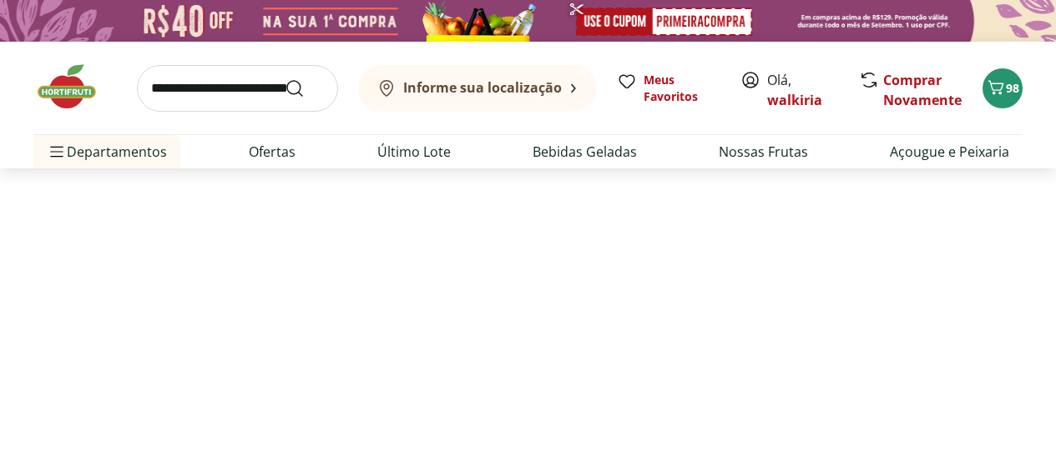
select select "**********"
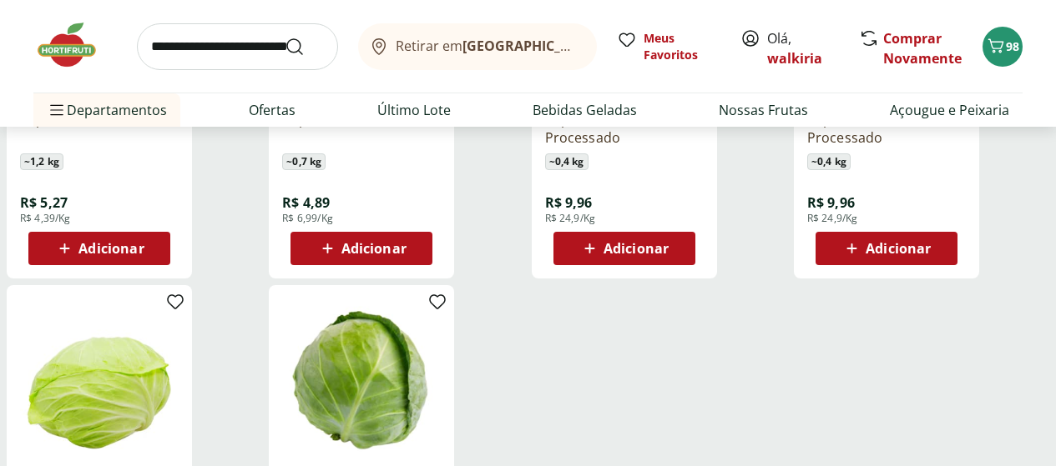
scroll to position [250, 0]
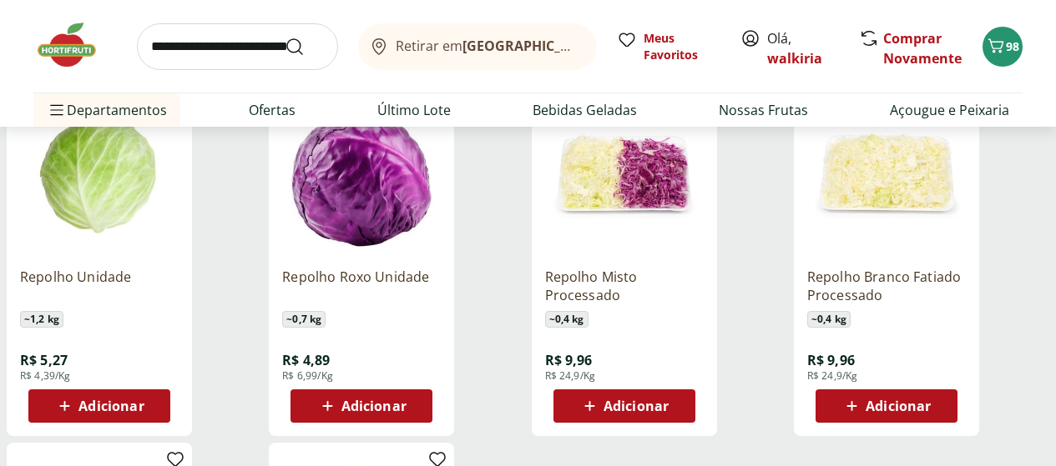
click at [144, 413] on span "Adicionar" at bounding box center [110, 406] width 65 height 13
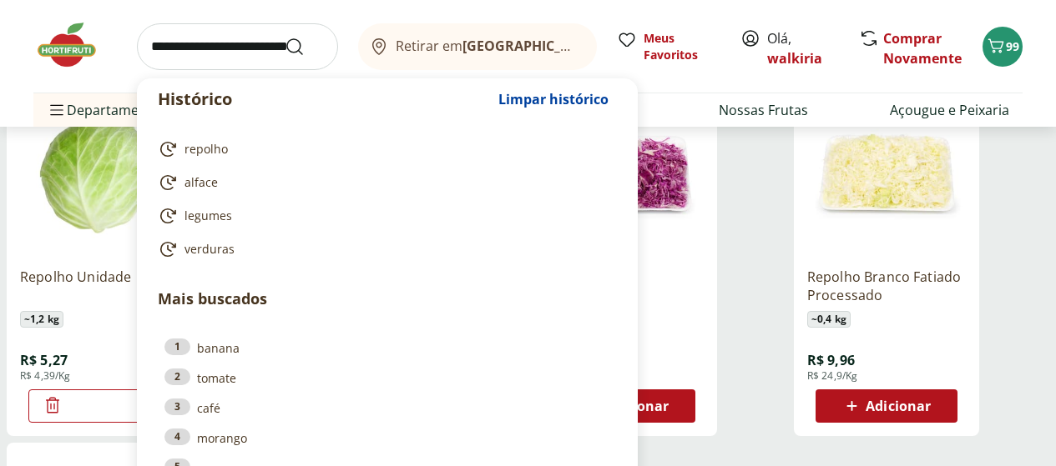
click at [209, 43] on input "search" at bounding box center [237, 46] width 201 height 47
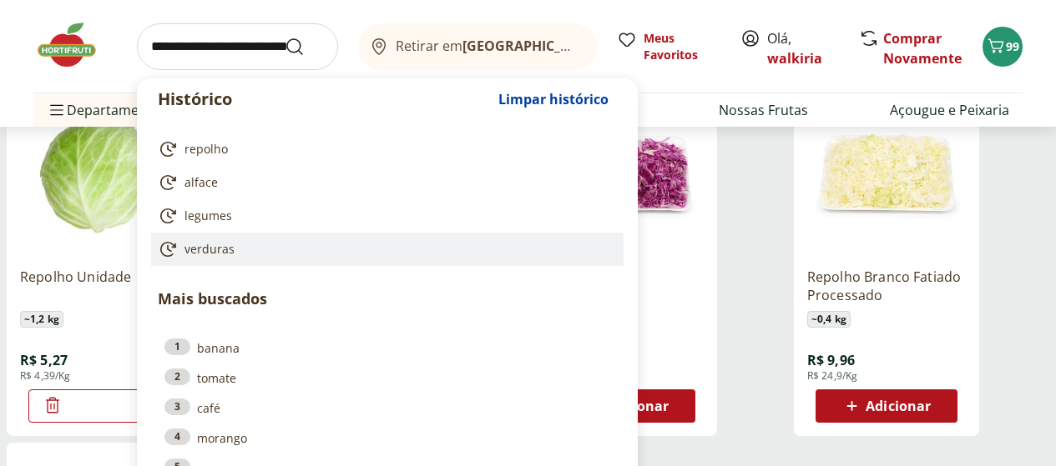
click at [207, 254] on span "verduras" at bounding box center [209, 249] width 50 height 17
type input "********"
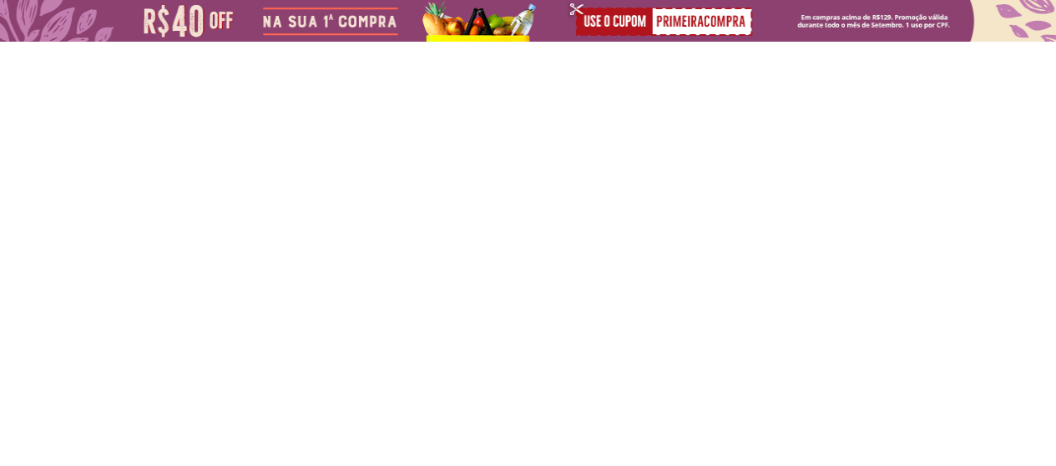
select select "**********"
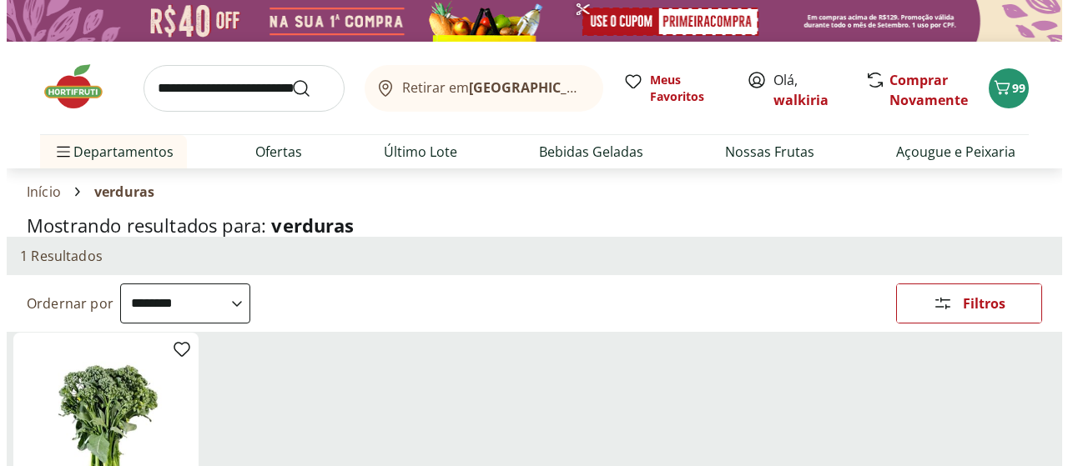
scroll to position [167, 0]
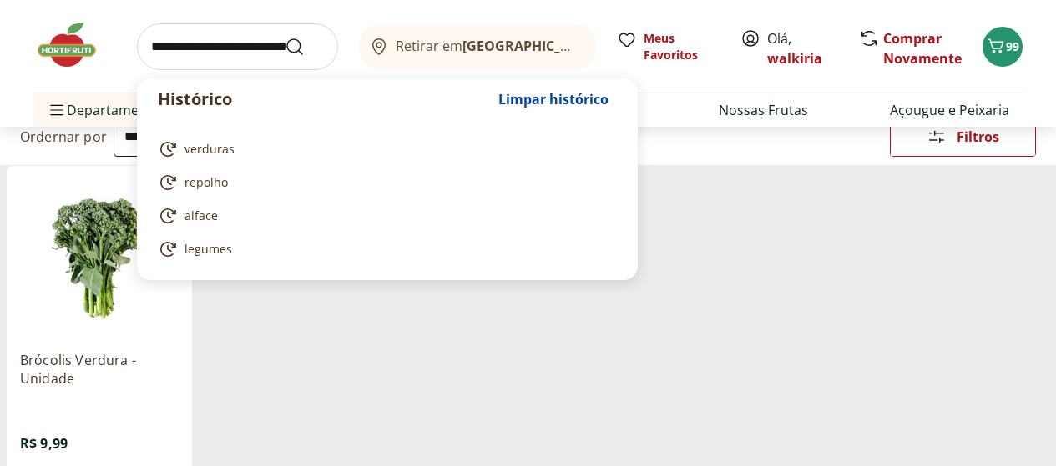
click at [171, 58] on input "search" at bounding box center [237, 46] width 201 height 47
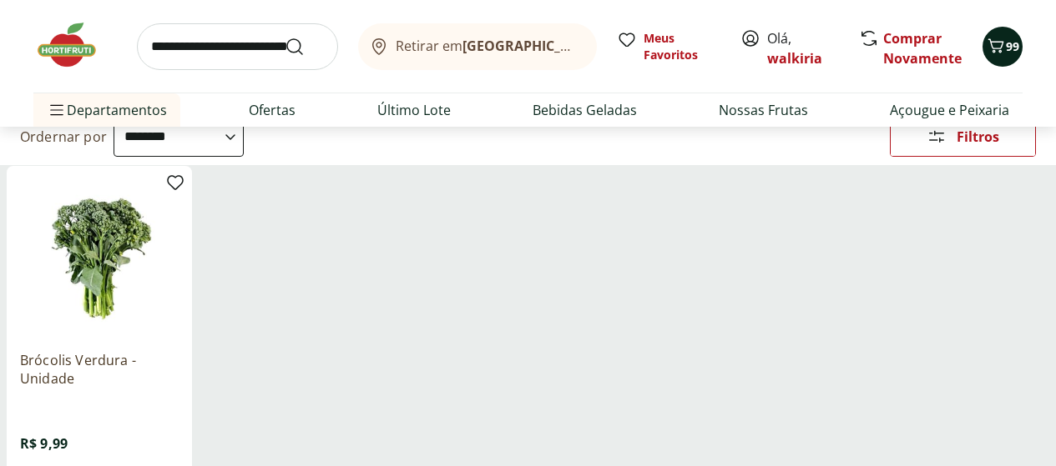
click at [994, 36] on icon "Carrinho" at bounding box center [996, 46] width 20 height 20
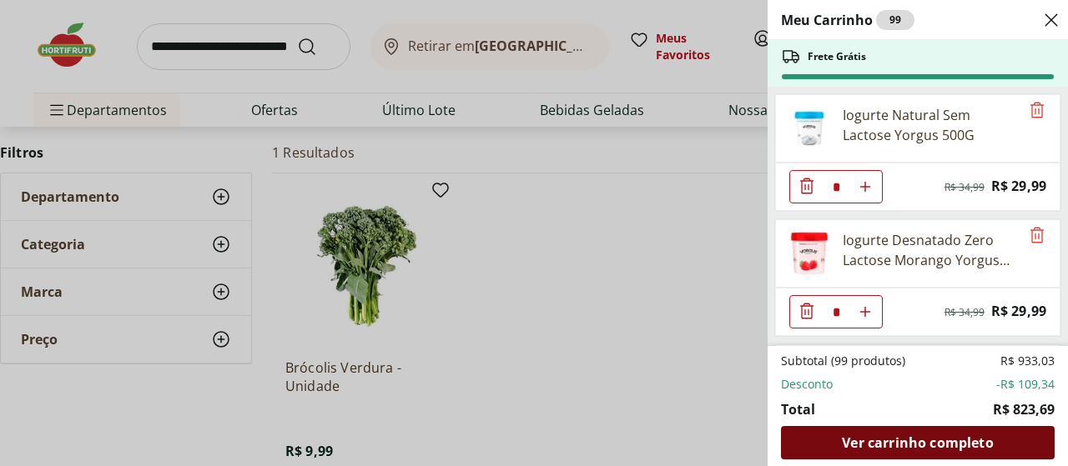
click at [880, 449] on span "Ver carrinho completo" at bounding box center [917, 442] width 151 height 13
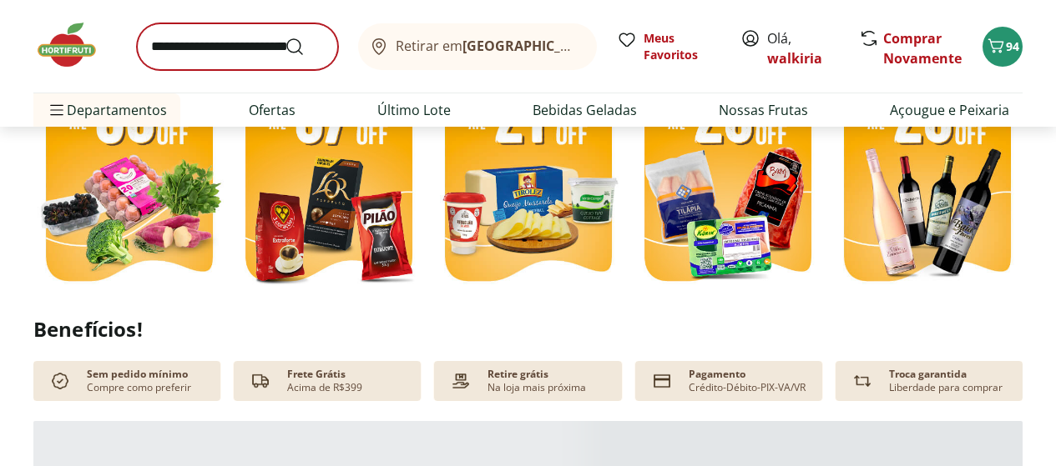
scroll to position [584, 0]
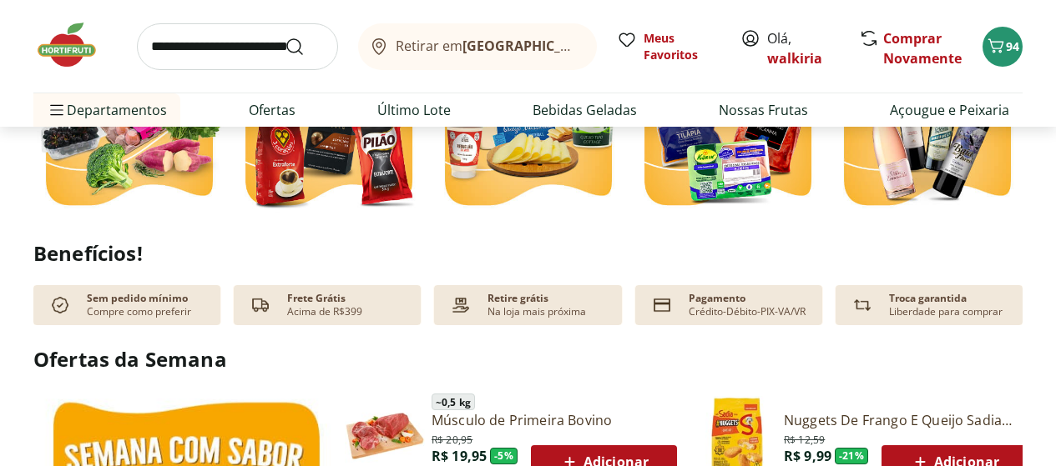
click at [701, 170] on img at bounding box center [727, 91] width 191 height 255
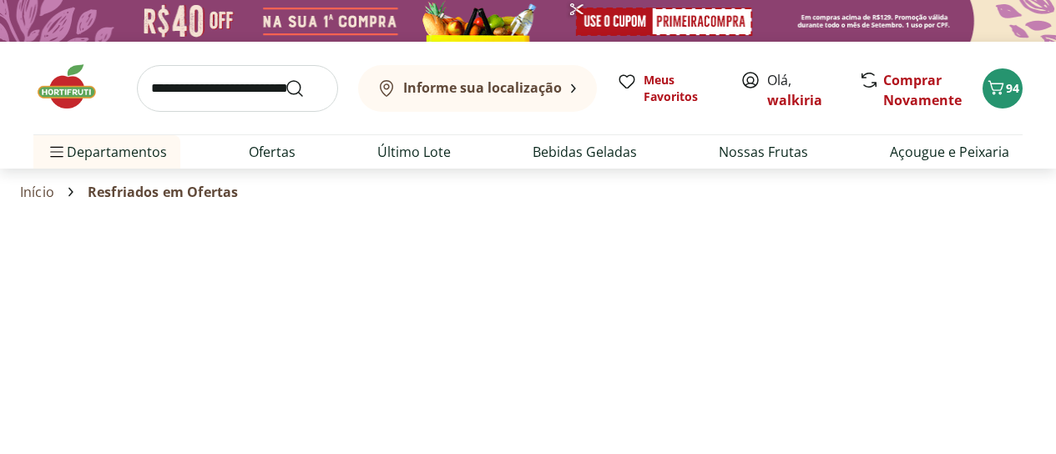
select select "**********"
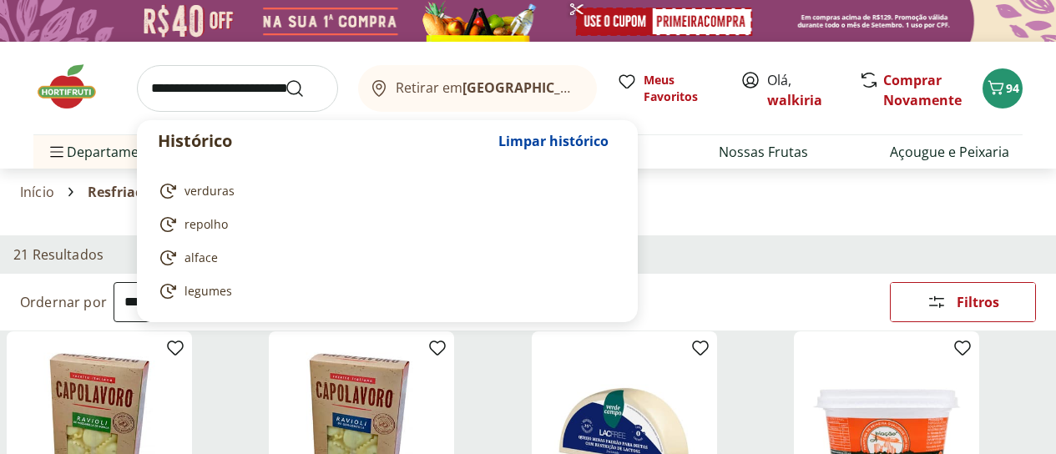
click at [178, 98] on input "search" at bounding box center [237, 88] width 201 height 47
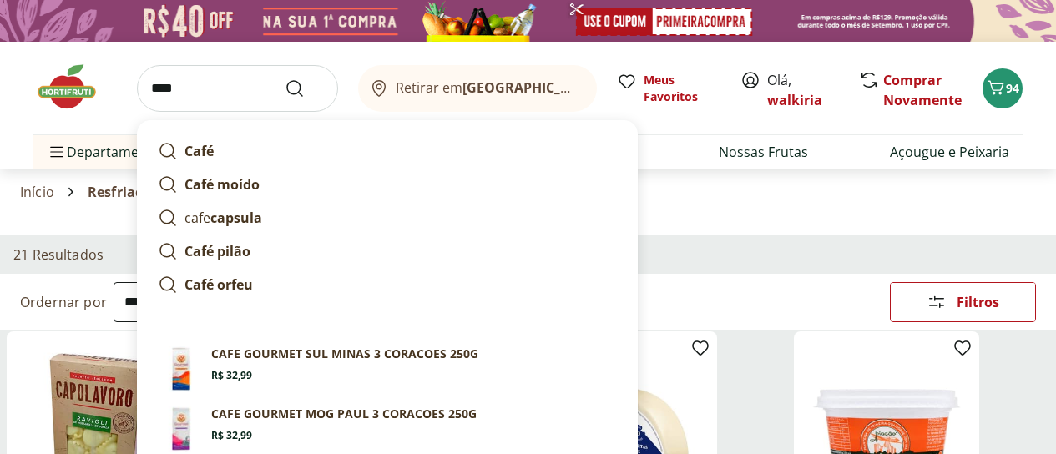
type input "****"
click at [285, 78] on button "Submit Search" at bounding box center [305, 88] width 40 height 20
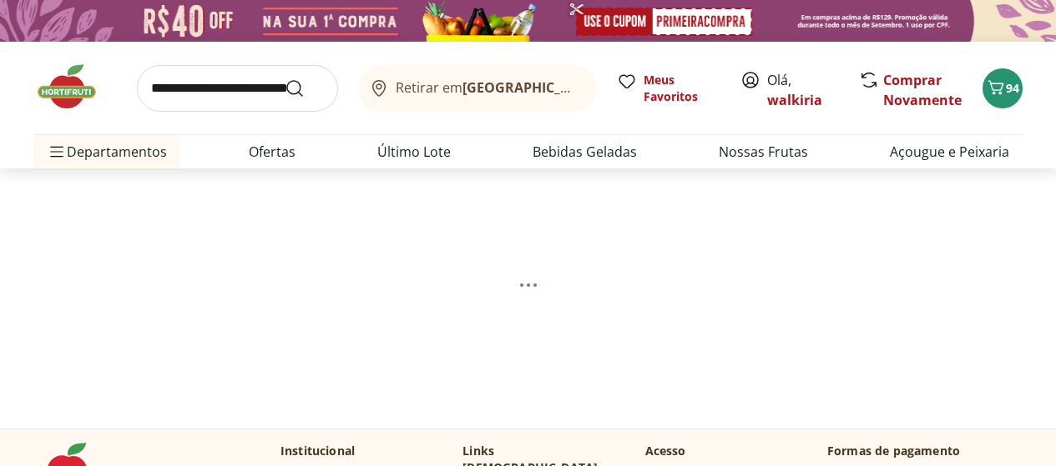
select select "**********"
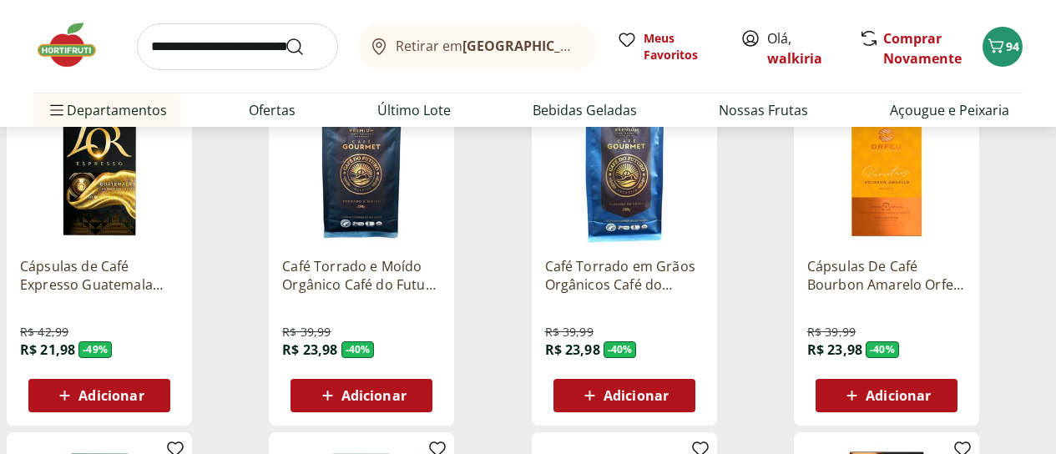
scroll to position [334, 0]
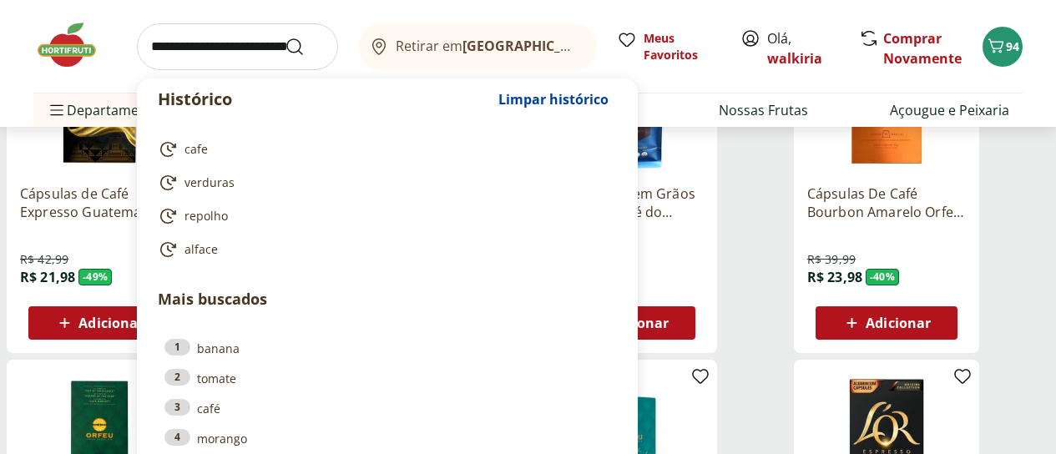
click at [173, 35] on input "search" at bounding box center [237, 46] width 201 height 47
click at [170, 37] on input "search" at bounding box center [237, 46] width 201 height 47
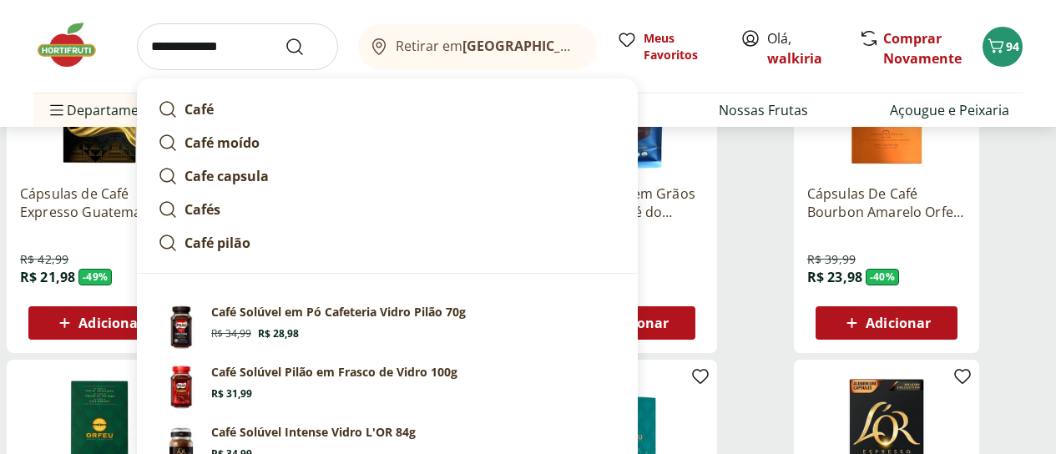
type input "**********"
click at [285, 37] on button "Submit Search" at bounding box center [305, 47] width 40 height 20
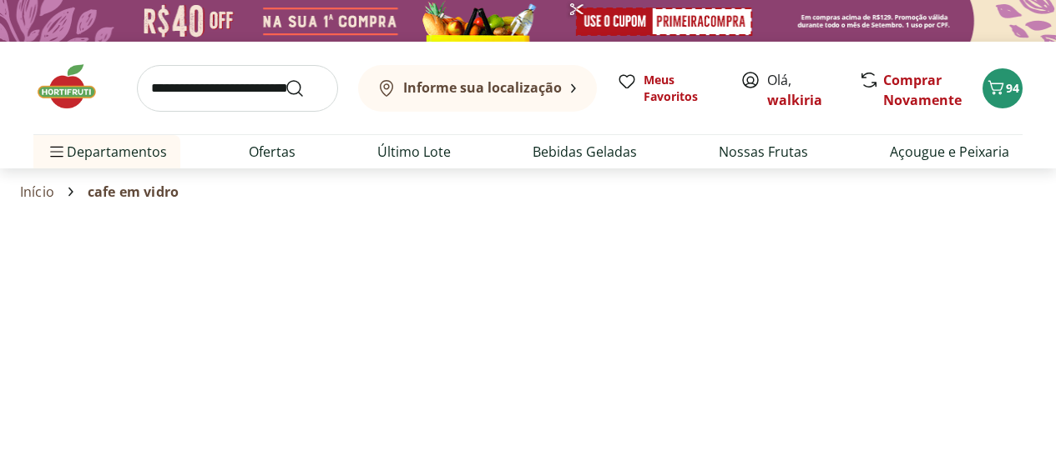
select select "**********"
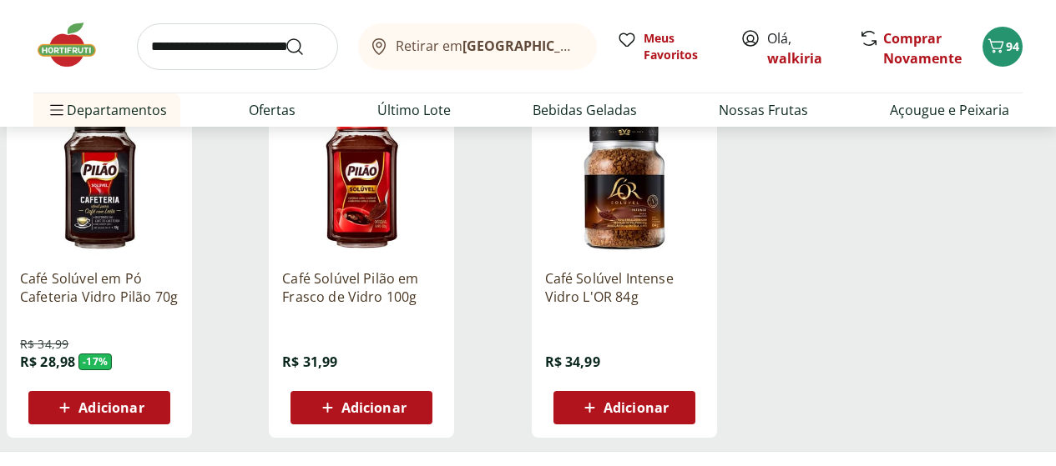
scroll to position [250, 0]
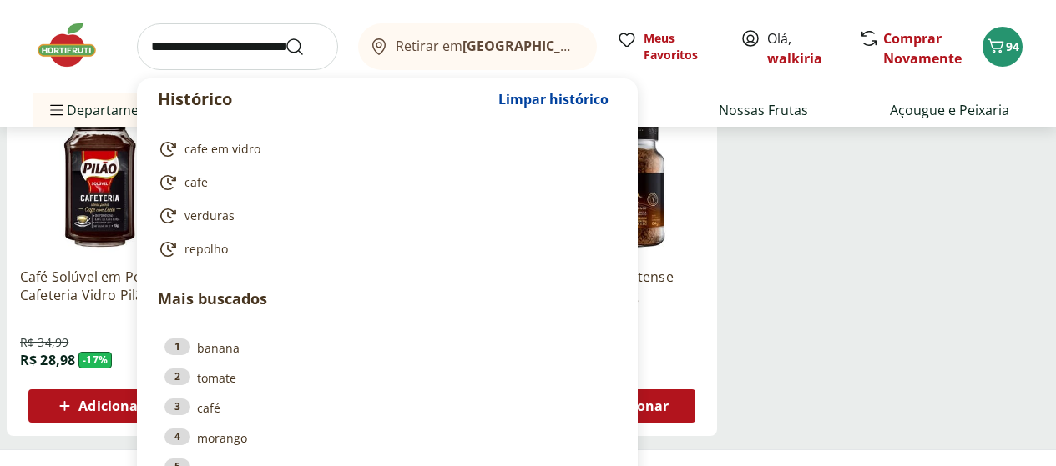
click at [185, 47] on input "search" at bounding box center [237, 46] width 201 height 47
click at [177, 58] on input "search" at bounding box center [237, 46] width 201 height 47
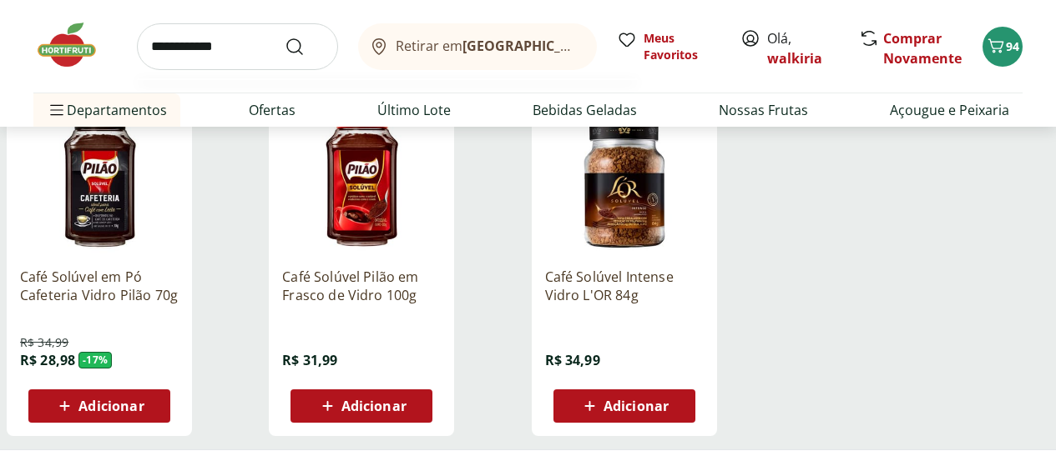
type input "**********"
click at [285, 37] on button "Submit Search" at bounding box center [305, 47] width 40 height 20
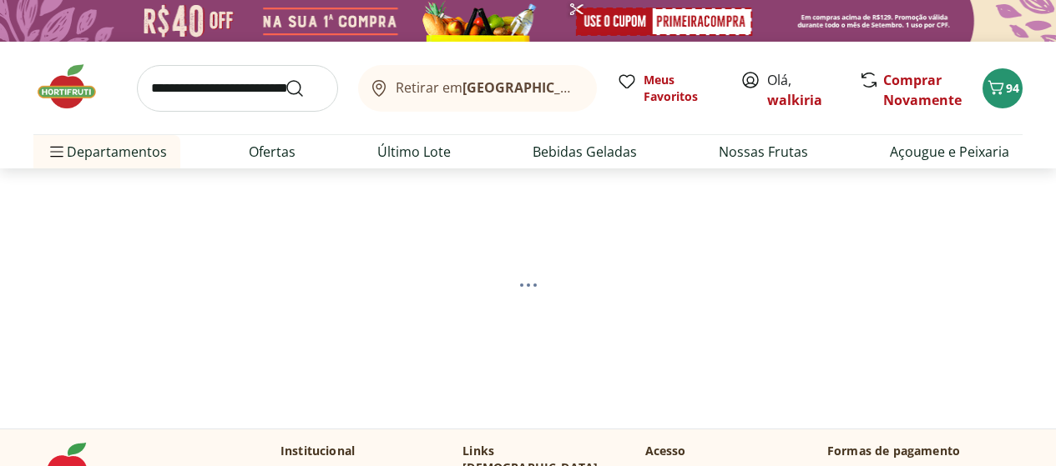
select select "**********"
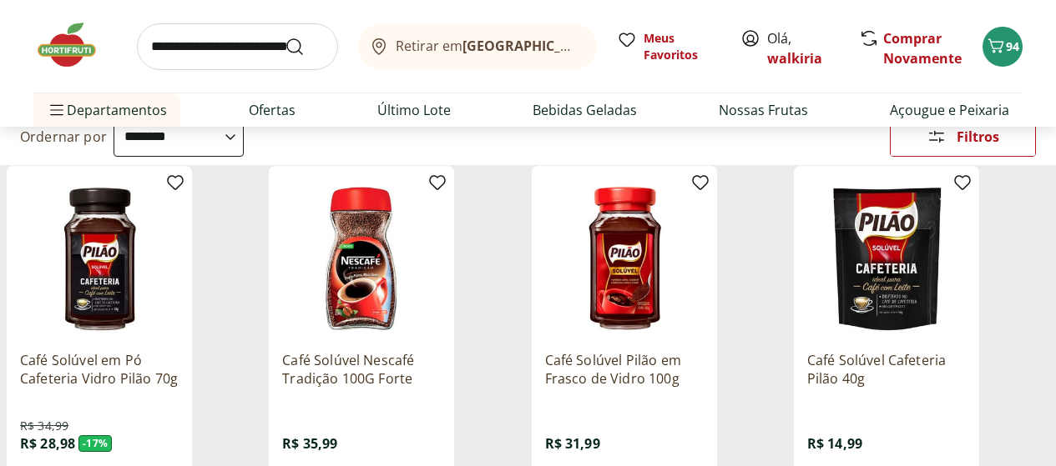
scroll to position [250, 0]
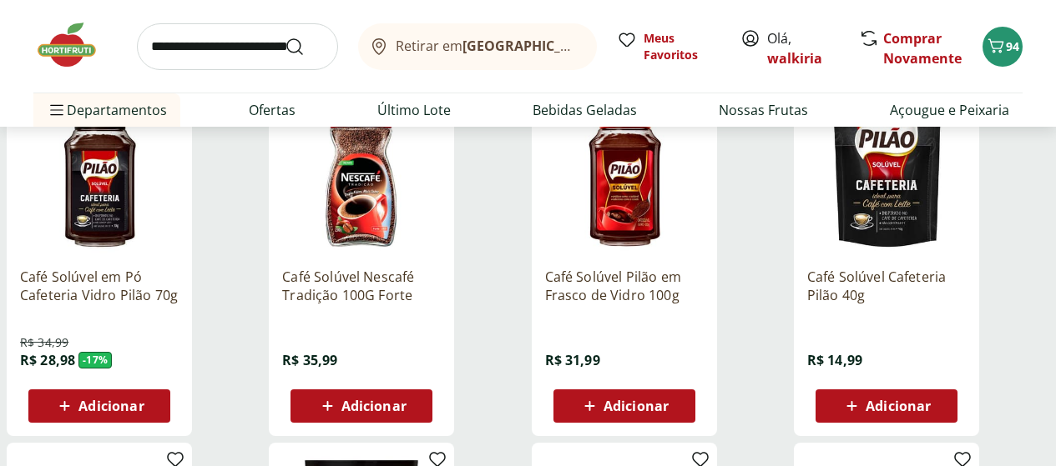
click at [406, 411] on span "Adicionar" at bounding box center [373, 406] width 65 height 13
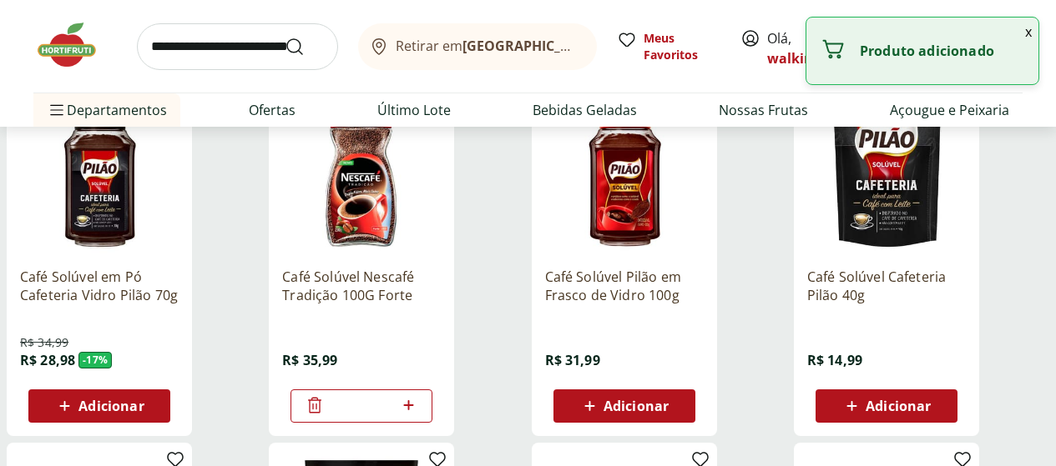
click at [413, 411] on icon at bounding box center [408, 406] width 10 height 10
type input "*"
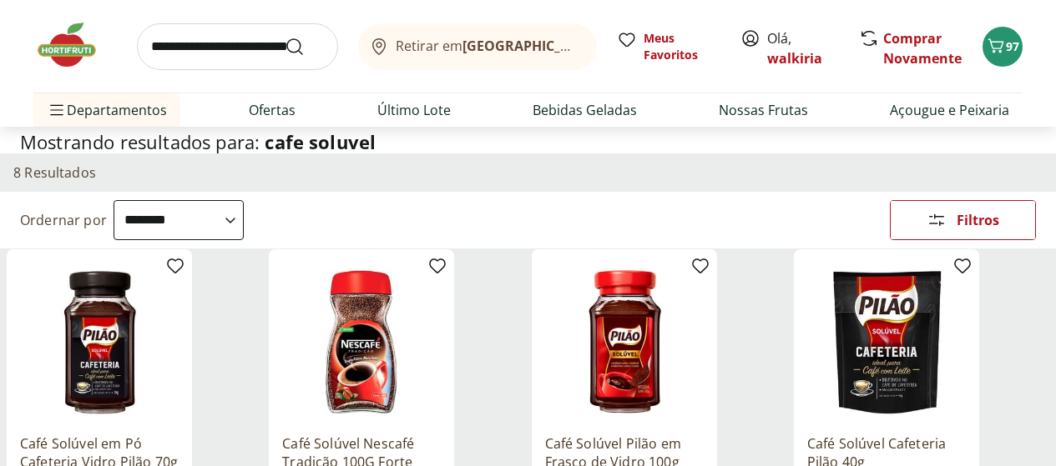
scroll to position [0, 0]
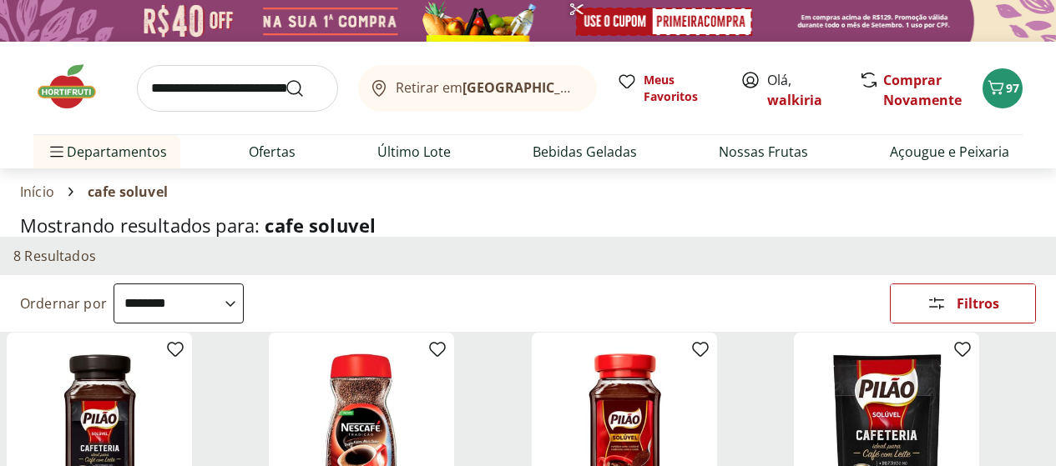
click at [0, 0] on div "Departamento" at bounding box center [0, 0] width 0 height 0
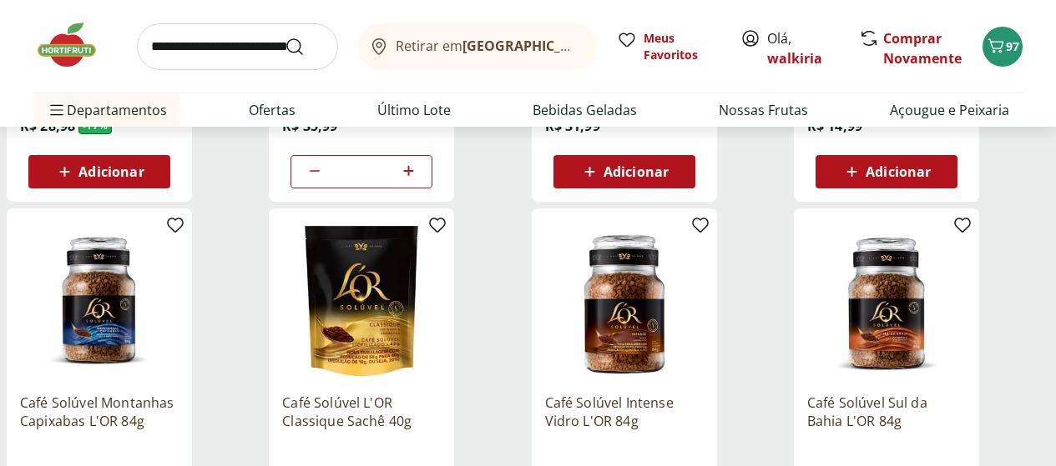
scroll to position [501, 0]
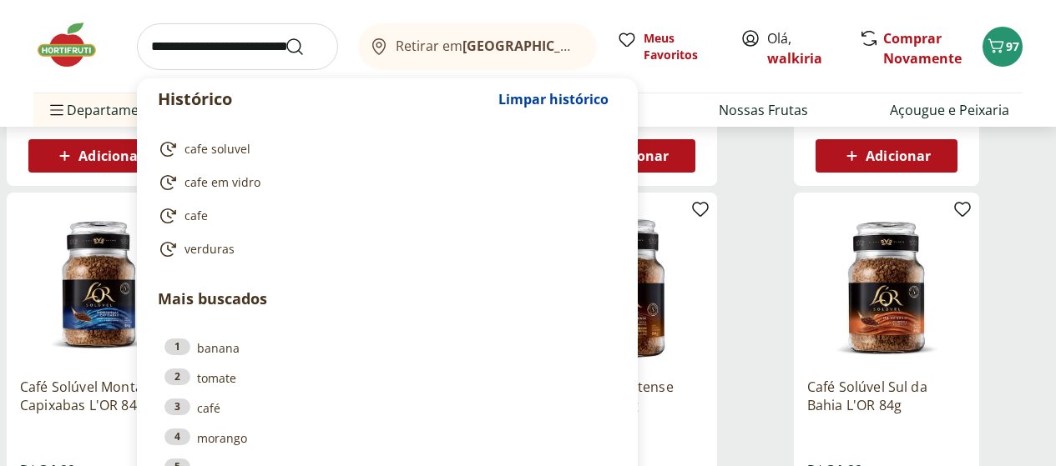
drag, startPoint x: 182, startPoint y: 43, endPoint x: 184, endPoint y: 65, distance: 22.6
click at [184, 61] on input "search" at bounding box center [237, 46] width 201 height 47
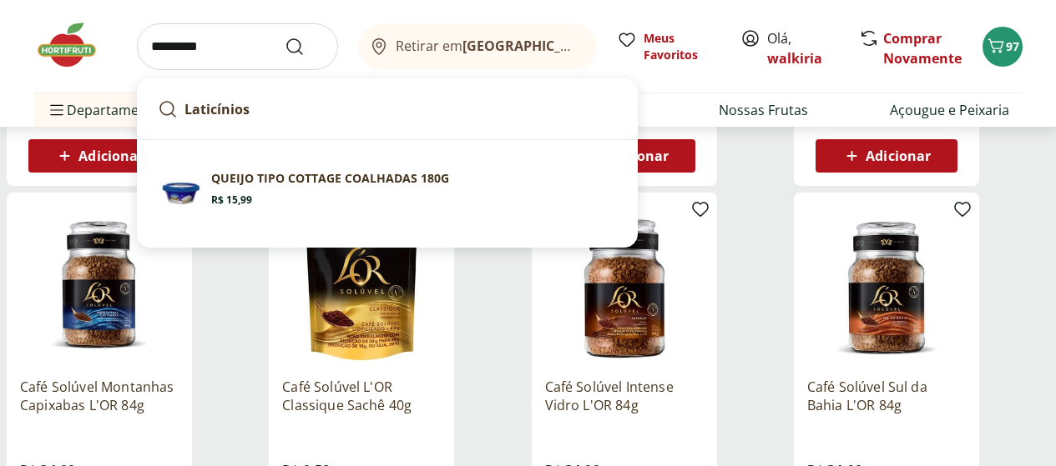
type input "**********"
click button "Submit Search" at bounding box center [305, 47] width 40 height 20
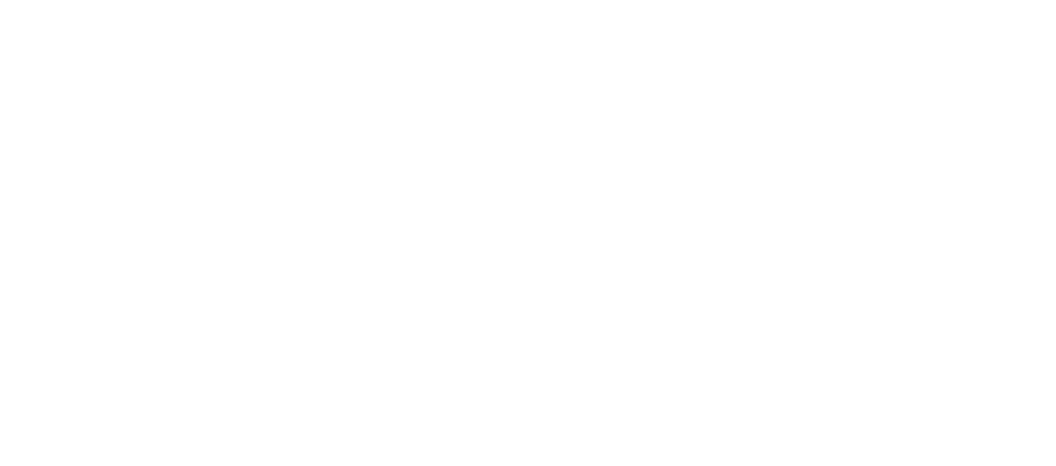
select select "**********"
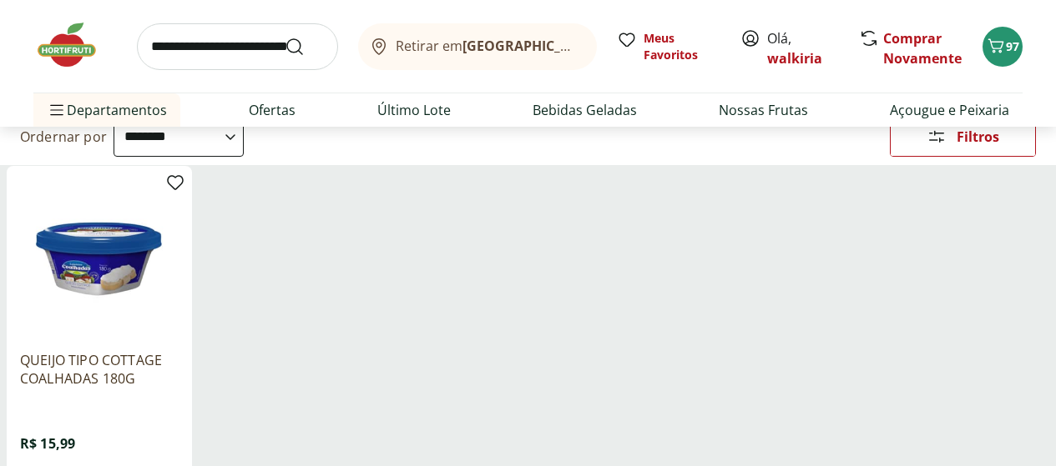
scroll to position [250, 0]
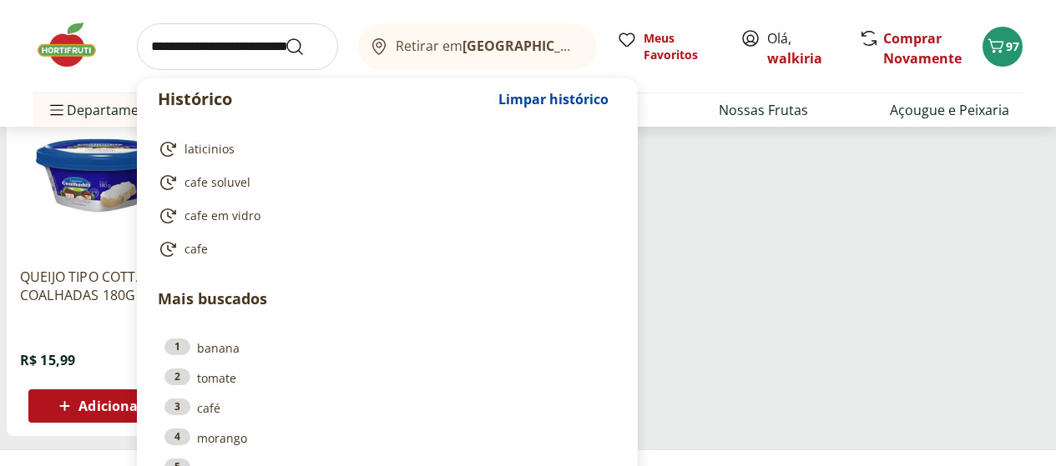
click at [168, 48] on input "search" at bounding box center [237, 46] width 201 height 47
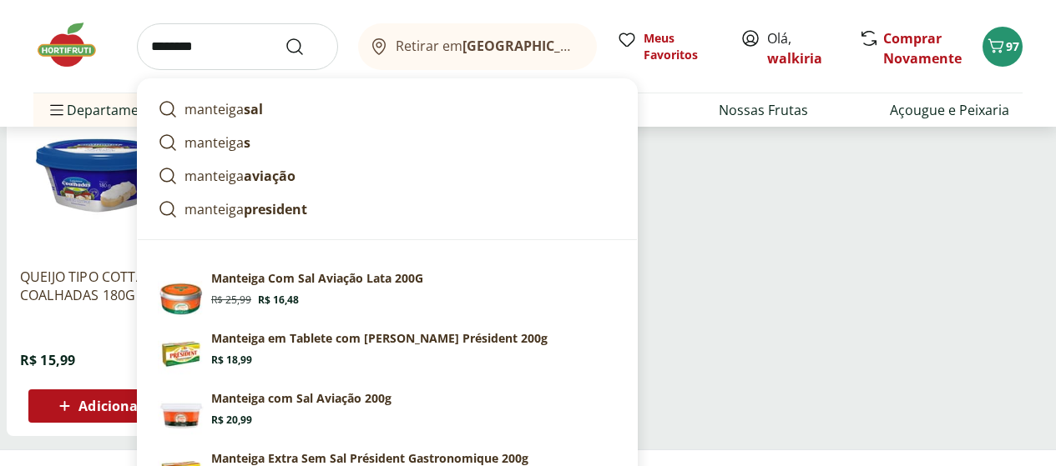
type input "********"
click at [285, 37] on button "Submit Search" at bounding box center [305, 47] width 40 height 20
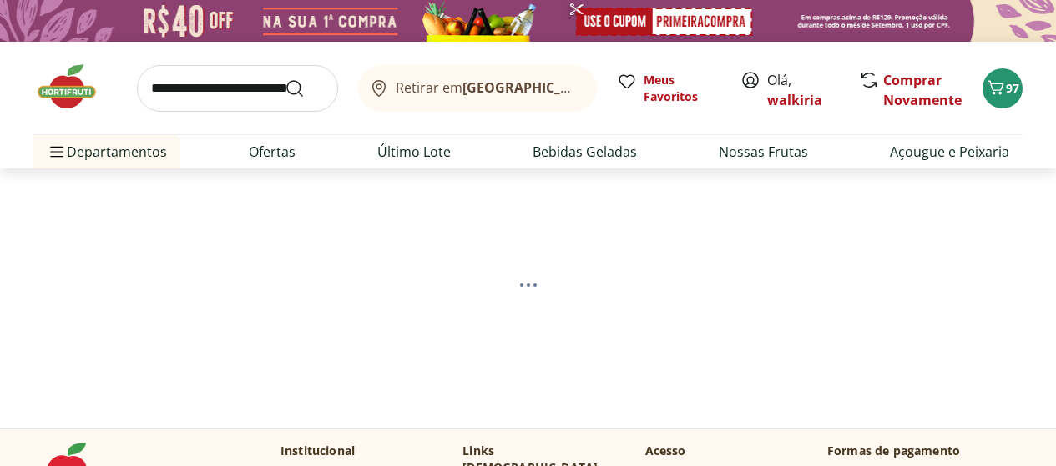
select select "**********"
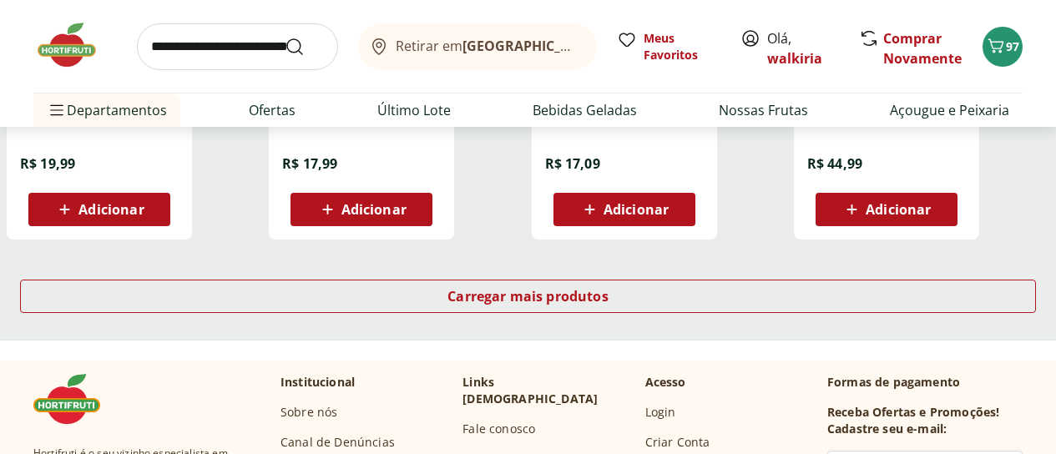
scroll to position [1252, 0]
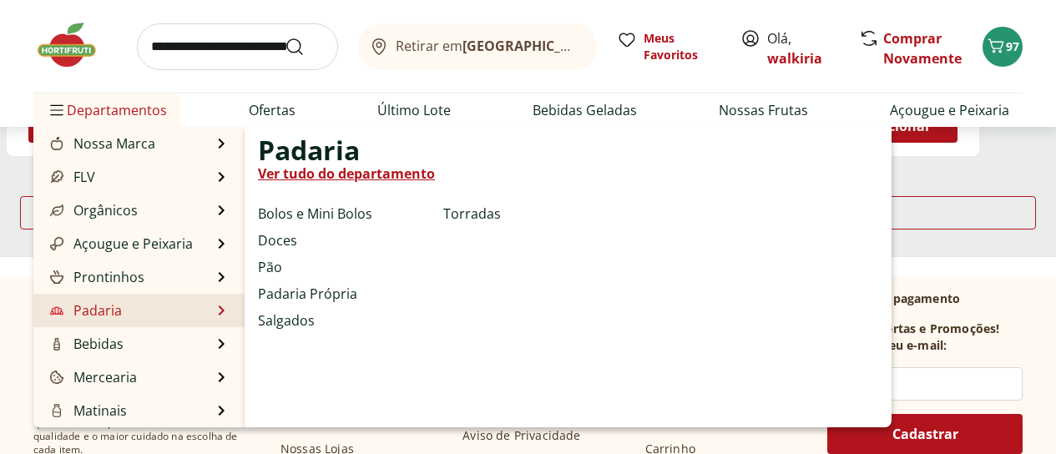
click at [116, 305] on link "Padaria" at bounding box center [84, 310] width 75 height 20
select select "**********"
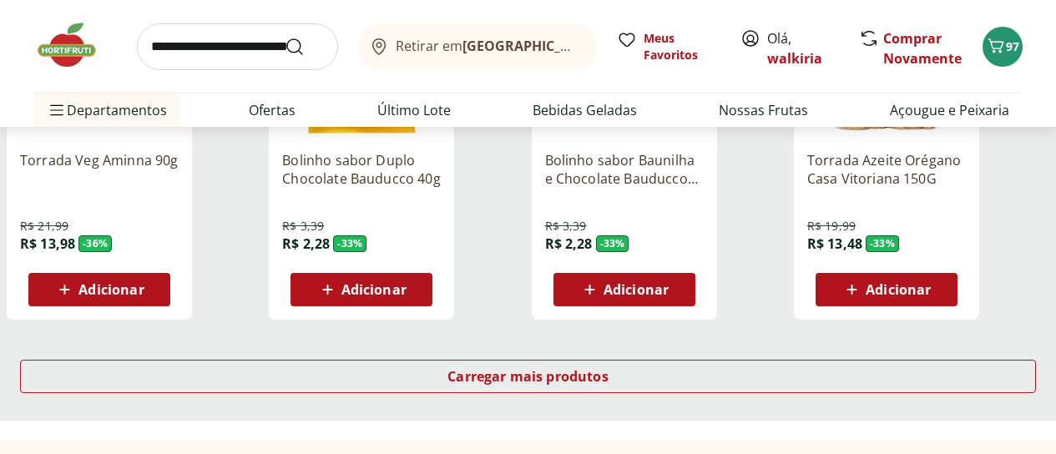
scroll to position [1085, 0]
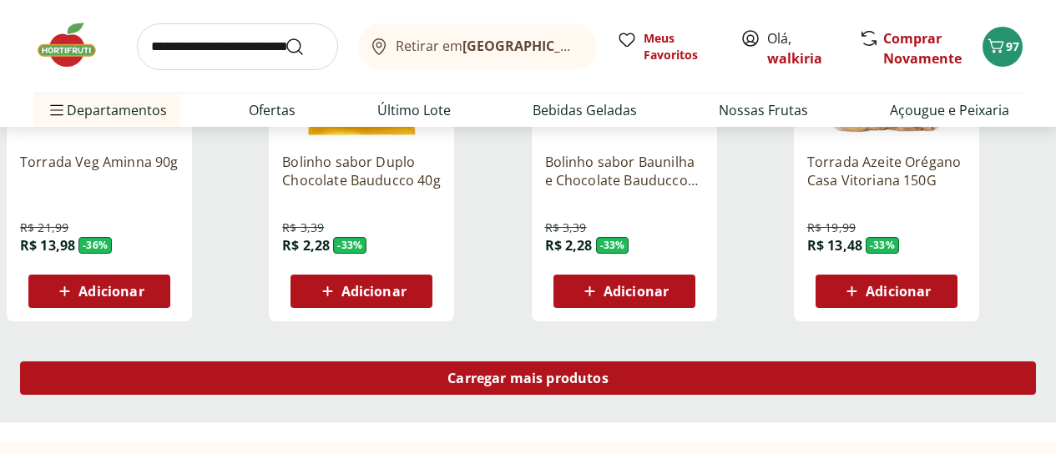
click at [690, 361] on div "Carregar mais produtos" at bounding box center [528, 377] width 1016 height 33
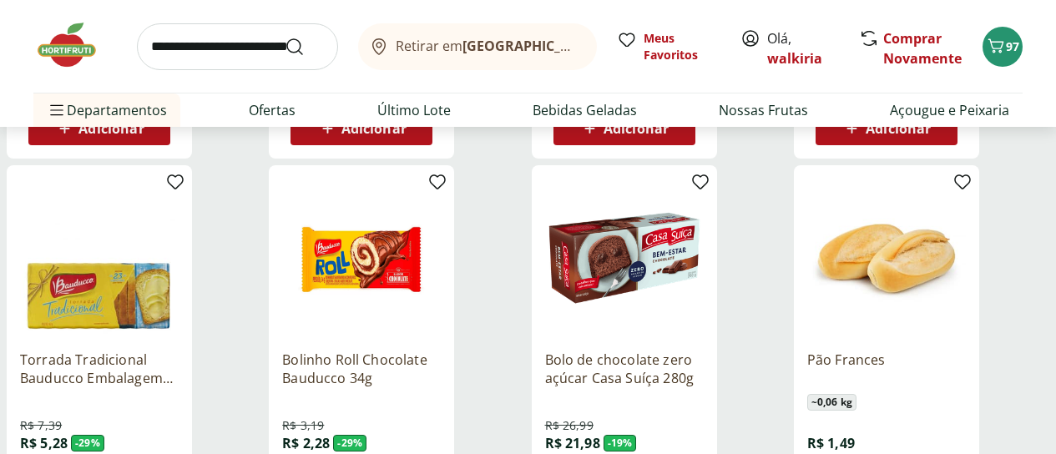
scroll to position [1585, 0]
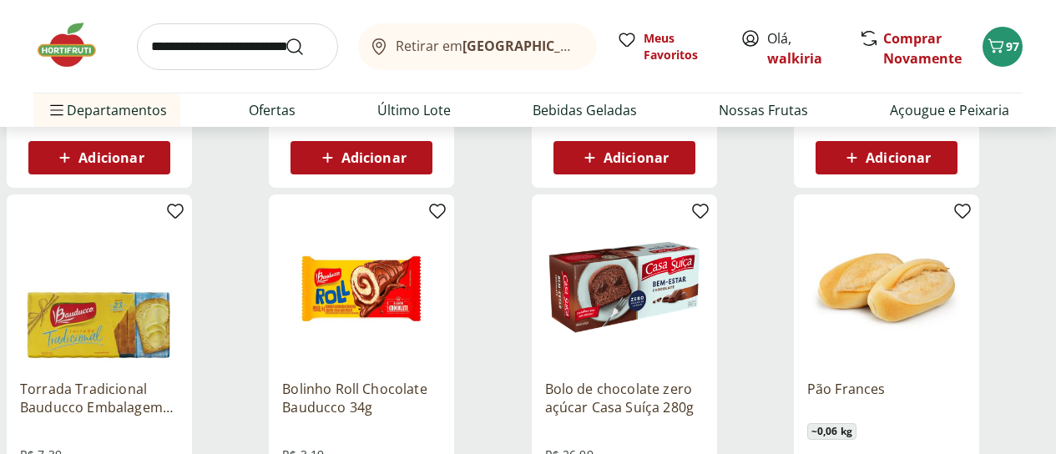
click at [224, 47] on input "search" at bounding box center [237, 46] width 201 height 47
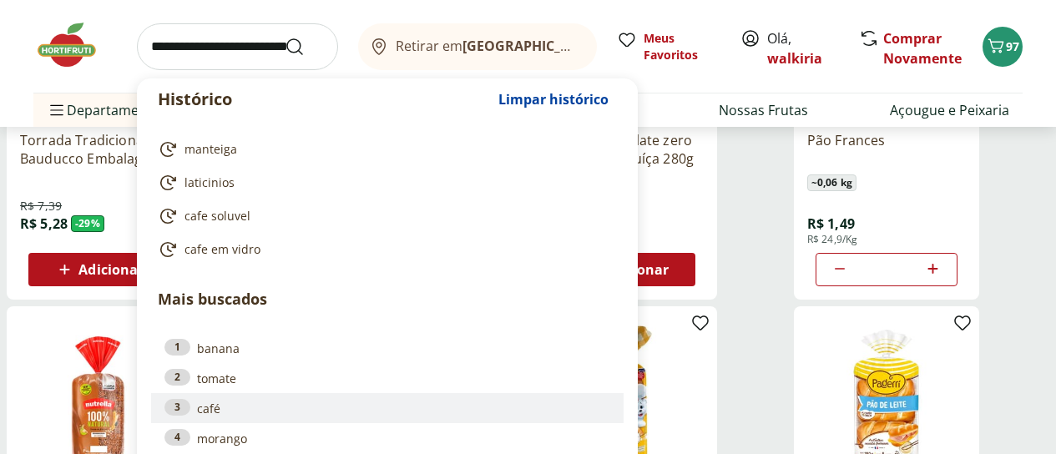
scroll to position [1836, 0]
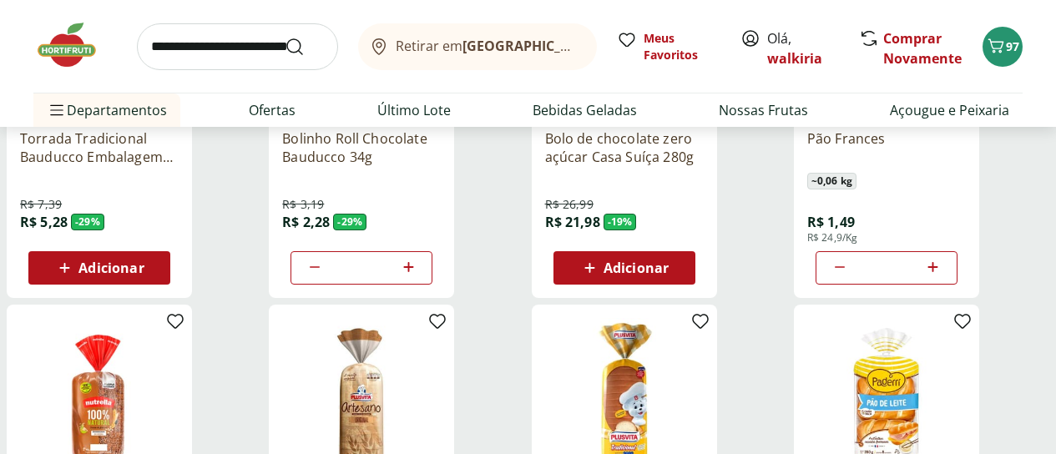
click at [0, 0] on span "Departamento" at bounding box center [0, 0] width 0 height 0
click at [0, 0] on div "Categoria" at bounding box center [0, 0] width 0 height 0
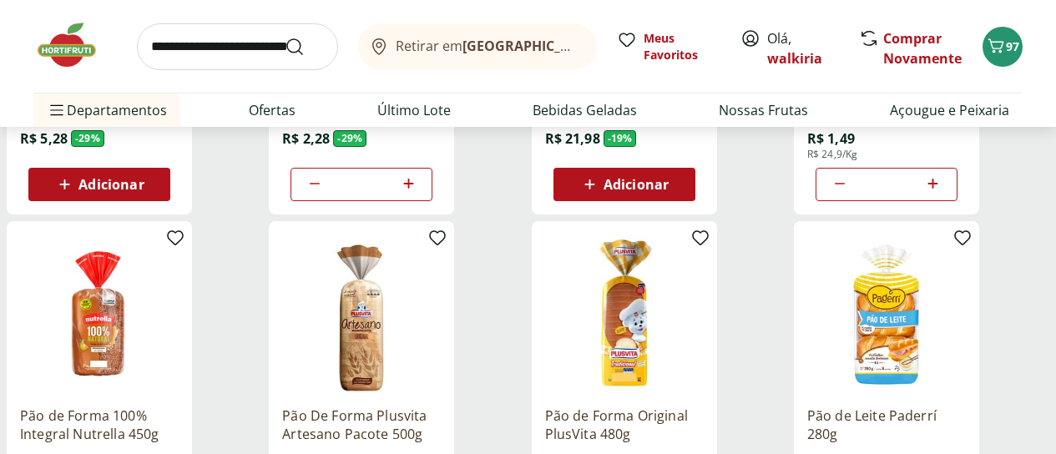
click at [0, 0] on span "Departamento" at bounding box center [0, 0] width 0 height 0
click at [0, 0] on div "Departamento" at bounding box center [0, 0] width 0 height 0
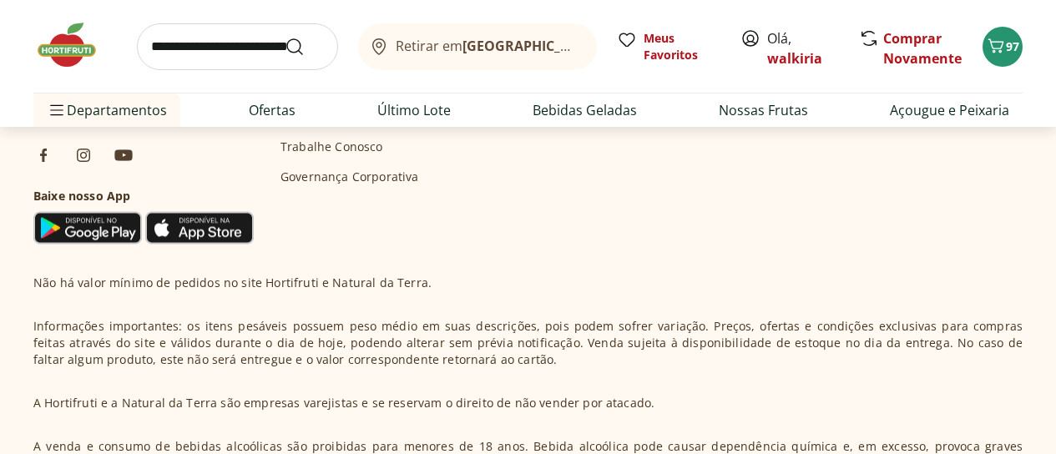
scroll to position [2503, 0]
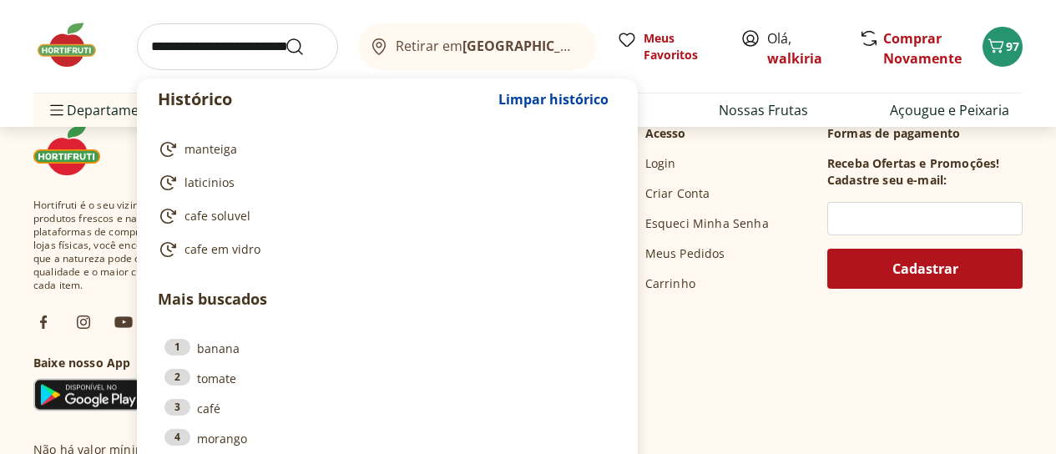
click at [196, 39] on input "search" at bounding box center [237, 46] width 201 height 47
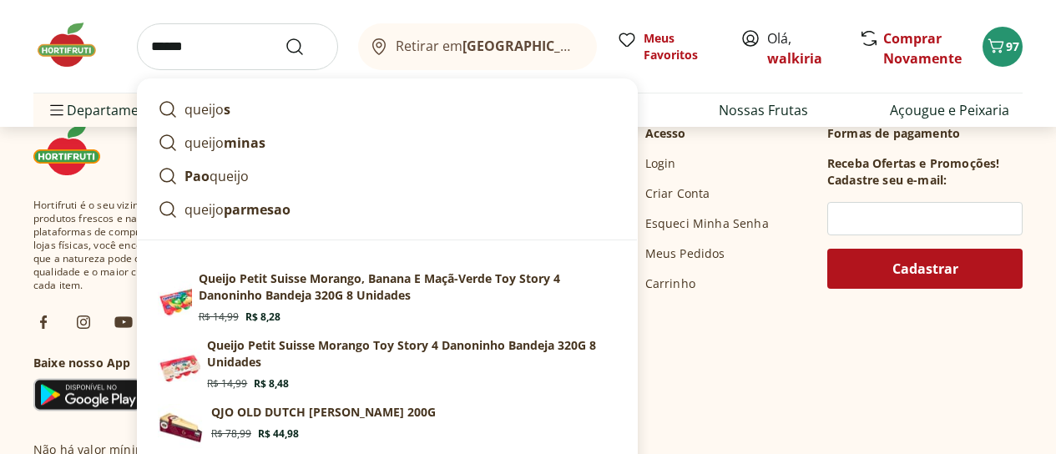
type input "*******"
click button "Submit Search" at bounding box center [305, 47] width 40 height 20
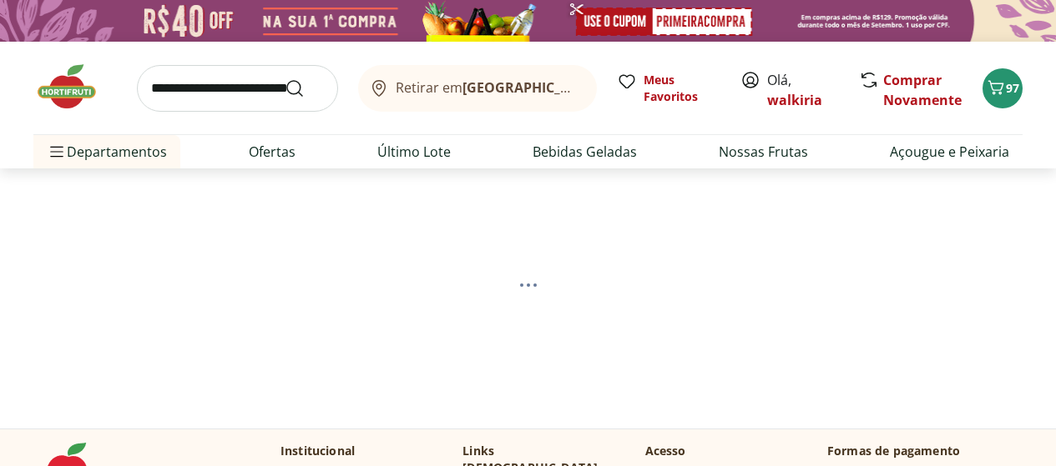
select select "**********"
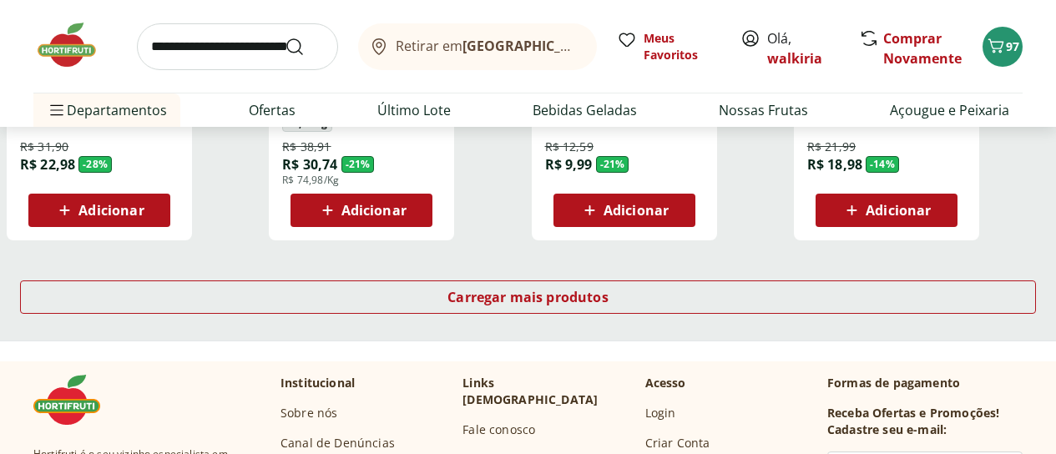
scroll to position [1168, 0]
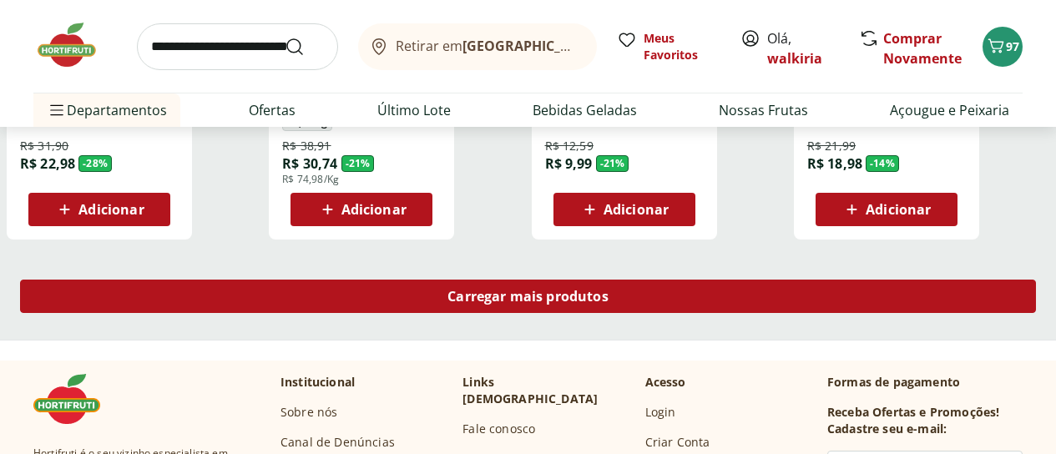
click at [641, 313] on div "Carregar mais produtos" at bounding box center [528, 296] width 1016 height 33
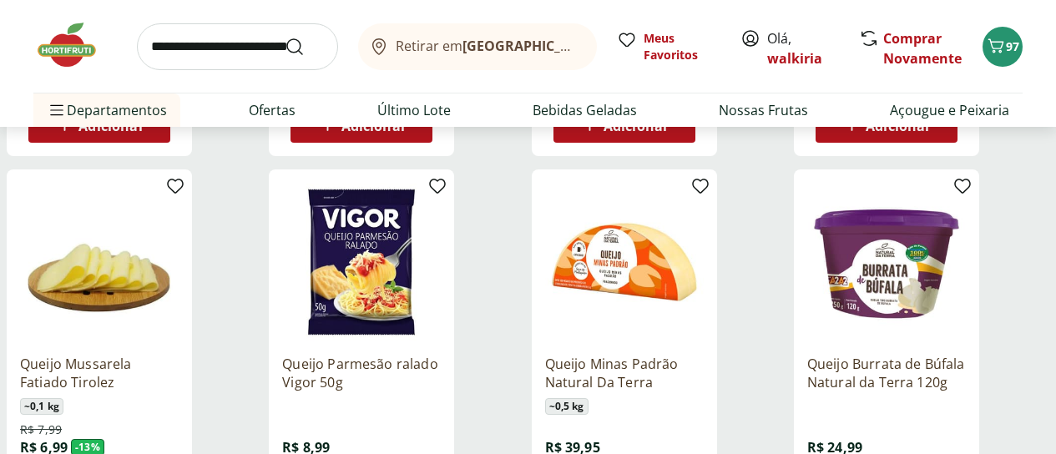
scroll to position [1335, 0]
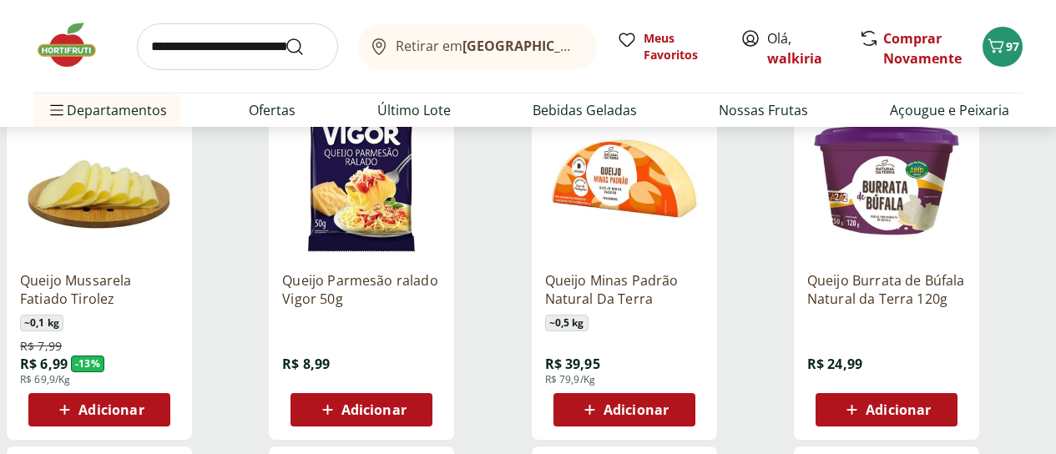
click at [406, 411] on span "Adicionar" at bounding box center [373, 409] width 65 height 13
click at [668, 416] on span "Adicionar" at bounding box center [635, 409] width 65 height 13
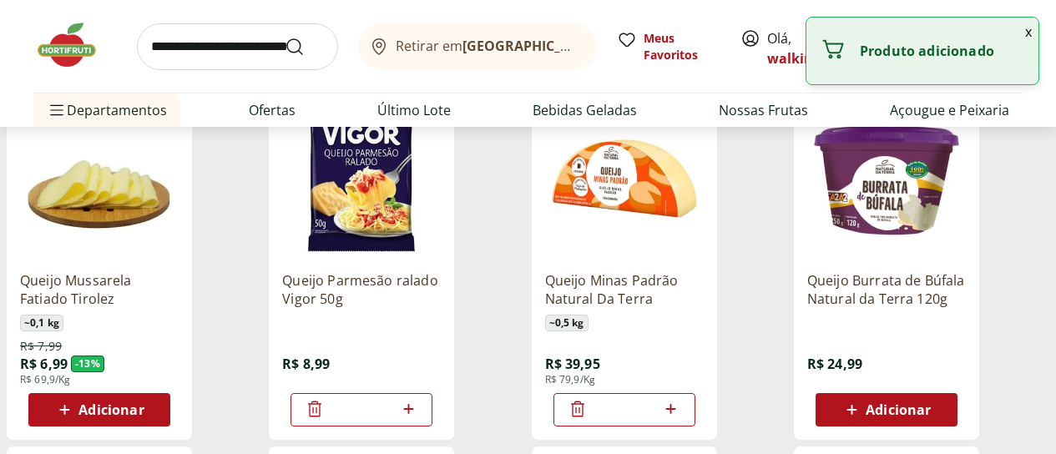
click at [681, 419] on icon at bounding box center [670, 409] width 21 height 20
type input "*"
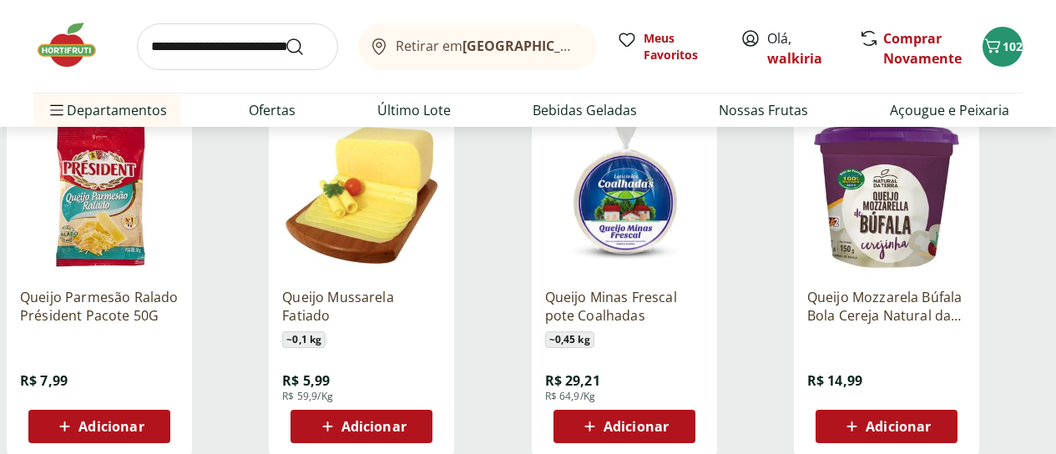
scroll to position [1752, 0]
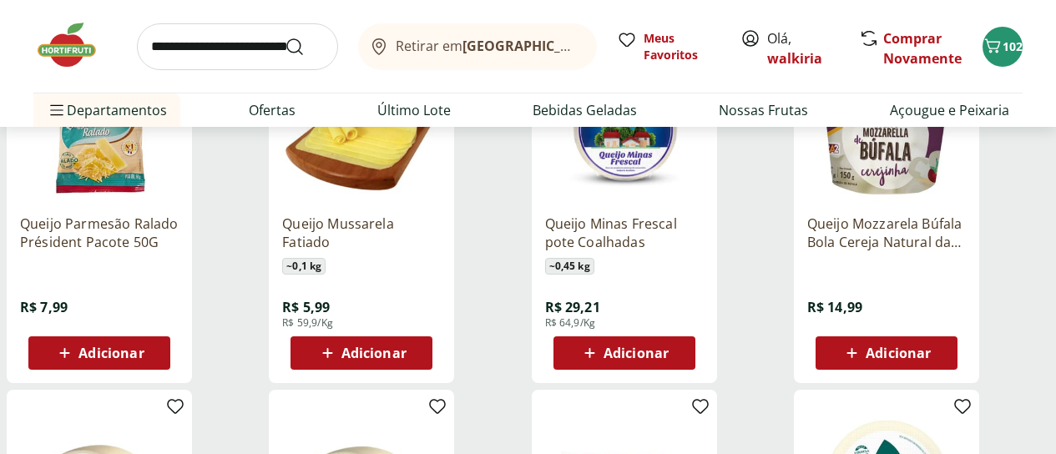
click at [668, 360] on span "Adicionar" at bounding box center [635, 352] width 65 height 13
click at [681, 362] on icon at bounding box center [670, 352] width 21 height 20
type input "*"
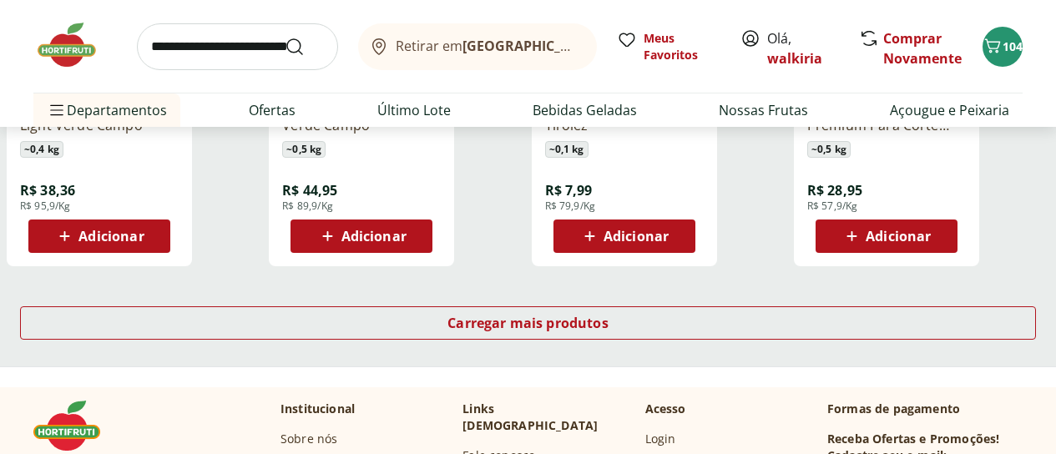
scroll to position [2253, 0]
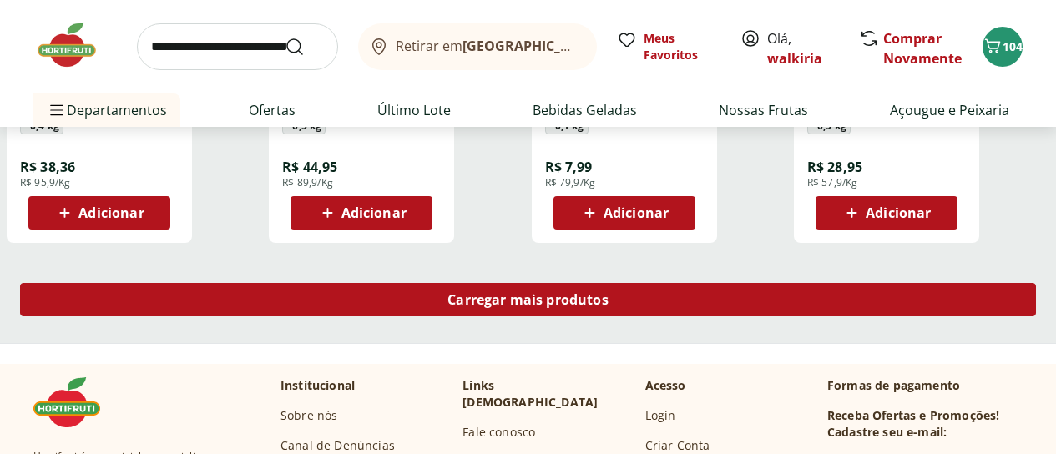
click at [608, 305] on span "Carregar mais produtos" at bounding box center [527, 299] width 161 height 13
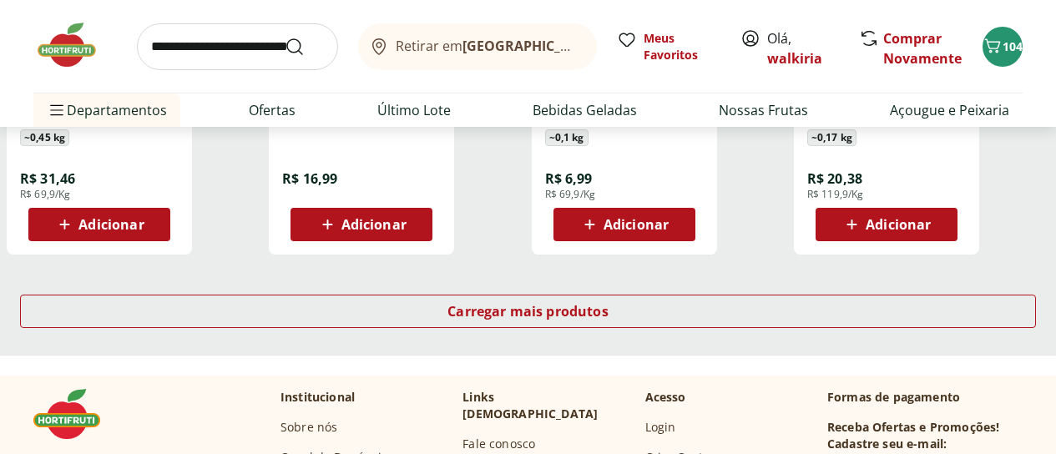
scroll to position [3338, 0]
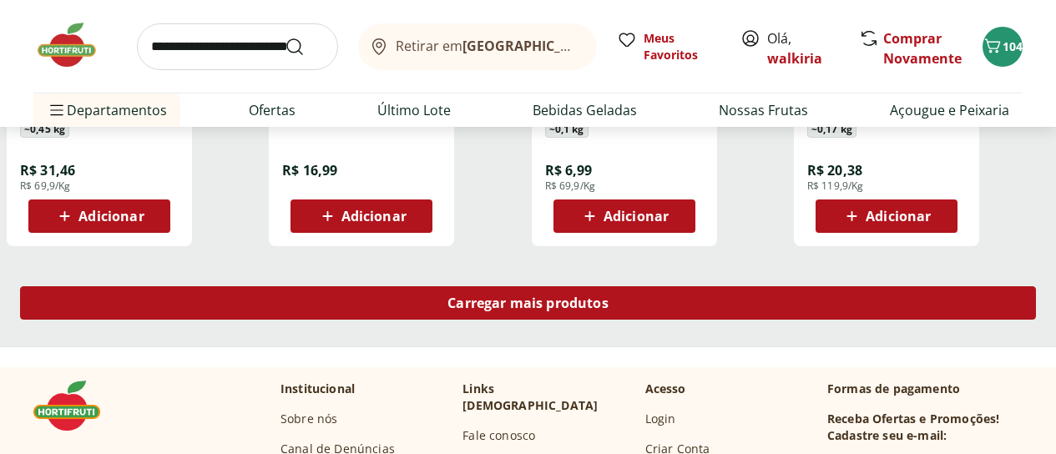
click at [608, 300] on span "Carregar mais produtos" at bounding box center [527, 302] width 161 height 13
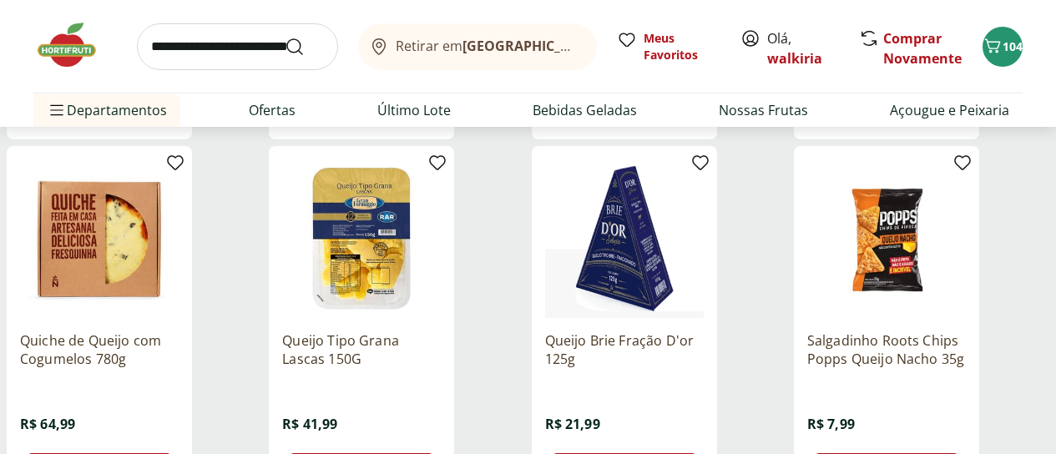
scroll to position [4256, 0]
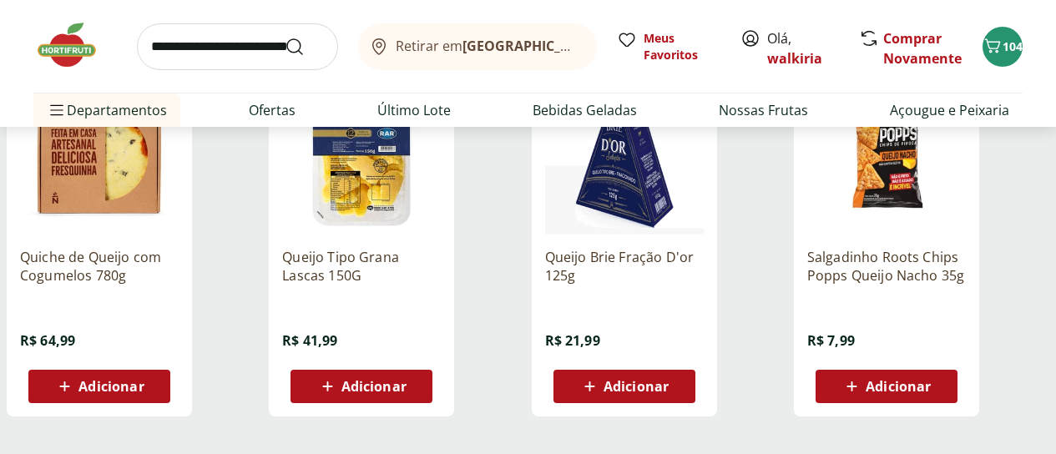
click at [144, 393] on span "Adicionar" at bounding box center [110, 386] width 65 height 13
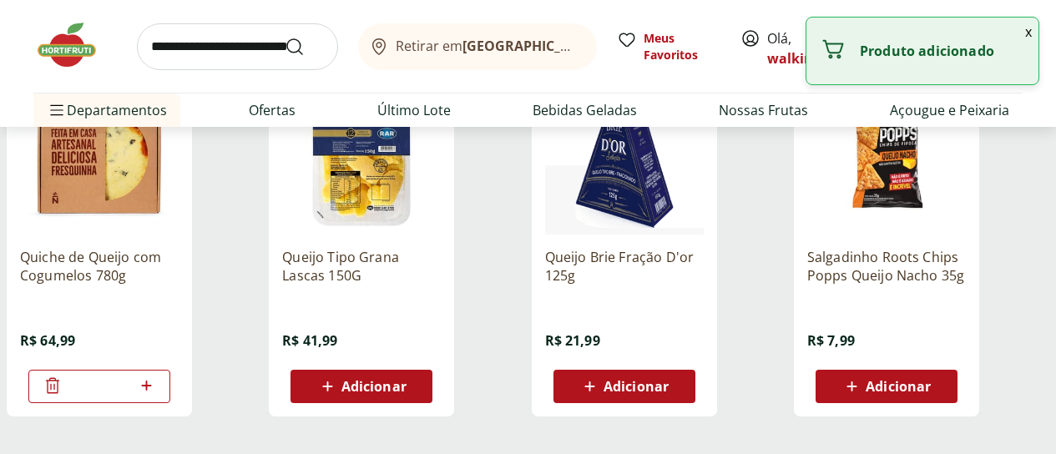
click at [59, 393] on icon at bounding box center [52, 385] width 13 height 16
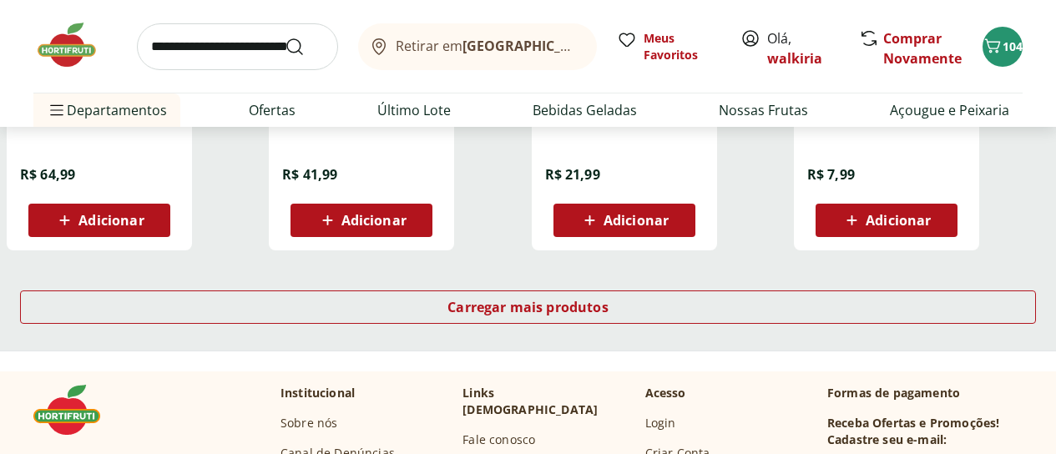
scroll to position [4423, 0]
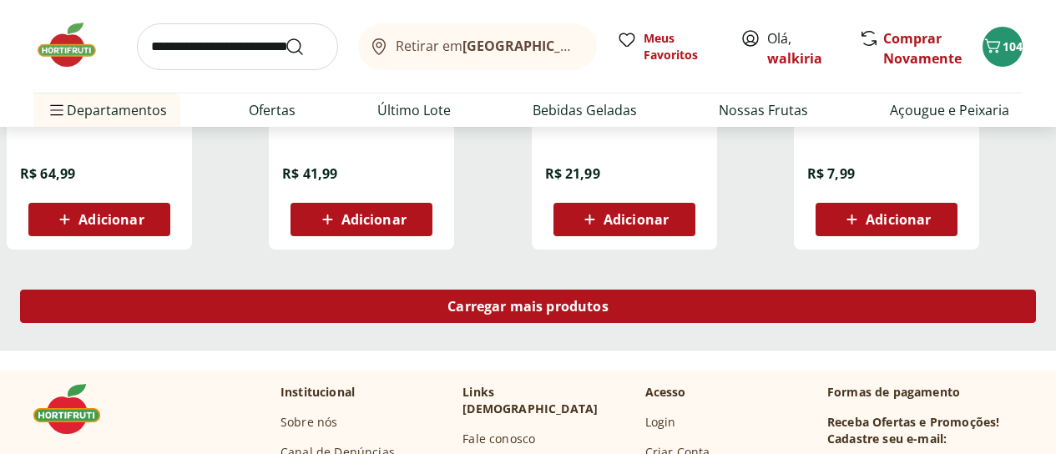
click at [608, 313] on span "Carregar mais produtos" at bounding box center [527, 306] width 161 height 13
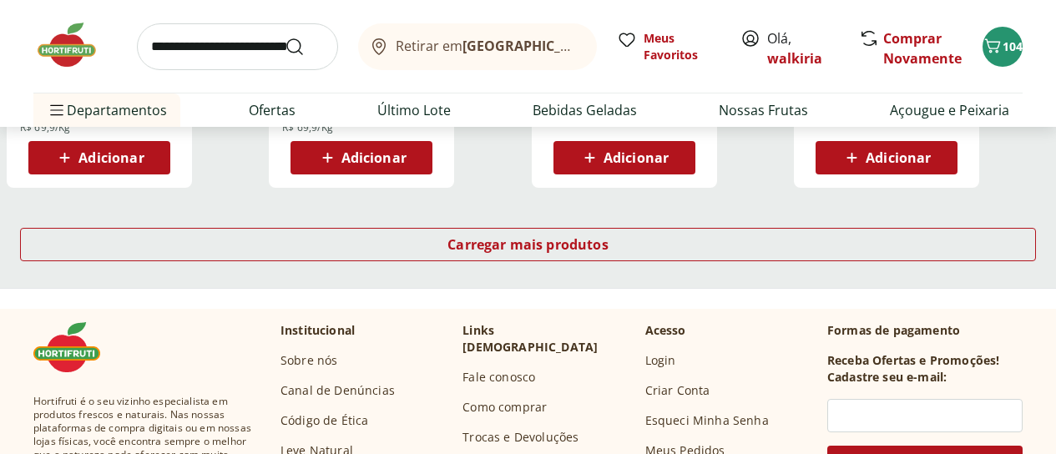
scroll to position [5591, 0]
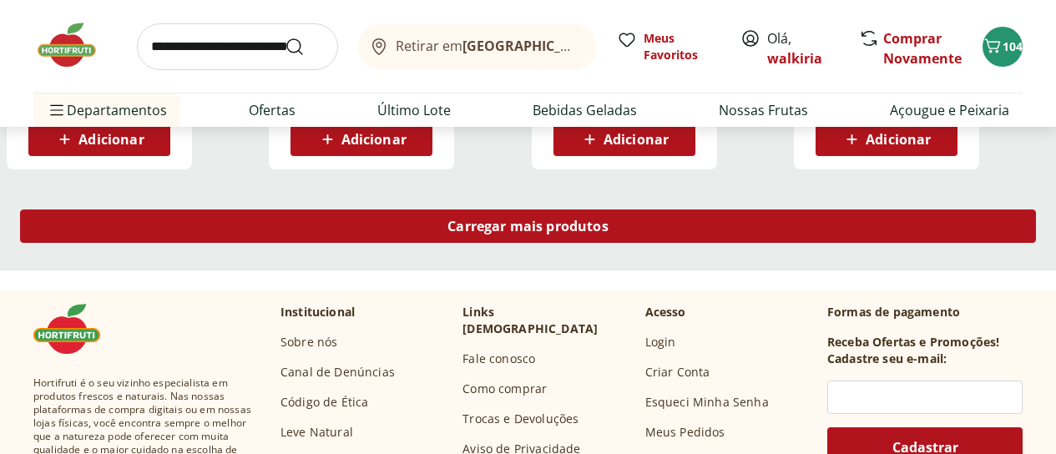
click at [608, 233] on span "Carregar mais produtos" at bounding box center [527, 225] width 161 height 13
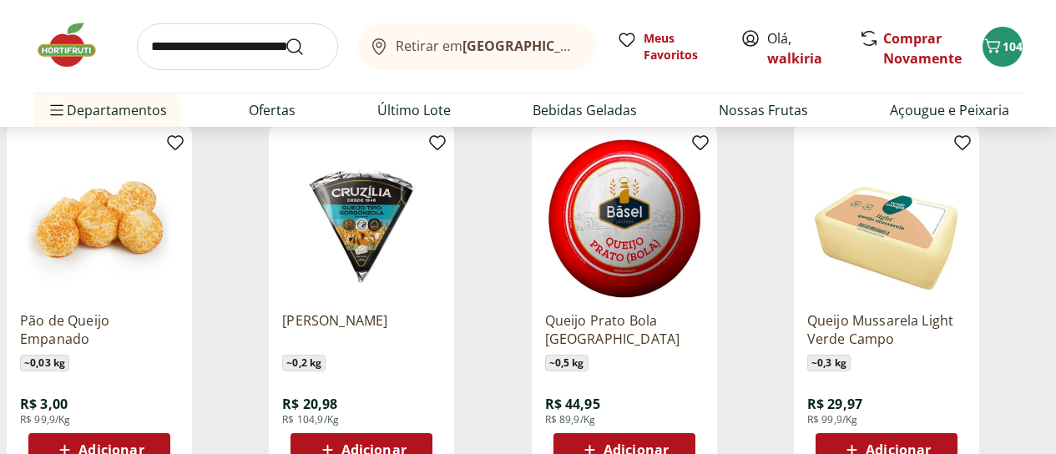
scroll to position [6092, 0]
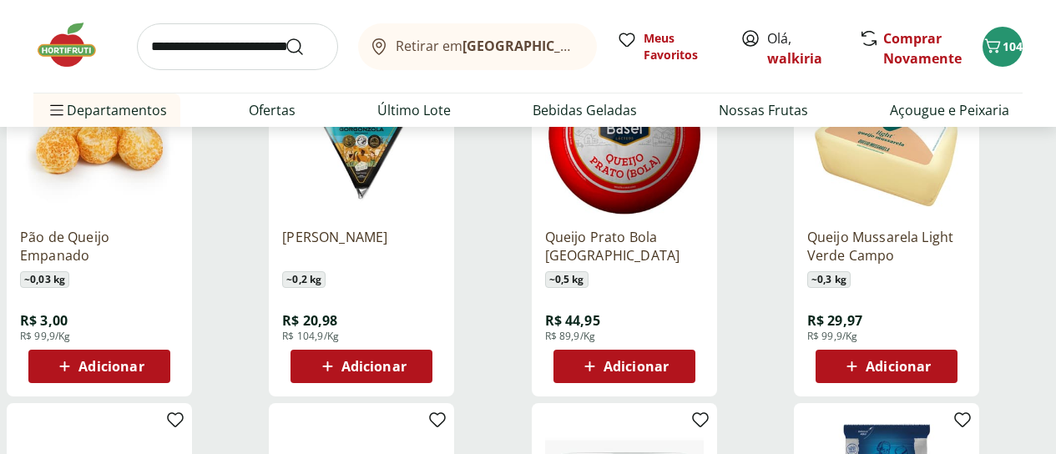
click at [406, 373] on span "Adicionar" at bounding box center [373, 366] width 65 height 13
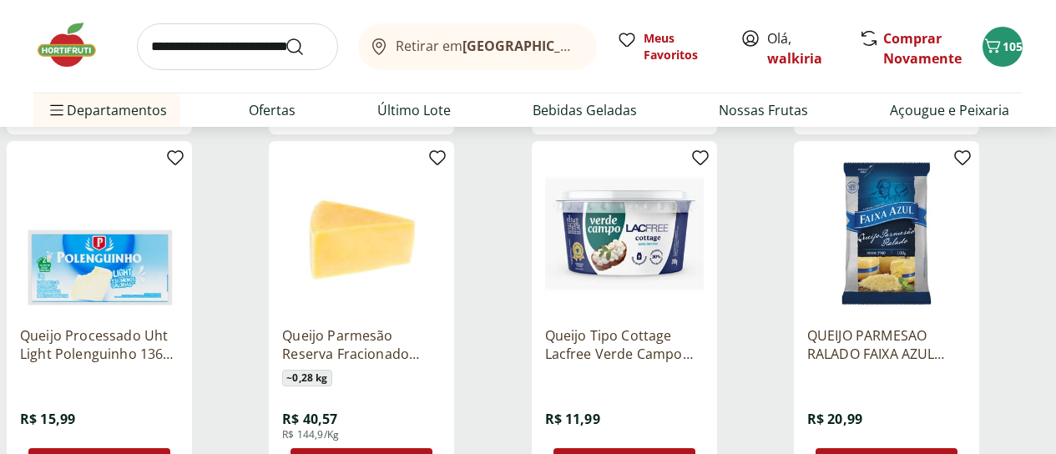
scroll to position [6425, 0]
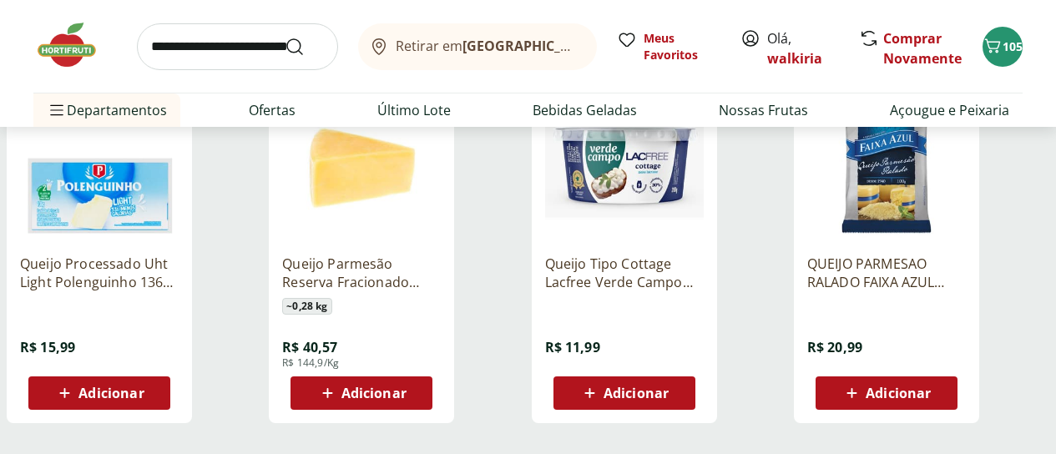
click at [668, 400] on span "Adicionar" at bounding box center [635, 392] width 65 height 13
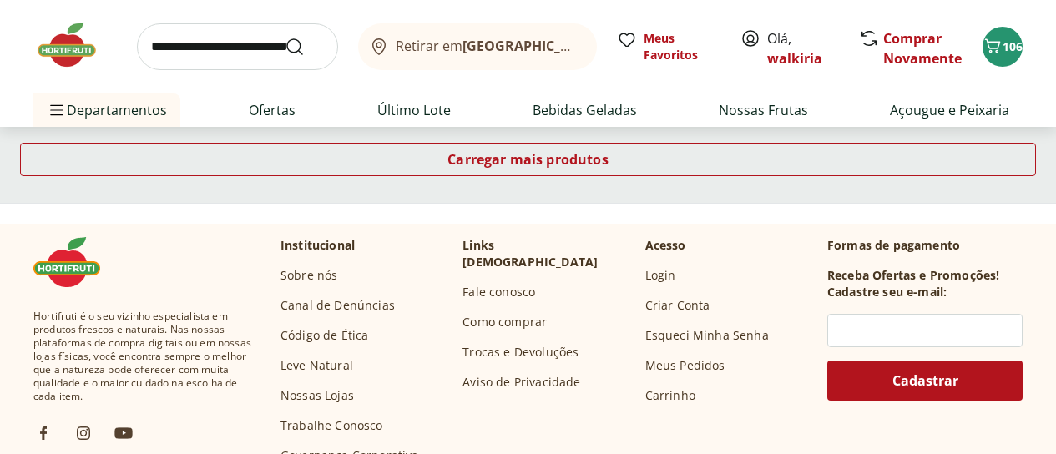
scroll to position [6759, 0]
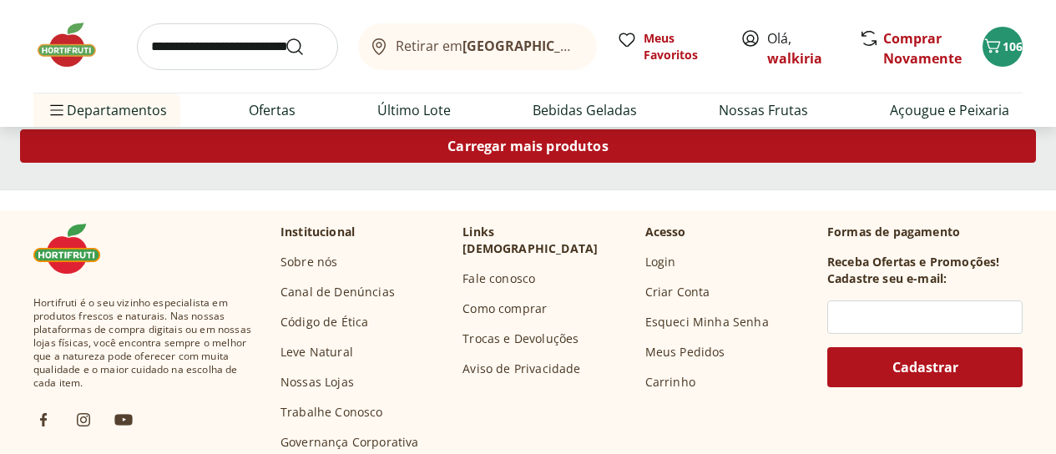
click at [608, 151] on span "Carregar mais produtos" at bounding box center [527, 145] width 161 height 13
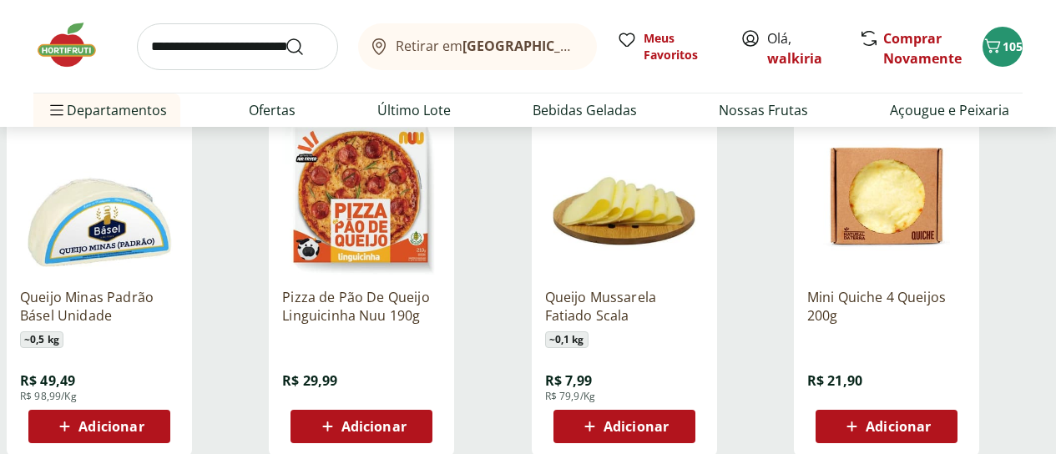
click at [930, 433] on span "Adicionar" at bounding box center [897, 426] width 65 height 13
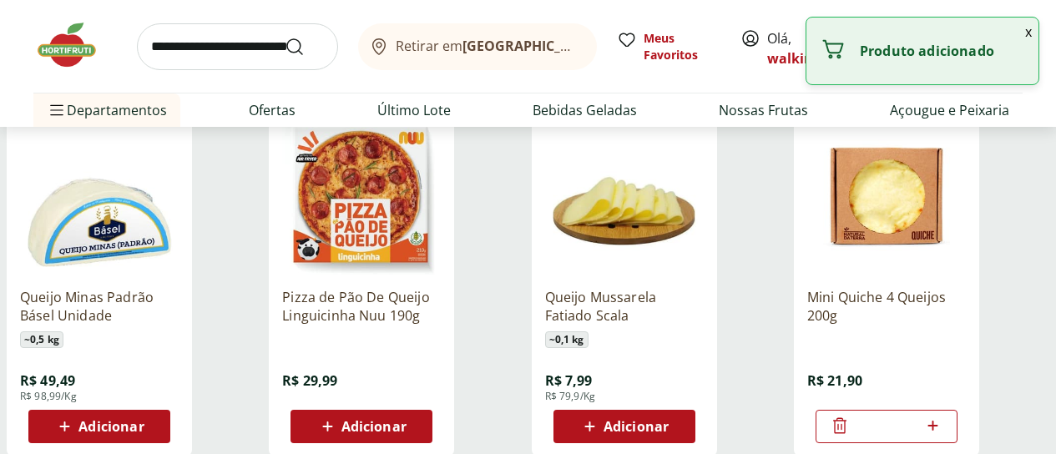
click at [943, 433] on icon at bounding box center [932, 426] width 21 height 20
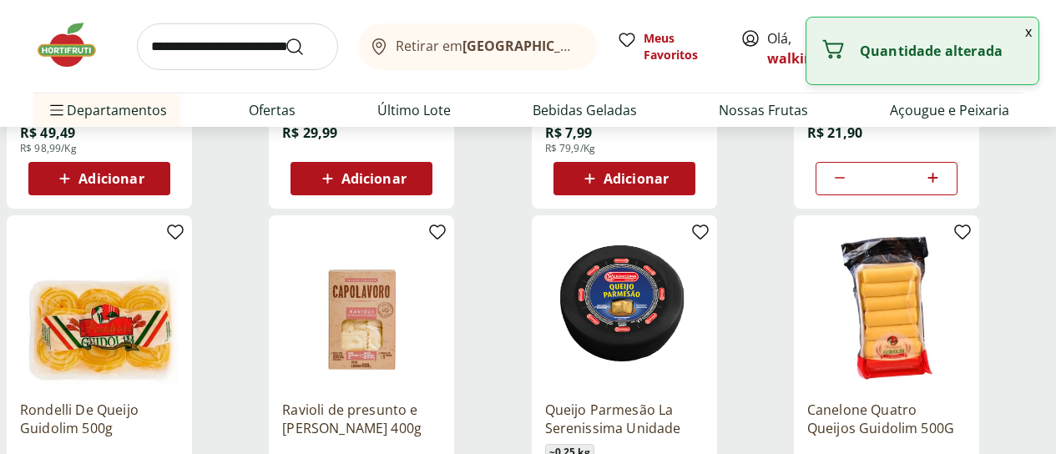
scroll to position [7010, 0]
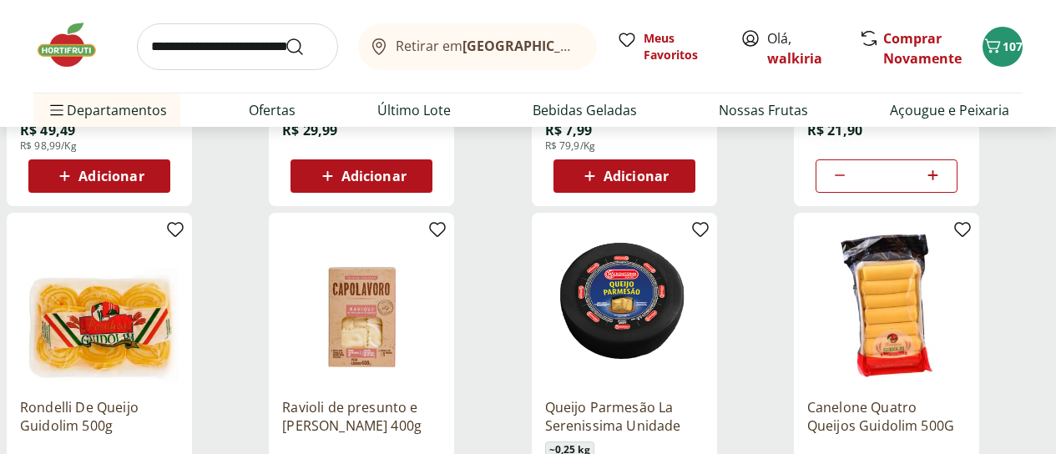
type input "*"
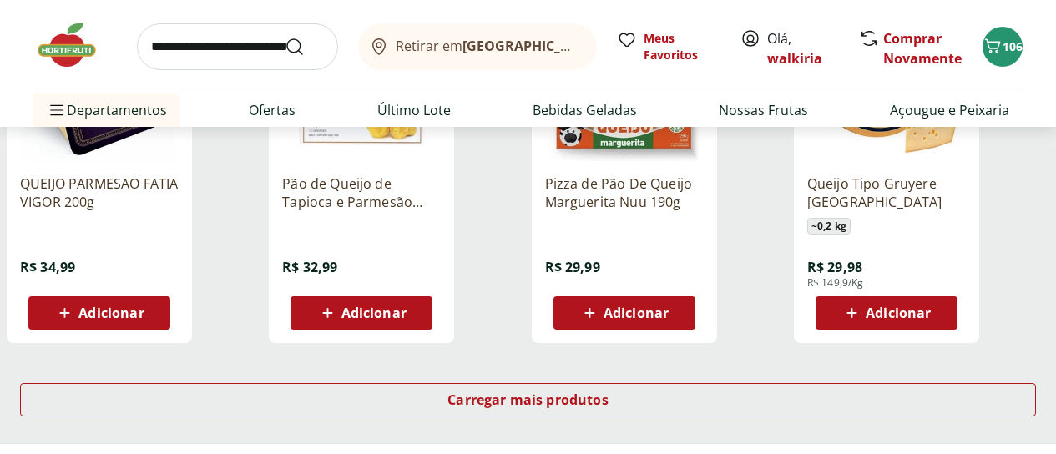
scroll to position [7677, 0]
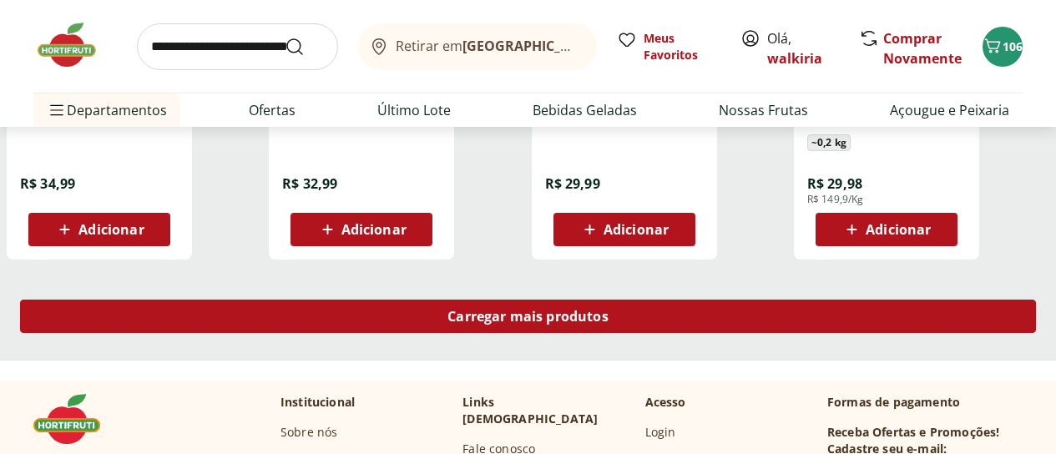
click at [608, 316] on span "Carregar mais produtos" at bounding box center [527, 316] width 161 height 13
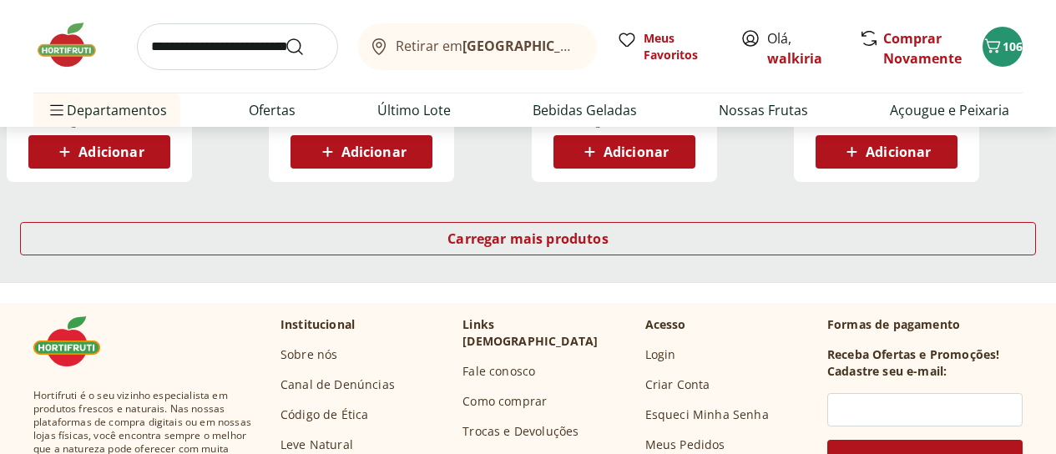
scroll to position [8845, 0]
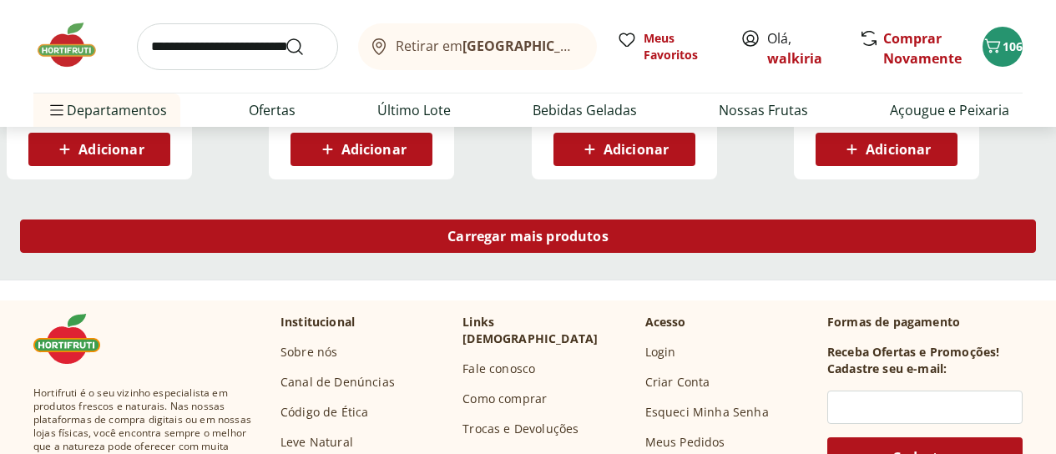
click at [608, 234] on span "Carregar mais produtos" at bounding box center [527, 235] width 161 height 13
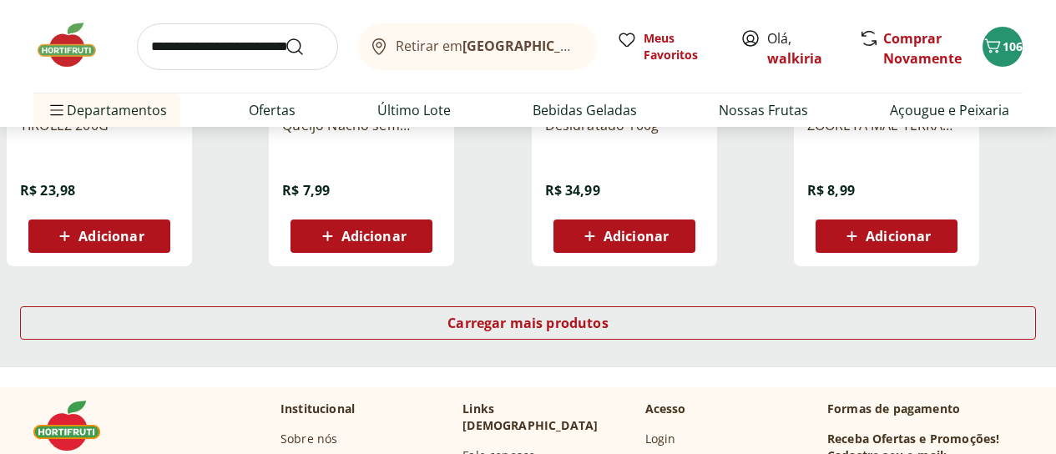
scroll to position [9930, 0]
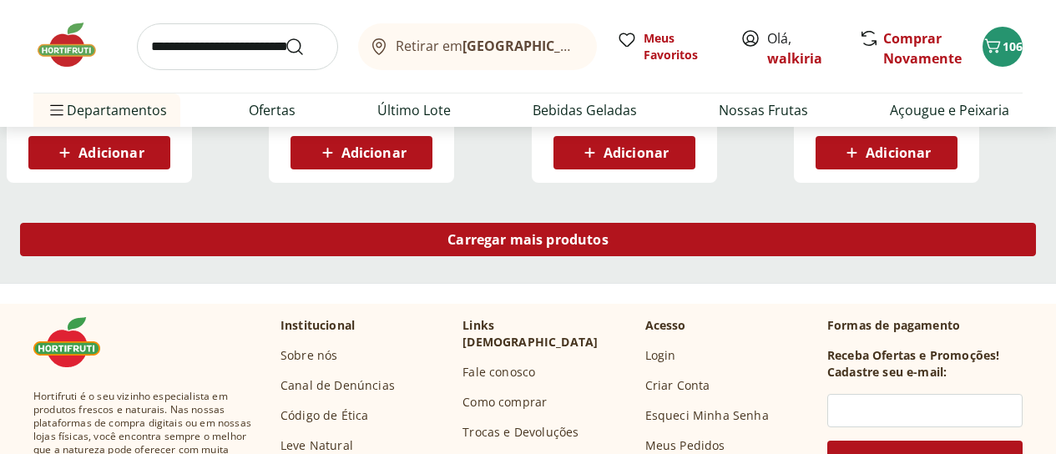
click at [608, 246] on span "Carregar mais produtos" at bounding box center [527, 239] width 161 height 13
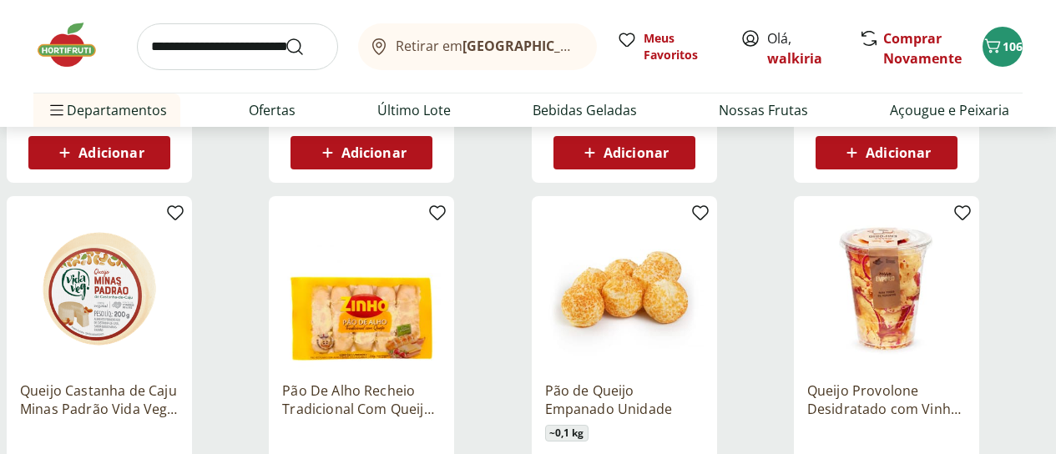
scroll to position [10014, 0]
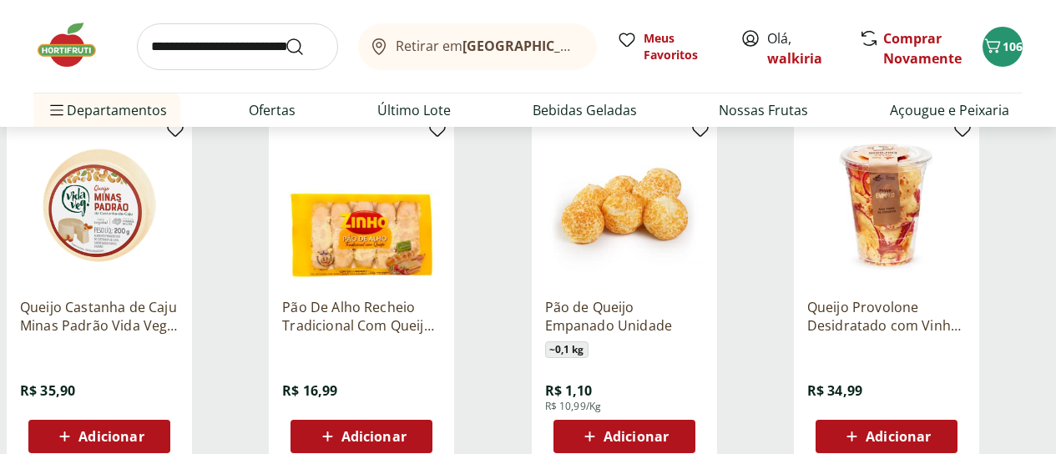
click at [406, 441] on span "Adicionar" at bounding box center [373, 436] width 65 height 13
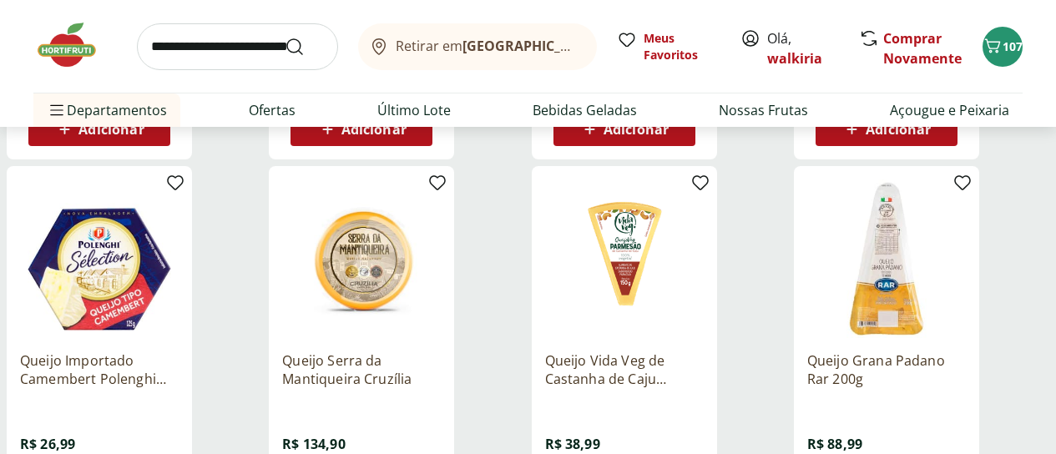
scroll to position [10848, 0]
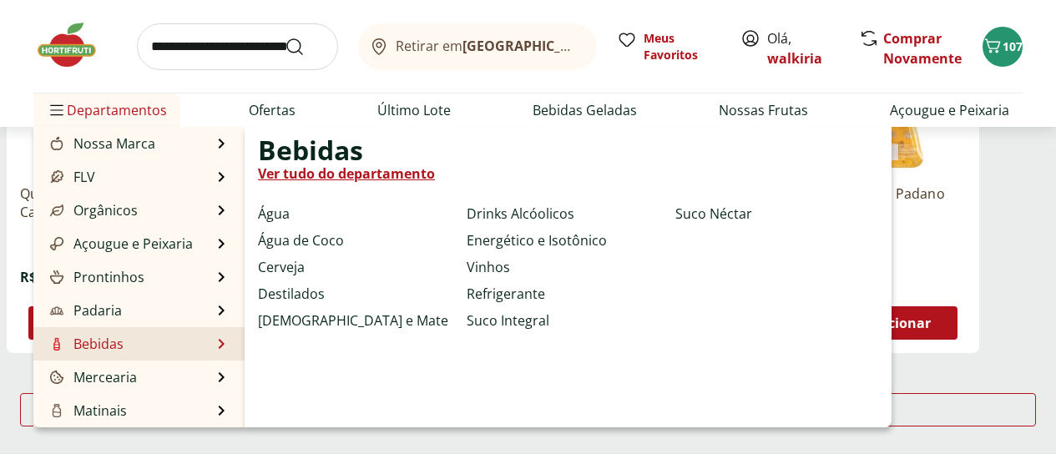
click at [128, 347] on li "Bebidas Bebidas Ver tudo do departamento Água Água de Coco Cerveja Destilados C…" at bounding box center [138, 343] width 211 height 33
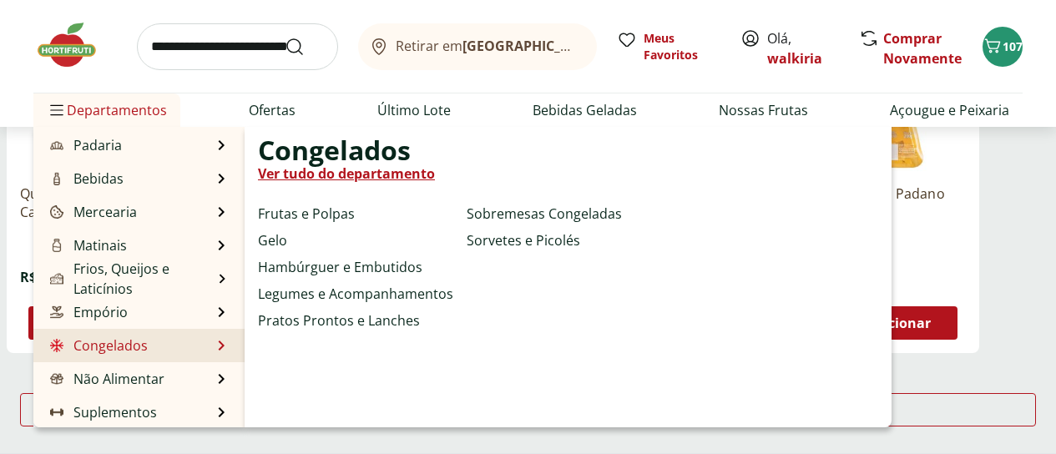
scroll to position [167, 0]
click at [338, 323] on link "Pratos Prontos e Lanches" at bounding box center [339, 320] width 162 height 20
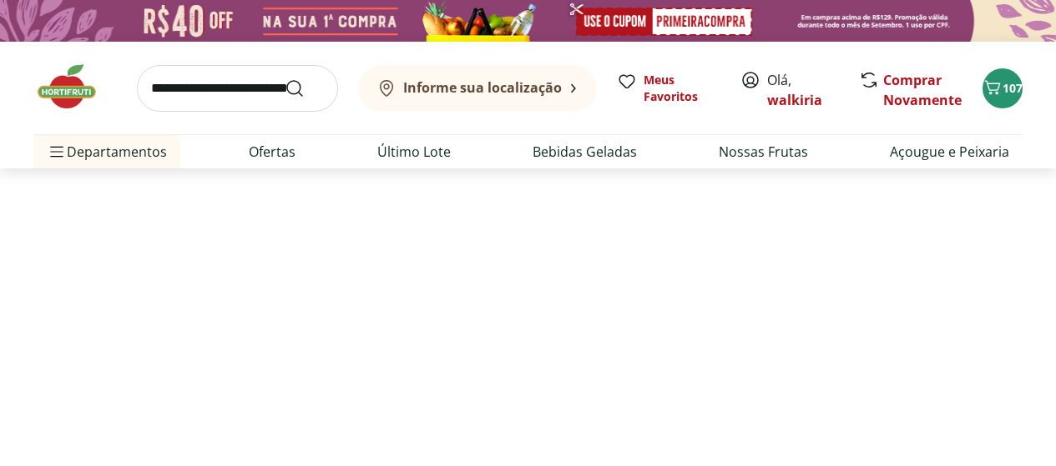
select select "**********"
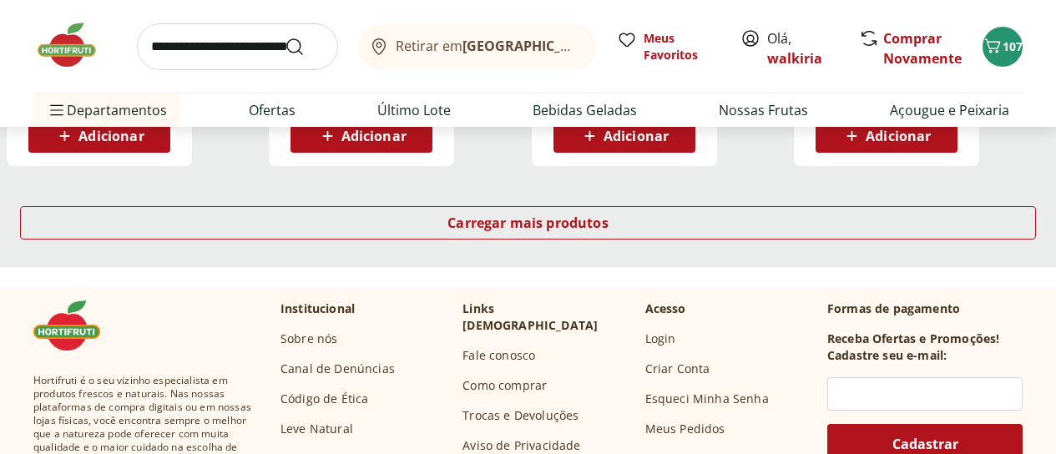
scroll to position [1252, 0]
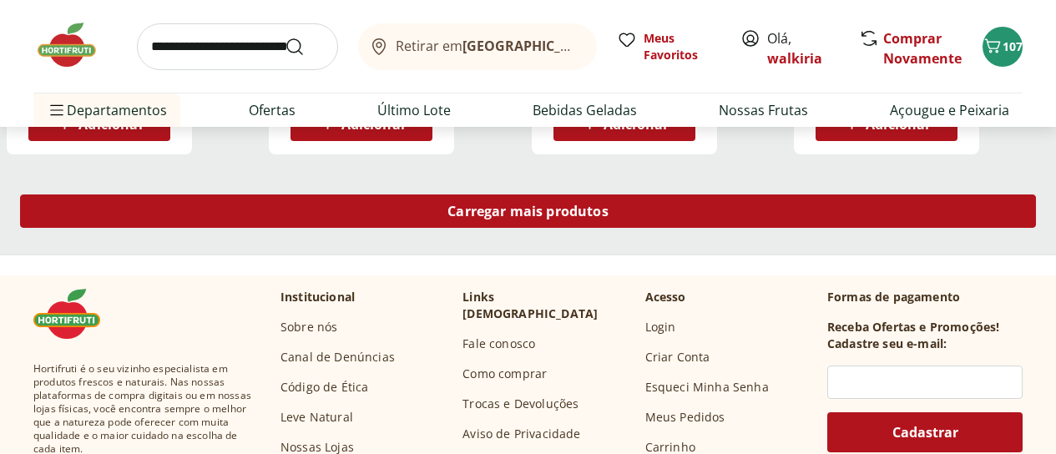
click at [648, 194] on div "Carregar mais produtos" at bounding box center [528, 210] width 1016 height 33
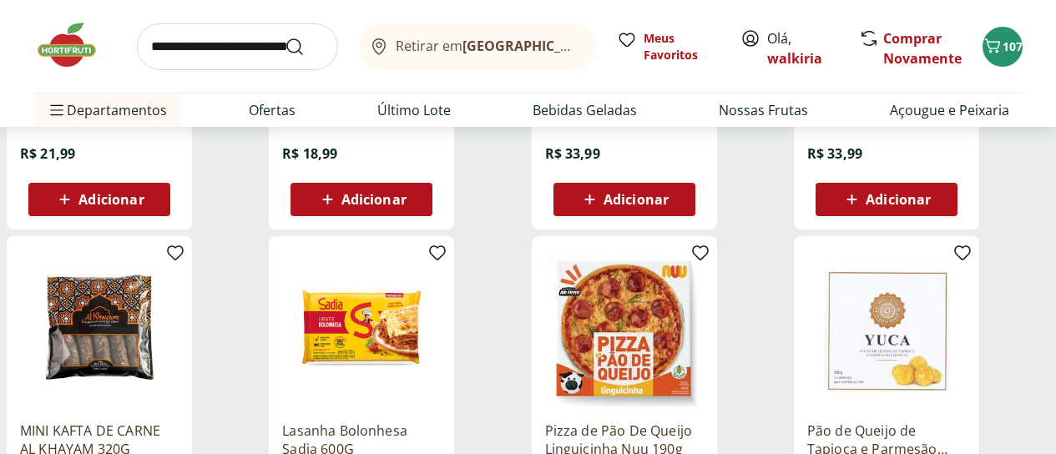
scroll to position [1919, 0]
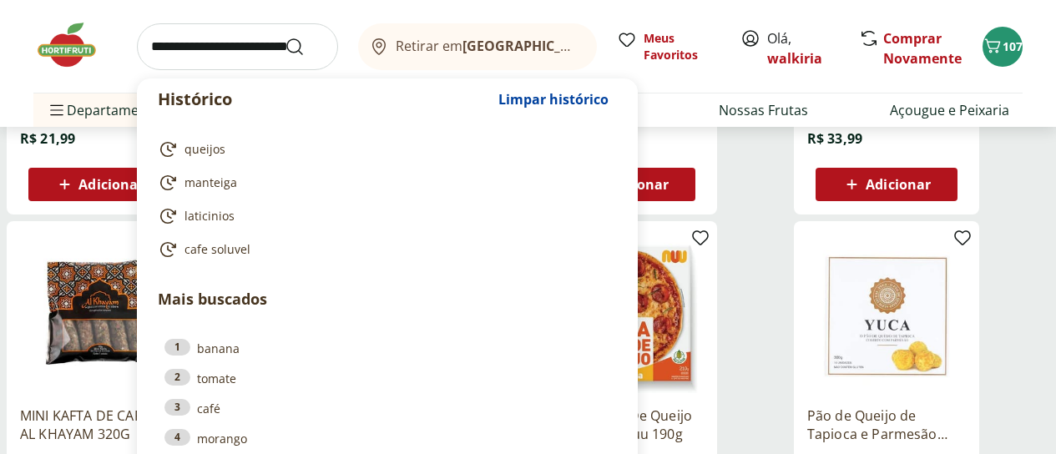
click at [151, 47] on input "search" at bounding box center [237, 46] width 201 height 47
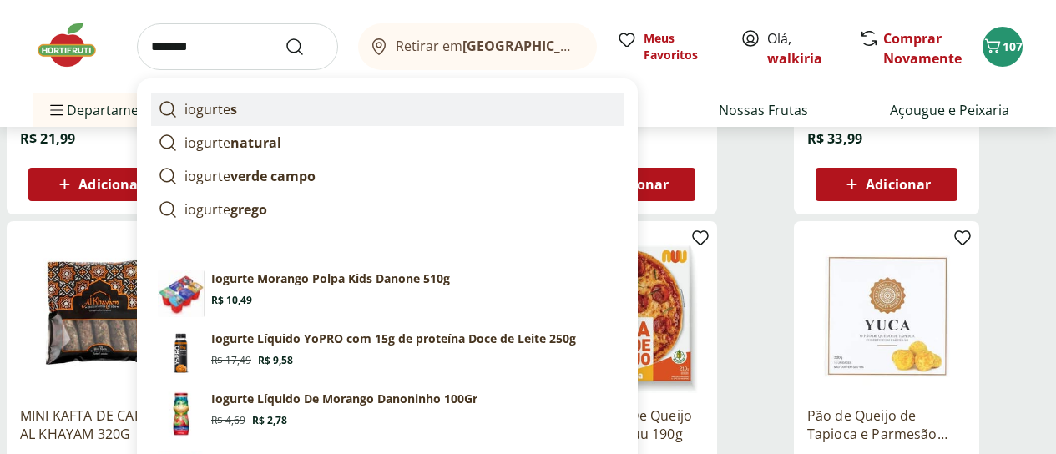
click at [194, 107] on p "iogurte s" at bounding box center [210, 109] width 53 height 20
type input "********"
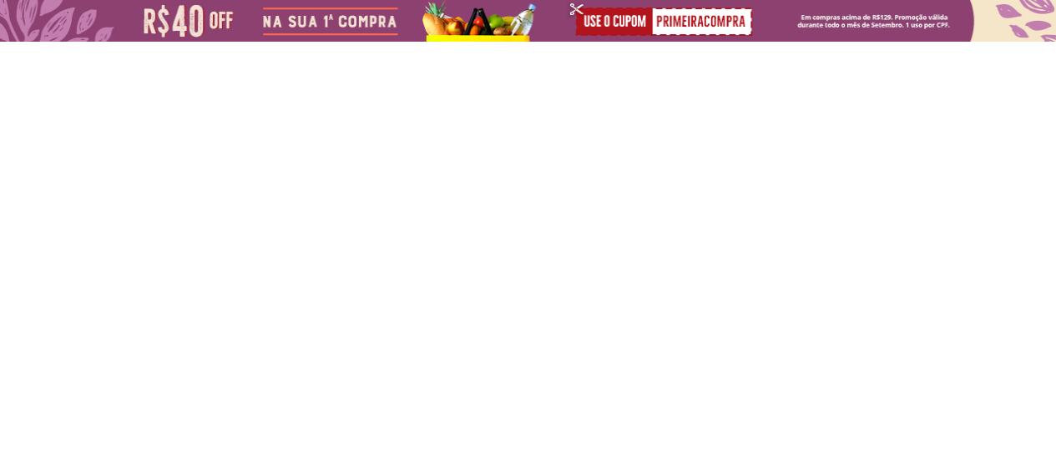
select select "**********"
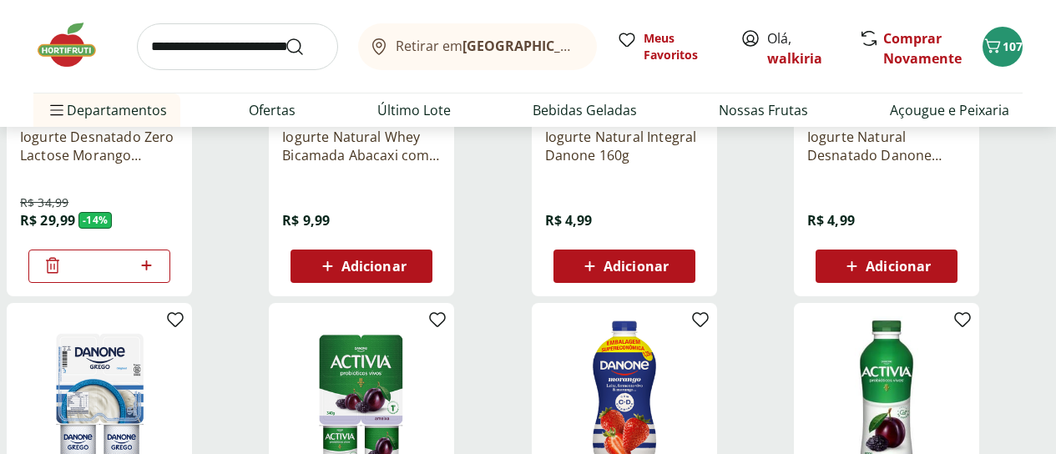
scroll to position [668, 0]
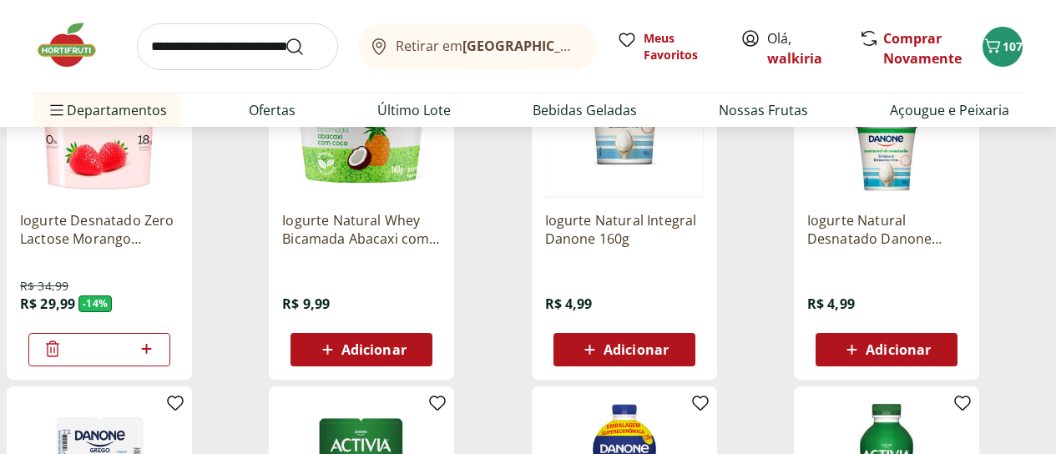
click at [157, 359] on icon at bounding box center [146, 349] width 21 height 20
type input "*"
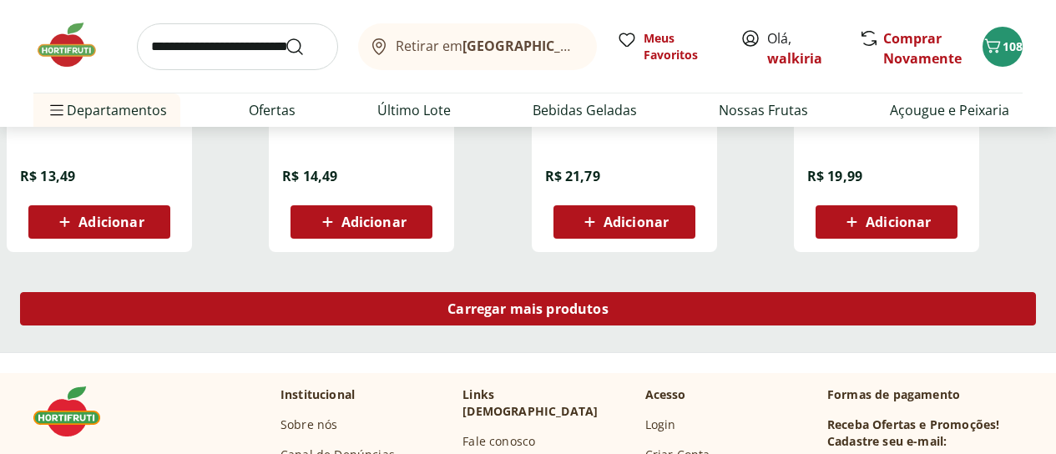
scroll to position [1168, 0]
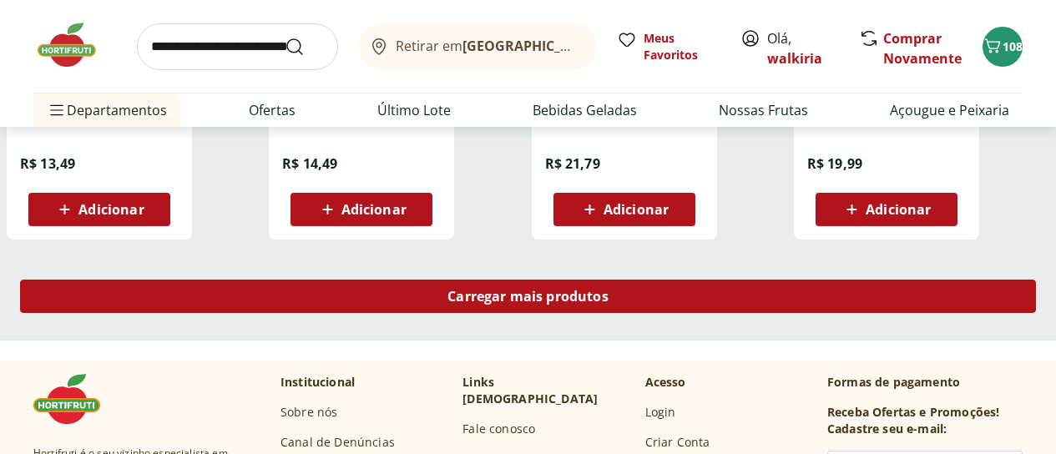
click at [608, 295] on span "Carregar mais produtos" at bounding box center [527, 296] width 161 height 13
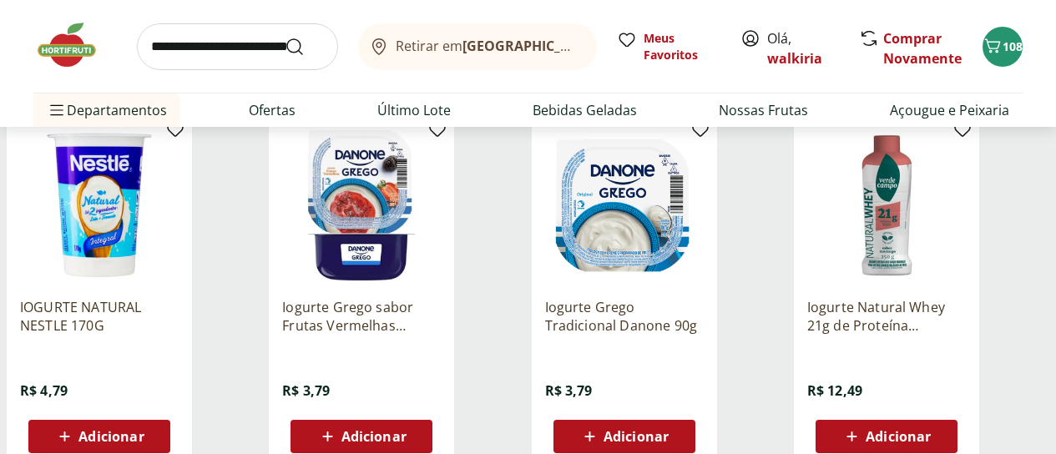
scroll to position [1752, 0]
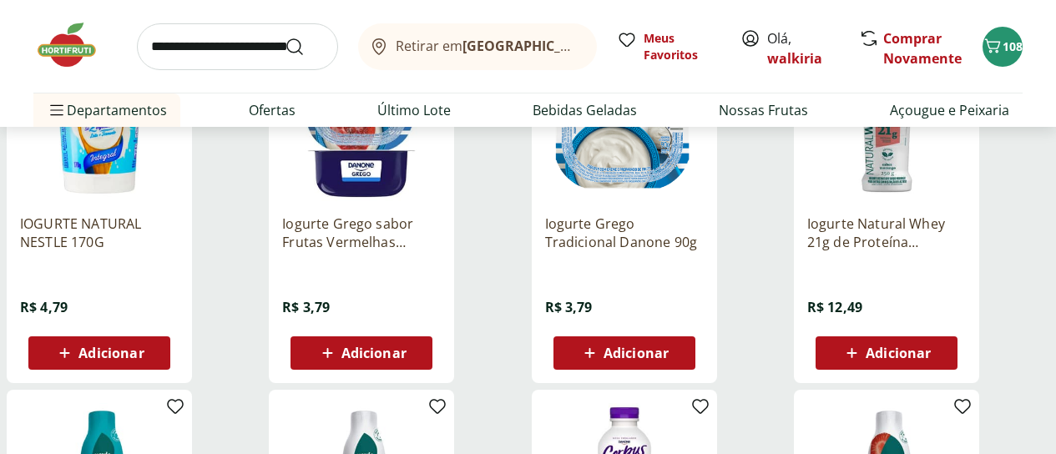
click at [406, 360] on span "Adicionar" at bounding box center [373, 352] width 65 height 13
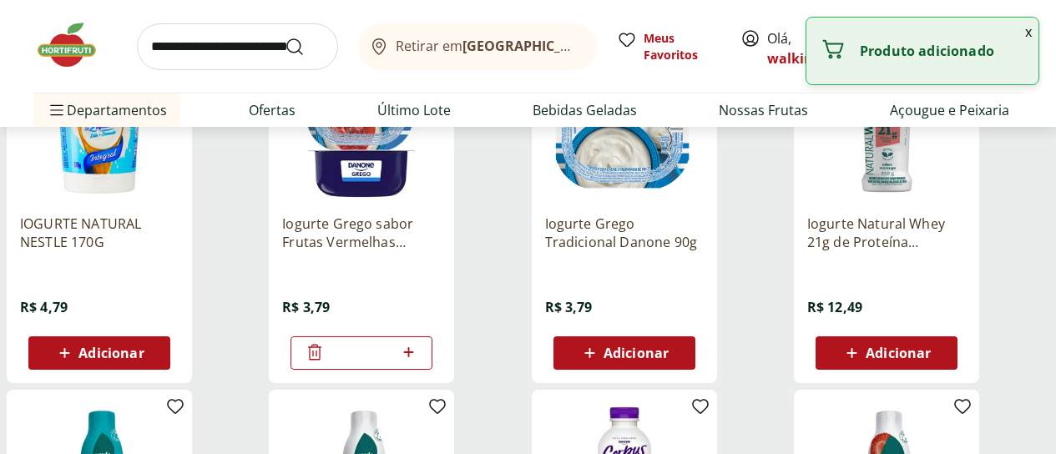
click at [419, 362] on icon at bounding box center [408, 352] width 21 height 20
type input "*"
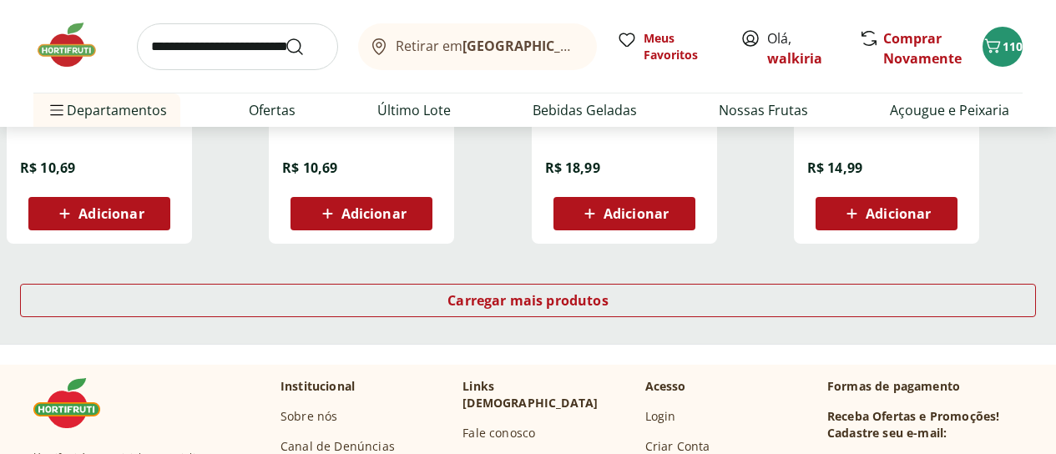
scroll to position [2253, 0]
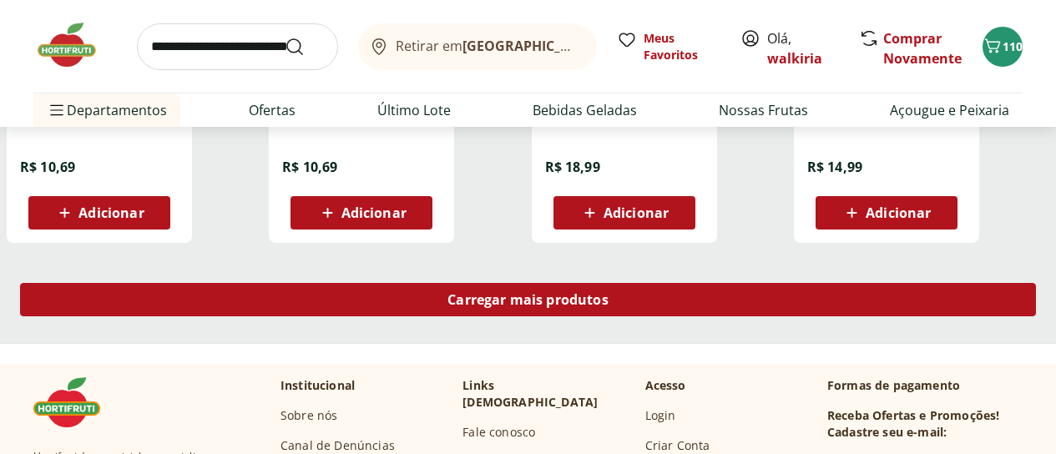
click at [608, 306] on span "Carregar mais produtos" at bounding box center [527, 299] width 161 height 13
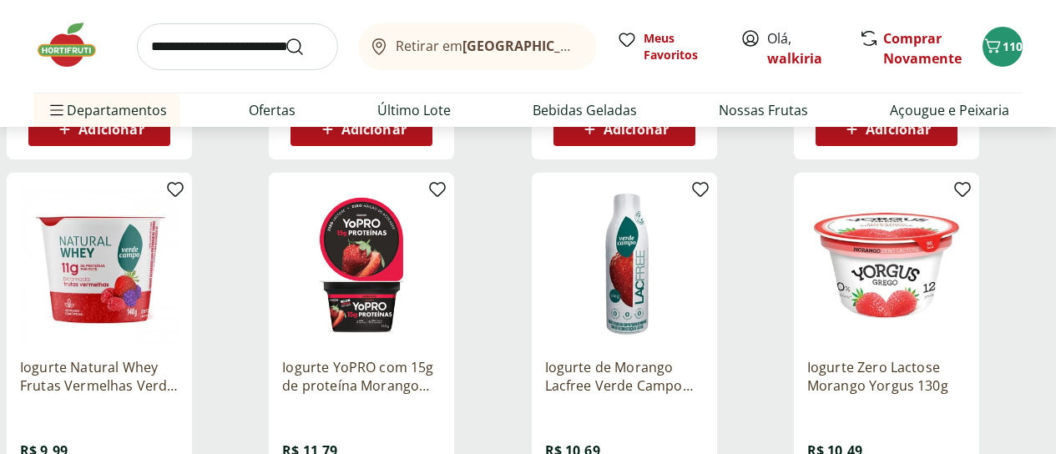
scroll to position [2420, 0]
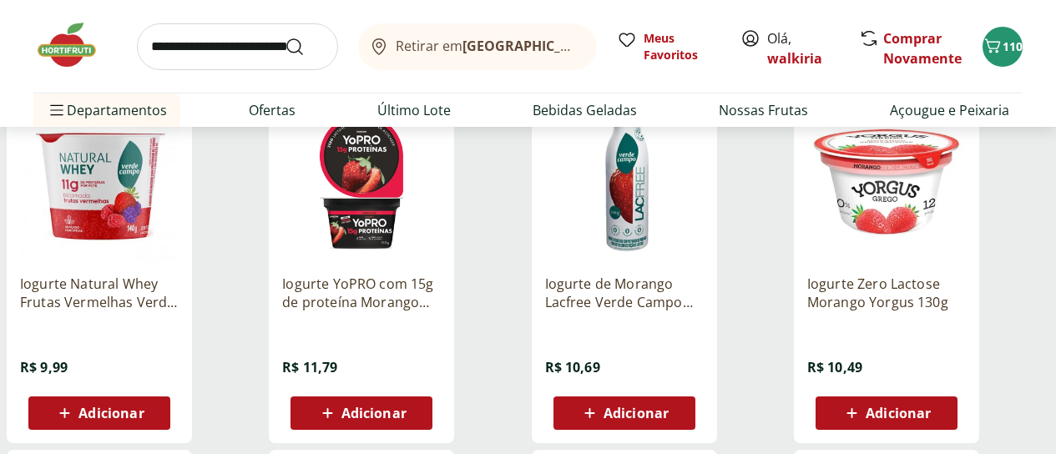
click at [930, 420] on span "Adicionar" at bounding box center [897, 412] width 65 height 13
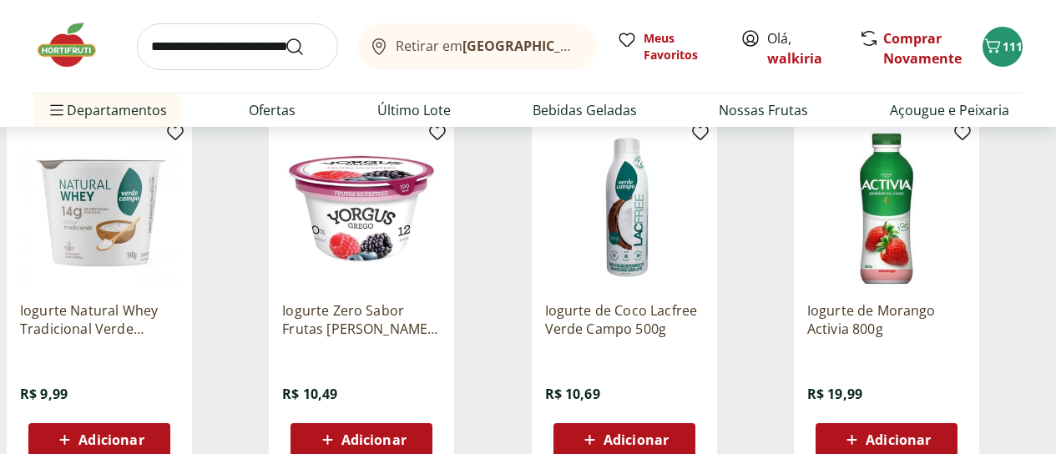
scroll to position [2837, 0]
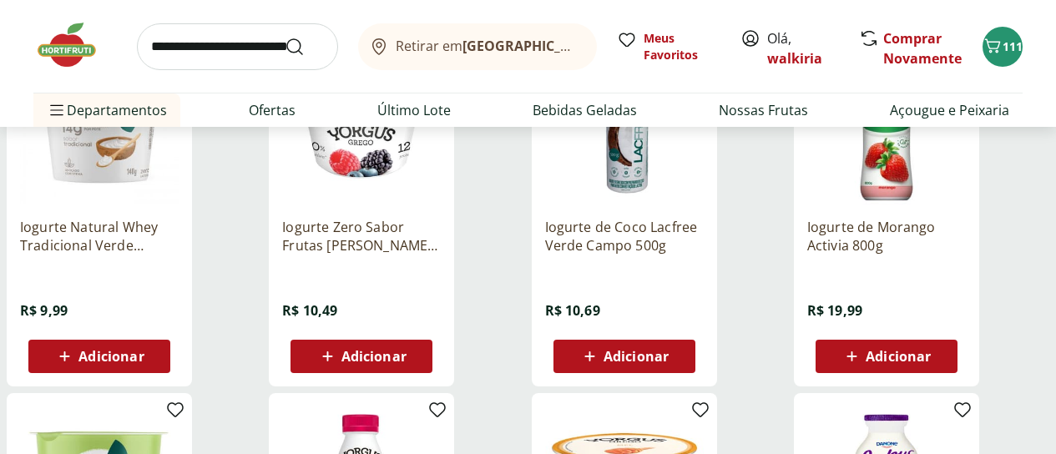
click at [406, 363] on span "Adicionar" at bounding box center [373, 356] width 65 height 13
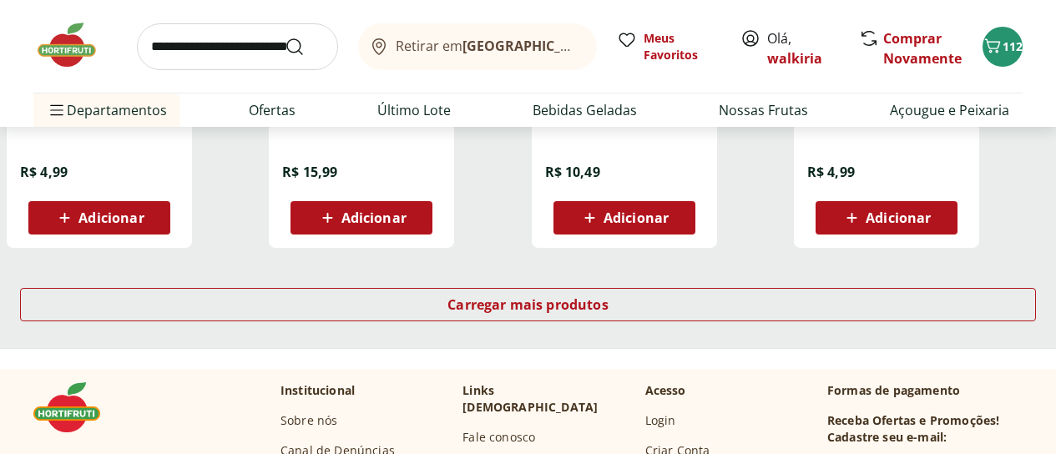
scroll to position [3338, 0]
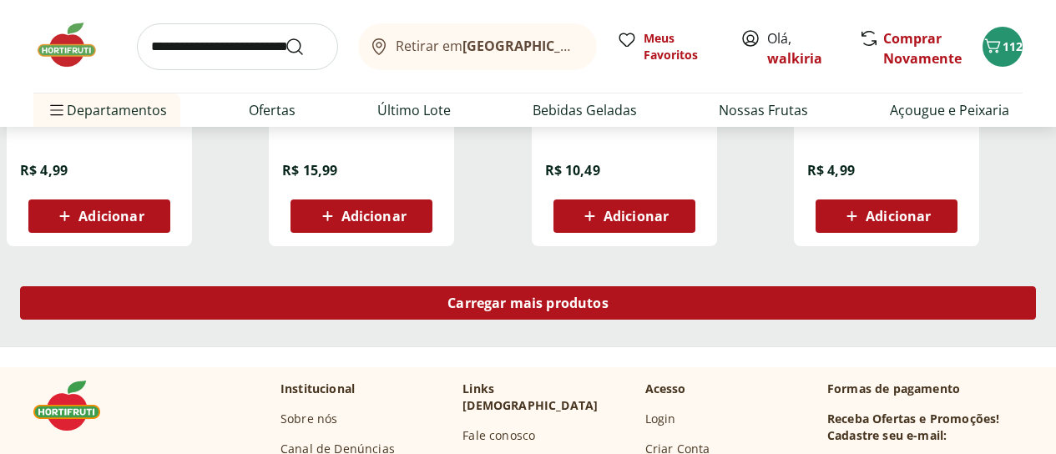
click at [608, 305] on span "Carregar mais produtos" at bounding box center [527, 302] width 161 height 13
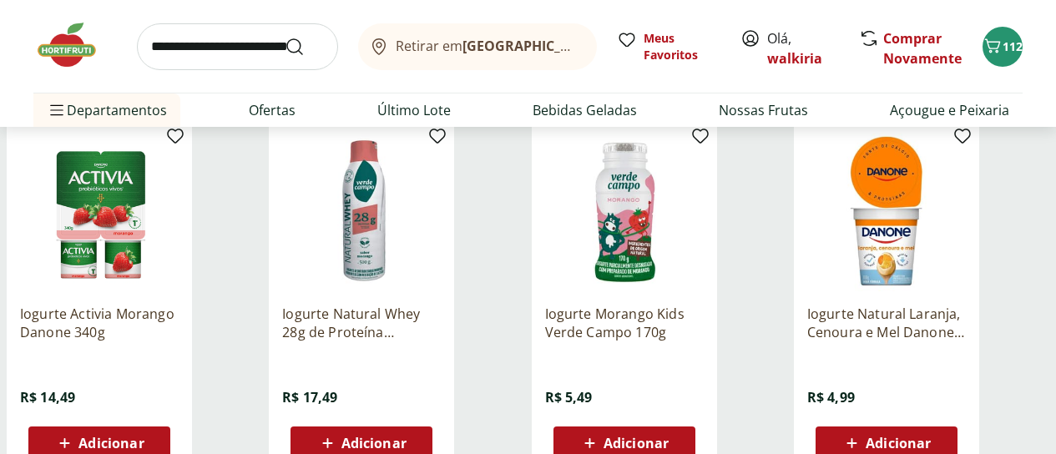
scroll to position [3922, 0]
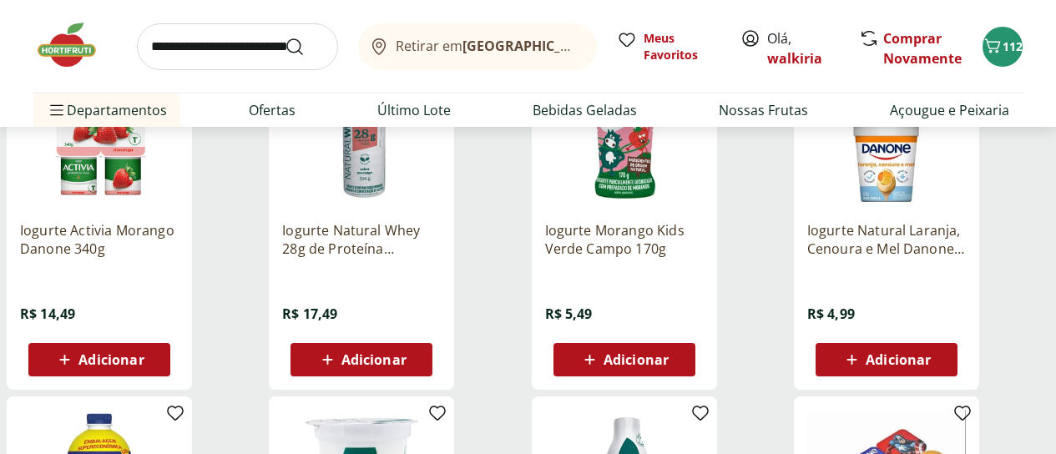
click at [930, 366] on span "Adicionar" at bounding box center [897, 359] width 65 height 13
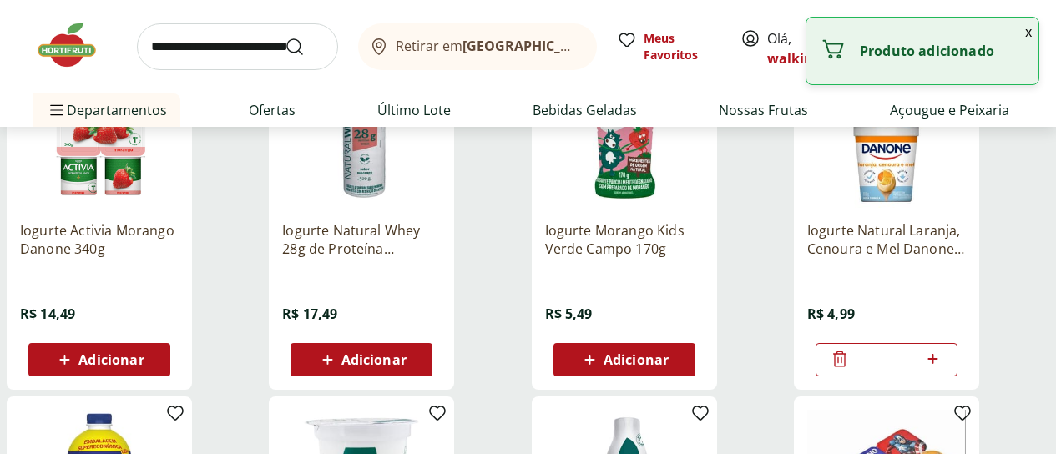
click at [938, 364] on icon at bounding box center [933, 359] width 10 height 10
type input "*"
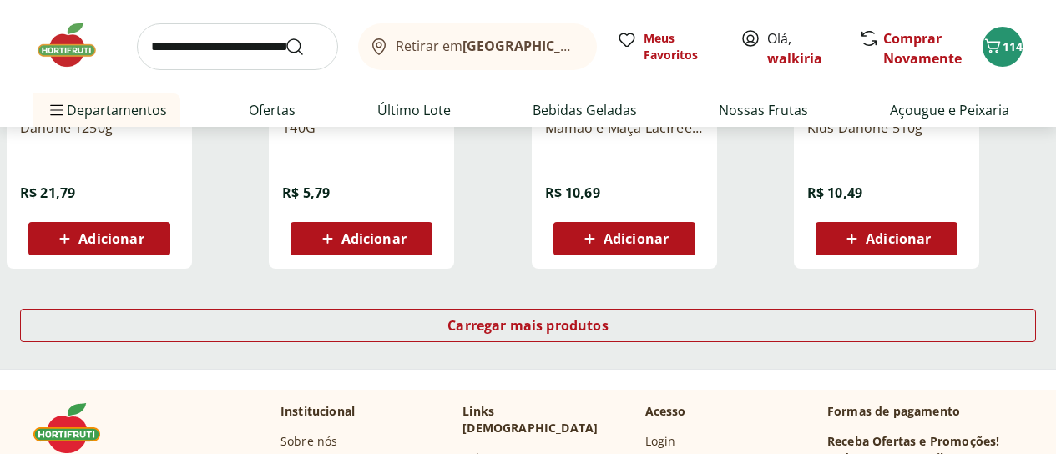
scroll to position [4423, 0]
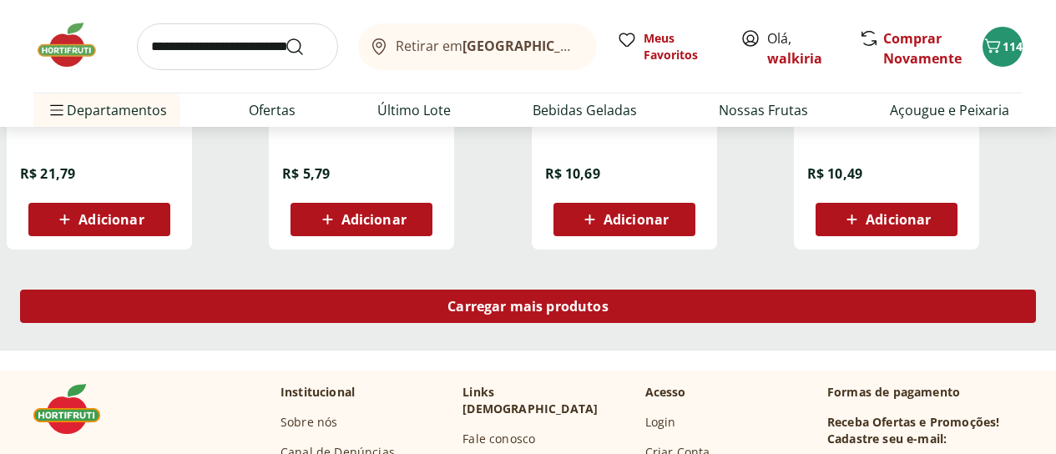
click at [608, 313] on span "Carregar mais produtos" at bounding box center [527, 306] width 161 height 13
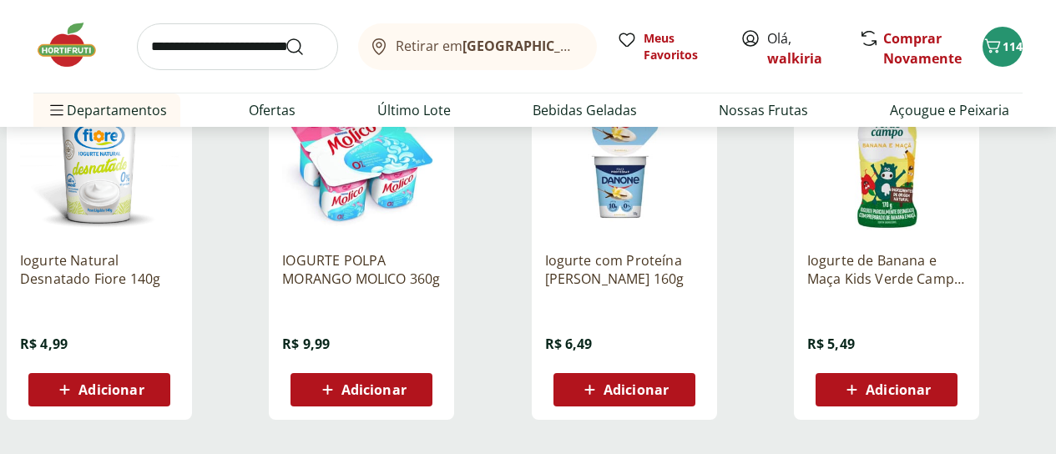
scroll to position [5508, 0]
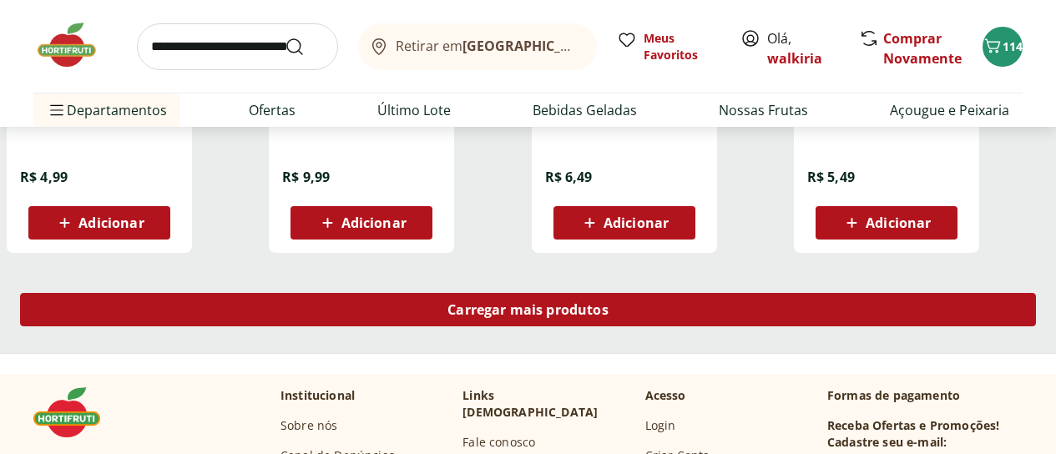
click at [608, 316] on span "Carregar mais produtos" at bounding box center [527, 309] width 161 height 13
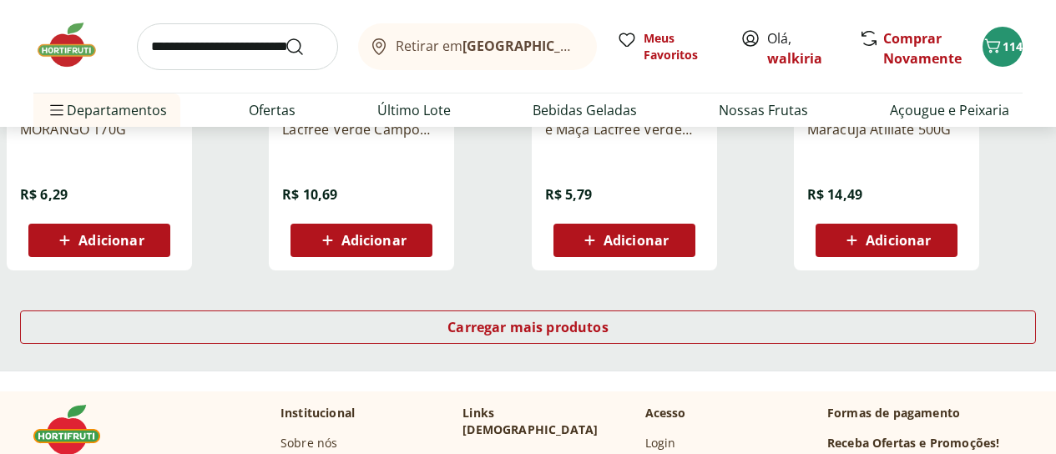
scroll to position [6592, 0]
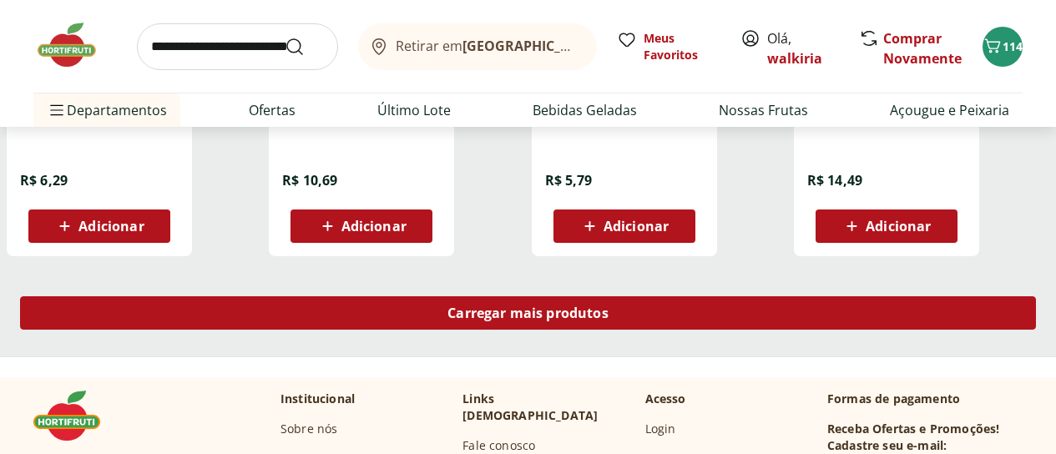
click at [665, 329] on div "Carregar mais produtos" at bounding box center [528, 312] width 1016 height 33
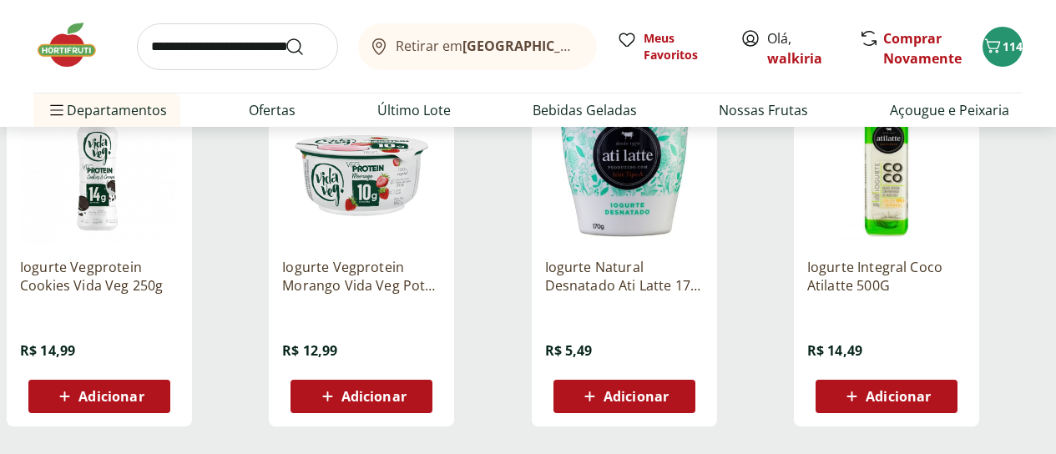
scroll to position [7677, 0]
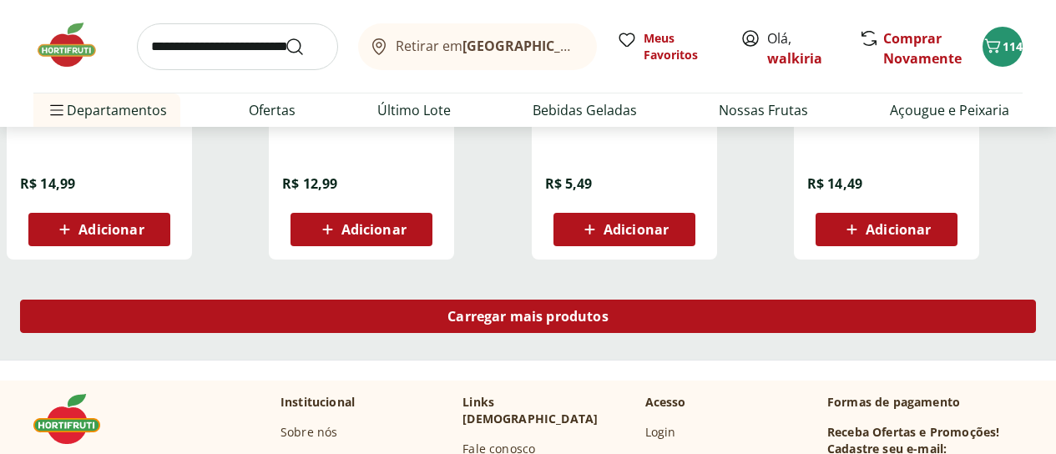
click at [608, 323] on span "Carregar mais produtos" at bounding box center [527, 316] width 161 height 13
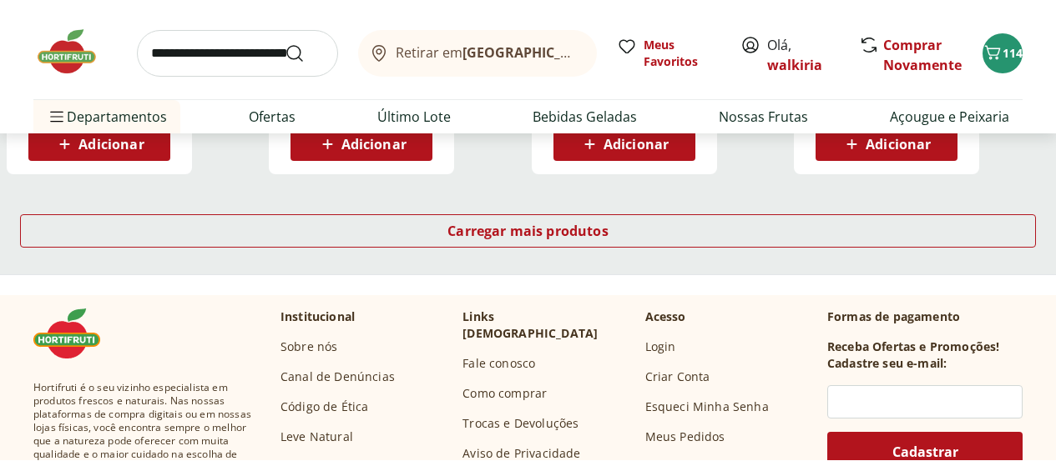
scroll to position [8929, 0]
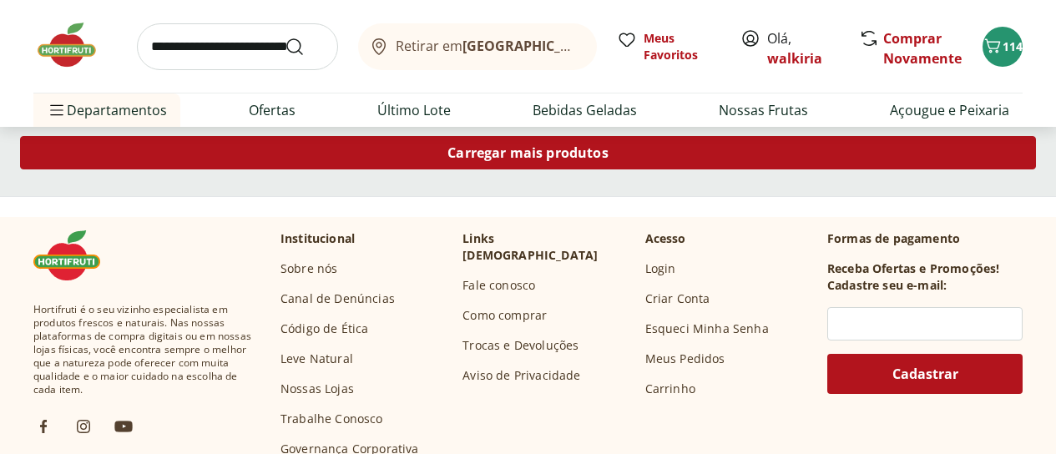
click at [608, 156] on span "Carregar mais produtos" at bounding box center [527, 152] width 161 height 13
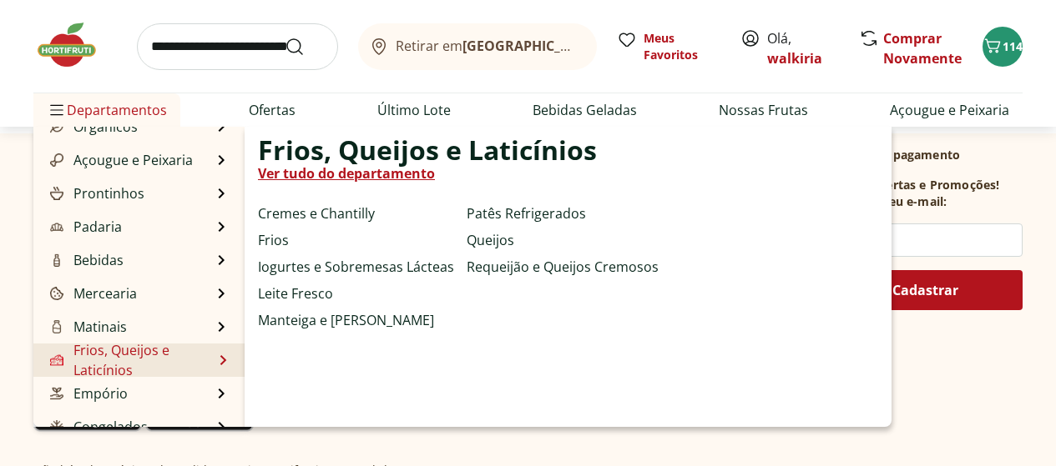
scroll to position [167, 0]
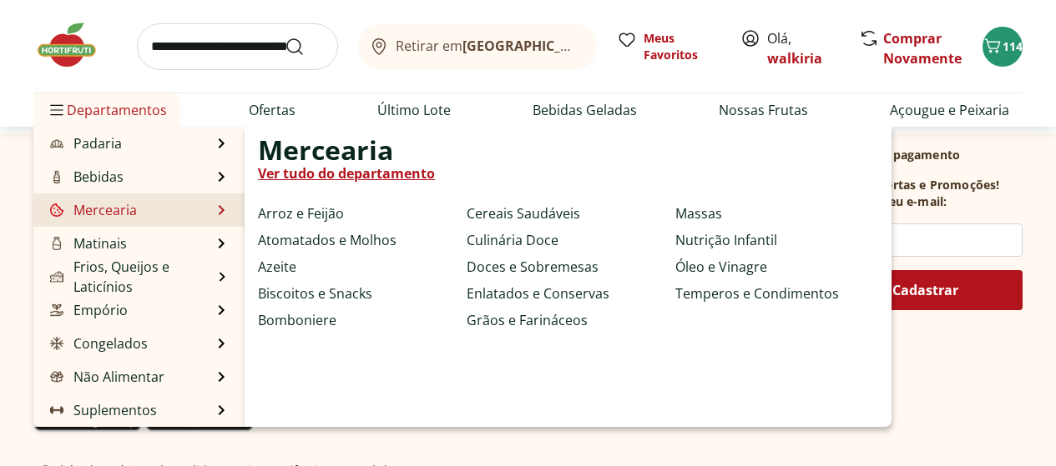
click at [125, 213] on link "Mercearia" at bounding box center [92, 210] width 90 height 20
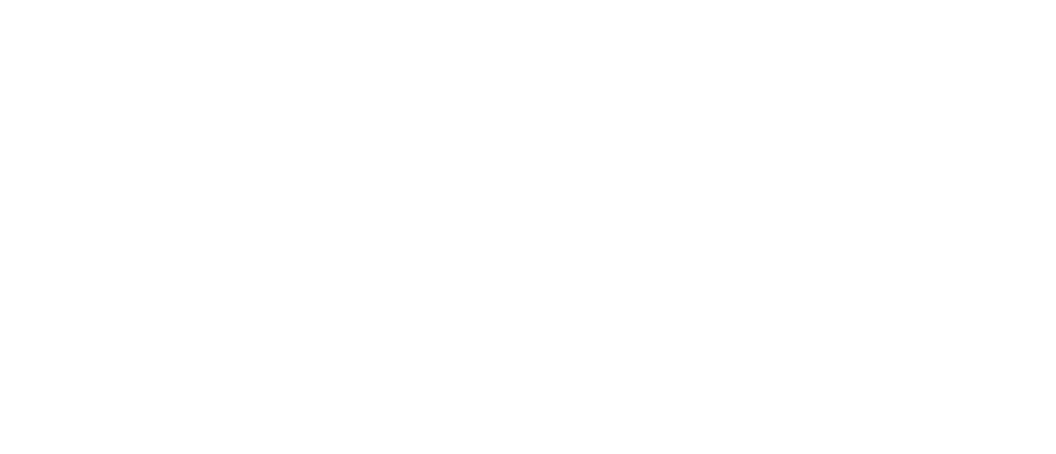
select select "**********"
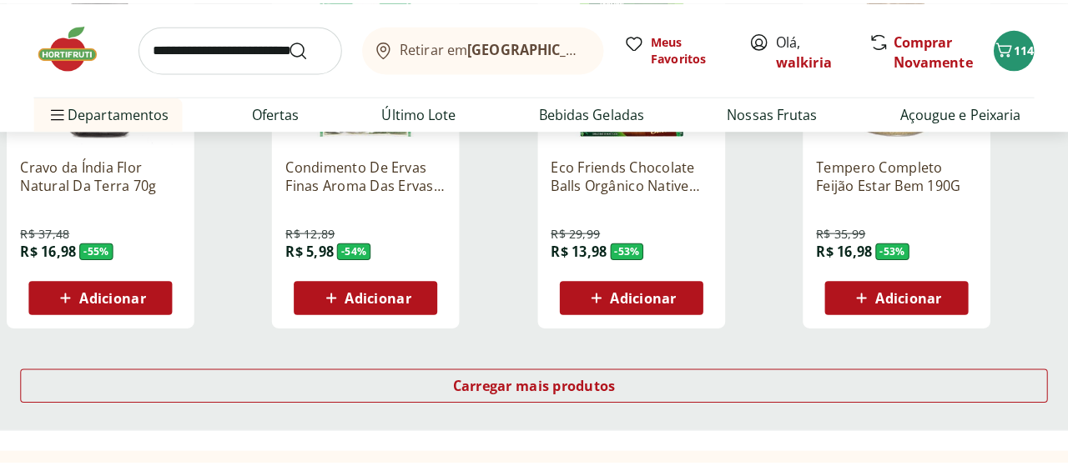
scroll to position [1085, 0]
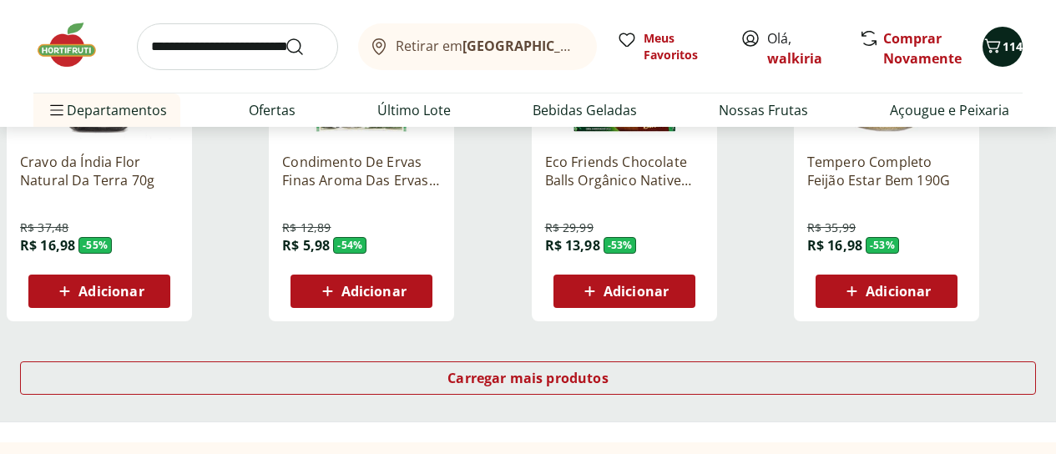
click at [1011, 51] on span "114" at bounding box center [1012, 46] width 20 height 16
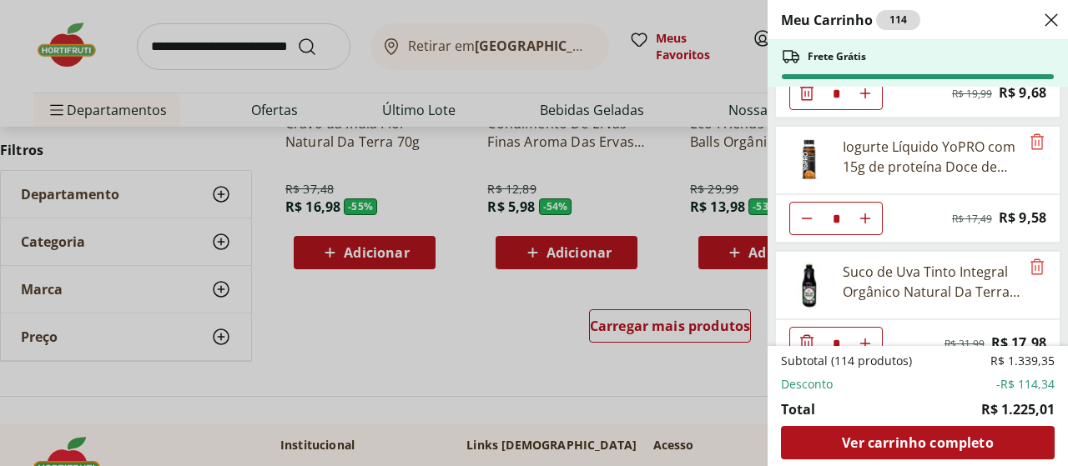
scroll to position [668, 0]
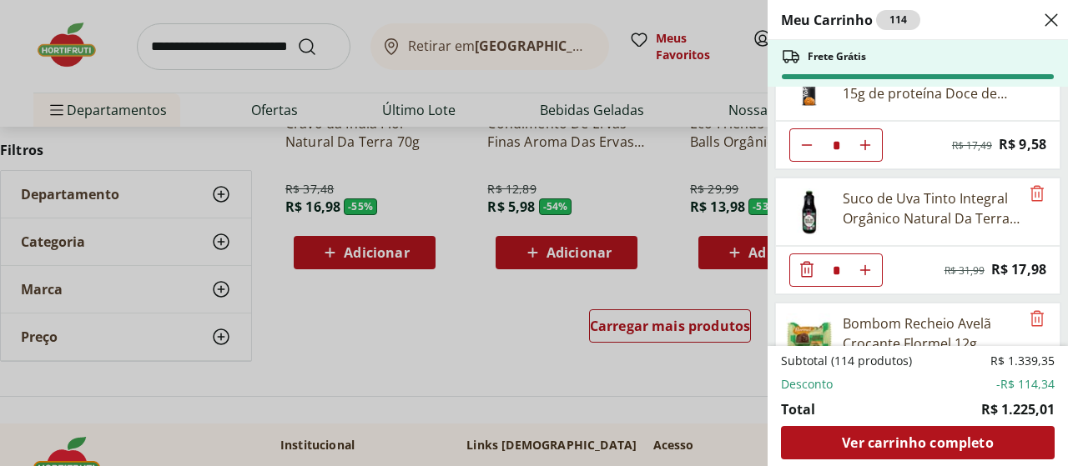
click at [805, 146] on icon "Diminuir Quantidade" at bounding box center [806, 145] width 13 height 13
type input "*"
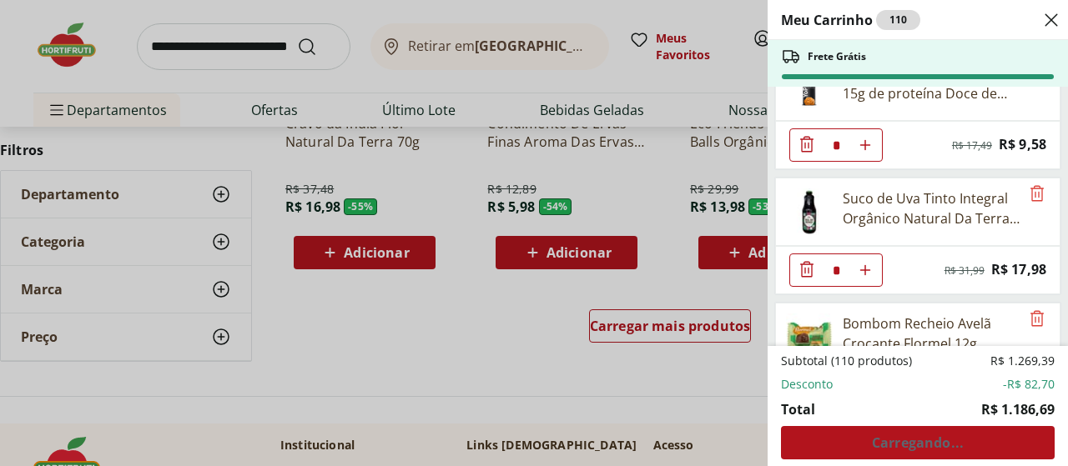
click at [805, 146] on icon "Diminuir Quantidade" at bounding box center [806, 144] width 13 height 16
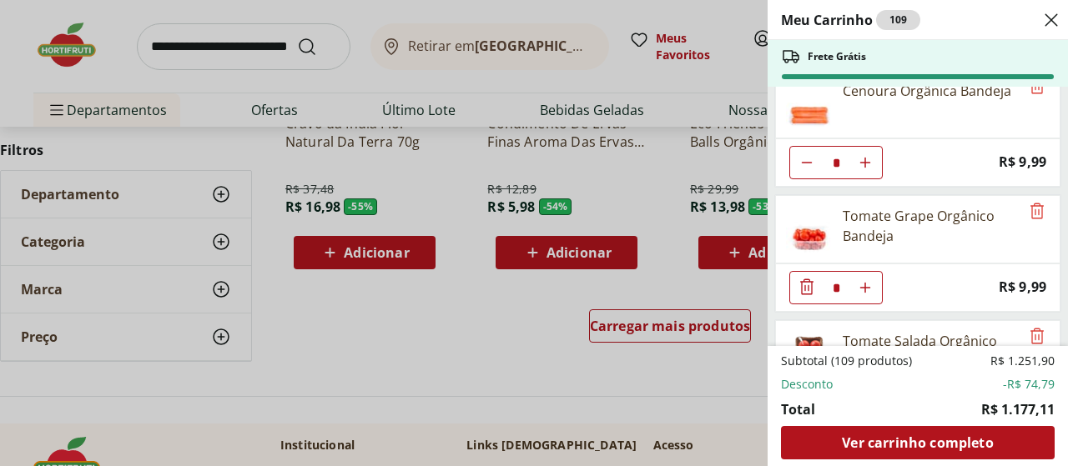
scroll to position [3964, 0]
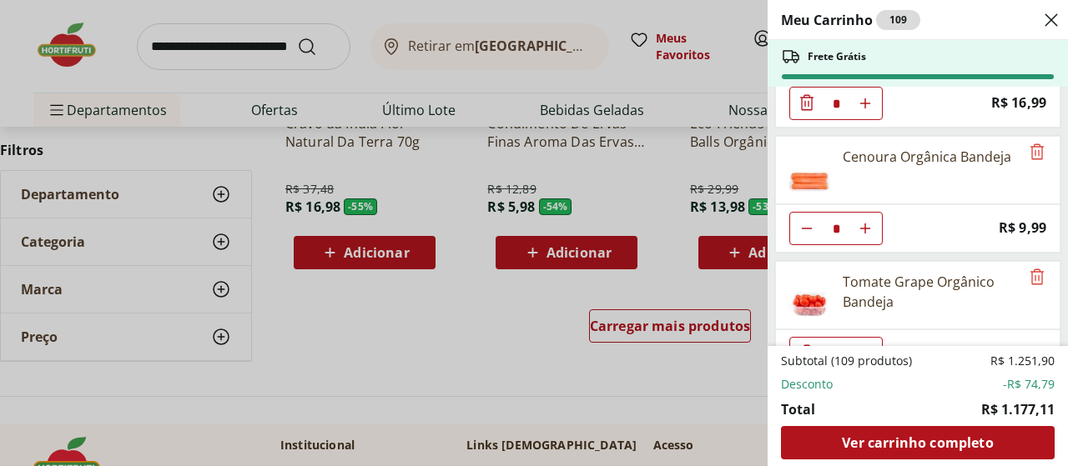
click at [800, 228] on icon "Diminuir Quantidade" at bounding box center [806, 228] width 13 height 13
type input "*"
click at [809, 229] on icon "Diminuir Quantidade" at bounding box center [807, 228] width 20 height 20
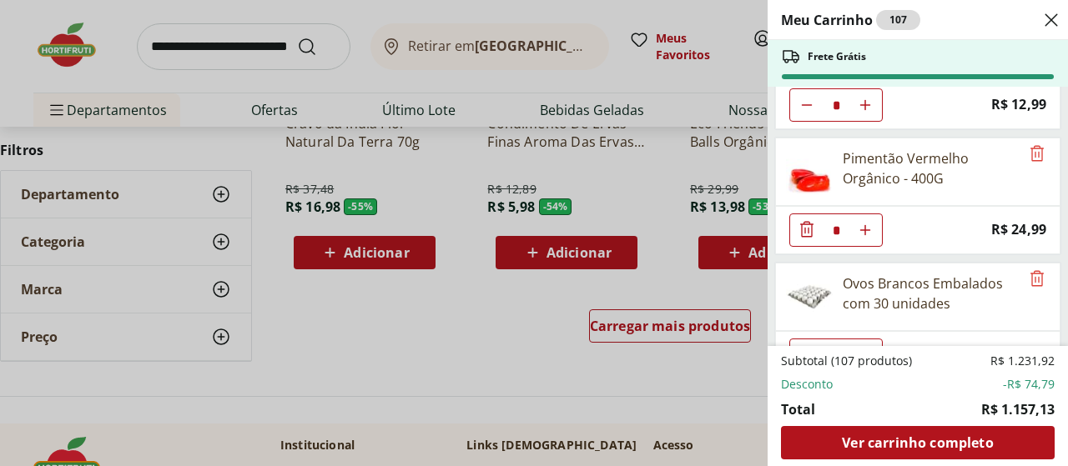
scroll to position [4965, 0]
click at [1027, 154] on icon "Remove" at bounding box center [1037, 152] width 20 height 20
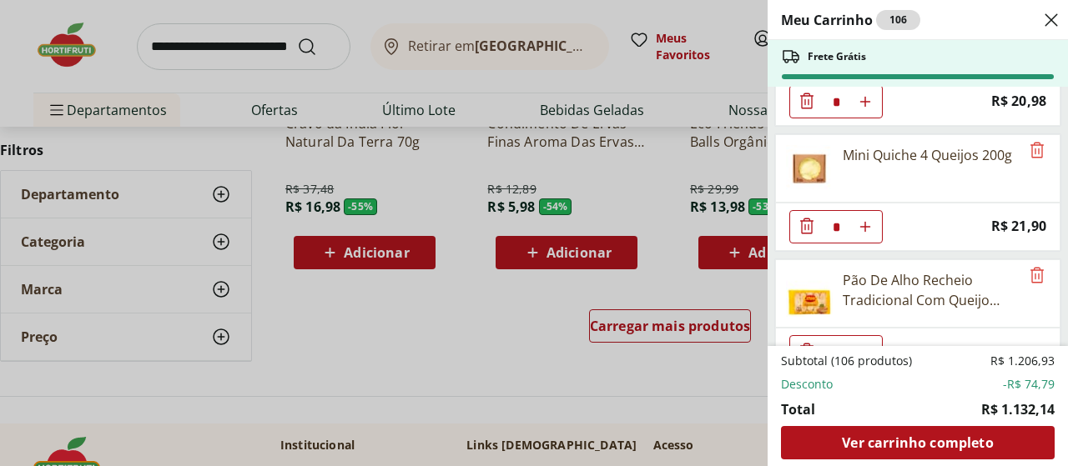
scroll to position [5966, 0]
click at [861, 227] on icon "Aumentar Quantidade" at bounding box center [865, 228] width 13 height 13
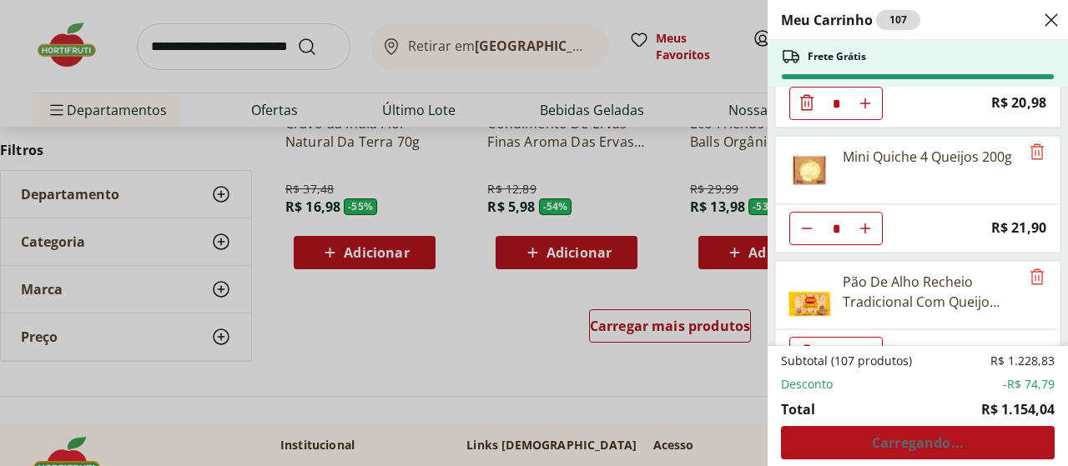
scroll to position [6050, 0]
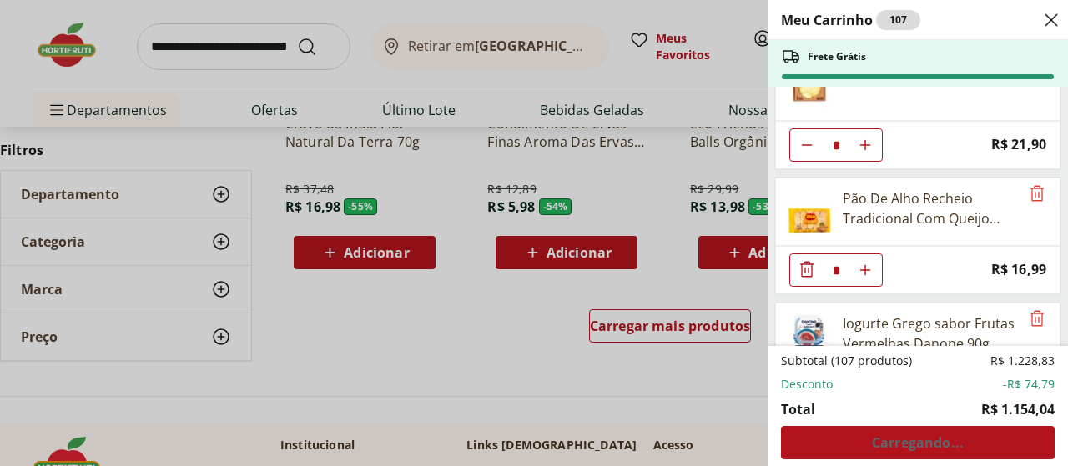
type input "*"
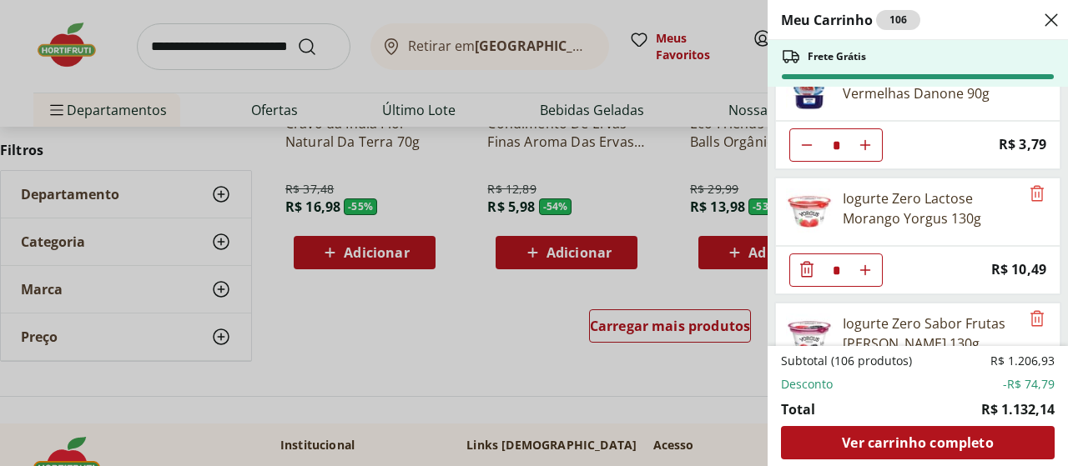
scroll to position [6217, 0]
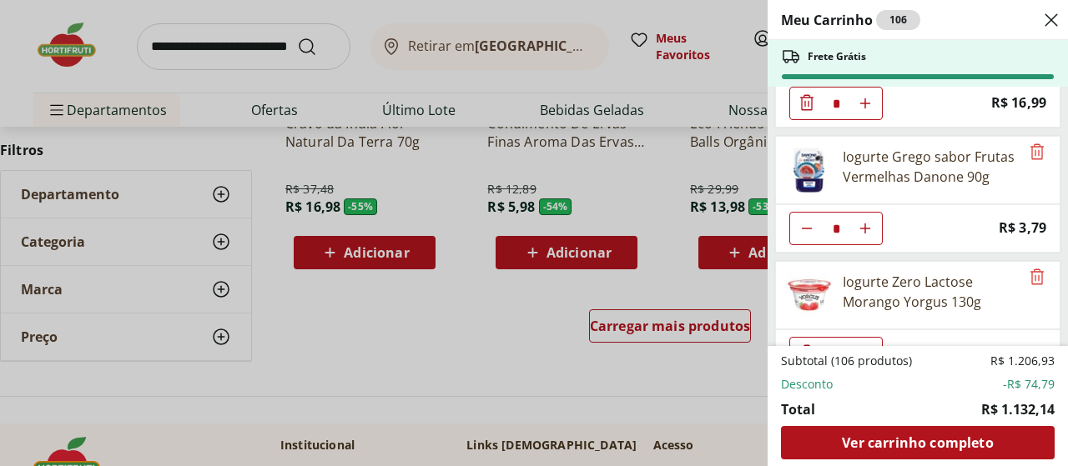
click at [856, 221] on button "Aumentar Quantidade" at bounding box center [865, 228] width 33 height 33
click at [860, 225] on icon "Aumentar Quantidade" at bounding box center [865, 228] width 13 height 13
type input "*"
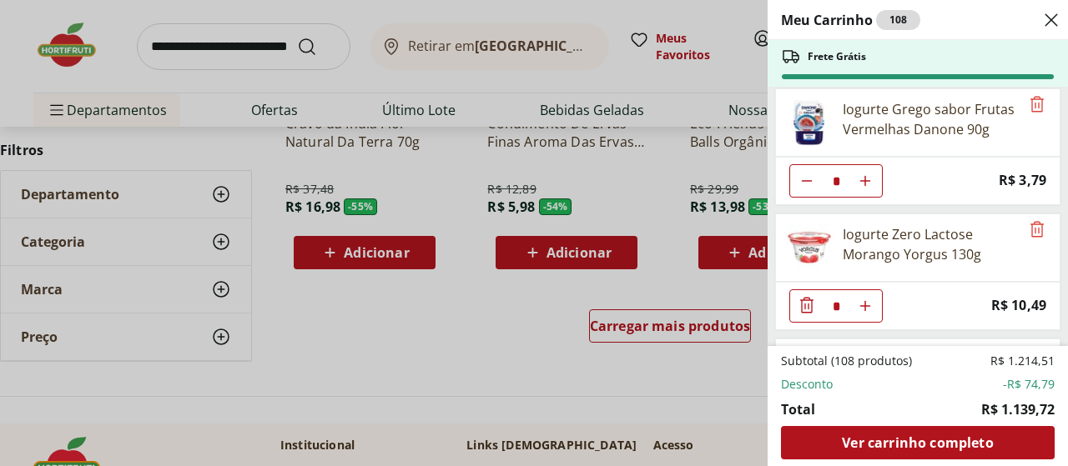
scroll to position [6300, 0]
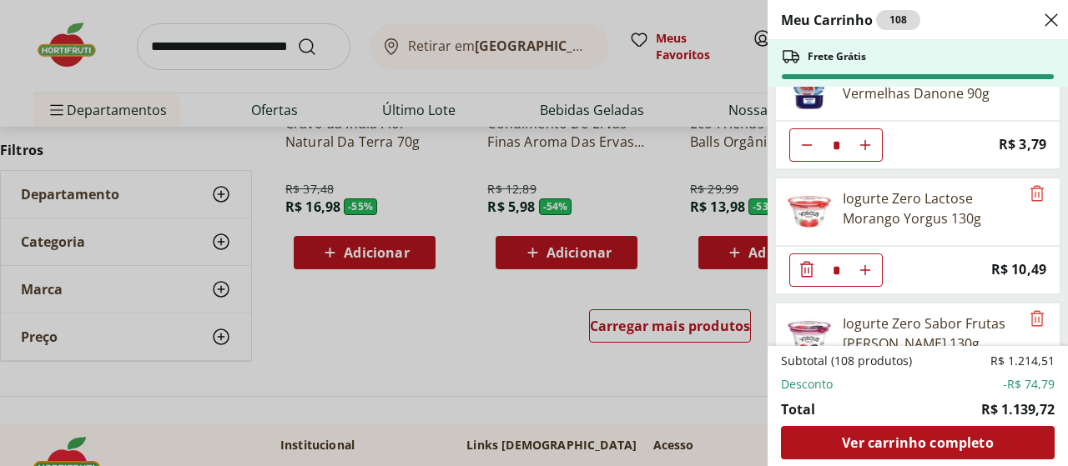
click at [799, 276] on icon "Diminuir Quantidade" at bounding box center [807, 270] width 20 height 20
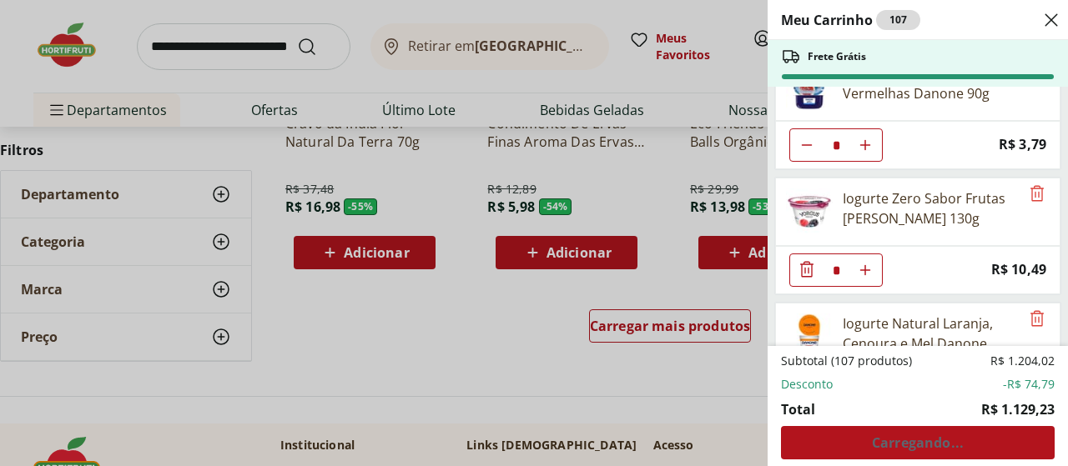
click at [800, 275] on icon "Diminuir Quantidade" at bounding box center [807, 270] width 20 height 20
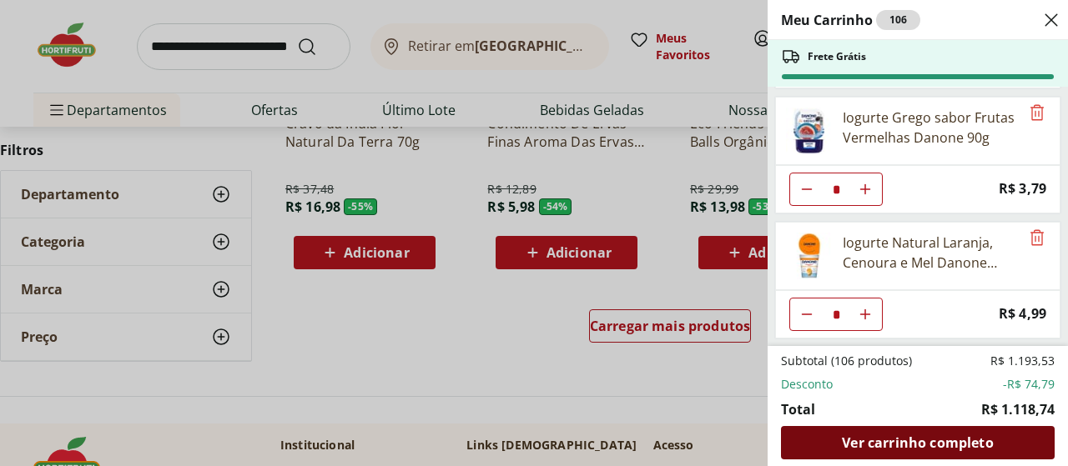
click at [886, 446] on span "Ver carrinho completo" at bounding box center [917, 442] width 151 height 13
